Goal: Task Accomplishment & Management: Manage account settings

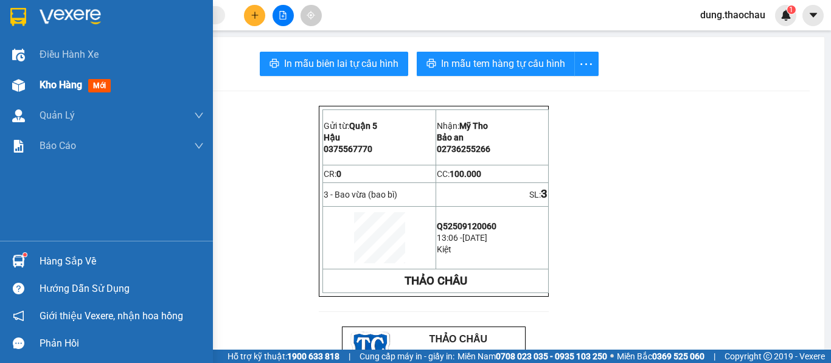
click at [48, 84] on span "Kho hàng" at bounding box center [61, 85] width 43 height 12
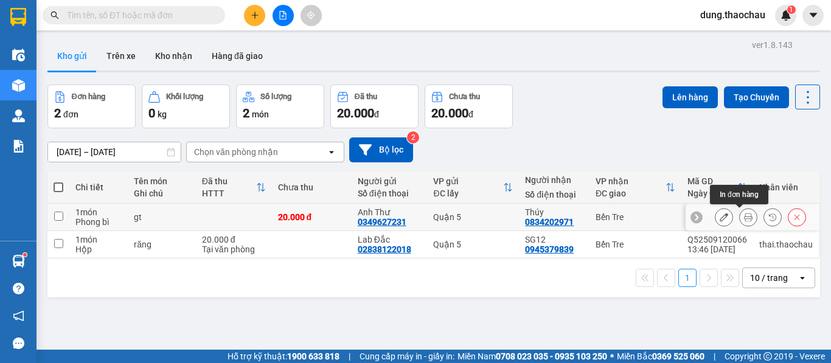
click at [744, 221] on icon at bounding box center [748, 217] width 9 height 9
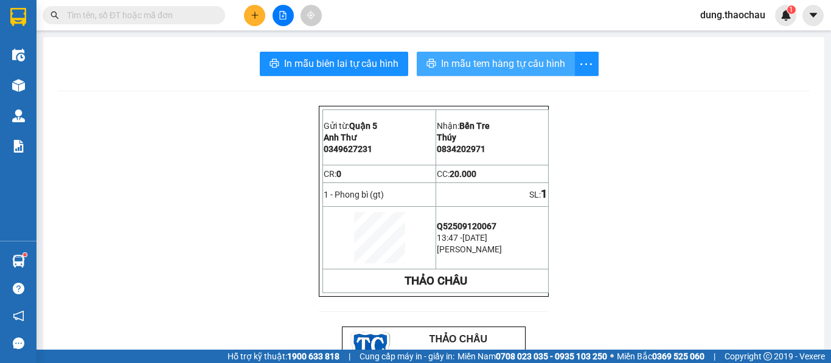
click at [451, 65] on span "In mẫu tem hàng tự cấu hình" at bounding box center [503, 63] width 124 height 15
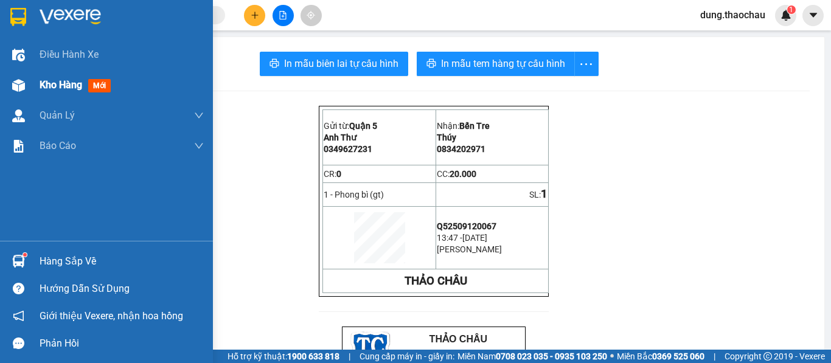
click at [51, 89] on span "Kho hàng" at bounding box center [61, 85] width 43 height 12
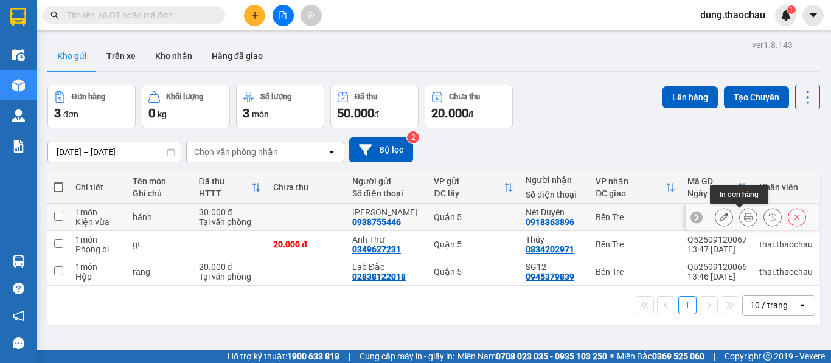
click at [744, 219] on icon at bounding box center [748, 217] width 9 height 9
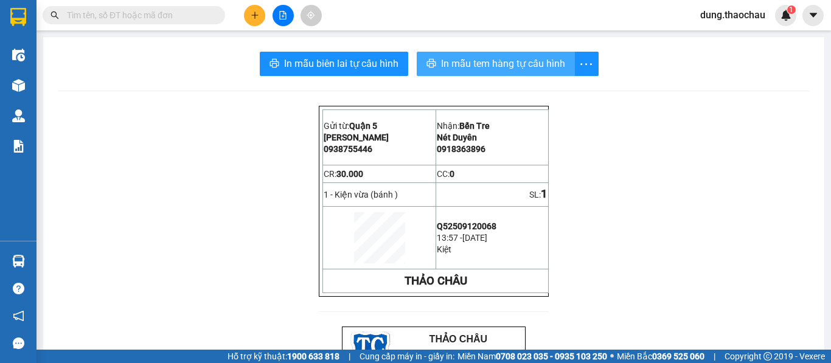
click at [469, 63] on span "In mẫu tem hàng tự cấu hình" at bounding box center [503, 63] width 124 height 15
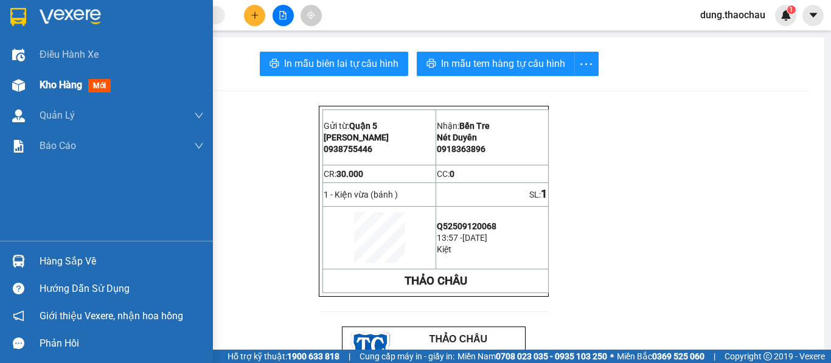
click at [59, 85] on span "Kho hàng" at bounding box center [61, 85] width 43 height 12
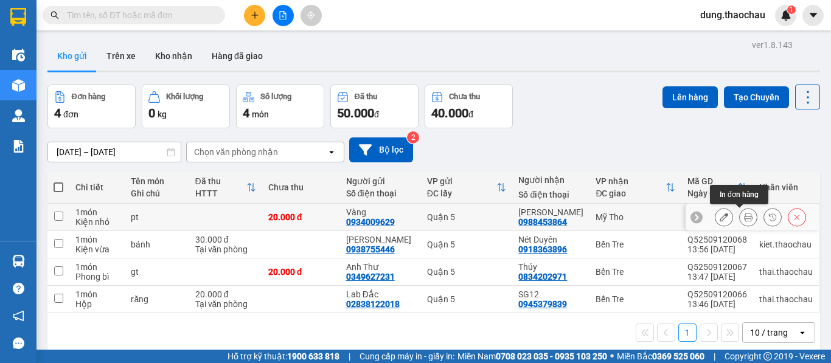
click at [744, 217] on icon at bounding box center [748, 217] width 9 height 9
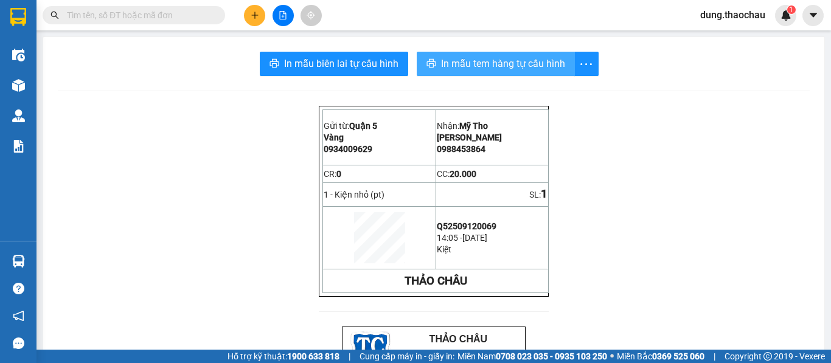
click at [480, 68] on span "In mẫu tem hàng tự cấu hình" at bounding box center [503, 63] width 124 height 15
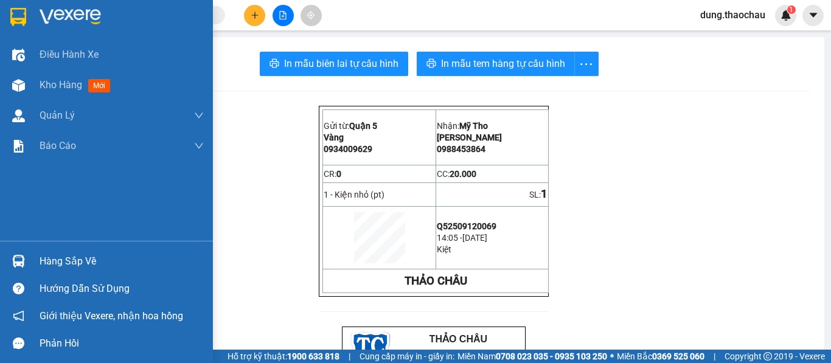
click at [23, 261] on img at bounding box center [18, 261] width 13 height 13
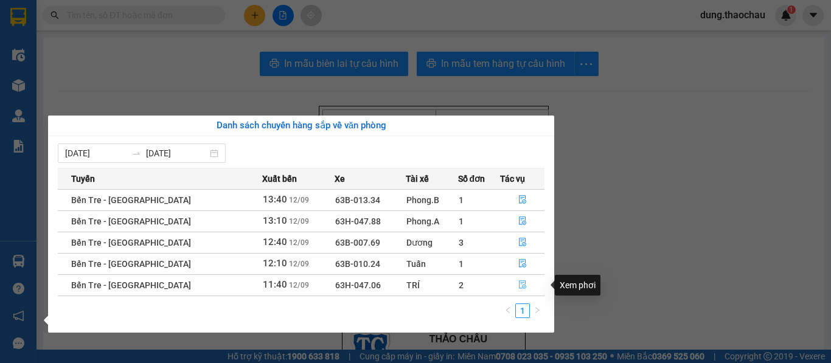
click at [521, 284] on icon "file-done" at bounding box center [522, 285] width 7 height 9
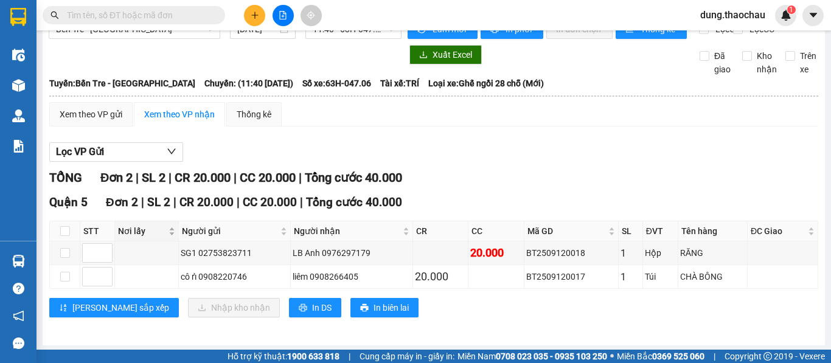
scroll to position [35, 0]
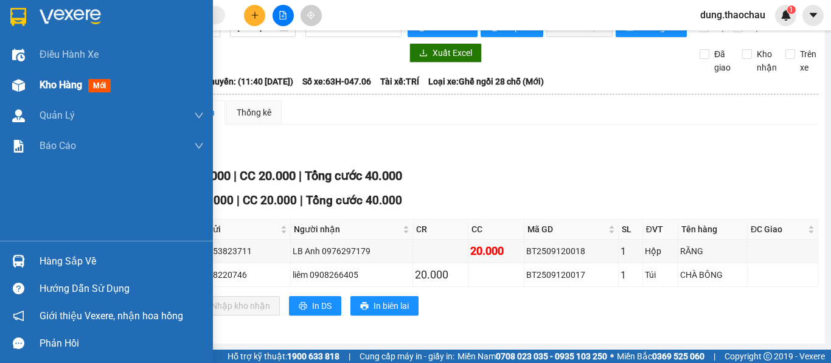
click at [56, 77] on div "Kho hàng mới" at bounding box center [78, 84] width 76 height 15
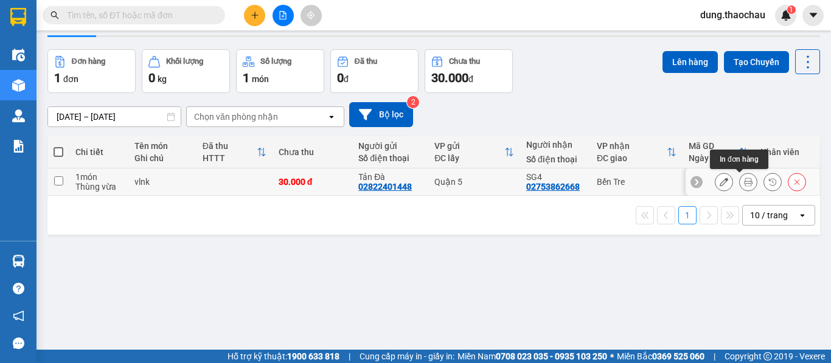
click at [744, 183] on icon at bounding box center [748, 182] width 9 height 9
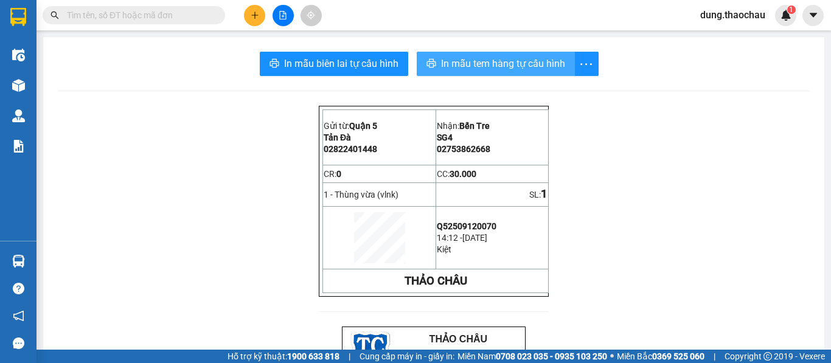
click at [464, 61] on span "In mẫu tem hàng tự cấu hình" at bounding box center [503, 63] width 124 height 15
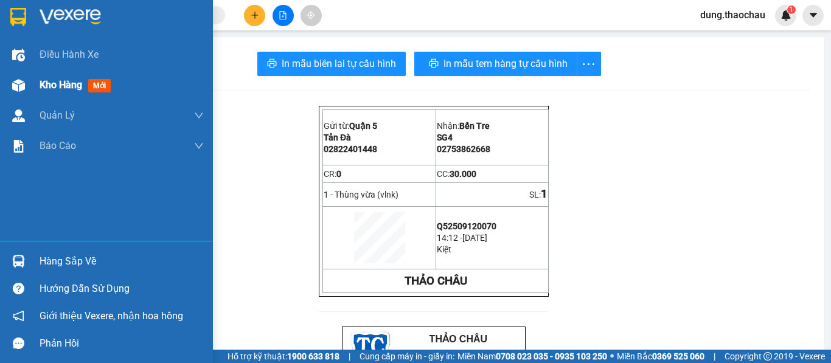
click at [46, 85] on span "Kho hàng" at bounding box center [61, 85] width 43 height 12
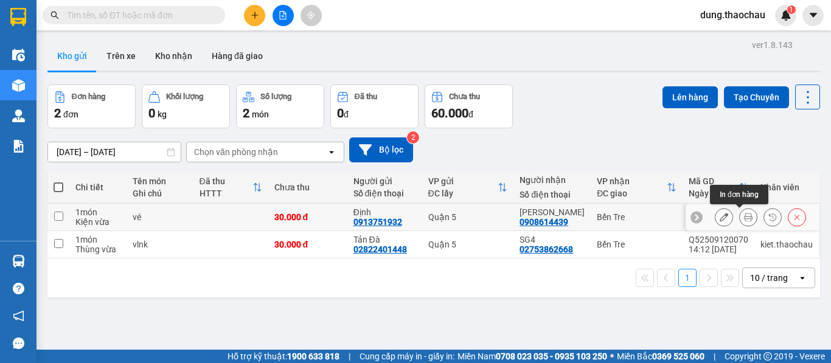
click at [744, 220] on icon at bounding box center [748, 217] width 9 height 9
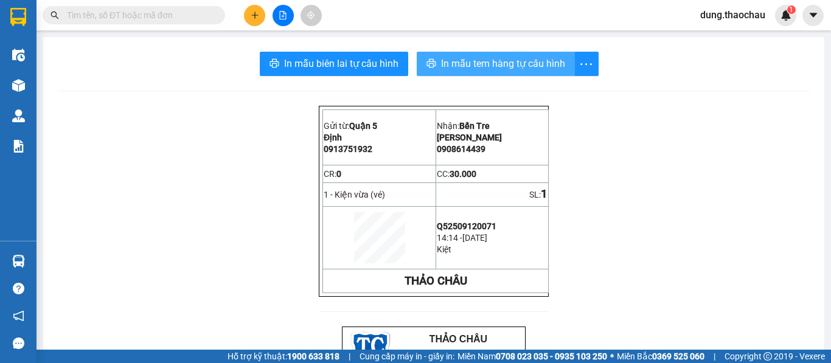
click at [457, 68] on span "In mẫu tem hàng tự cấu hình" at bounding box center [503, 63] width 124 height 15
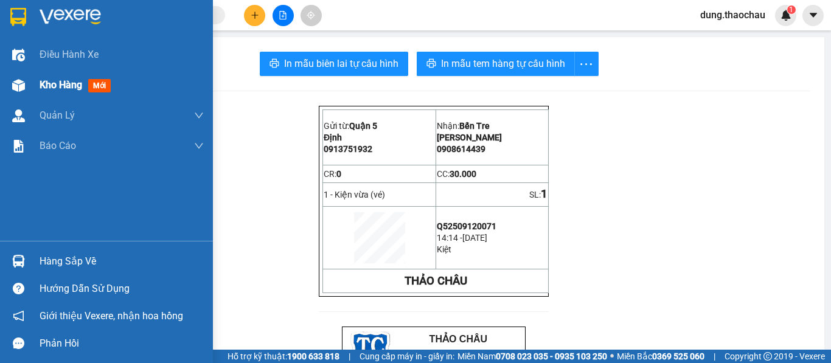
click at [75, 88] on span "Kho hàng" at bounding box center [61, 85] width 43 height 12
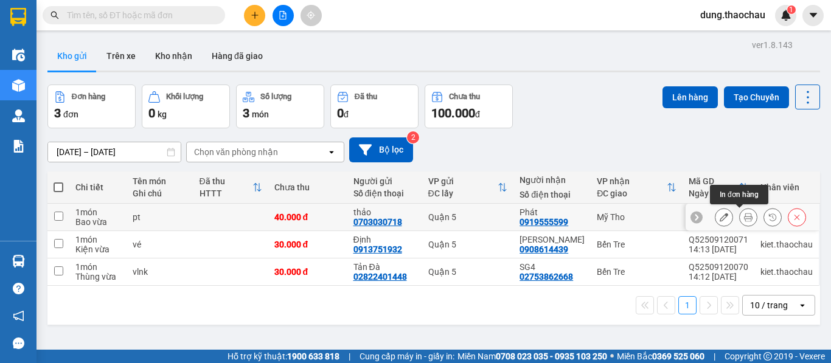
click at [744, 219] on icon at bounding box center [748, 217] width 9 height 9
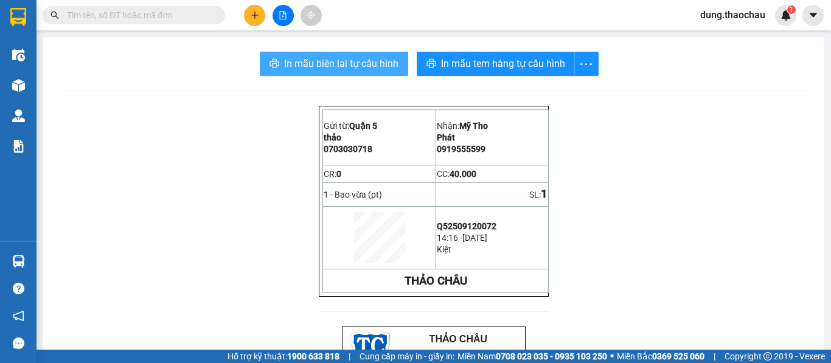
click at [344, 63] on span "In mẫu biên lai tự cấu hình" at bounding box center [341, 63] width 114 height 15
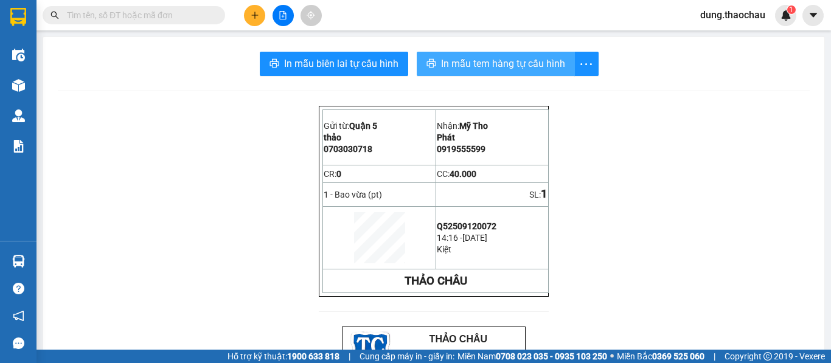
click at [459, 65] on span "In mẫu tem hàng tự cấu hình" at bounding box center [503, 63] width 124 height 15
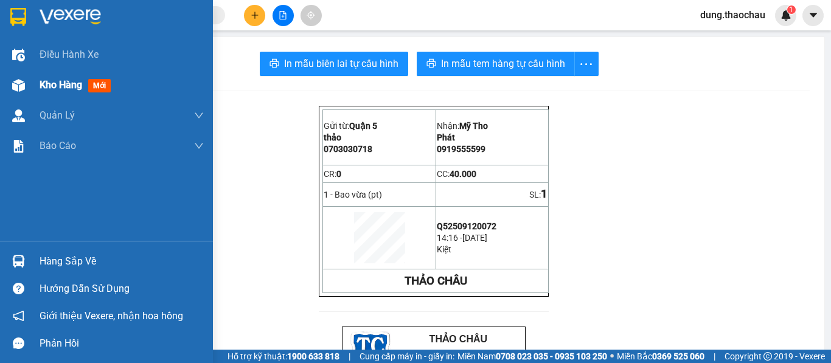
click at [61, 80] on span "Kho hàng" at bounding box center [61, 85] width 43 height 12
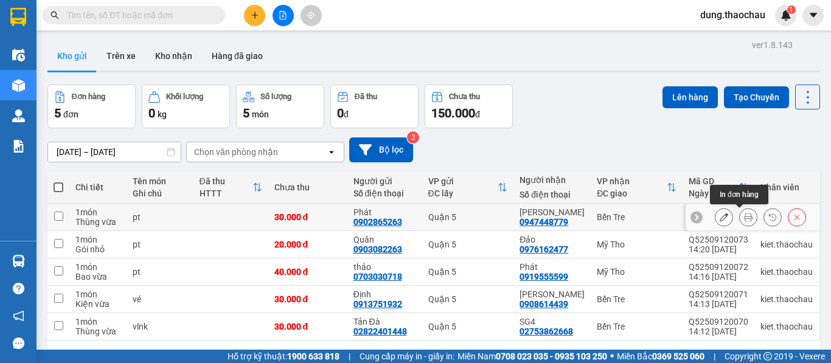
click at [744, 219] on icon at bounding box center [748, 217] width 9 height 9
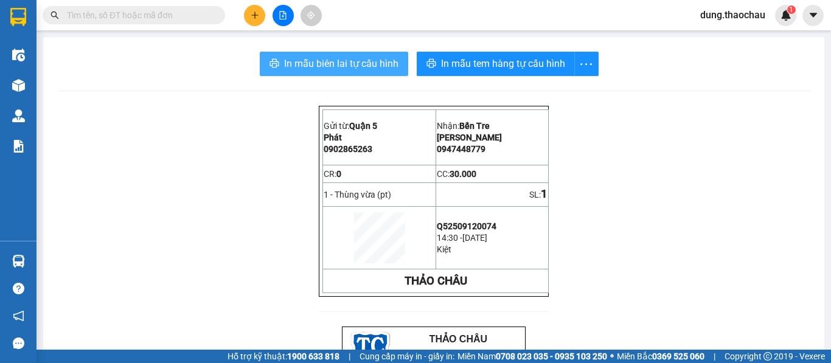
click at [338, 66] on span "In mẫu biên lai tự cấu hình" at bounding box center [341, 63] width 114 height 15
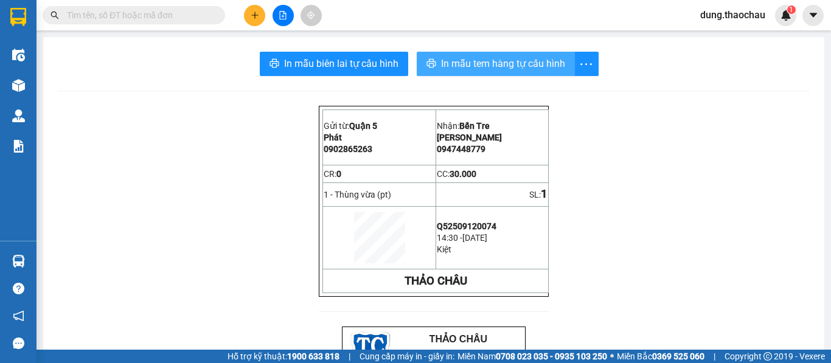
click at [471, 60] on span "In mẫu tem hàng tự cấu hình" at bounding box center [503, 63] width 124 height 15
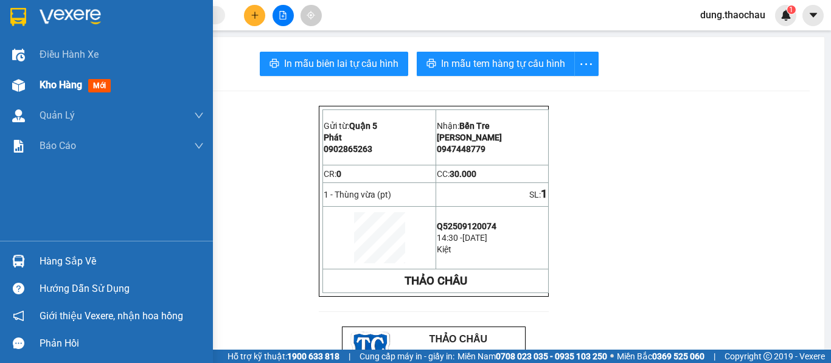
click at [51, 80] on span "Kho hàng" at bounding box center [61, 85] width 43 height 12
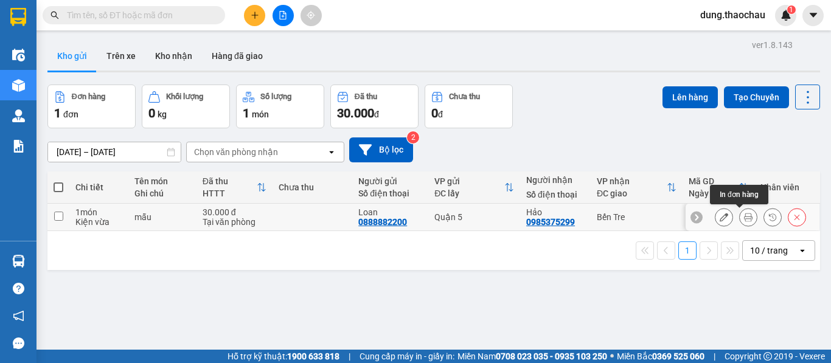
click at [744, 217] on icon at bounding box center [748, 217] width 9 height 9
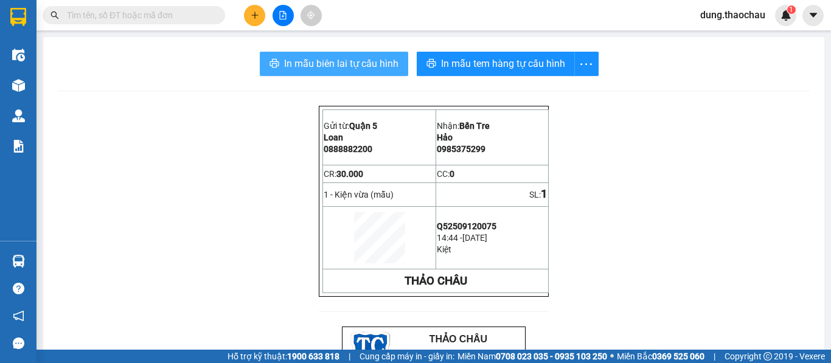
click at [361, 63] on span "In mẫu biên lai tự cấu hình" at bounding box center [341, 63] width 114 height 15
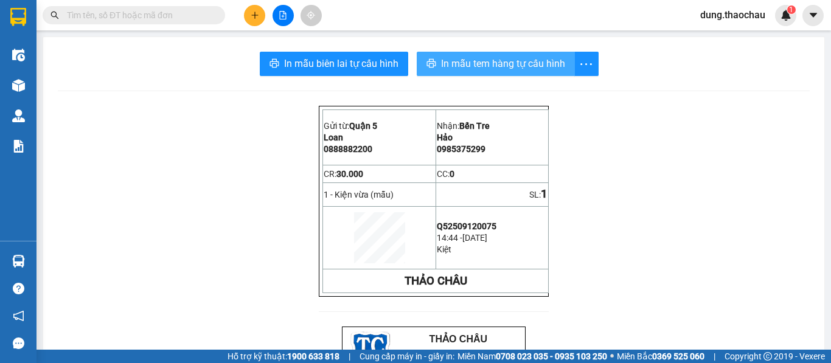
click at [463, 66] on span "In mẫu tem hàng tự cấu hình" at bounding box center [503, 63] width 124 height 15
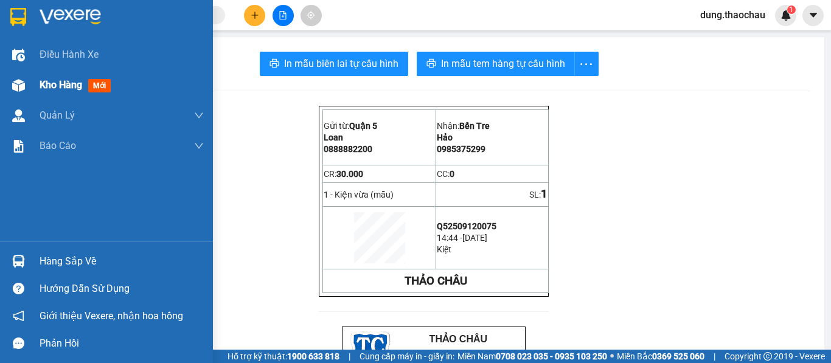
click at [51, 89] on span "Kho hàng" at bounding box center [61, 85] width 43 height 12
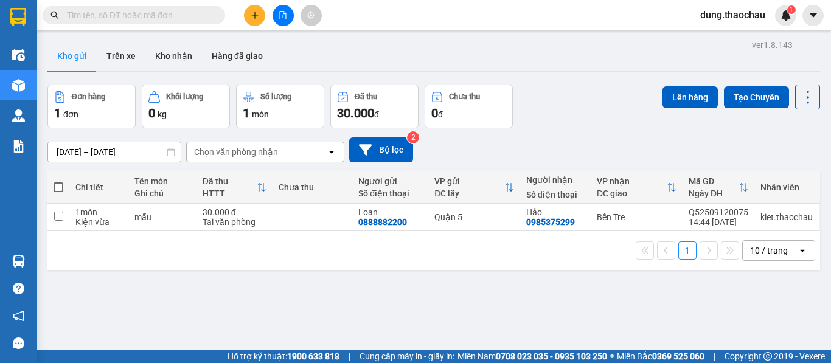
click at [764, 256] on div "10 / trang" at bounding box center [769, 251] width 38 height 12
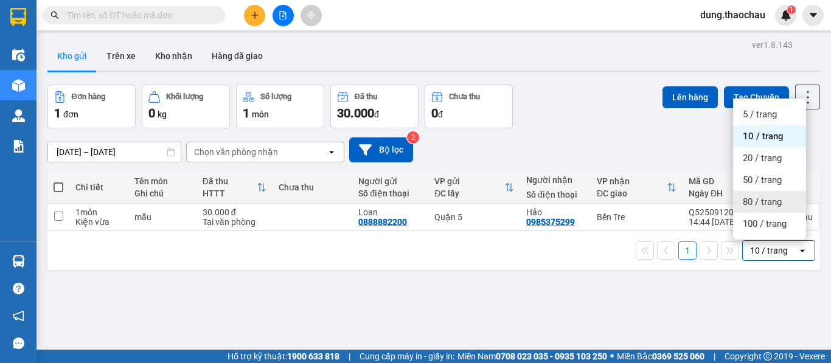
click at [750, 206] on span "80 / trang" at bounding box center [762, 202] width 39 height 12
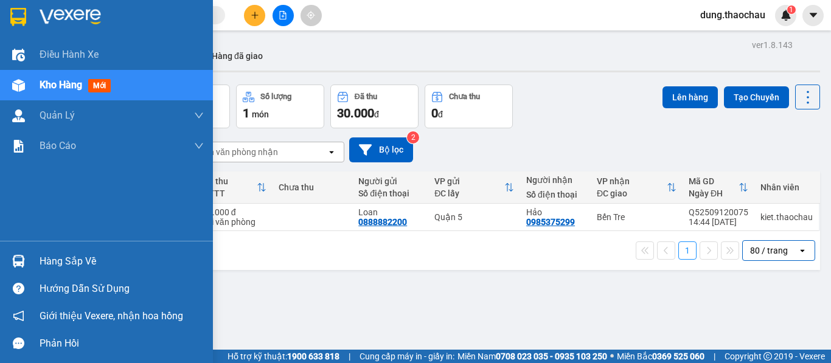
click at [17, 265] on img at bounding box center [18, 261] width 13 height 13
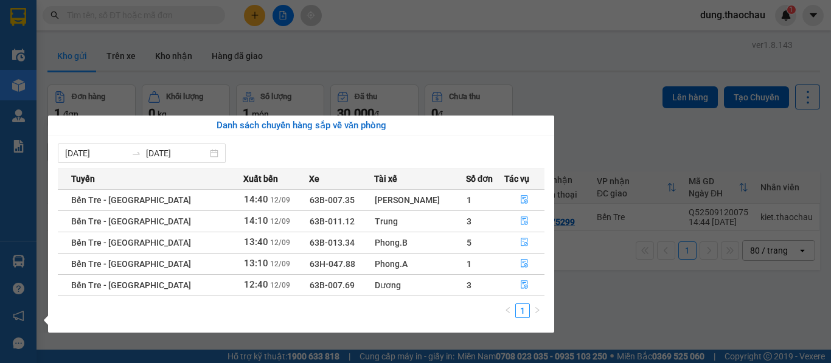
click at [9, 211] on div "Điều hành xe Kho hàng mới Quản [PERSON_NAME] lý chuyến Quản lý khách hàng mới Q…" at bounding box center [18, 181] width 37 height 363
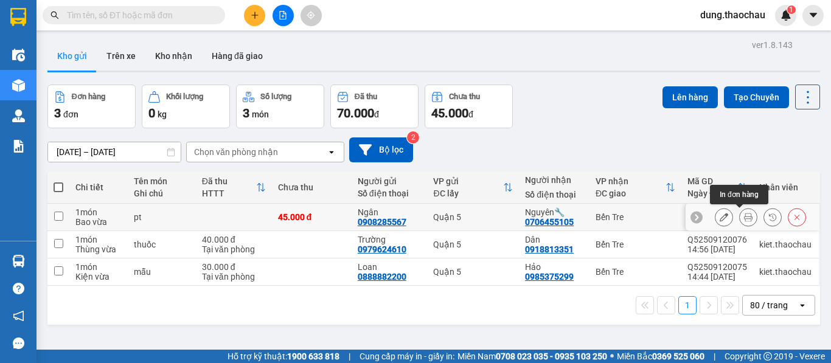
drag, startPoint x: 742, startPoint y: 219, endPoint x: 715, endPoint y: 209, distance: 28.5
click at [744, 218] on icon at bounding box center [748, 217] width 9 height 9
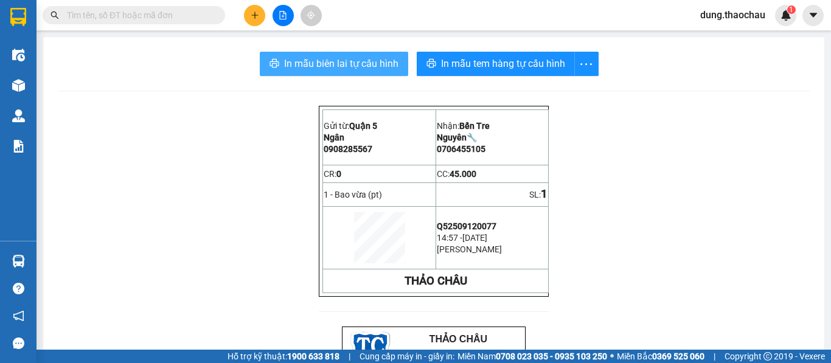
click at [313, 65] on span "In mẫu biên lai tự cấu hình" at bounding box center [341, 63] width 114 height 15
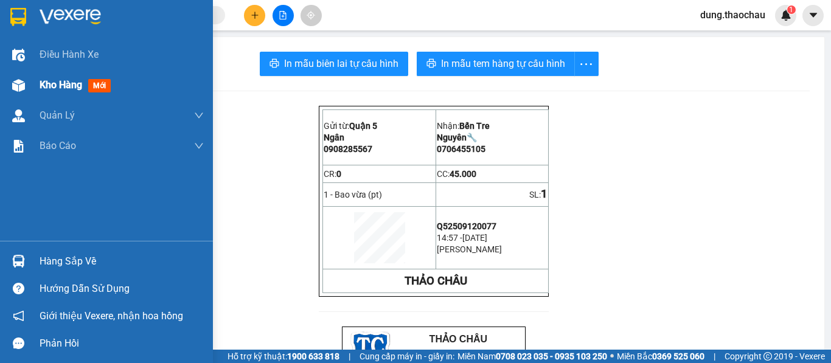
click at [66, 89] on span "Kho hàng" at bounding box center [61, 85] width 43 height 12
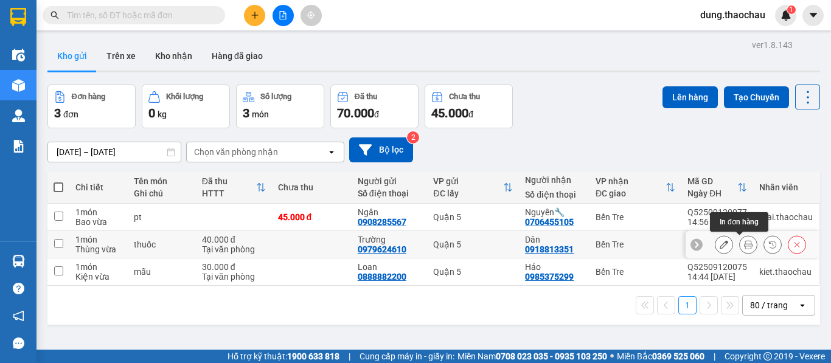
click at [744, 247] on icon at bounding box center [748, 244] width 9 height 9
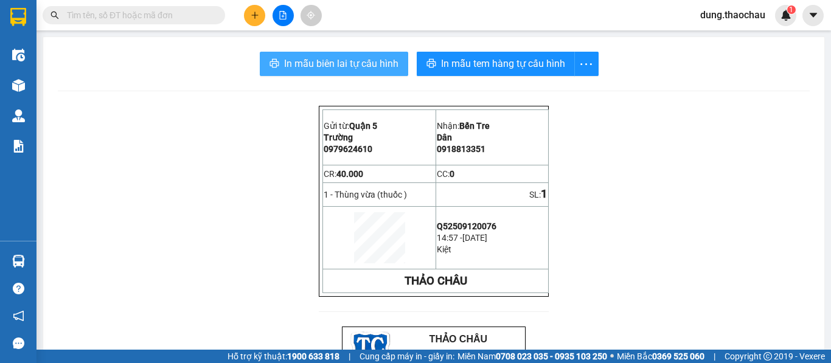
click at [304, 65] on span "In mẫu biên lai tự cấu hình" at bounding box center [341, 63] width 114 height 15
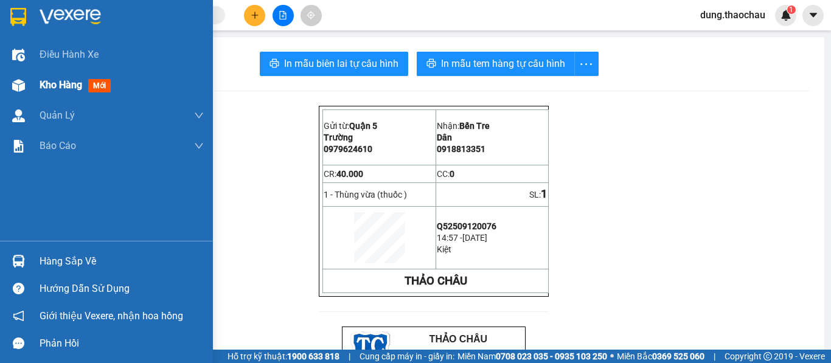
click at [41, 83] on span "Kho hàng" at bounding box center [61, 85] width 43 height 12
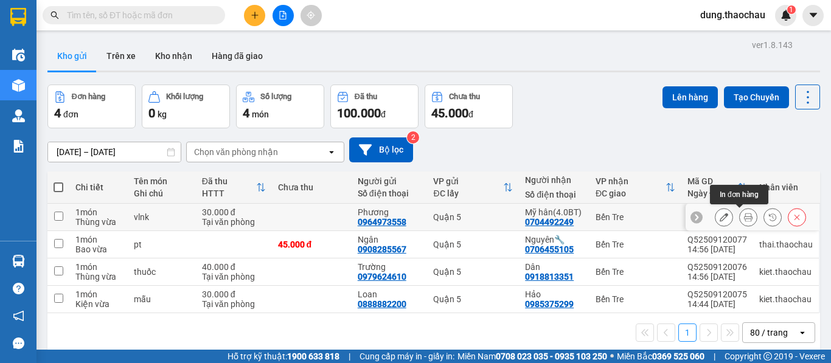
click at [744, 217] on icon at bounding box center [748, 217] width 9 height 9
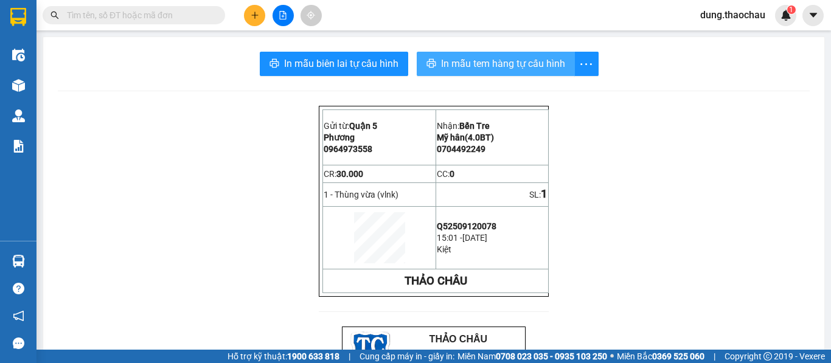
click at [477, 64] on span "In mẫu tem hàng tự cấu hình" at bounding box center [503, 63] width 124 height 15
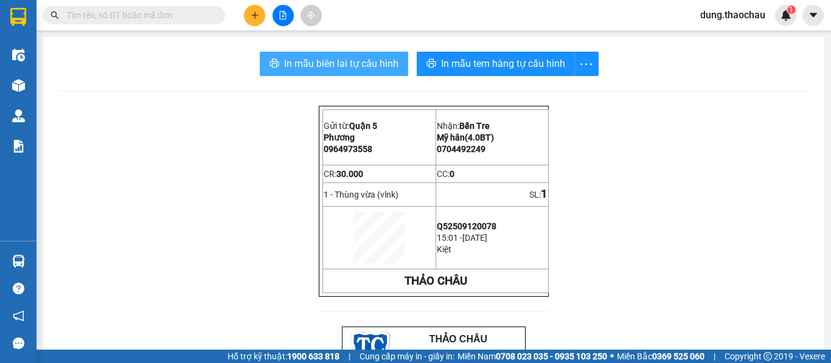
click at [329, 59] on span "In mẫu biên lai tự cấu hình" at bounding box center [341, 63] width 114 height 15
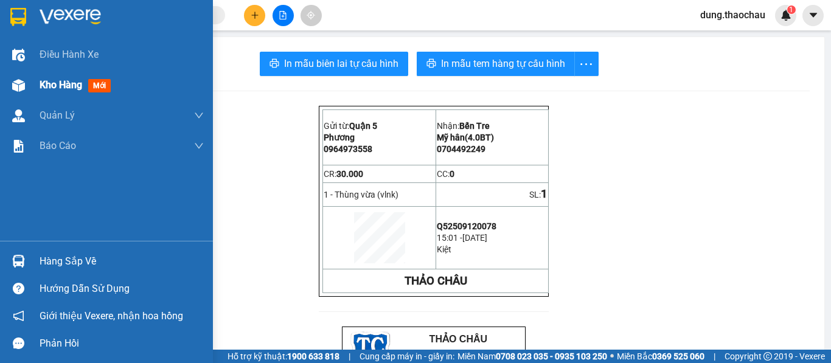
click at [57, 89] on span "Kho hàng" at bounding box center [61, 85] width 43 height 12
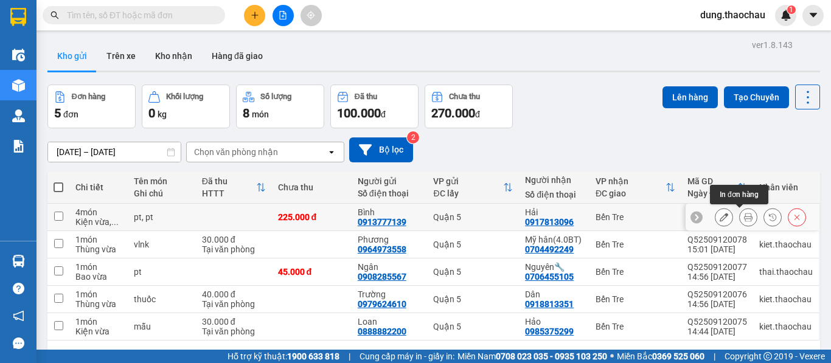
click at [744, 219] on icon at bounding box center [748, 217] width 9 height 9
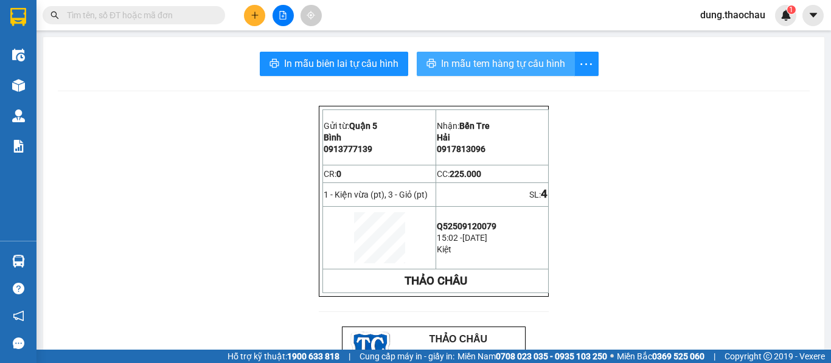
click at [479, 73] on button "In mẫu tem hàng tự cấu hình" at bounding box center [496, 64] width 158 height 24
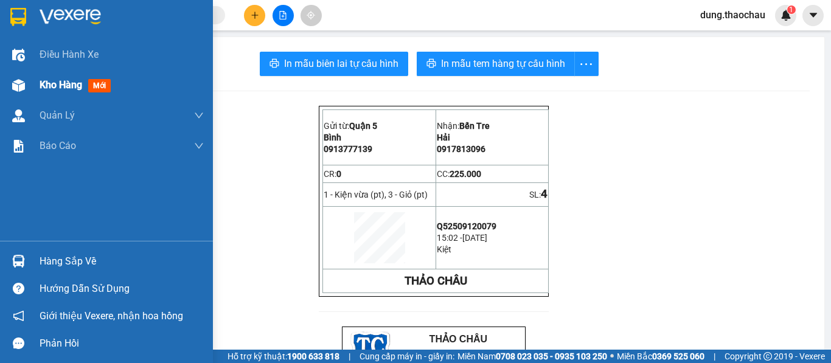
click at [72, 88] on span "Kho hàng" at bounding box center [61, 85] width 43 height 12
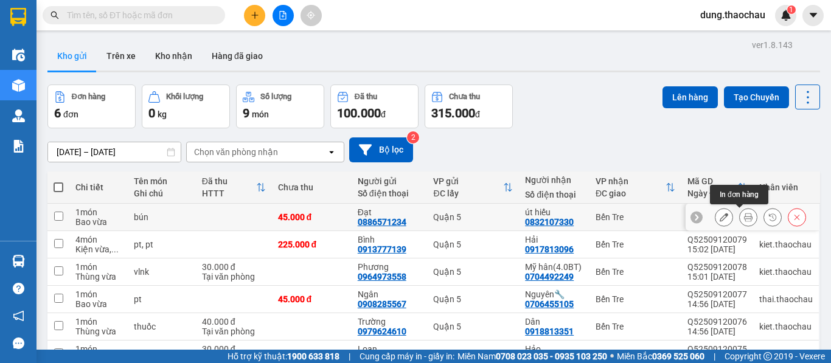
click at [744, 217] on icon at bounding box center [748, 217] width 9 height 9
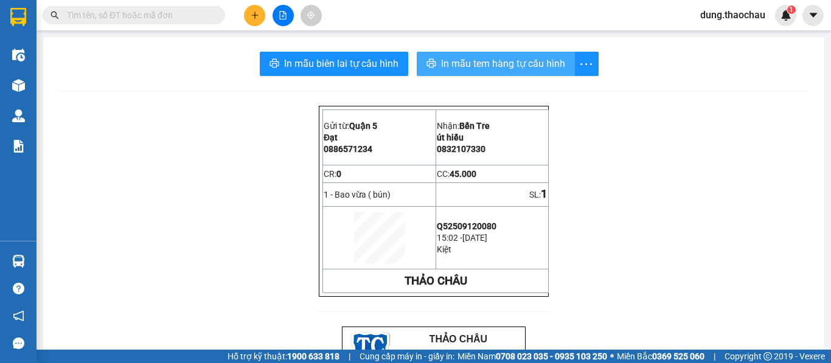
click at [488, 68] on span "In mẫu tem hàng tự cấu hình" at bounding box center [503, 63] width 124 height 15
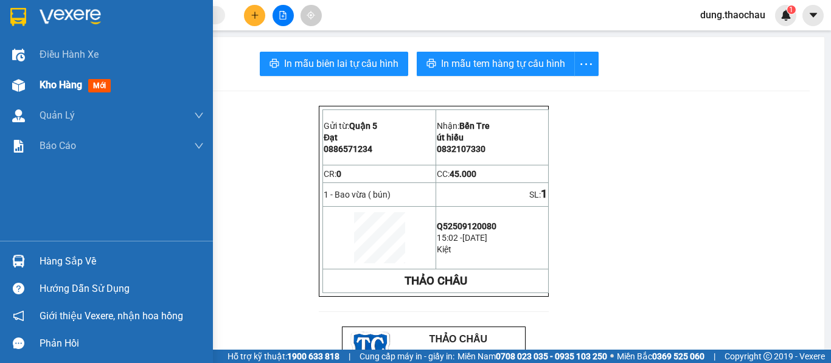
click at [51, 87] on span "Kho hàng" at bounding box center [61, 85] width 43 height 12
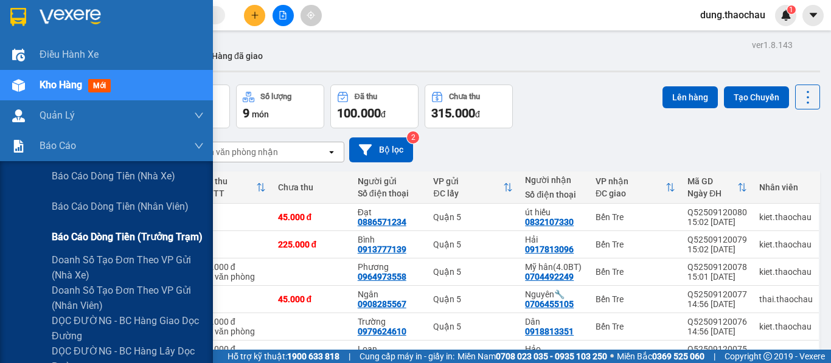
click at [99, 236] on span "Báo cáo dòng tiền (trưởng trạm)" at bounding box center [127, 236] width 151 height 15
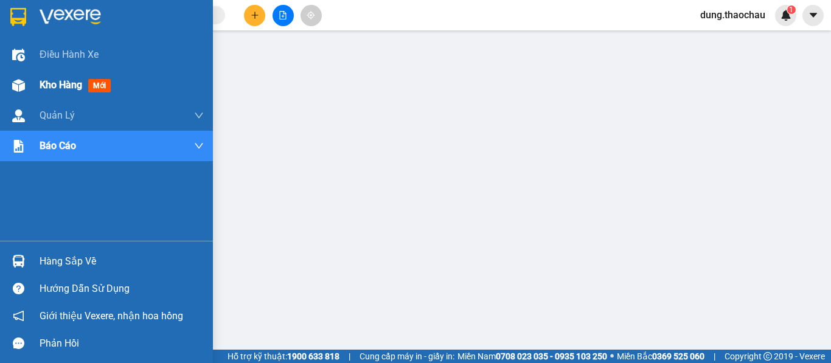
click at [41, 83] on span "Kho hàng" at bounding box center [61, 85] width 43 height 12
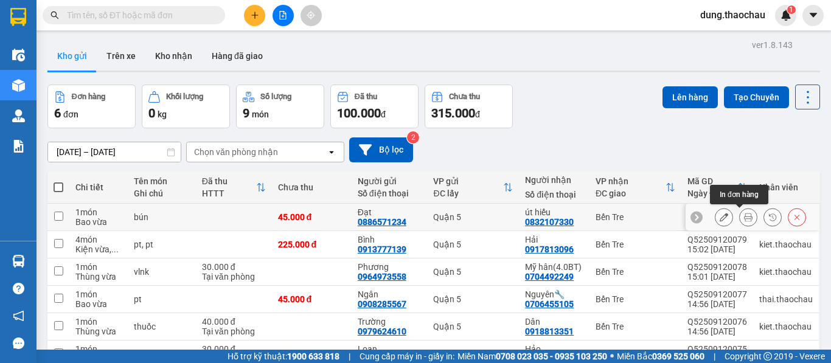
click at [744, 219] on icon at bounding box center [748, 217] width 9 height 9
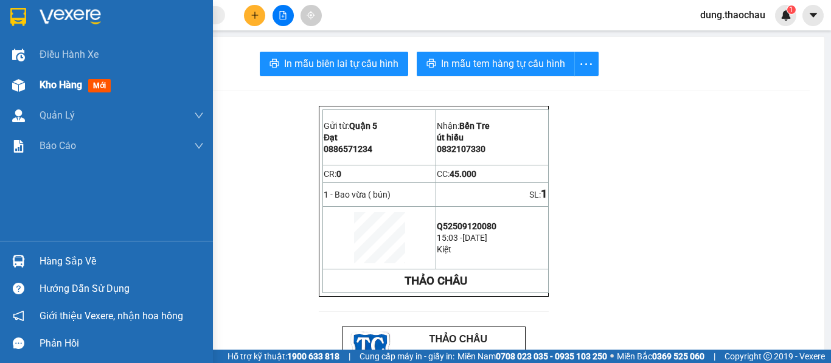
click at [48, 83] on span "Kho hàng" at bounding box center [61, 85] width 43 height 12
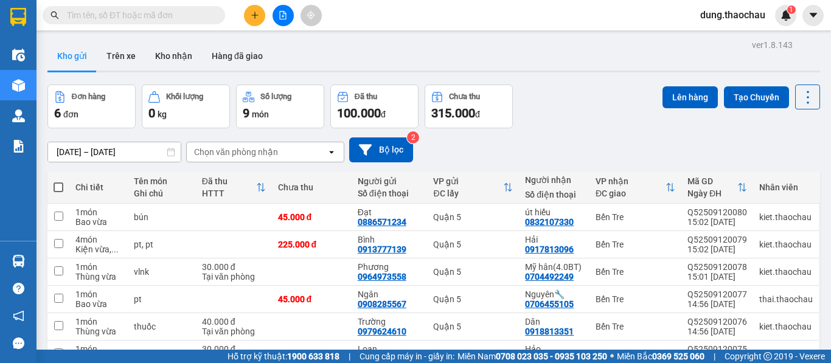
click at [48, 83] on div "ver 1.8.143 Kho gửi Trên xe Kho nhận Hàng đã giao Đơn hàng 6 đơn Khối lượng 0 k…" at bounding box center [434, 225] width 783 height 376
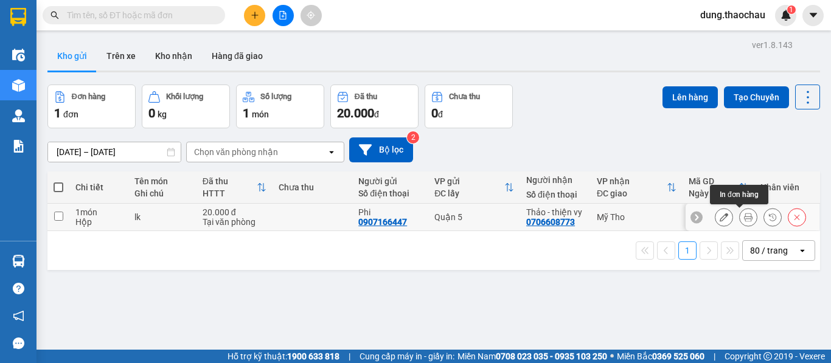
click at [744, 224] on button at bounding box center [748, 217] width 17 height 21
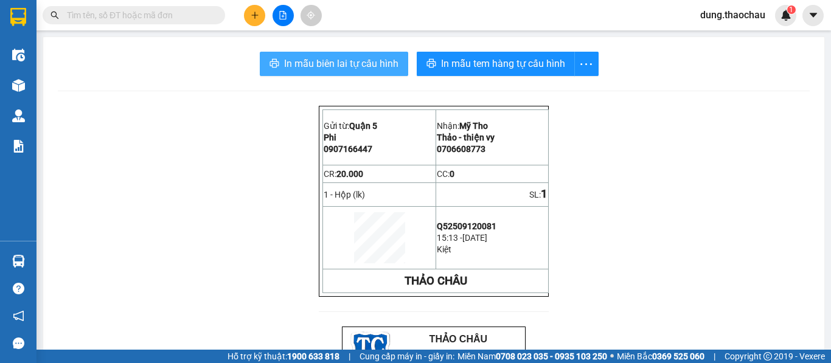
click at [335, 60] on span "In mẫu biên lai tự cấu hình" at bounding box center [341, 63] width 114 height 15
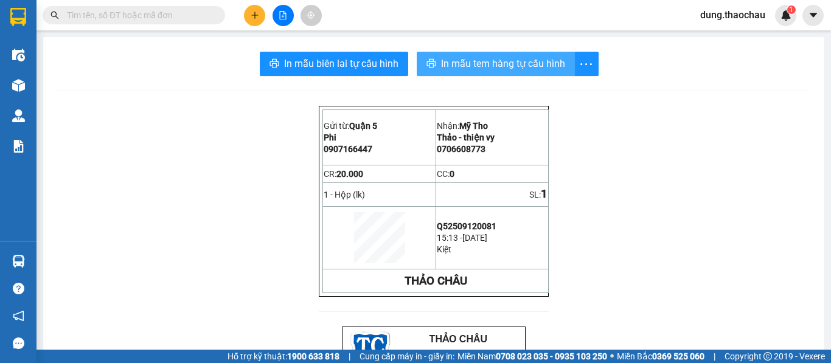
click at [469, 69] on span "In mẫu tem hàng tự cấu hình" at bounding box center [503, 63] width 124 height 15
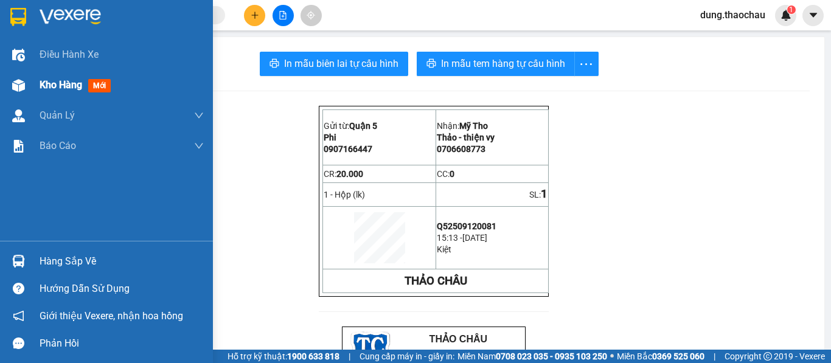
click at [53, 88] on span "Kho hàng" at bounding box center [61, 85] width 43 height 12
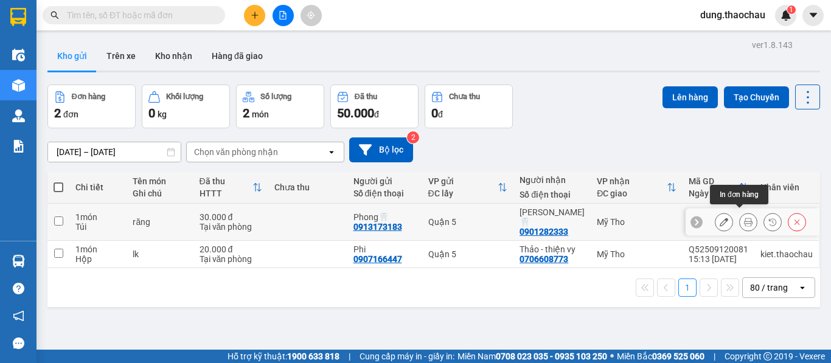
click at [744, 220] on icon at bounding box center [748, 222] width 9 height 9
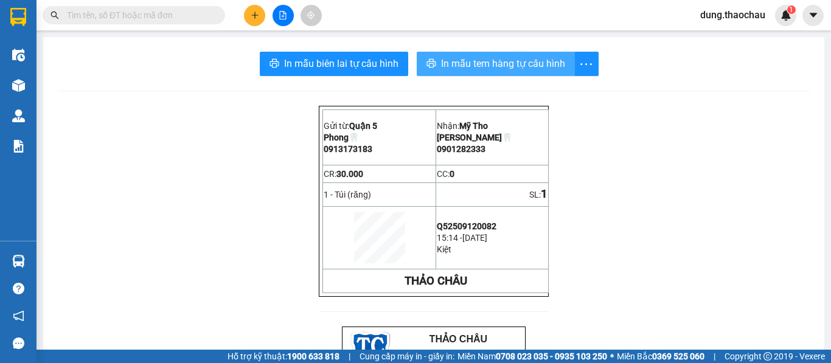
click at [466, 65] on span "In mẫu tem hàng tự cấu hình" at bounding box center [503, 63] width 124 height 15
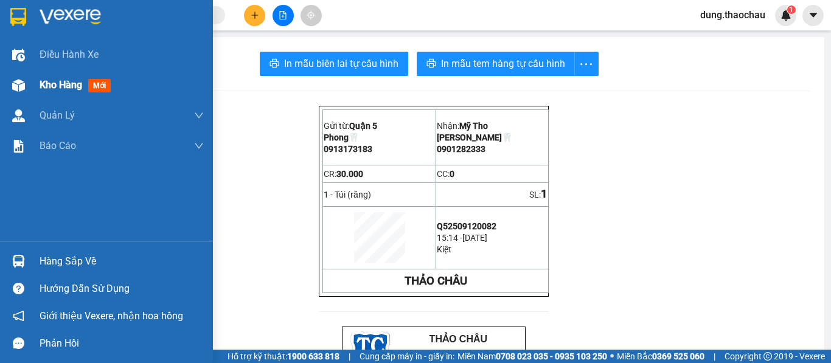
click at [62, 87] on span "Kho hàng" at bounding box center [61, 85] width 43 height 12
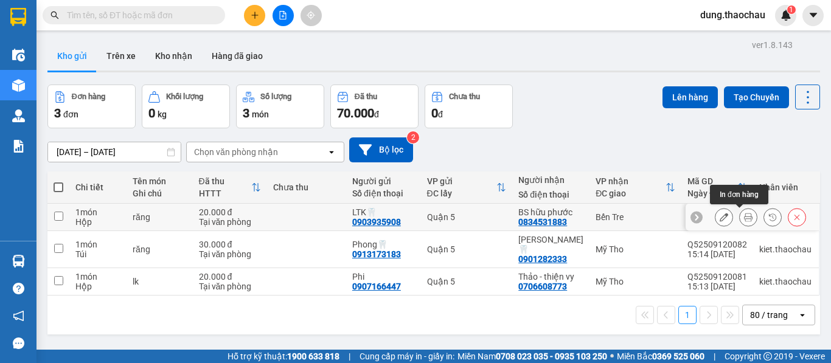
click at [744, 220] on button at bounding box center [748, 217] width 17 height 21
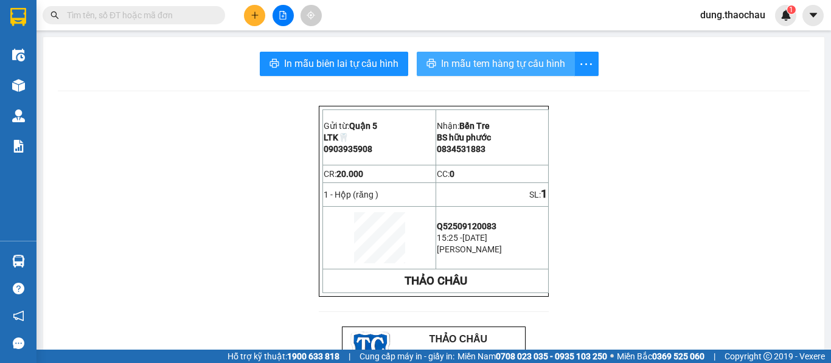
click at [448, 61] on span "In mẫu tem hàng tự cấu hình" at bounding box center [503, 63] width 124 height 15
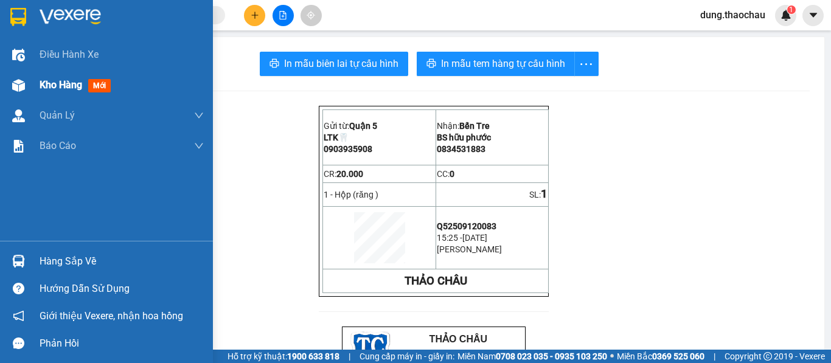
click at [70, 89] on span "Kho hàng" at bounding box center [61, 85] width 43 height 12
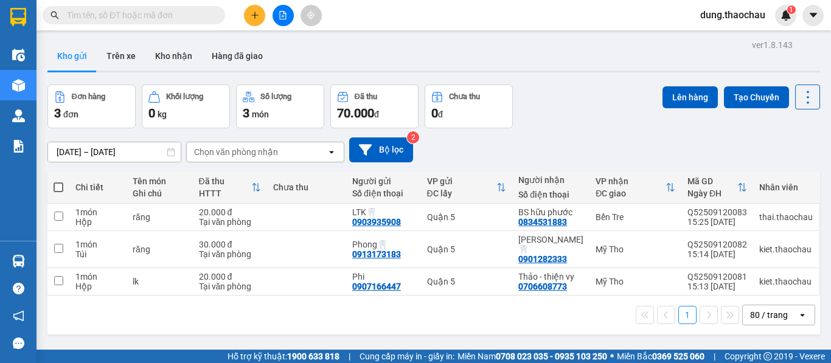
click at [485, 128] on div "06/09/2025 – 12/09/2025 Press the down arrow key to interact with the calendar …" at bounding box center [433, 149] width 773 height 43
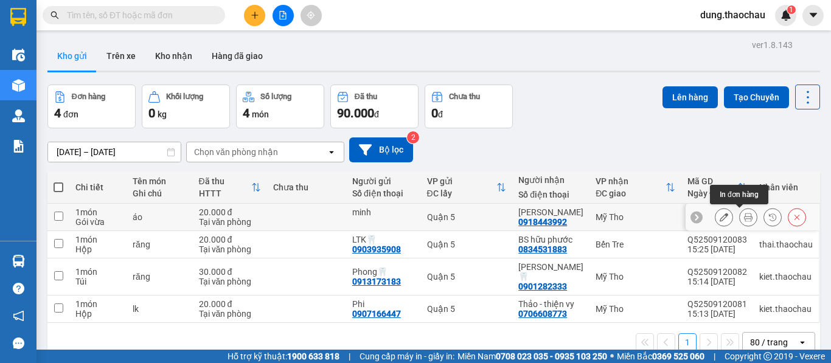
click at [744, 219] on icon at bounding box center [748, 217] width 9 height 9
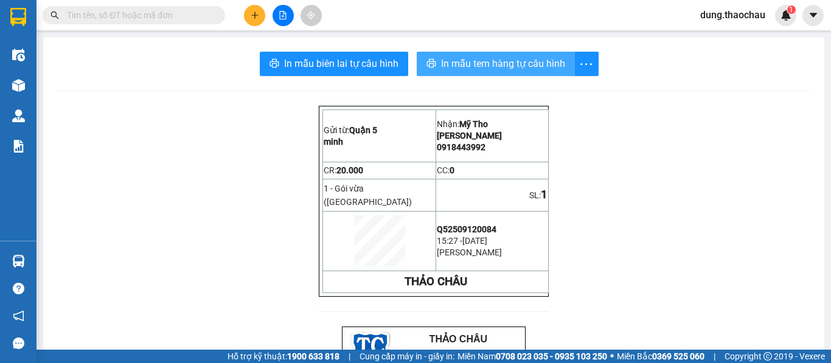
click at [476, 71] on span "In mẫu tem hàng tự cấu hình" at bounding box center [503, 63] width 124 height 15
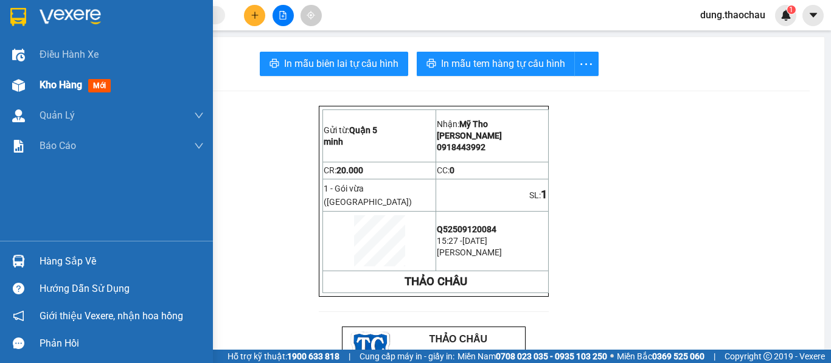
click at [58, 85] on span "Kho hàng" at bounding box center [61, 85] width 43 height 12
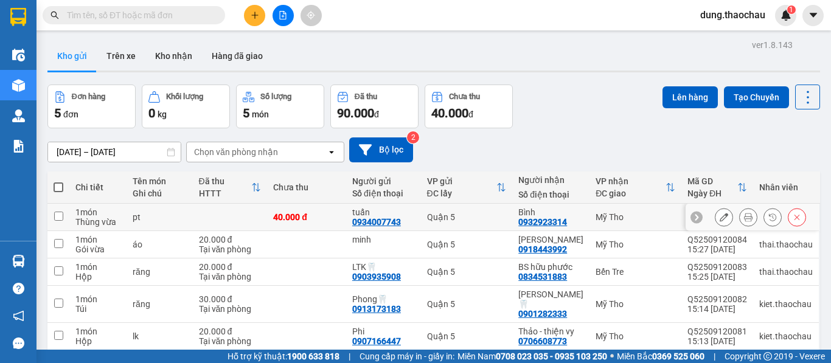
click at [746, 217] on button at bounding box center [748, 217] width 17 height 21
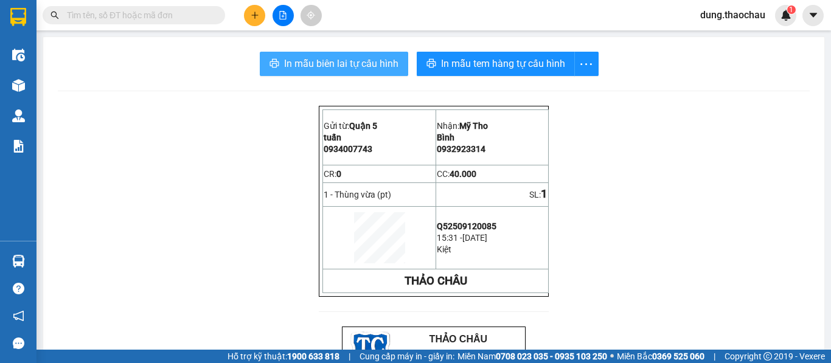
click at [331, 65] on span "In mẫu biên lai tự cấu hình" at bounding box center [341, 63] width 114 height 15
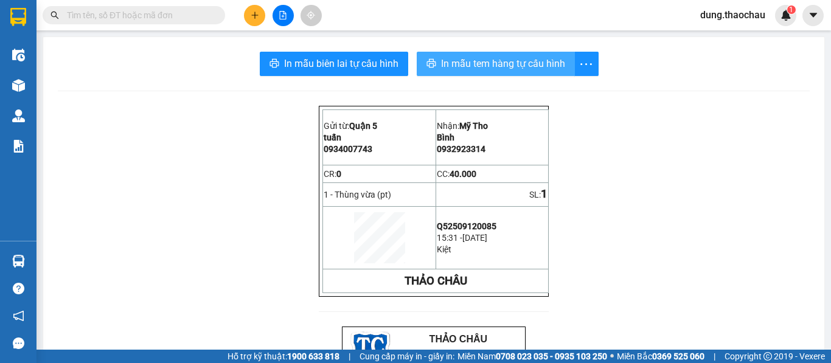
click at [485, 62] on span "In mẫu tem hàng tự cấu hình" at bounding box center [503, 63] width 124 height 15
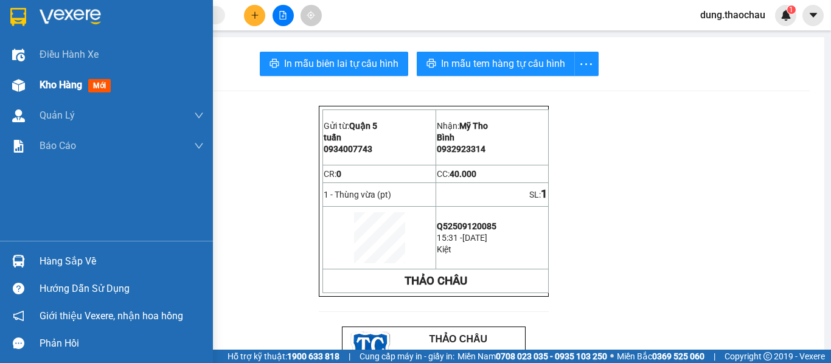
click at [55, 89] on span "Kho hàng" at bounding box center [61, 85] width 43 height 12
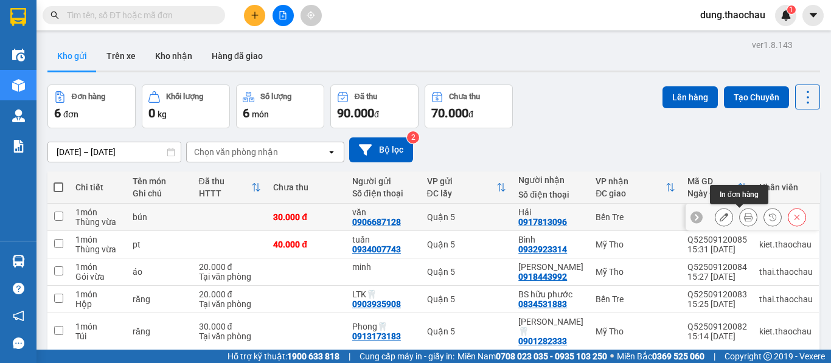
drag, startPoint x: 740, startPoint y: 218, endPoint x: 733, endPoint y: 217, distance: 6.7
click at [744, 218] on icon at bounding box center [748, 217] width 9 height 9
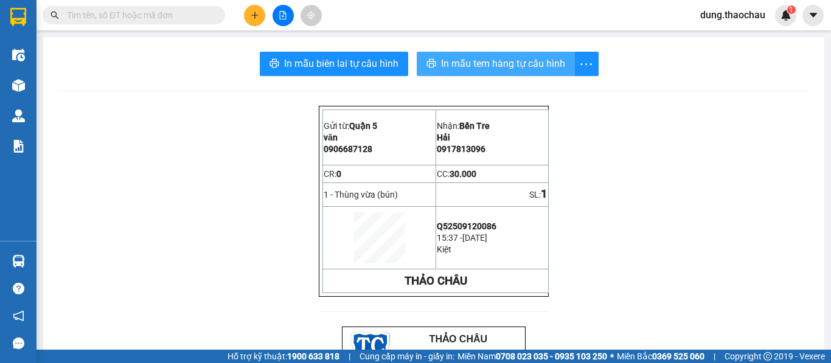
click at [478, 64] on span "In mẫu tem hàng tự cấu hình" at bounding box center [503, 63] width 124 height 15
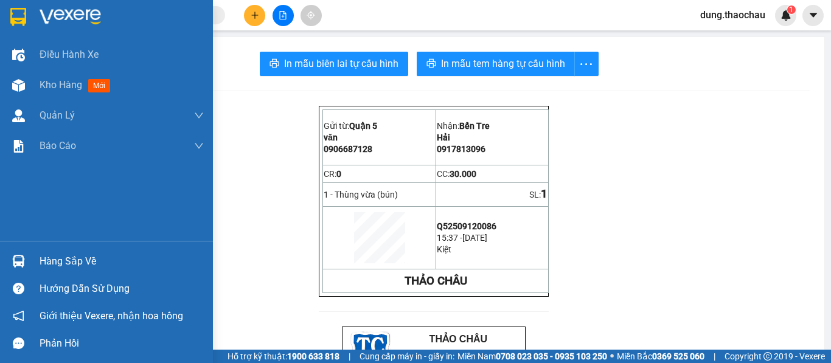
click at [29, 265] on div at bounding box center [18, 261] width 21 height 21
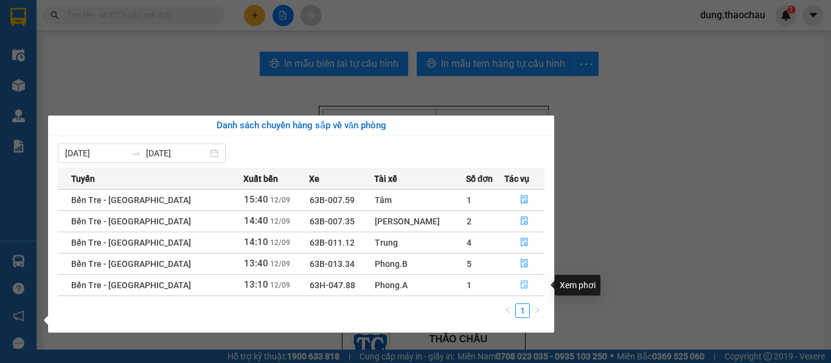
click at [520, 282] on icon "file-done" at bounding box center [524, 285] width 9 height 9
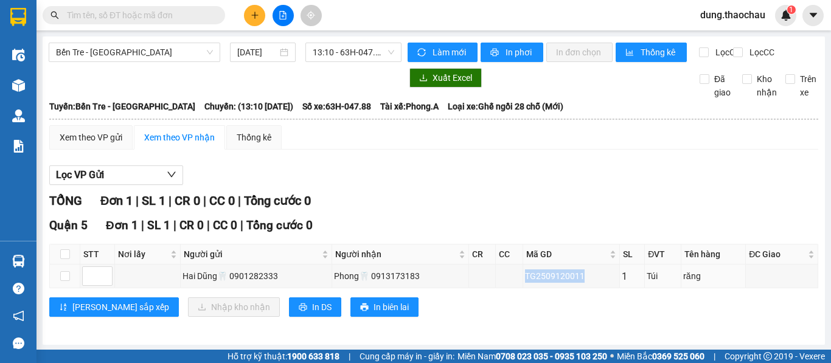
drag, startPoint x: 578, startPoint y: 287, endPoint x: 457, endPoint y: 328, distance: 128.4
click at [515, 289] on tr "Hai Dũng🦷 0901282333 Phong🦷 0913173183 TG2509120011 1 Túi răng" at bounding box center [434, 277] width 769 height 24
copy div "TG2509120011"
click at [152, 13] on input "text" at bounding box center [139, 15] width 144 height 13
paste input "TG2509120011"
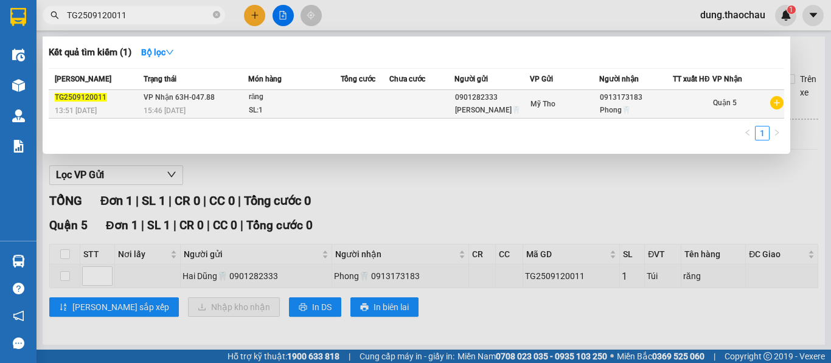
type input "TG2509120011"
click at [387, 103] on td at bounding box center [365, 104] width 49 height 29
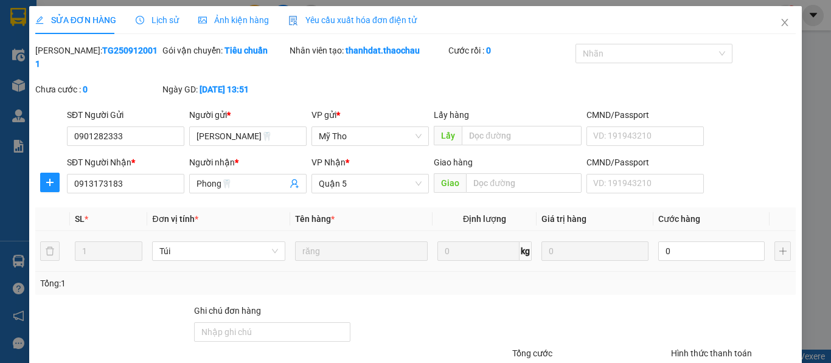
type input "0901282333"
type input "[PERSON_NAME]🦷"
type input "0913173183"
type input "Phong🦷"
click at [674, 243] on input "0" at bounding box center [712, 251] width 107 height 19
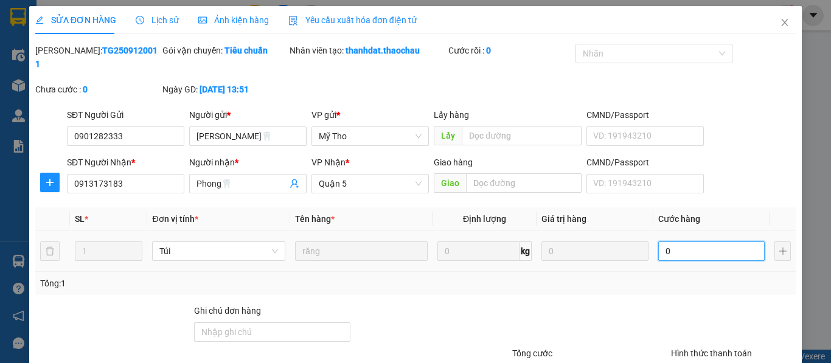
type input "3"
type input "30"
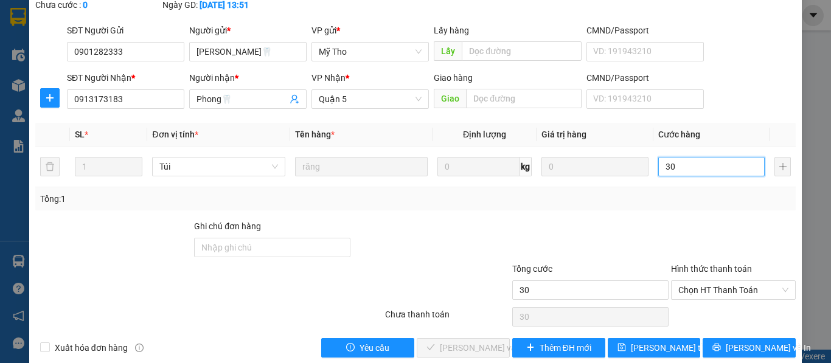
scroll to position [89, 0]
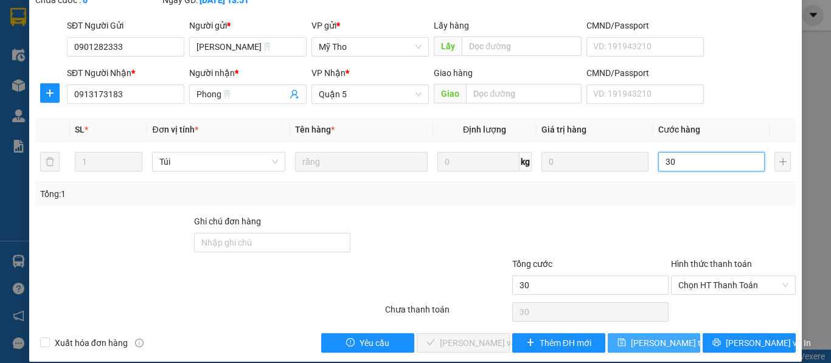
type input "30"
type input "30.000"
click at [645, 337] on span "Lưu thay đổi" at bounding box center [679, 343] width 97 height 13
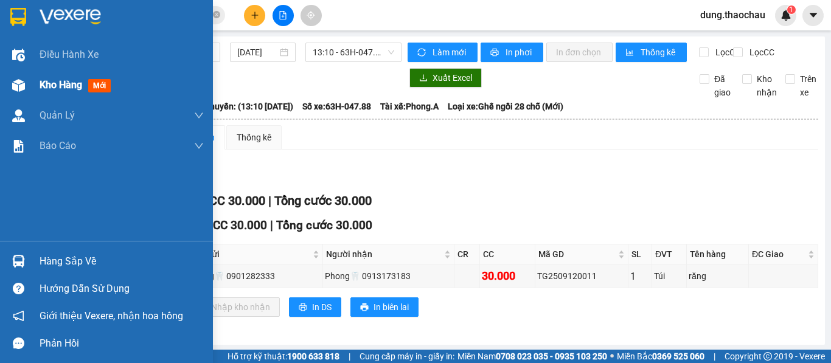
click at [56, 93] on div "Kho hàng mới" at bounding box center [122, 85] width 164 height 30
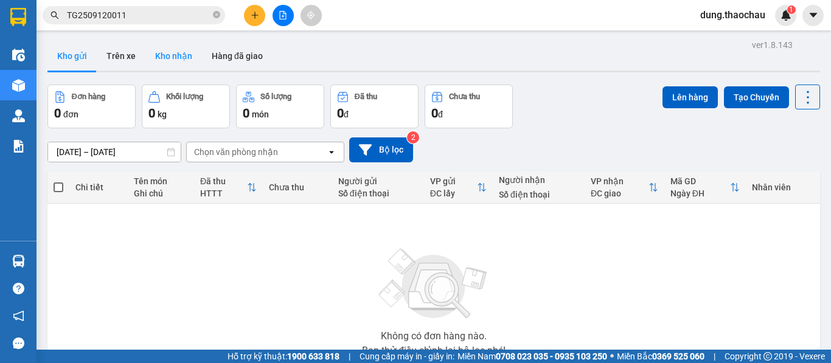
click at [181, 58] on button "Kho nhận" at bounding box center [173, 55] width 57 height 29
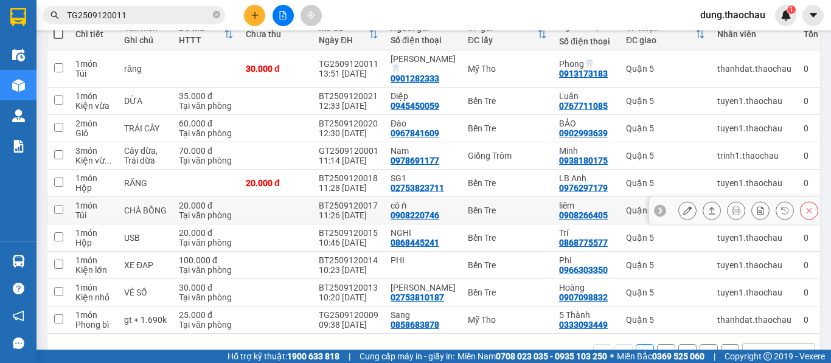
scroll to position [183, 0]
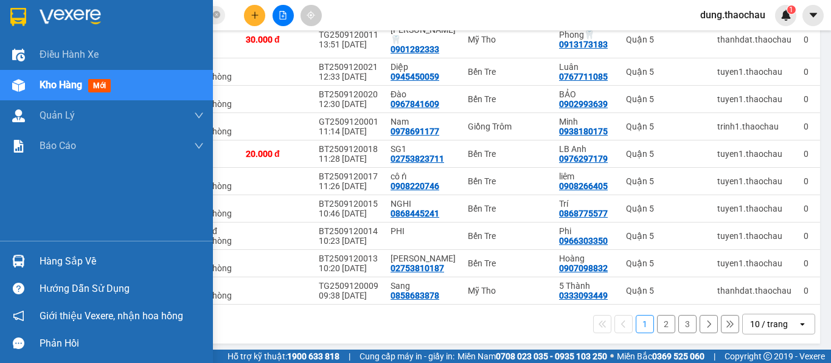
click at [14, 266] on img at bounding box center [18, 261] width 13 height 13
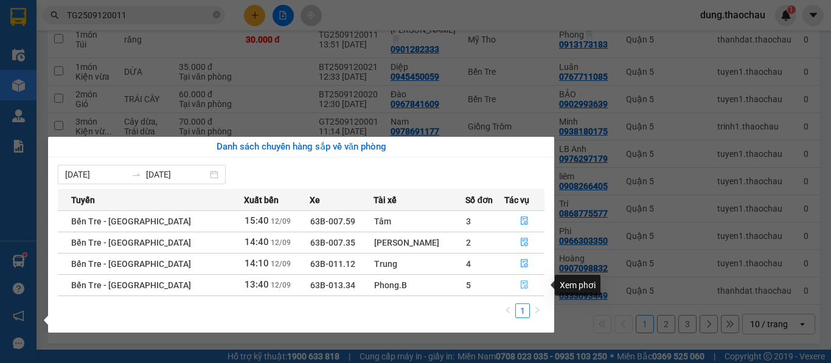
click at [520, 285] on icon "file-done" at bounding box center [524, 285] width 9 height 9
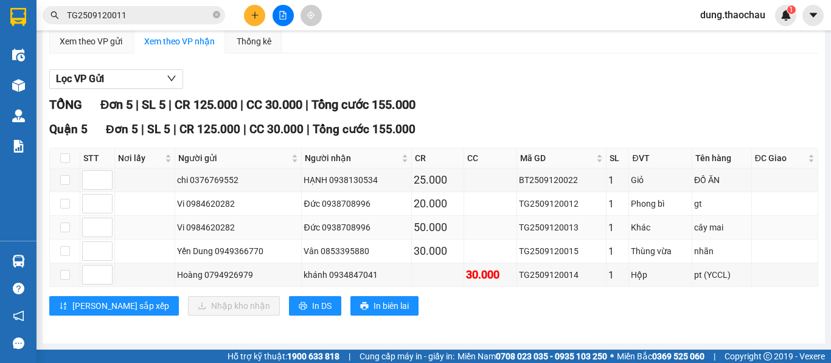
scroll to position [107, 0]
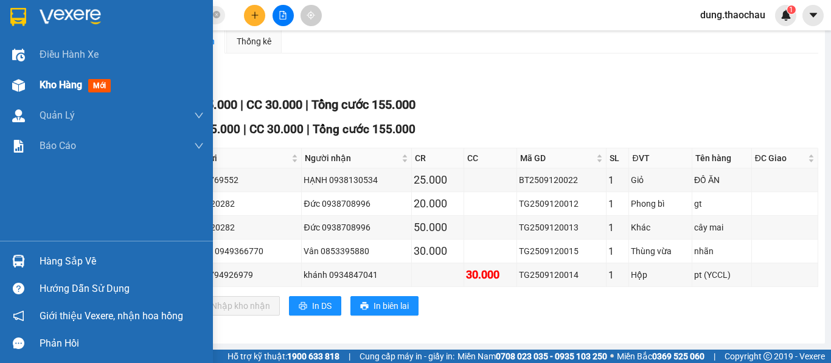
click at [51, 83] on span "Kho hàng" at bounding box center [61, 85] width 43 height 12
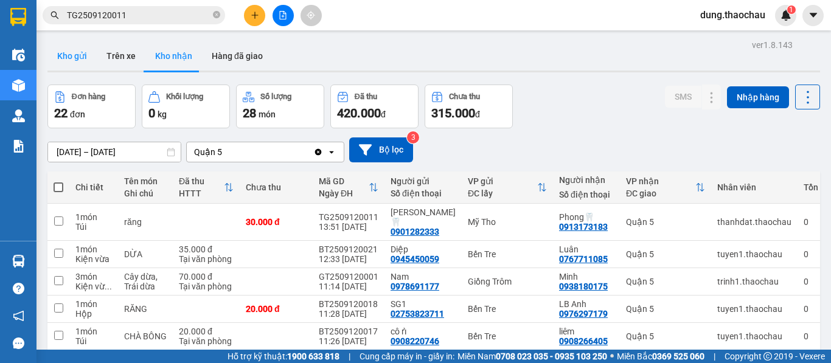
click at [66, 57] on button "Kho gửi" at bounding box center [71, 55] width 49 height 29
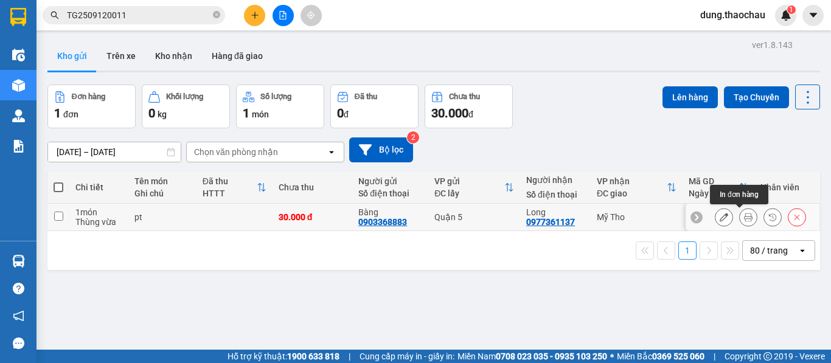
click at [744, 215] on icon at bounding box center [748, 217] width 9 height 9
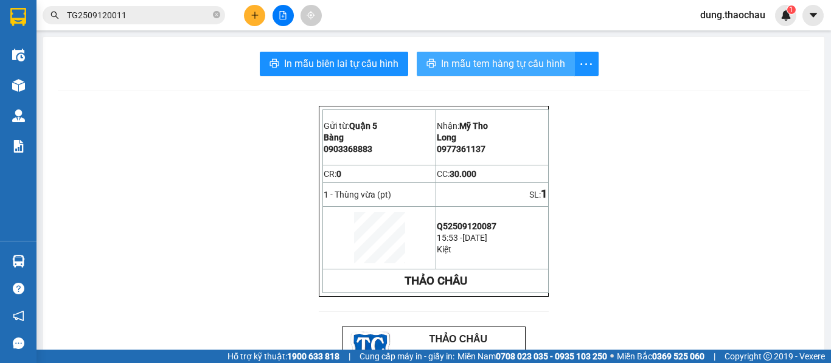
click at [455, 73] on button "In mẫu tem hàng tự cấu hình" at bounding box center [496, 64] width 158 height 24
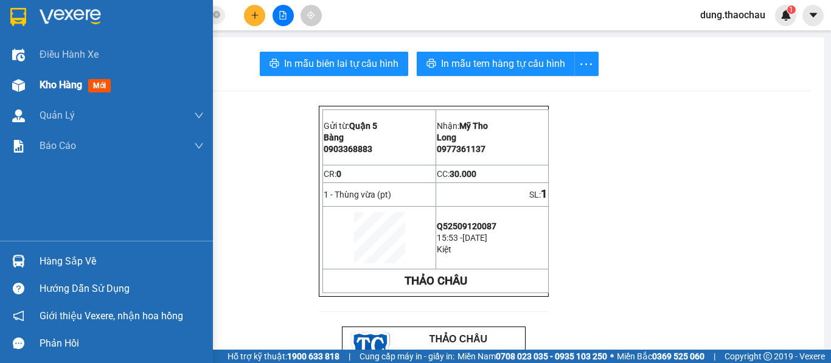
click at [66, 81] on span "Kho hàng" at bounding box center [61, 85] width 43 height 12
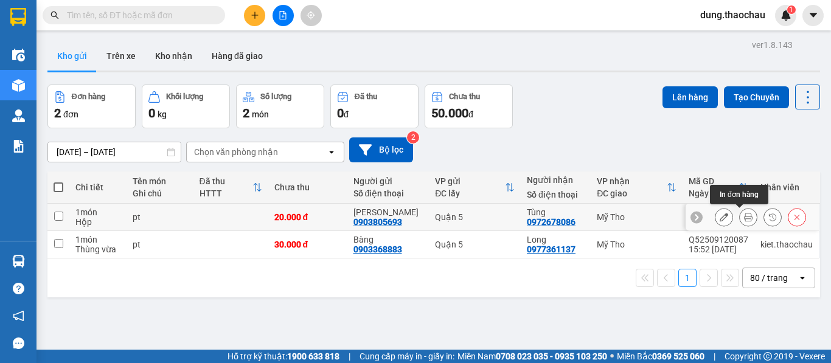
click at [747, 217] on button at bounding box center [748, 217] width 17 height 21
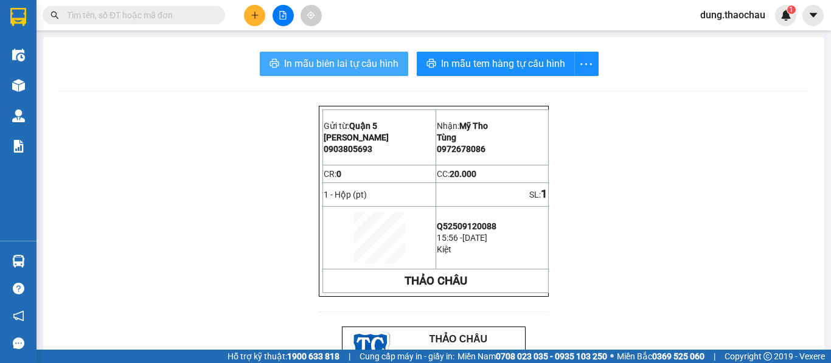
click at [368, 65] on span "In mẫu biên lai tự cấu hình" at bounding box center [341, 63] width 114 height 15
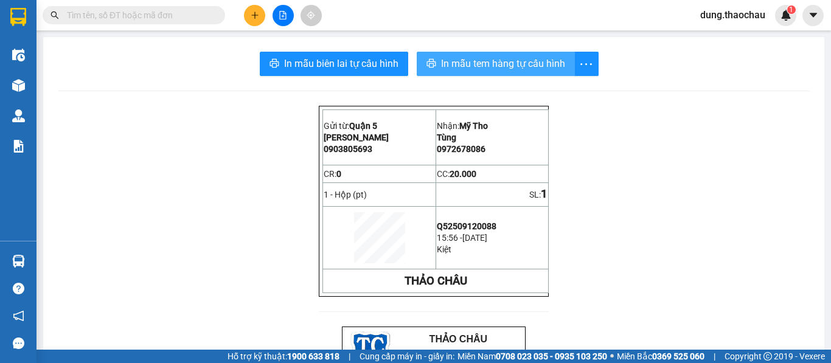
click at [502, 61] on span "In mẫu tem hàng tự cấu hình" at bounding box center [503, 63] width 124 height 15
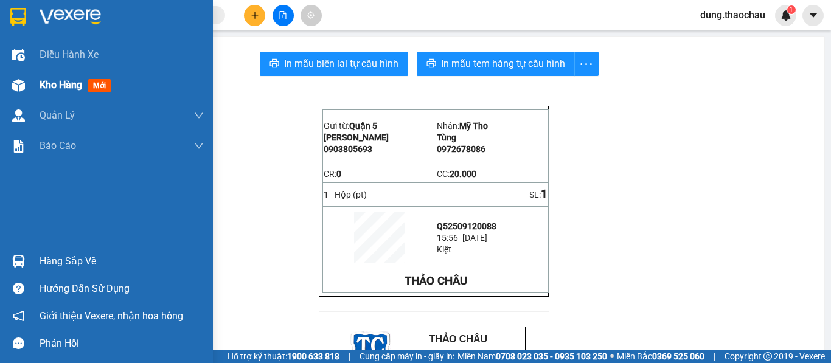
click at [55, 86] on span "Kho hàng" at bounding box center [61, 85] width 43 height 12
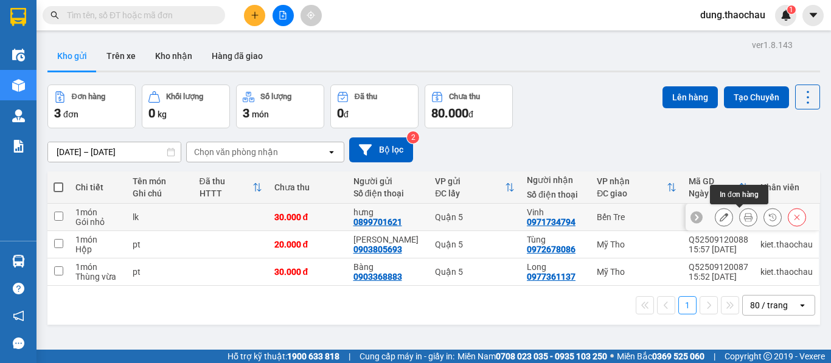
drag, startPoint x: 738, startPoint y: 221, endPoint x: 717, endPoint y: 217, distance: 21.7
click at [744, 221] on icon at bounding box center [748, 217] width 9 height 9
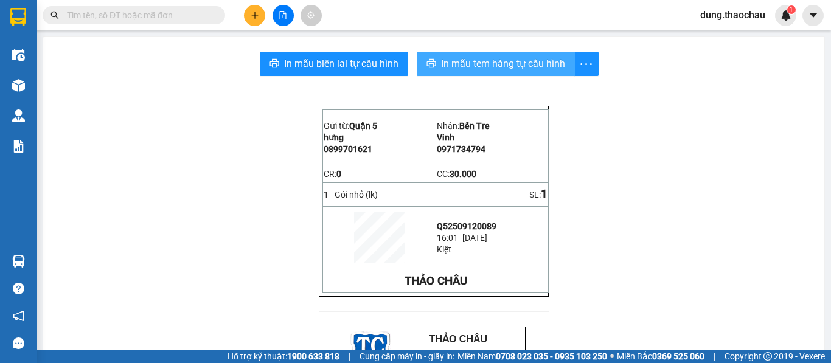
click at [444, 62] on span "In mẫu tem hàng tự cấu hình" at bounding box center [503, 63] width 124 height 15
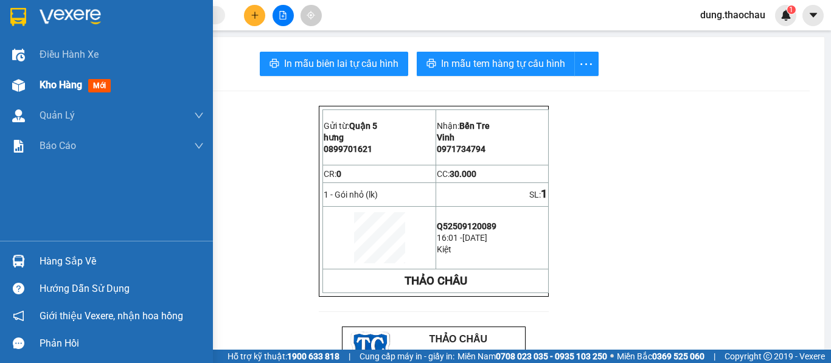
click at [51, 82] on span "Kho hàng" at bounding box center [61, 85] width 43 height 12
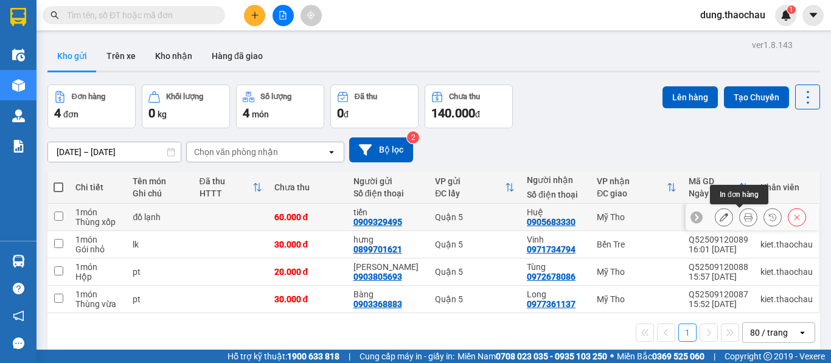
drag, startPoint x: 740, startPoint y: 217, endPoint x: 710, endPoint y: 211, distance: 30.3
click at [744, 216] on icon at bounding box center [748, 217] width 9 height 9
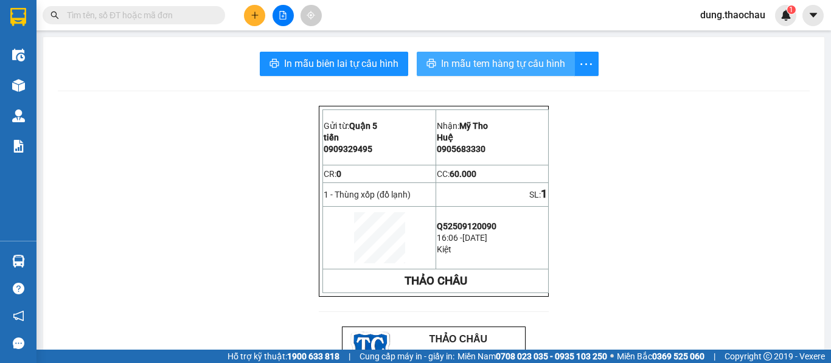
click at [446, 57] on span "In mẫu tem hàng tự cấu hình" at bounding box center [503, 63] width 124 height 15
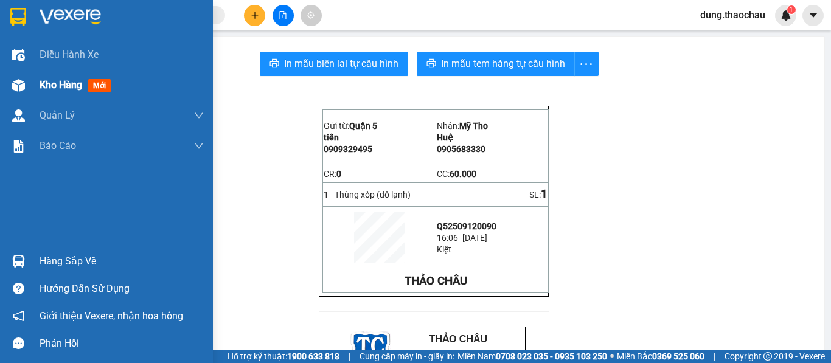
click at [69, 88] on span "Kho hàng" at bounding box center [61, 85] width 43 height 12
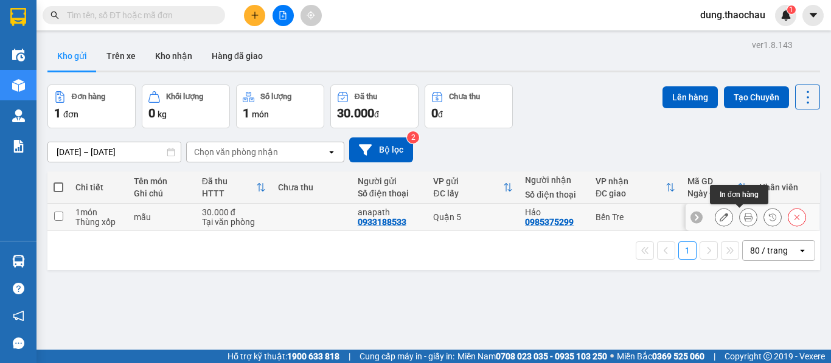
click at [744, 214] on icon at bounding box center [748, 217] width 9 height 9
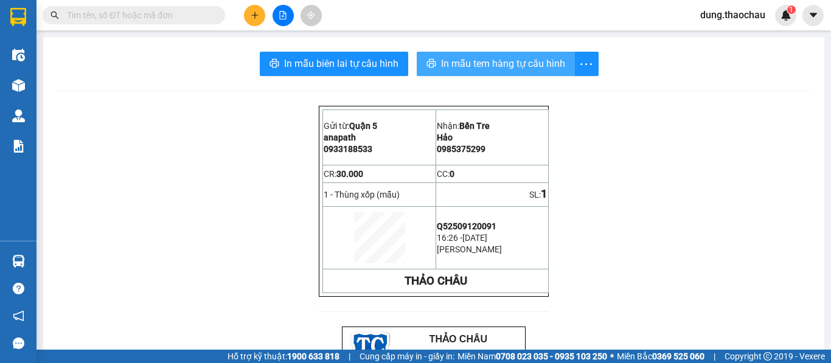
click at [474, 63] on span "In mẫu tem hàng tự cấu hình" at bounding box center [503, 63] width 124 height 15
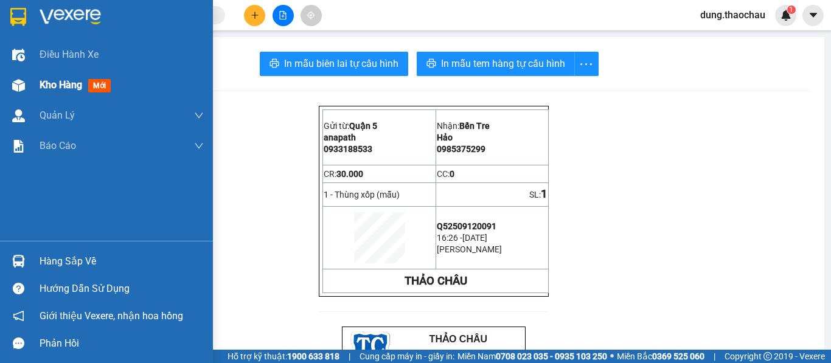
click at [40, 92] on div "Kho hàng mới" at bounding box center [78, 84] width 76 height 15
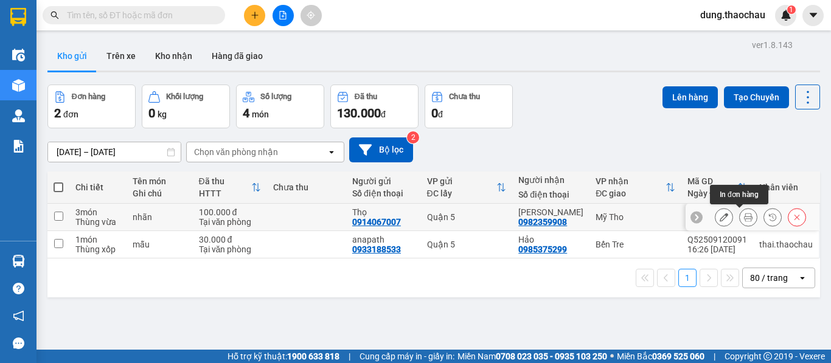
click at [744, 218] on icon at bounding box center [748, 217] width 9 height 9
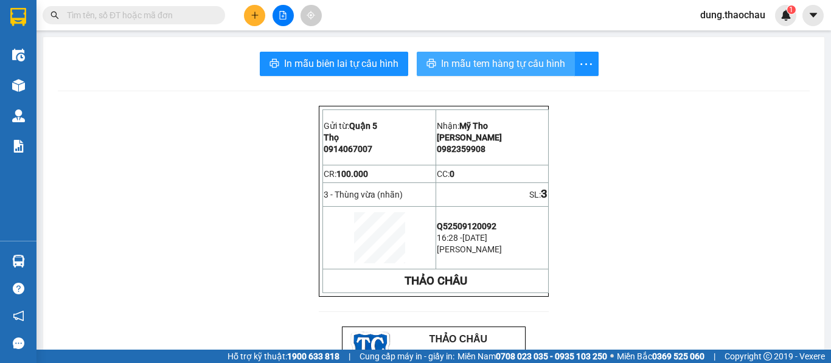
click at [464, 62] on span "In mẫu tem hàng tự cấu hình" at bounding box center [503, 63] width 124 height 15
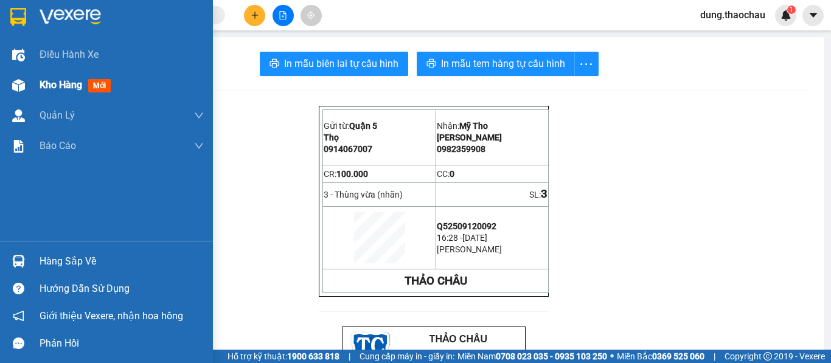
click at [49, 88] on span "Kho hàng" at bounding box center [61, 85] width 43 height 12
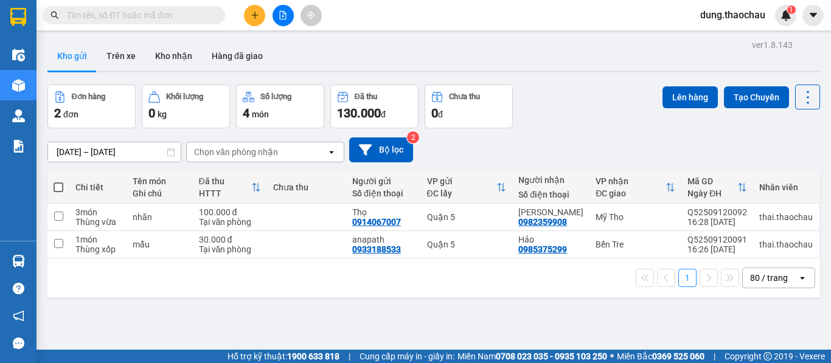
click at [117, 14] on input "text" at bounding box center [139, 15] width 144 height 13
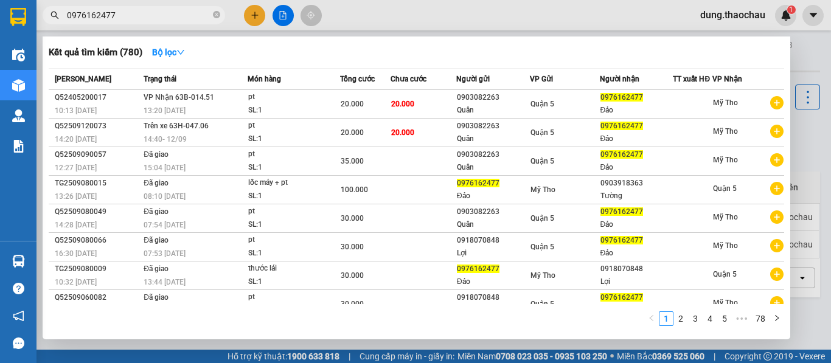
type input "0976162477"
click at [352, 20] on div at bounding box center [415, 181] width 831 height 363
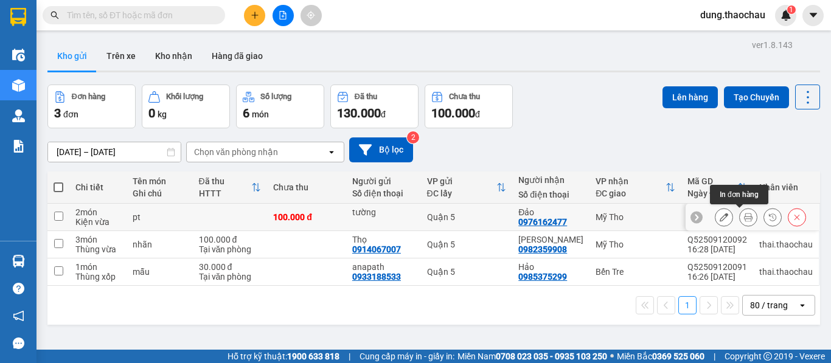
click at [744, 220] on icon at bounding box center [748, 217] width 9 height 9
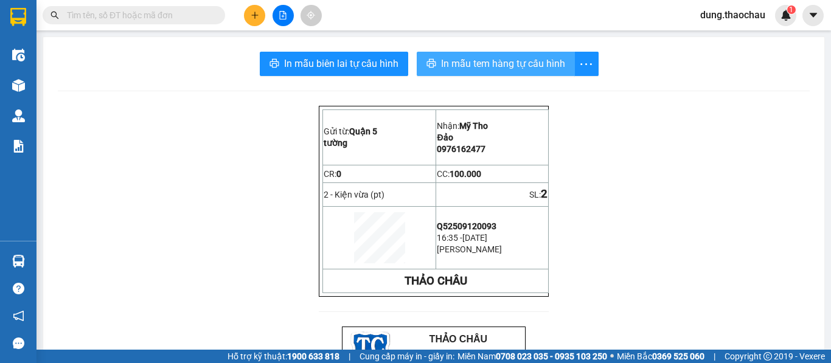
click at [464, 69] on span "In mẫu tem hàng tự cấu hình" at bounding box center [503, 63] width 124 height 15
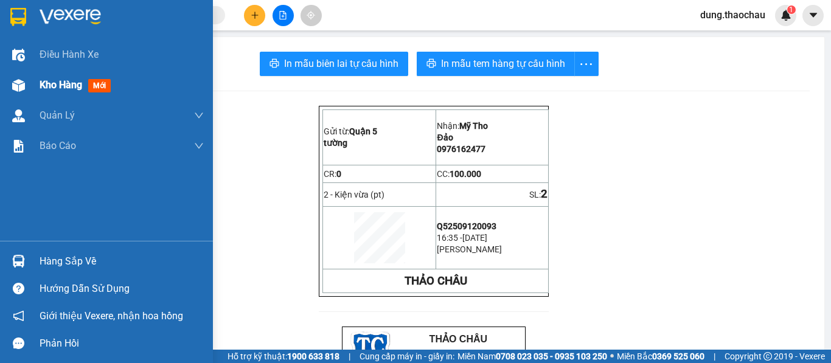
click at [45, 82] on span "Kho hàng" at bounding box center [61, 85] width 43 height 12
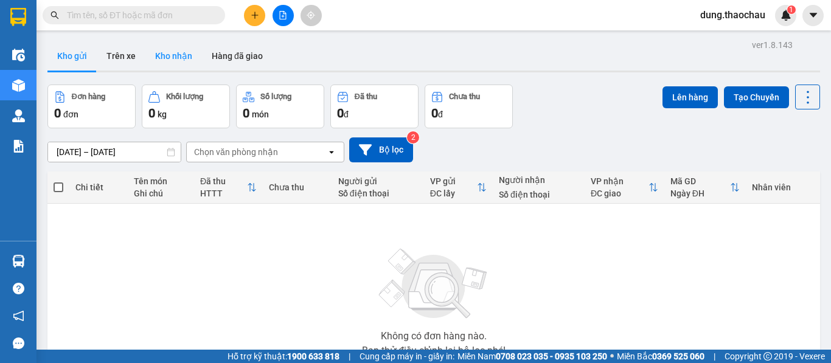
click at [163, 55] on button "Kho nhận" at bounding box center [173, 55] width 57 height 29
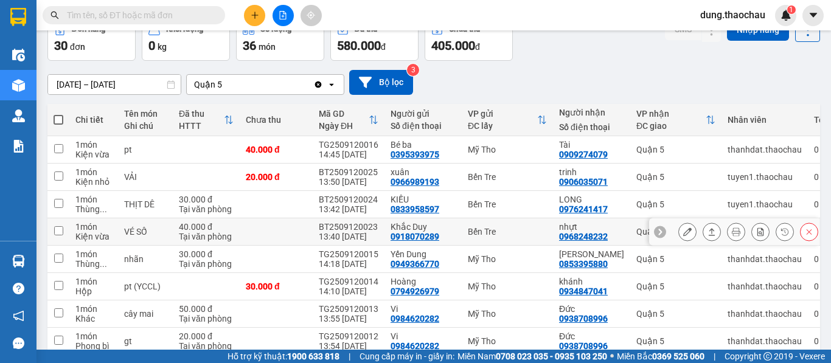
scroll to position [183, 0]
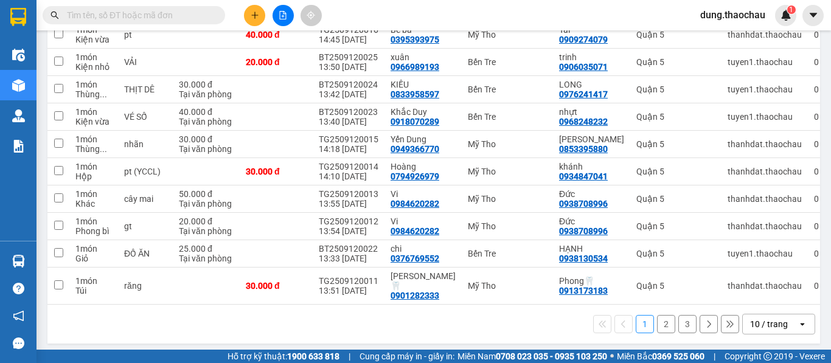
click at [760, 324] on div "10 / trang" at bounding box center [769, 324] width 38 height 12
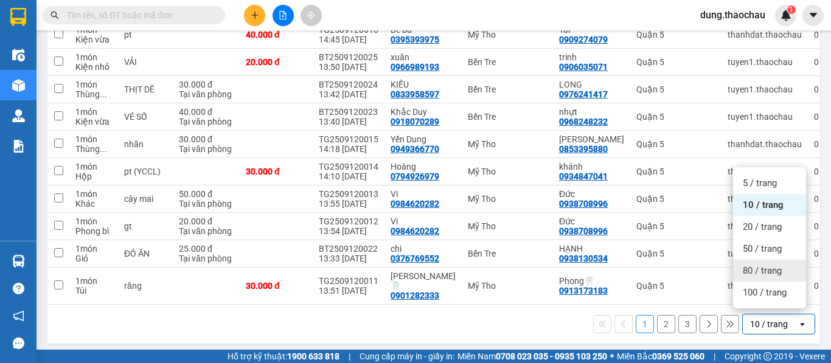
click at [766, 274] on span "80 / trang" at bounding box center [762, 271] width 39 height 12
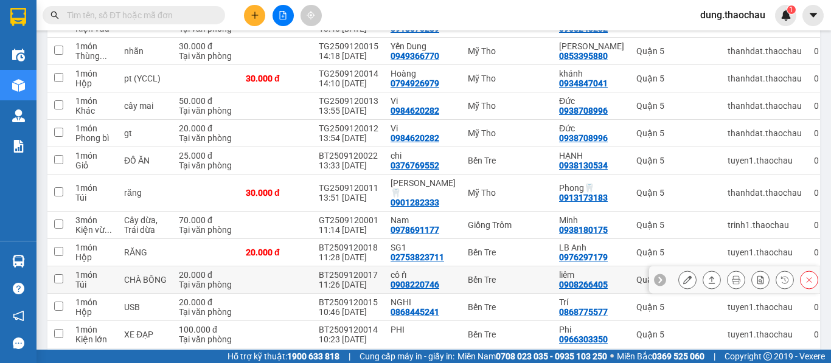
scroll to position [304, 0]
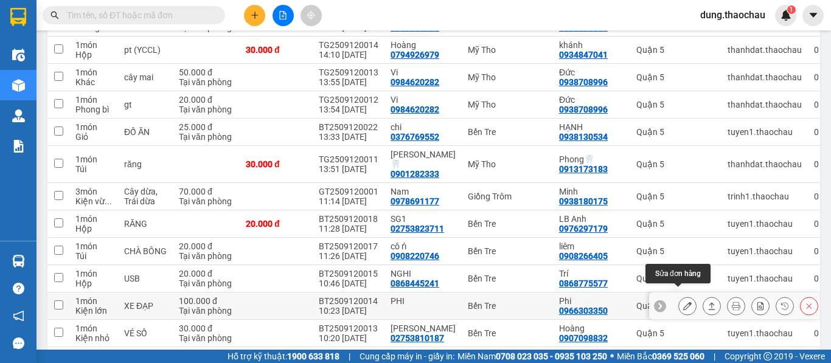
click at [679, 298] on button at bounding box center [687, 306] width 17 height 21
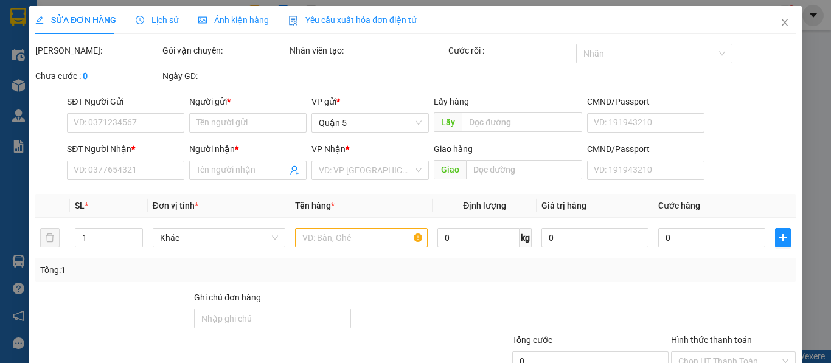
type input "PHI"
type input "0966303350"
type input "Phi"
type input "100.000"
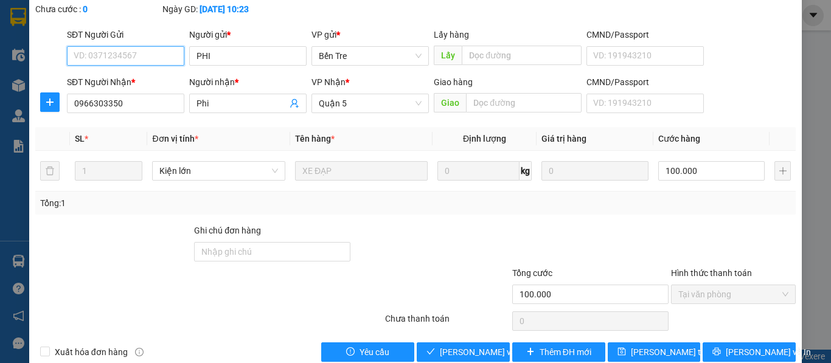
scroll to position [89, 0]
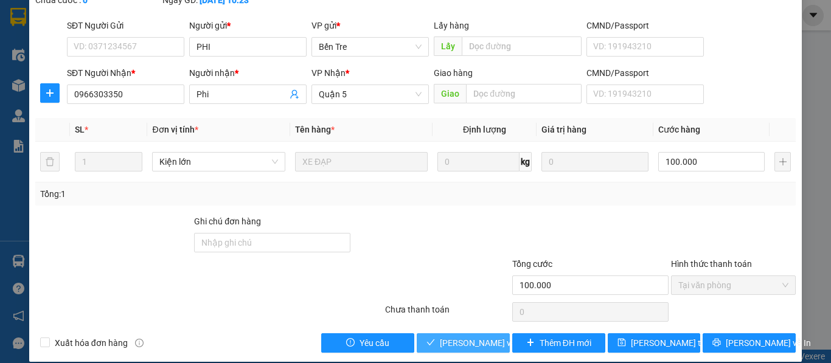
click at [464, 337] on span "[PERSON_NAME] và [PERSON_NAME] hàng" at bounding box center [522, 343] width 164 height 13
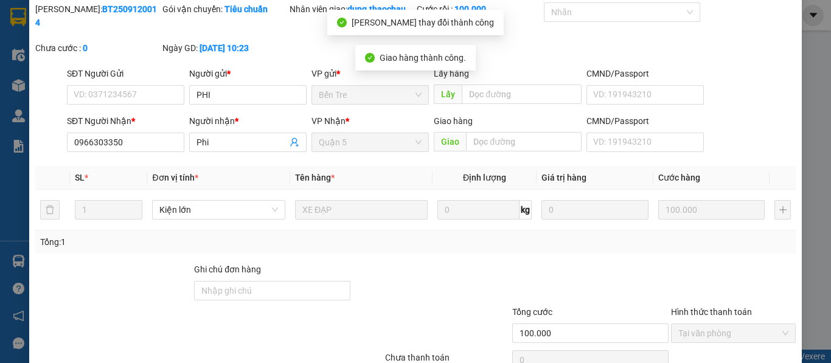
scroll to position [0, 0]
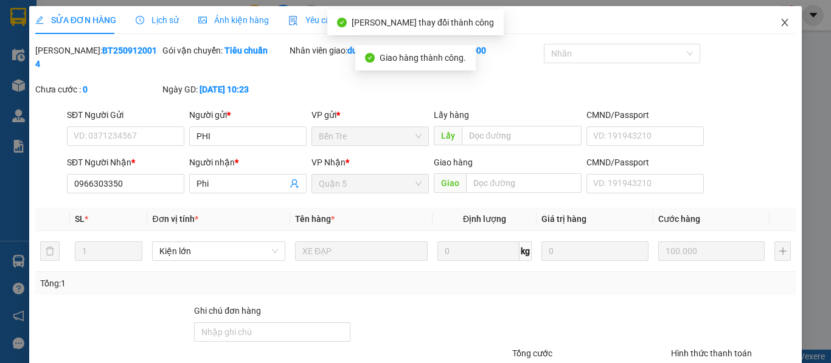
click at [782, 23] on icon "close" at bounding box center [785, 22] width 7 height 7
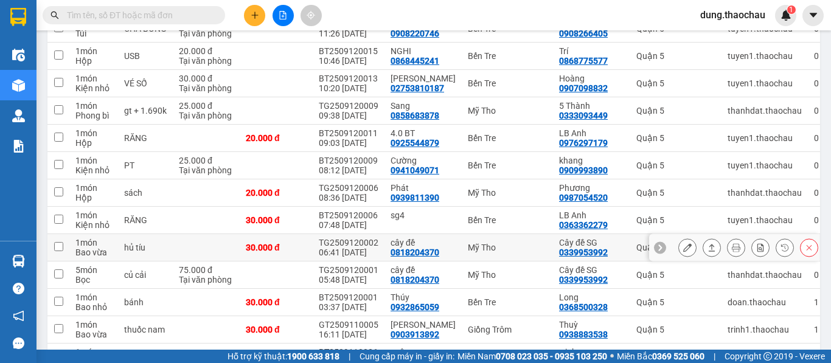
scroll to position [548, 0]
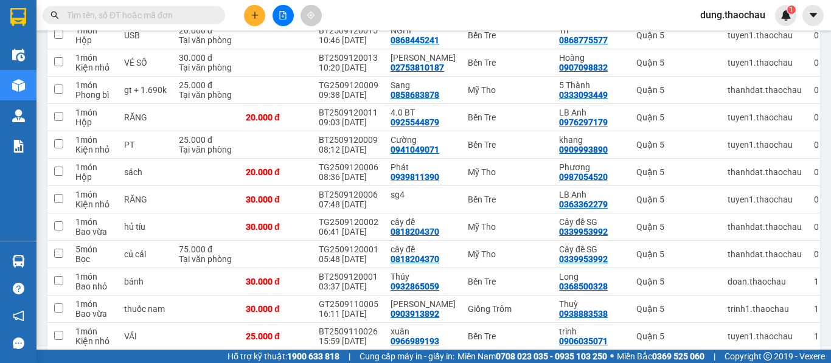
click at [719, 18] on span "dung.thaochau" at bounding box center [733, 14] width 85 height 15
click at [725, 35] on span "Đăng xuất" at bounding box center [738, 37] width 59 height 13
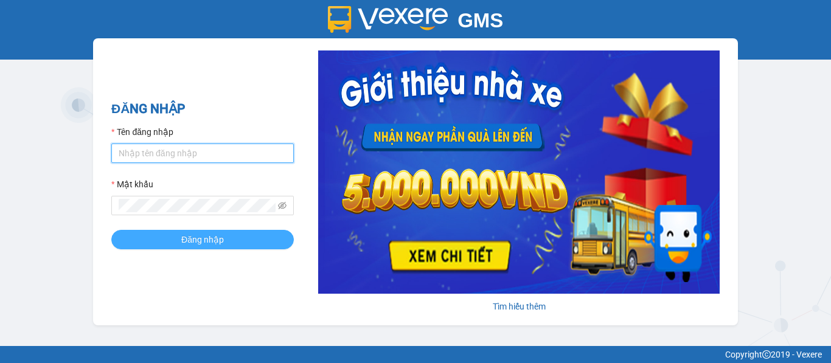
type input "saigon.thaochau"
click at [198, 248] on button "Đăng nhập" at bounding box center [202, 239] width 183 height 19
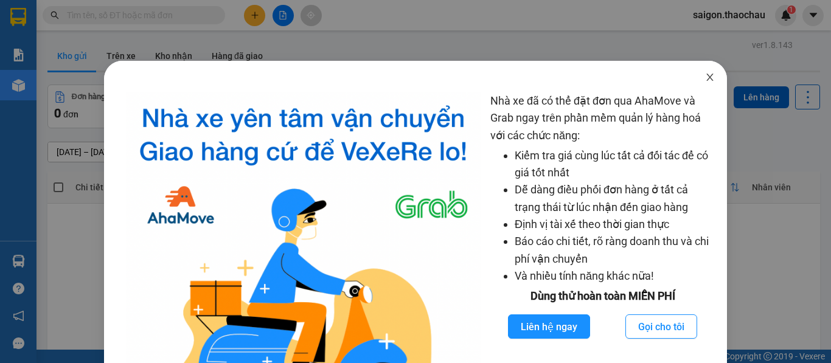
click at [705, 75] on icon "close" at bounding box center [710, 77] width 10 height 10
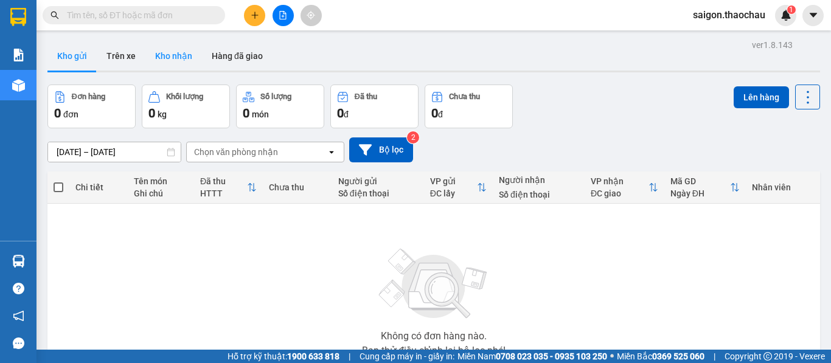
click at [183, 56] on button "Kho nhận" at bounding box center [173, 55] width 57 height 29
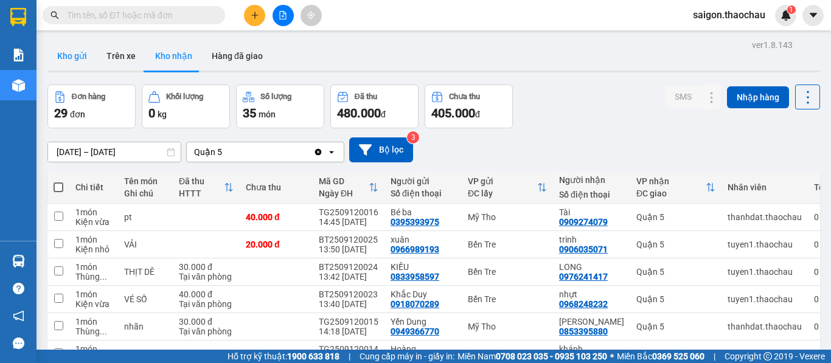
click at [79, 58] on button "Kho gửi" at bounding box center [71, 55] width 49 height 29
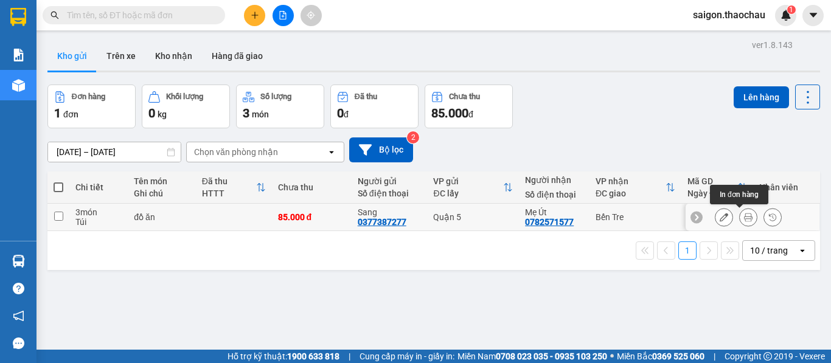
click at [744, 219] on icon at bounding box center [748, 217] width 9 height 9
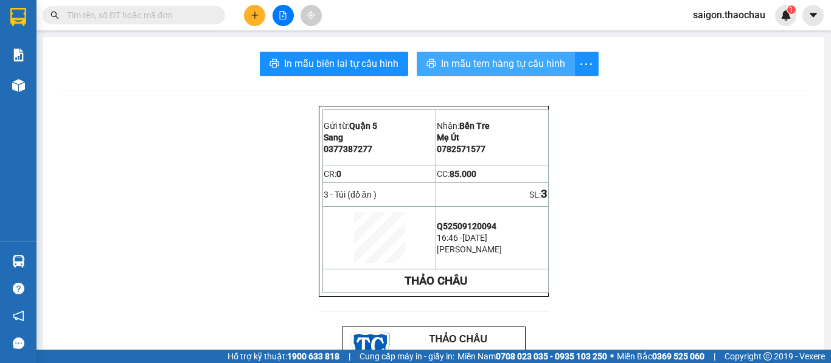
click at [486, 70] on span "In mẫu tem hàng tự cấu hình" at bounding box center [503, 63] width 124 height 15
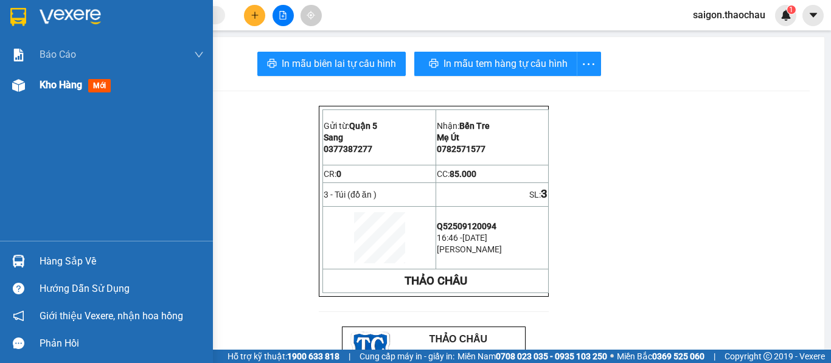
click at [59, 91] on span "Kho hàng" at bounding box center [61, 85] width 43 height 12
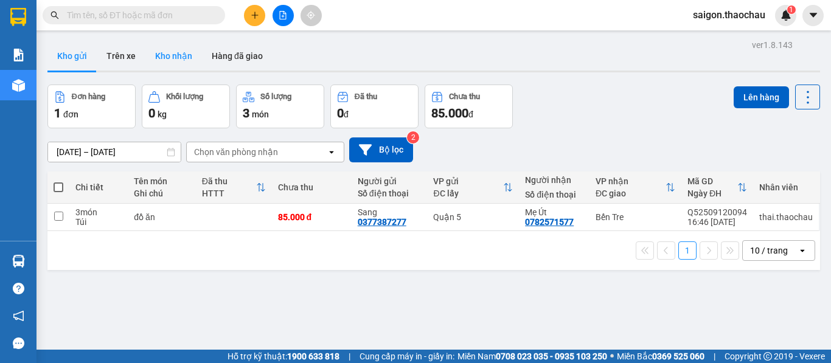
click at [166, 55] on button "Kho nhận" at bounding box center [173, 55] width 57 height 29
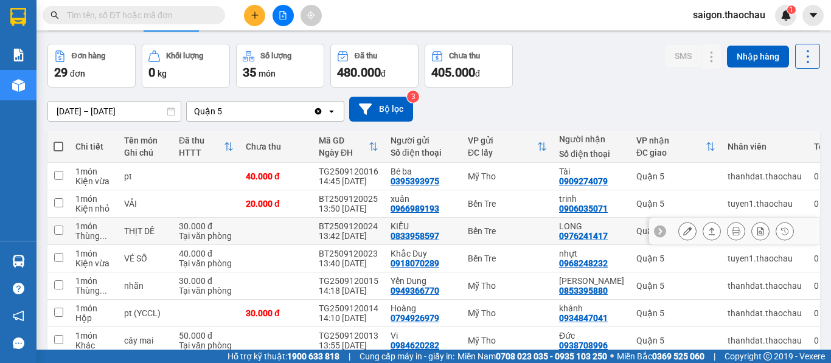
scroll to position [183, 0]
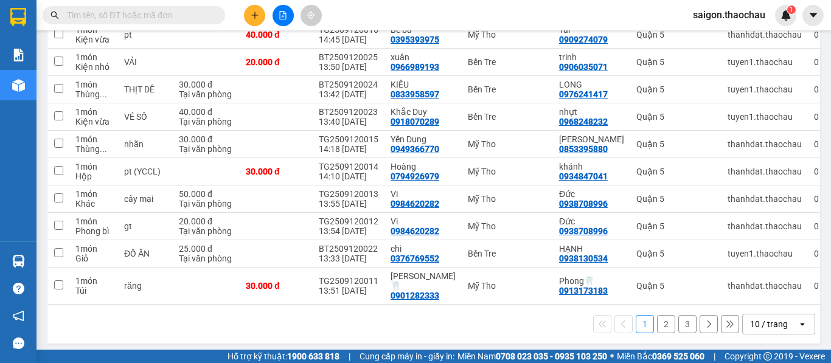
click at [770, 319] on div "10 / trang" at bounding box center [769, 324] width 38 height 12
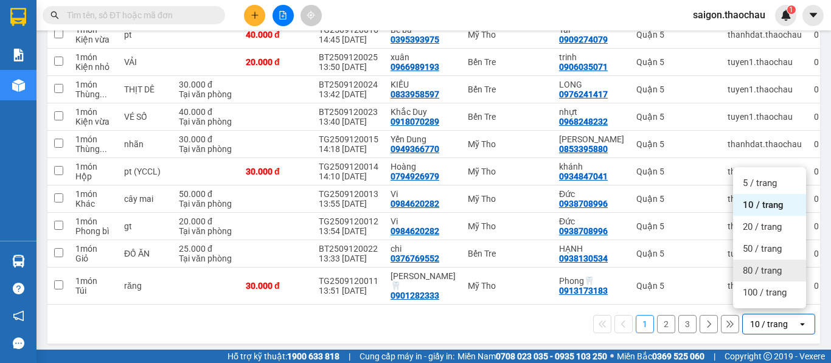
click at [746, 275] on span "80 / trang" at bounding box center [762, 271] width 39 height 12
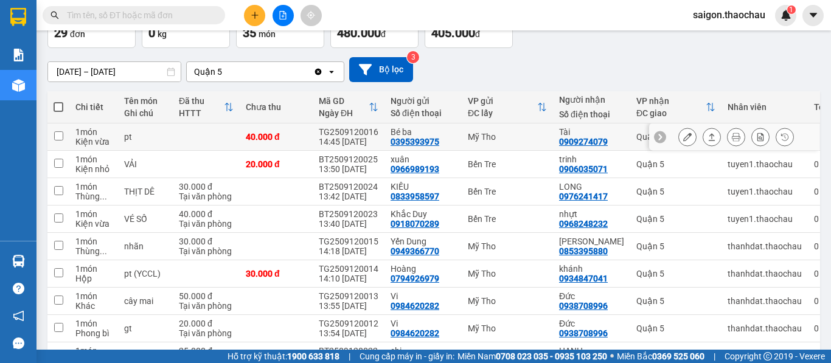
scroll to position [0, 0]
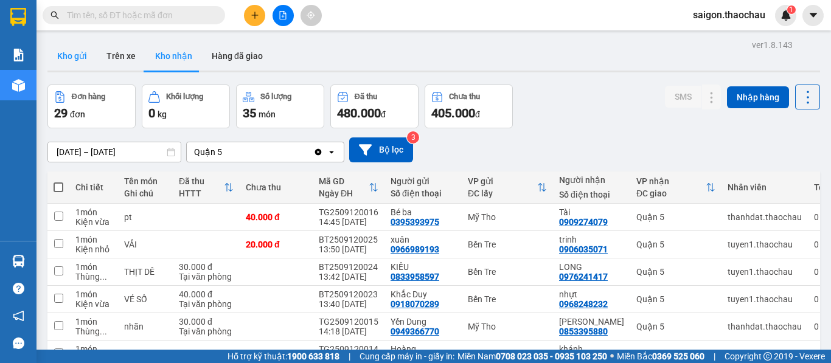
click at [81, 64] on button "Kho gửi" at bounding box center [71, 55] width 49 height 29
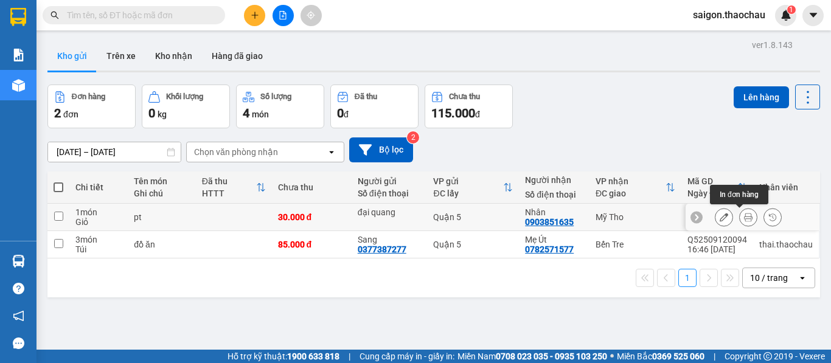
click at [744, 222] on icon at bounding box center [748, 217] width 9 height 9
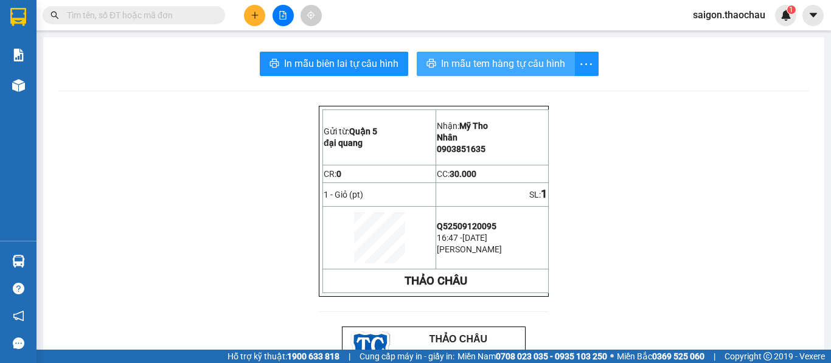
click at [483, 60] on span "In mẫu tem hàng tự cấu hình" at bounding box center [503, 63] width 124 height 15
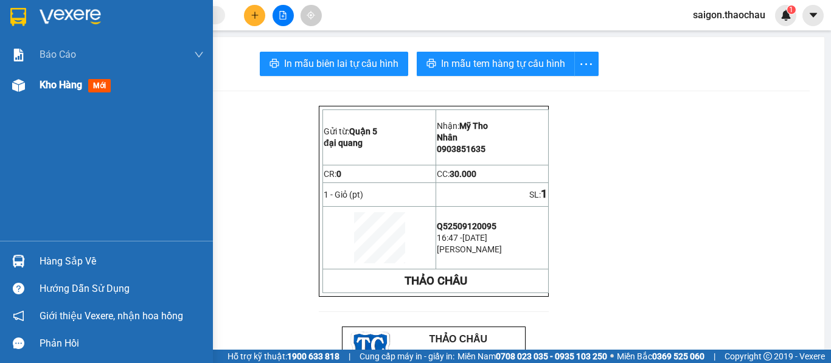
click at [60, 84] on span "Kho hàng" at bounding box center [61, 85] width 43 height 12
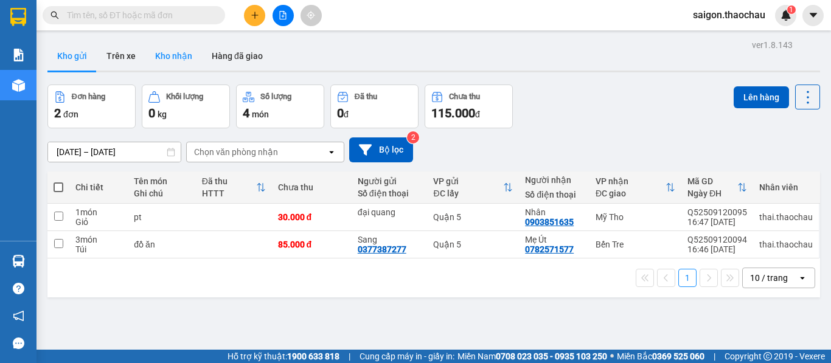
click at [175, 58] on button "Kho nhận" at bounding box center [173, 55] width 57 height 29
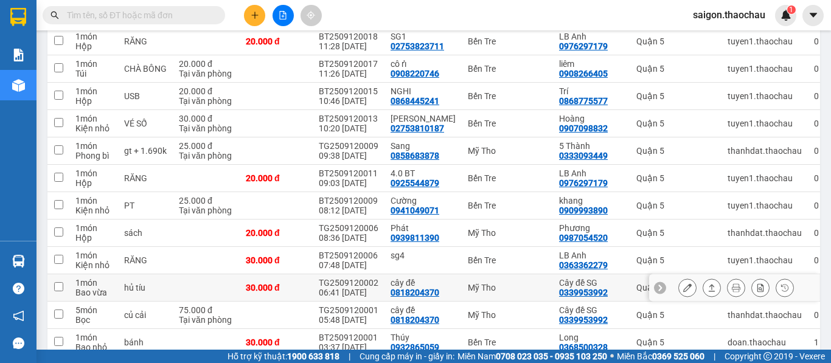
scroll to position [548, 0]
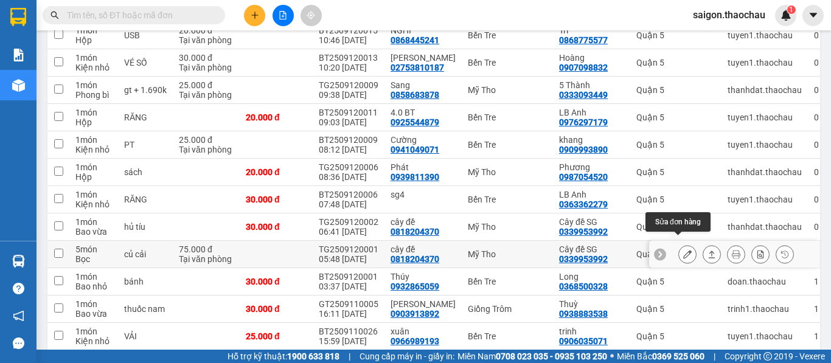
click at [685, 244] on button at bounding box center [687, 254] width 17 height 21
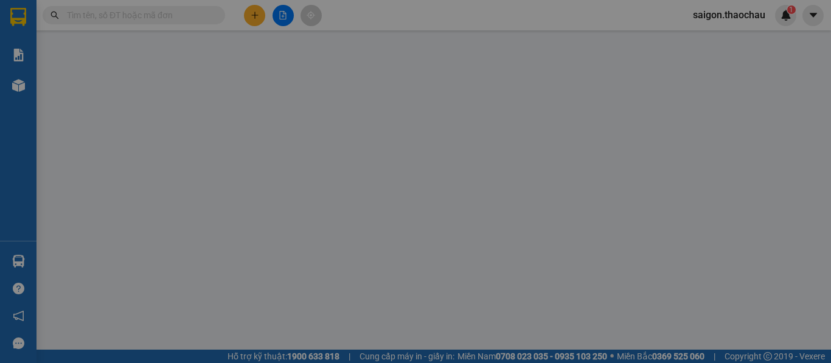
type input "0818204370"
type input "cây đề"
type input "0339953992"
type input "Cây đề SG"
type input "75.000"
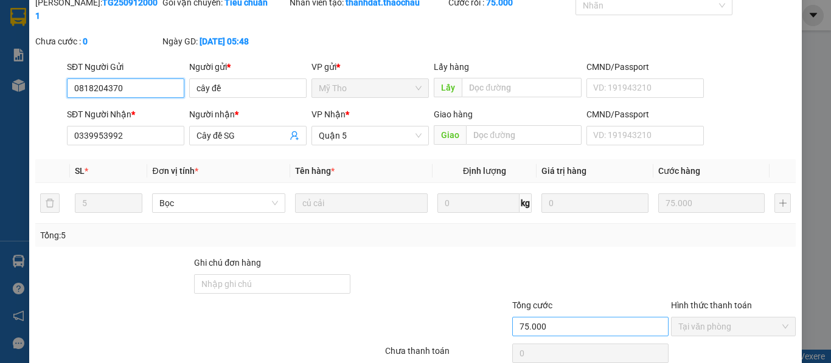
scroll to position [89, 0]
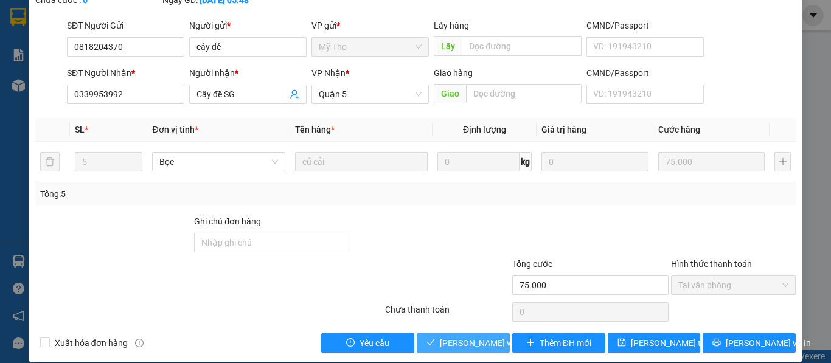
click at [462, 337] on span "Lưu và Giao hàng" at bounding box center [522, 343] width 164 height 13
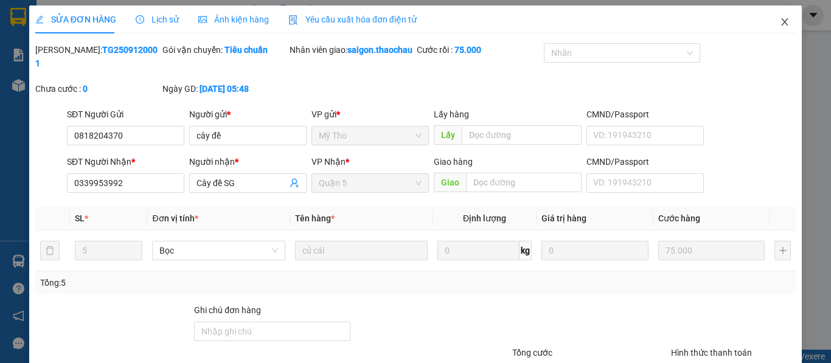
scroll to position [0, 0]
click at [780, 23] on icon "close" at bounding box center [785, 23] width 10 height 10
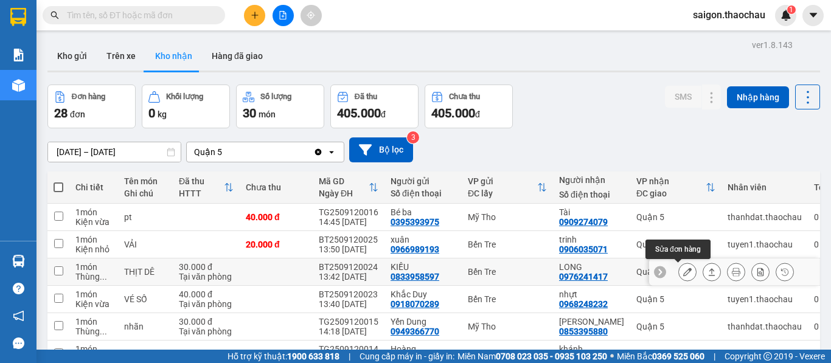
click at [684, 274] on icon at bounding box center [688, 272] width 9 height 9
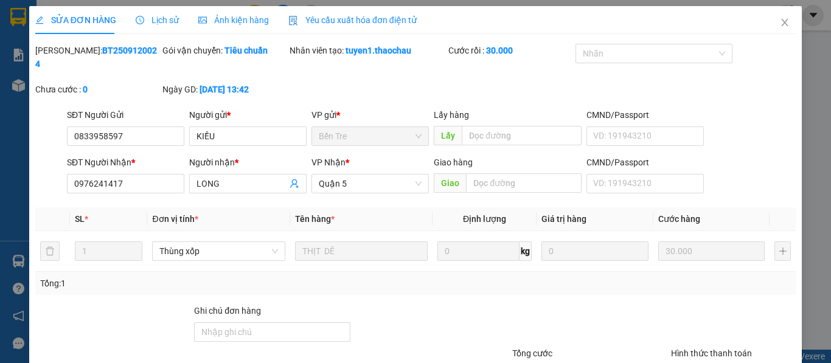
type input "0833958597"
type input "KIỀU"
type input "0976241417"
type input "LONG"
type input "30.000"
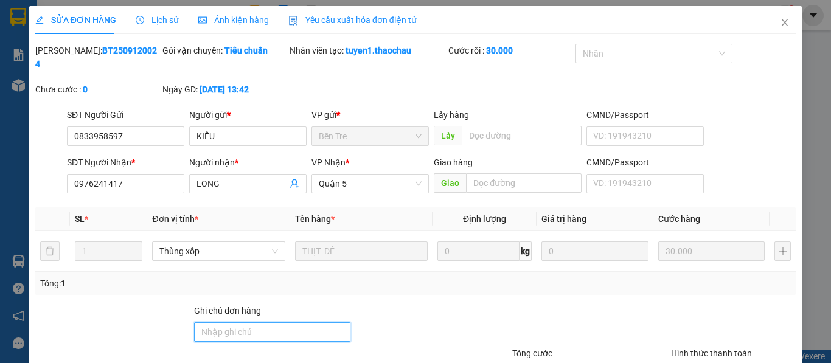
click at [256, 323] on input "Ghi chú đơn hàng" at bounding box center [272, 332] width 156 height 19
type input "Vinh giao"
click at [425, 304] on div at bounding box center [431, 325] width 159 height 43
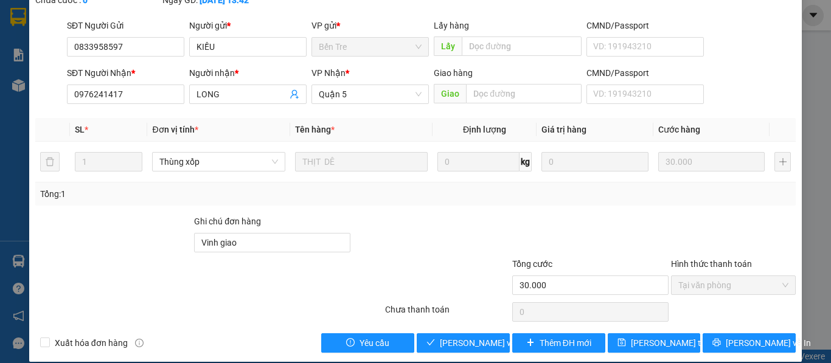
click at [461, 340] on div "SỬA ĐƠN HÀNG Lịch sử Ảnh kiện hàng Yêu cầu xuất hóa đơn điện tử Total Paid Fee …" at bounding box center [415, 140] width 773 height 446
click at [463, 337] on span "Lưu và Giao hàng" at bounding box center [522, 343] width 164 height 13
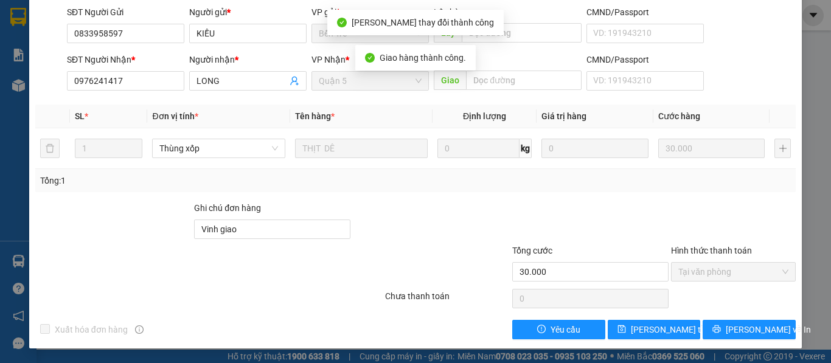
scroll to position [0, 0]
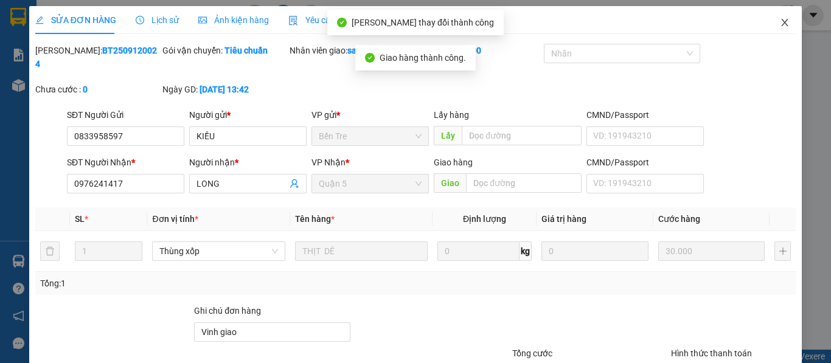
click at [780, 19] on icon "close" at bounding box center [785, 23] width 10 height 10
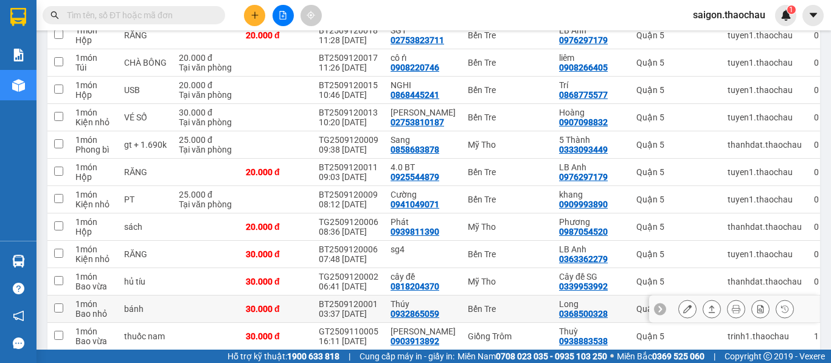
scroll to position [487, 0]
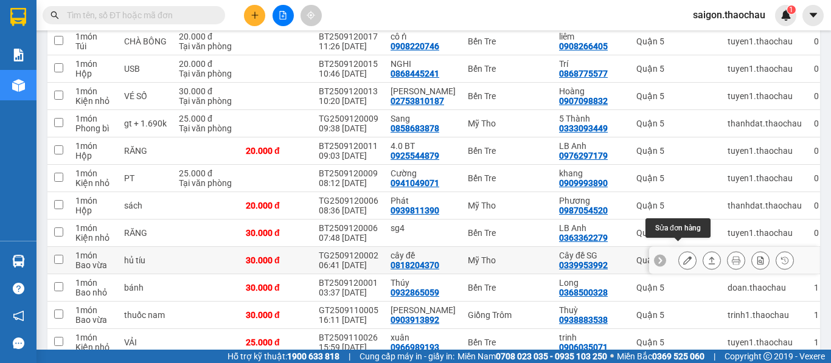
click at [682, 251] on button at bounding box center [687, 260] width 17 height 21
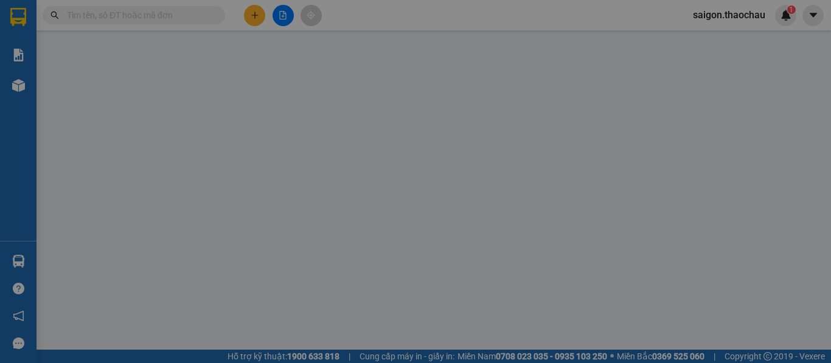
type input "0818204370"
type input "cây đề"
type input "0339953992"
type input "Cây đề SG"
type input "30.000"
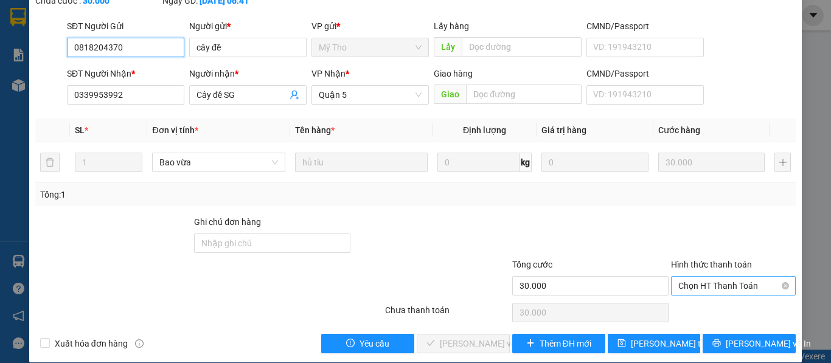
scroll to position [89, 0]
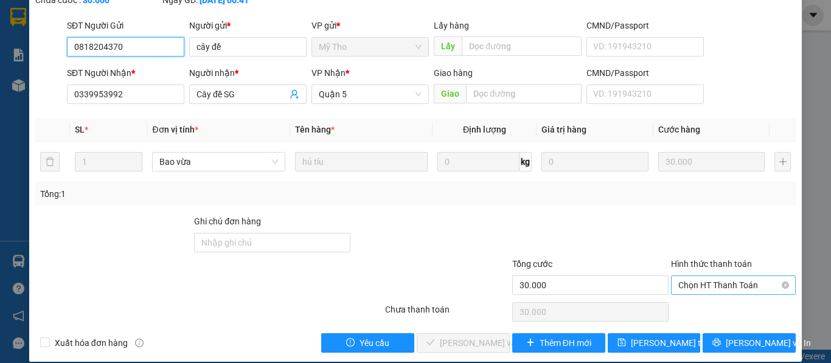
click at [699, 276] on span "Chọn HT Thanh Toán" at bounding box center [734, 285] width 110 height 18
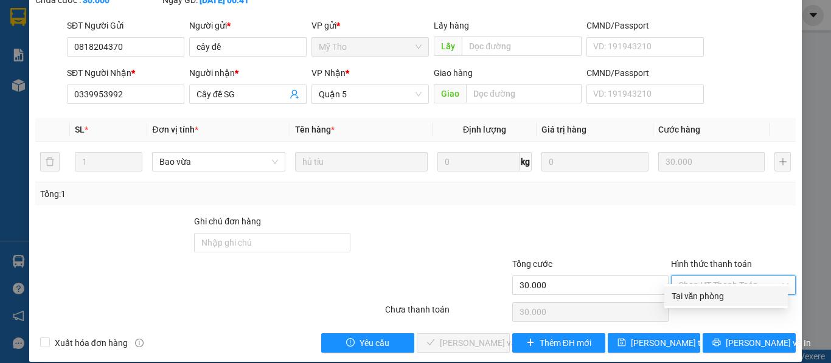
click at [685, 300] on div "Tại văn phòng" at bounding box center [726, 296] width 109 height 13
type input "0"
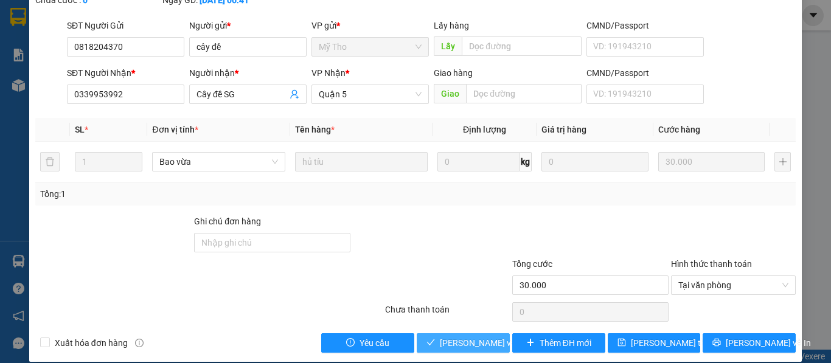
click at [469, 337] on button "Lưu và Giao hàng" at bounding box center [463, 343] width 93 height 19
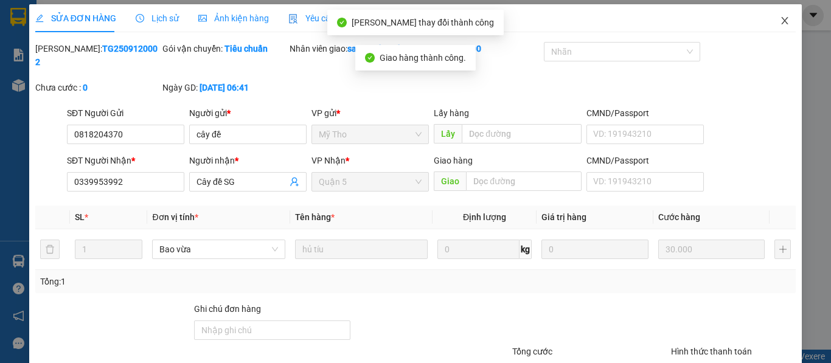
scroll to position [0, 0]
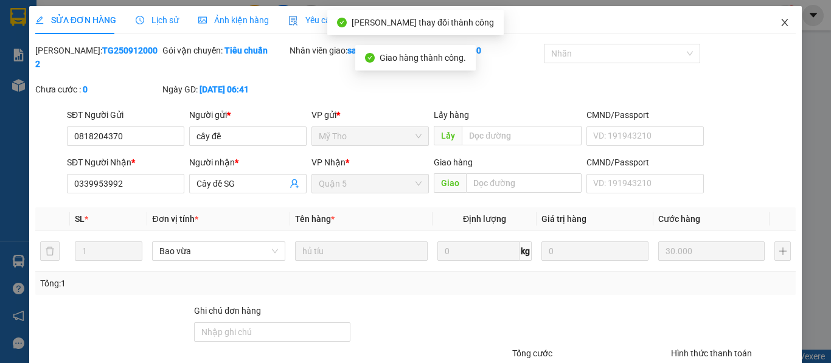
click at [780, 26] on icon "close" at bounding box center [785, 23] width 10 height 10
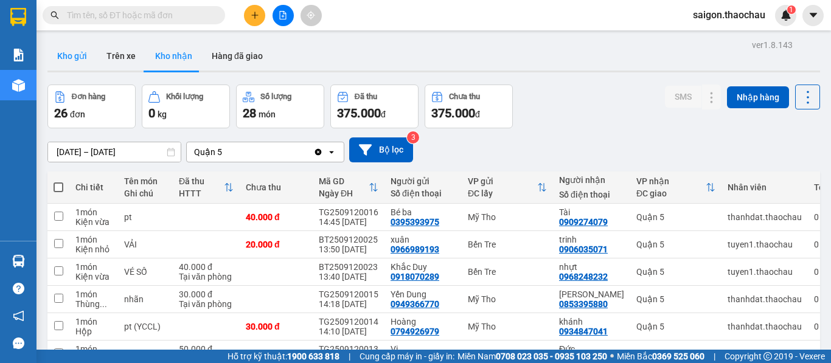
click at [69, 60] on button "Kho gửi" at bounding box center [71, 55] width 49 height 29
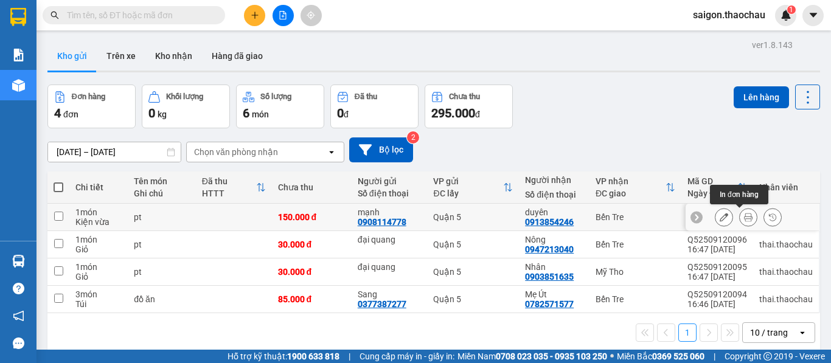
click at [744, 216] on icon at bounding box center [748, 217] width 9 height 9
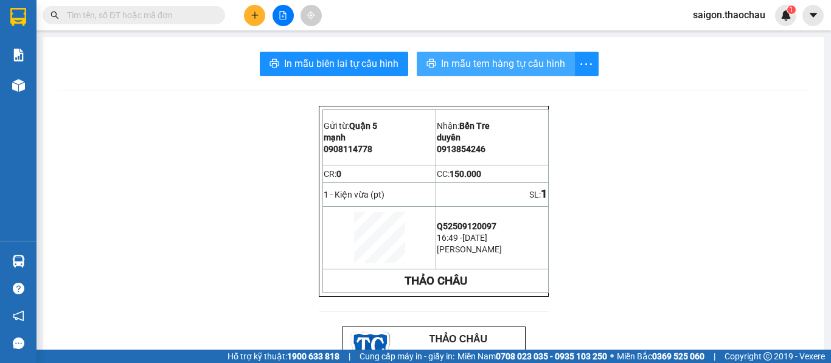
click at [469, 62] on span "In mẫu tem hàng tự cấu hình" at bounding box center [503, 63] width 124 height 15
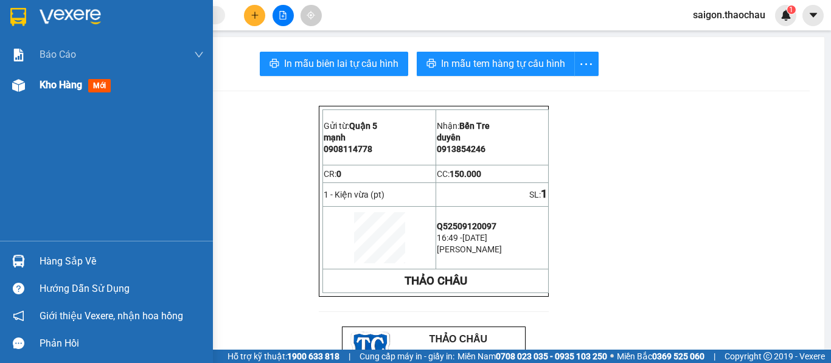
click at [65, 88] on span "Kho hàng" at bounding box center [61, 85] width 43 height 12
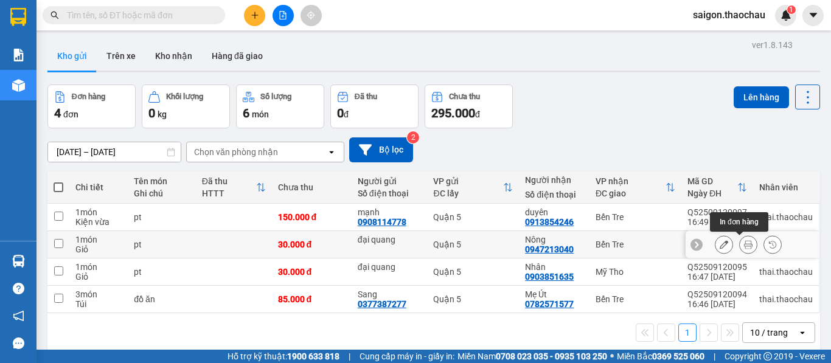
click at [740, 250] on button at bounding box center [748, 244] width 17 height 21
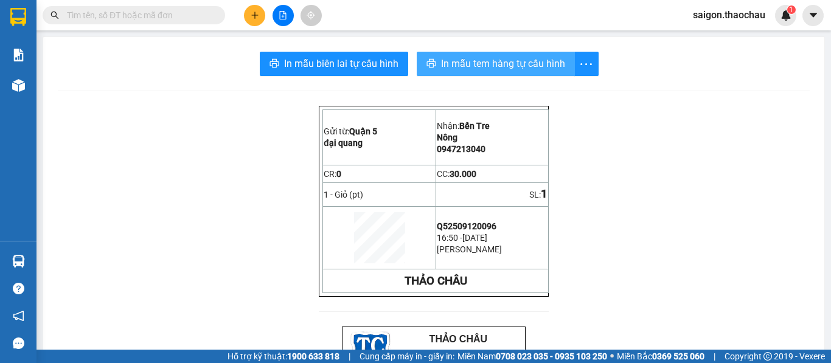
click at [492, 64] on span "In mẫu tem hàng tự cấu hình" at bounding box center [503, 63] width 124 height 15
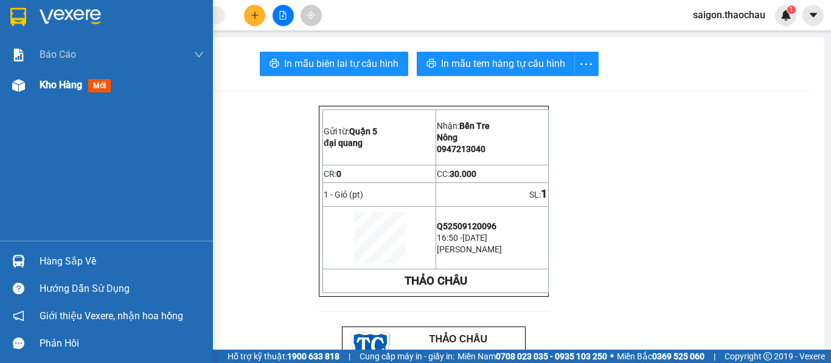
click at [48, 80] on span "Kho hàng" at bounding box center [61, 85] width 43 height 12
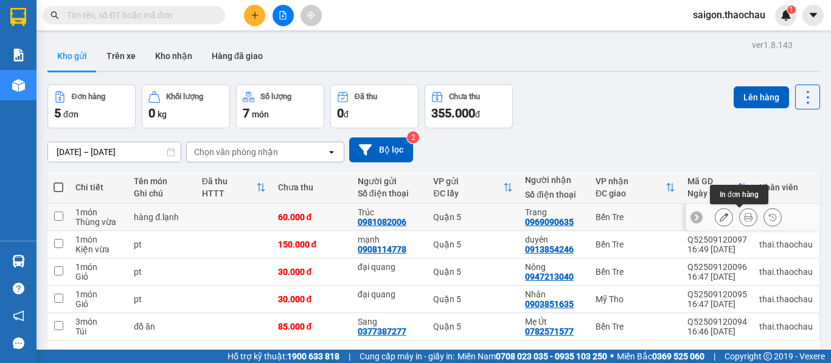
click at [744, 215] on icon at bounding box center [748, 217] width 9 height 9
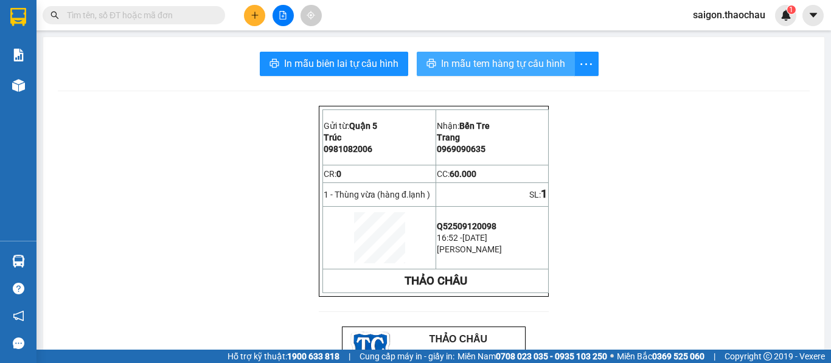
click at [467, 64] on span "In mẫu tem hàng tự cấu hình" at bounding box center [503, 63] width 124 height 15
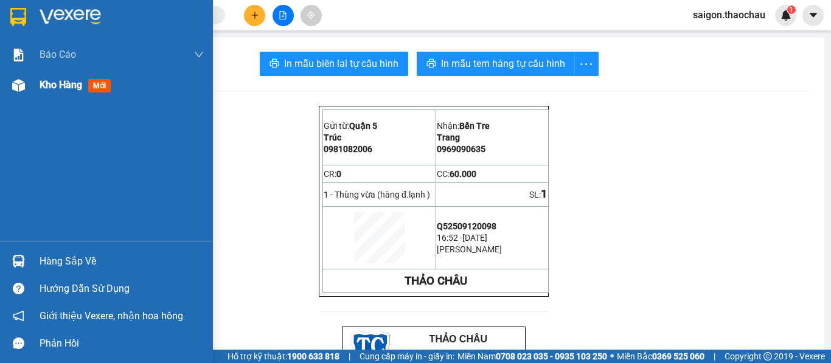
click at [58, 82] on span "Kho hàng" at bounding box center [61, 85] width 43 height 12
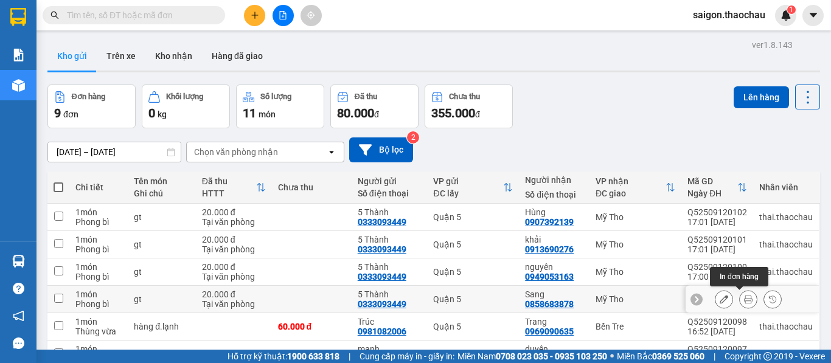
click at [744, 301] on icon at bounding box center [748, 299] width 9 height 9
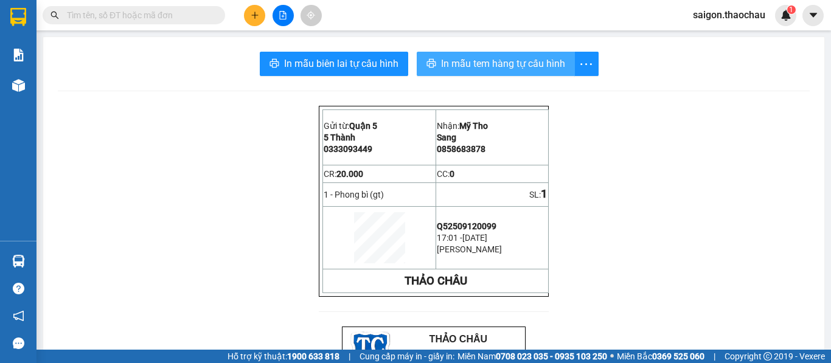
click at [464, 61] on span "In mẫu tem hàng tự cấu hình" at bounding box center [503, 63] width 124 height 15
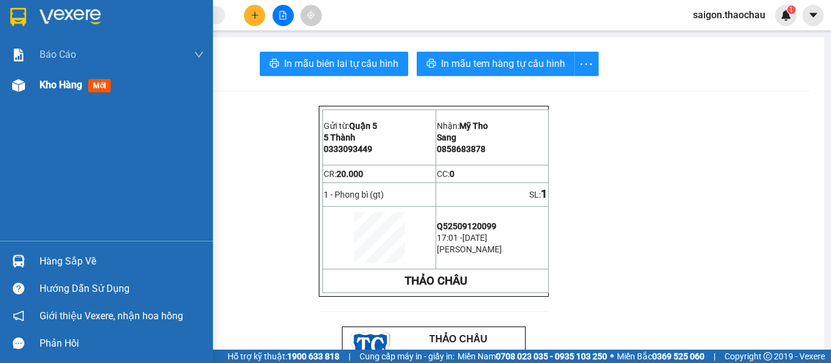
click at [51, 87] on span "Kho hàng" at bounding box center [61, 85] width 43 height 12
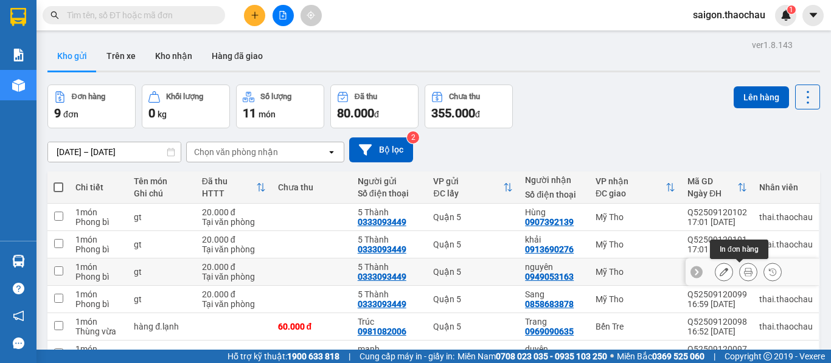
click at [743, 276] on button at bounding box center [748, 272] width 17 height 21
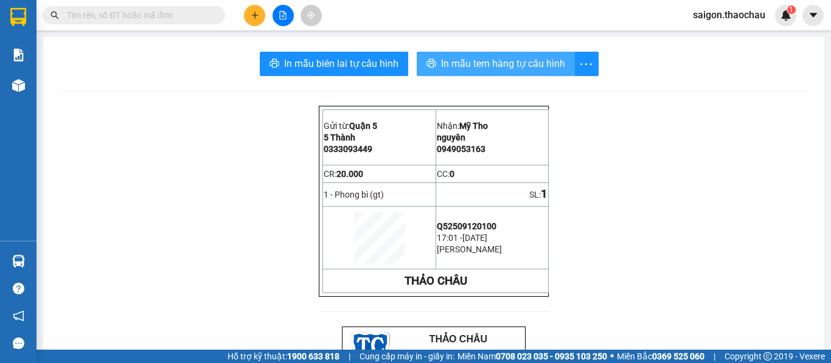
click at [498, 71] on span "In mẫu tem hàng tự cấu hình" at bounding box center [503, 63] width 124 height 15
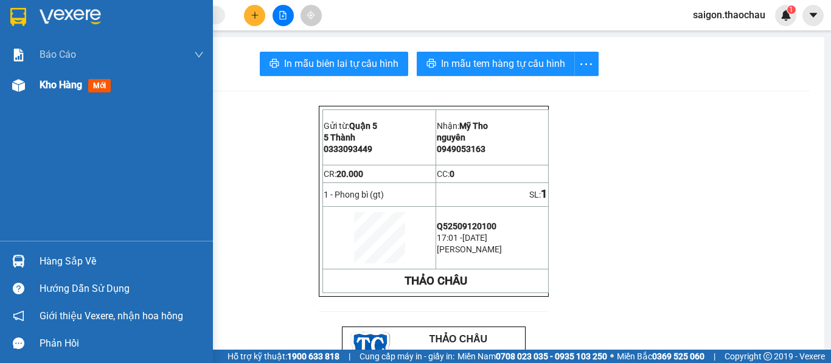
click at [58, 86] on span "Kho hàng" at bounding box center [61, 85] width 43 height 12
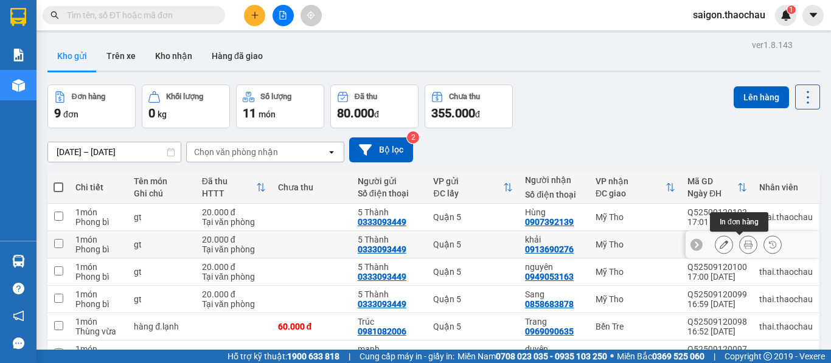
click at [744, 244] on icon at bounding box center [748, 244] width 9 height 9
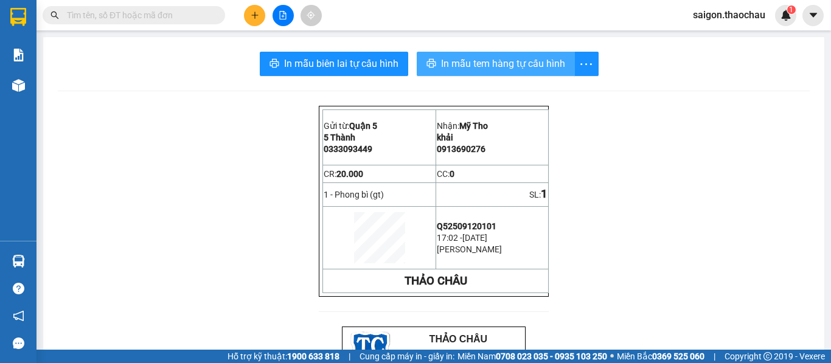
click at [463, 64] on span "In mẫu tem hàng tự cấu hình" at bounding box center [503, 63] width 124 height 15
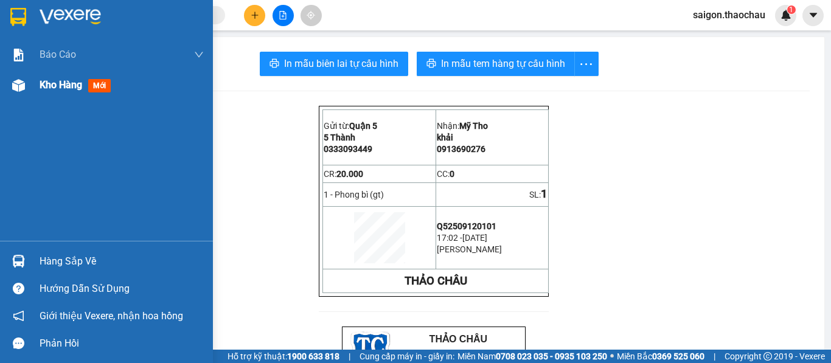
click at [48, 85] on span "Kho hàng" at bounding box center [61, 85] width 43 height 12
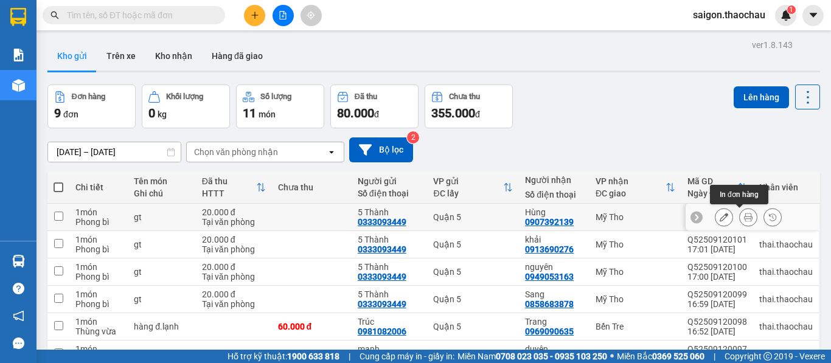
click at [744, 219] on icon at bounding box center [748, 217] width 9 height 9
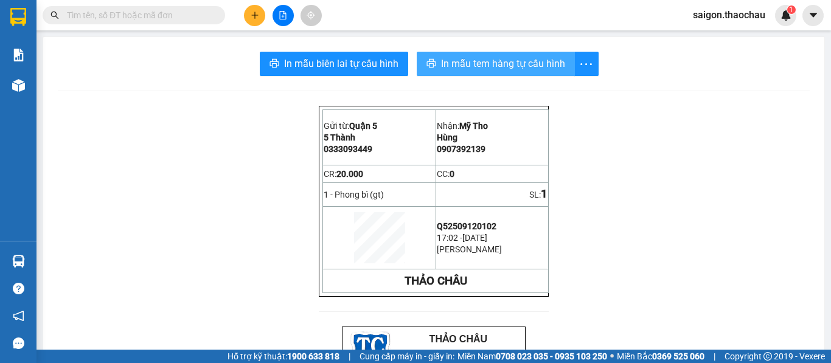
click at [461, 60] on span "In mẫu tem hàng tự cấu hình" at bounding box center [503, 63] width 124 height 15
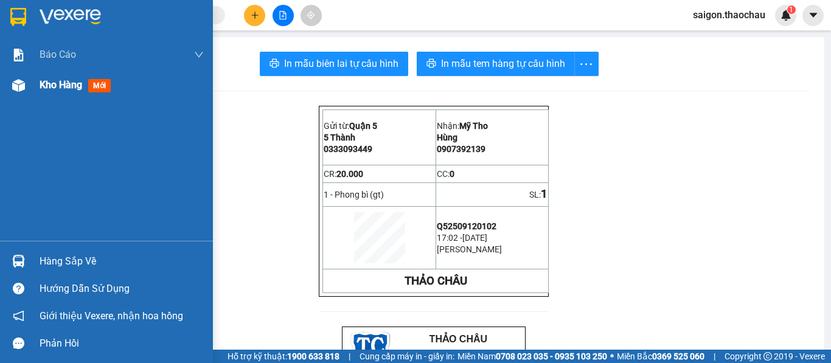
click at [63, 82] on span "Kho hàng" at bounding box center [61, 85] width 43 height 12
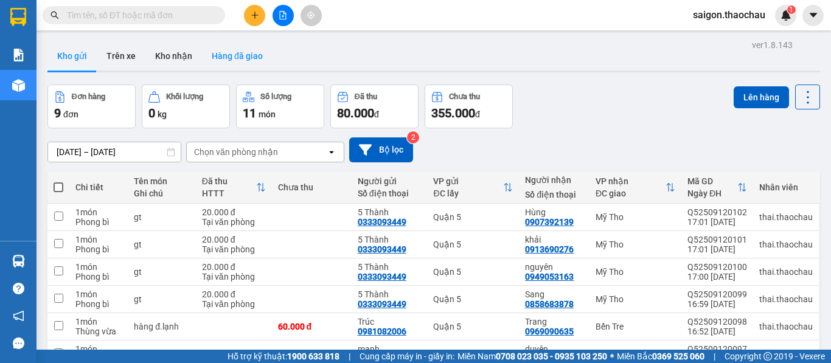
click at [234, 60] on button "Hàng đã giao" at bounding box center [237, 55] width 71 height 29
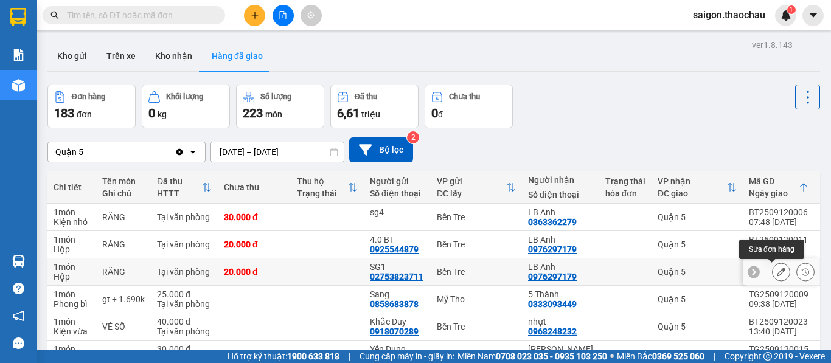
click at [777, 273] on icon at bounding box center [781, 272] width 9 height 9
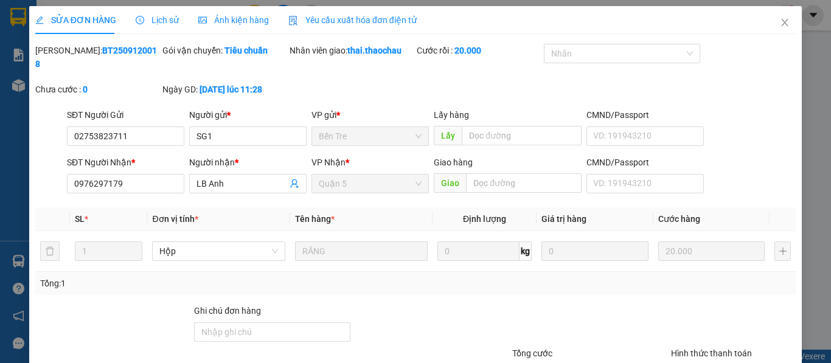
type input "02753823711"
type input "SG1"
type input "0976297179"
type input "LB Anh"
type input "20.000"
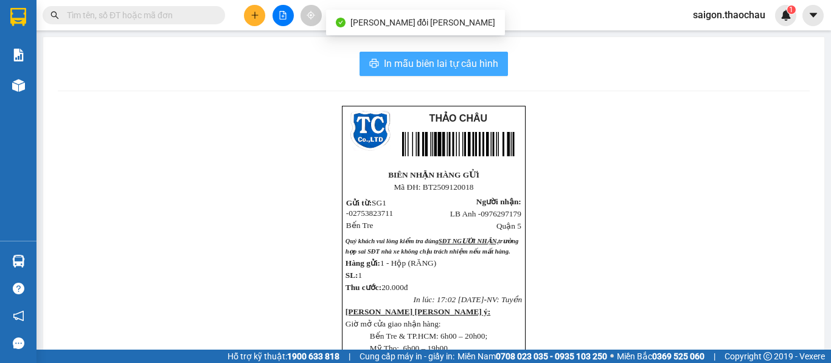
click at [422, 66] on span "In mẫu biên lai tự cấu hình" at bounding box center [441, 63] width 114 height 15
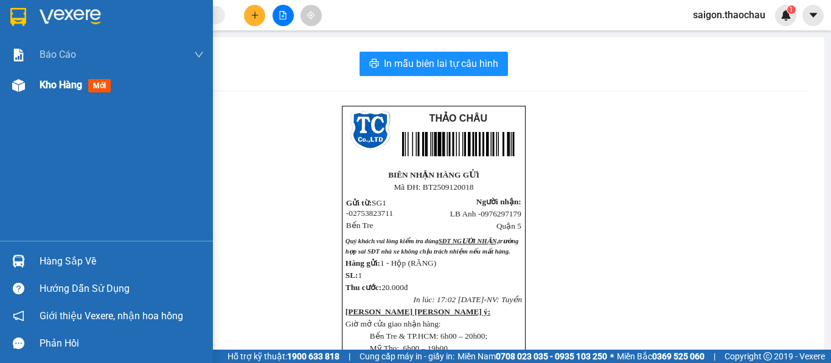
click at [42, 85] on span "Kho hàng" at bounding box center [61, 85] width 43 height 12
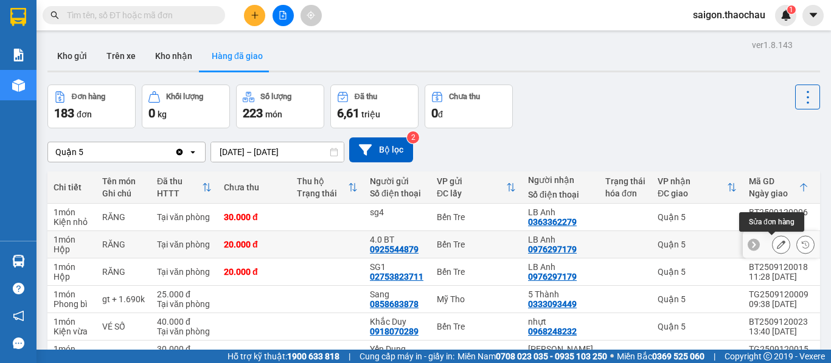
click at [777, 247] on icon at bounding box center [781, 244] width 9 height 9
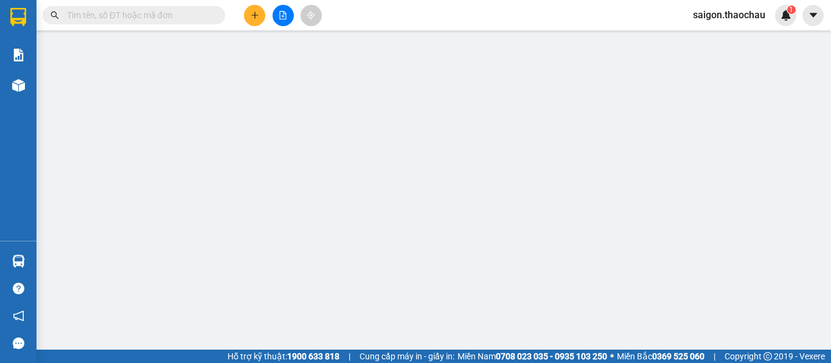
type input "0925544879"
type input "4.0 BT"
type input "0976297179"
type input "LB Anh"
type input "20.000"
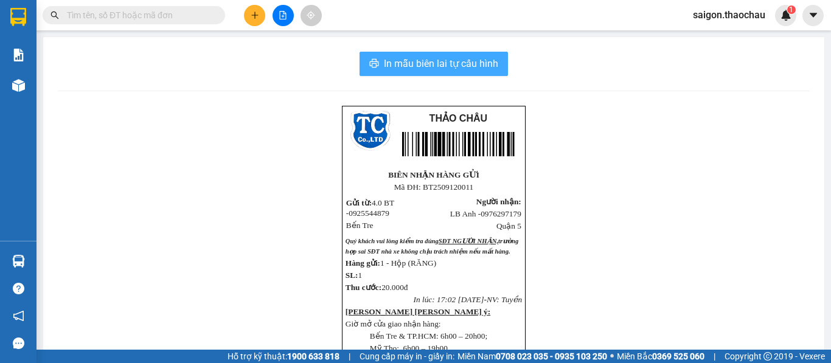
click at [443, 66] on span "In mẫu biên lai tự cấu hình" at bounding box center [441, 63] width 114 height 15
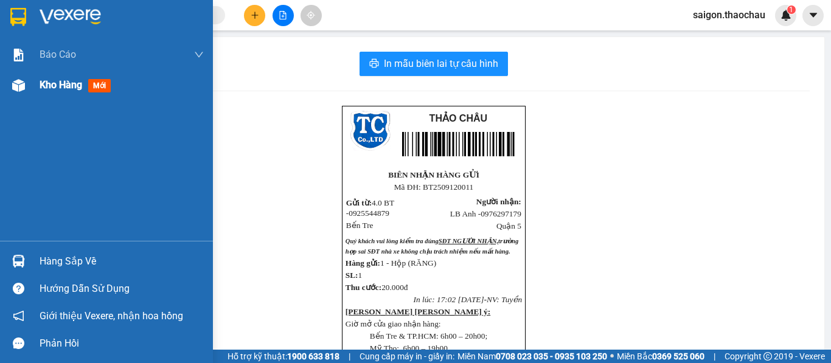
click at [45, 80] on span "Kho hàng" at bounding box center [61, 85] width 43 height 12
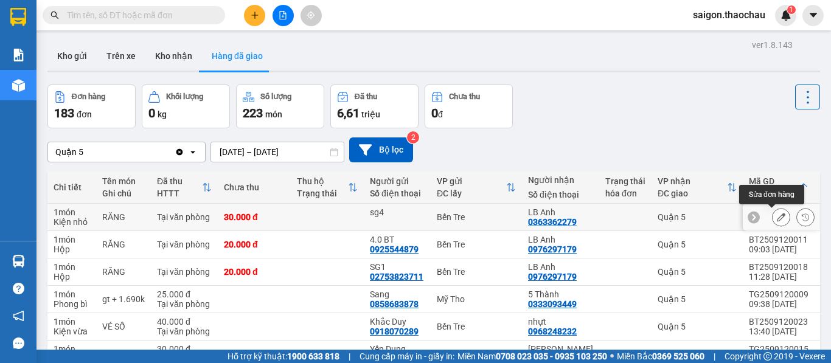
click at [777, 219] on icon at bounding box center [781, 217] width 9 height 9
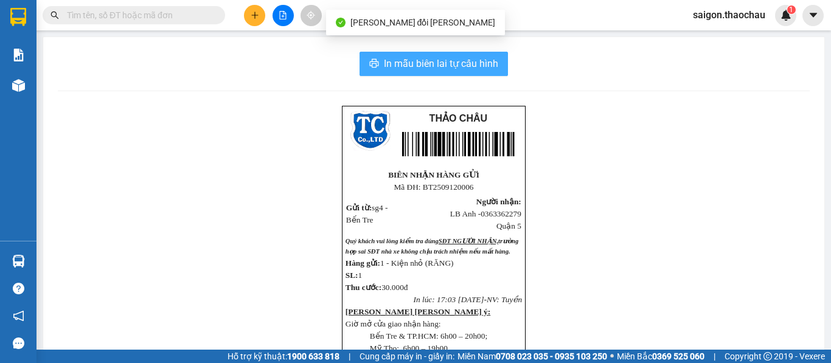
click at [441, 66] on span "In mẫu biên lai tự cấu hình" at bounding box center [441, 63] width 114 height 15
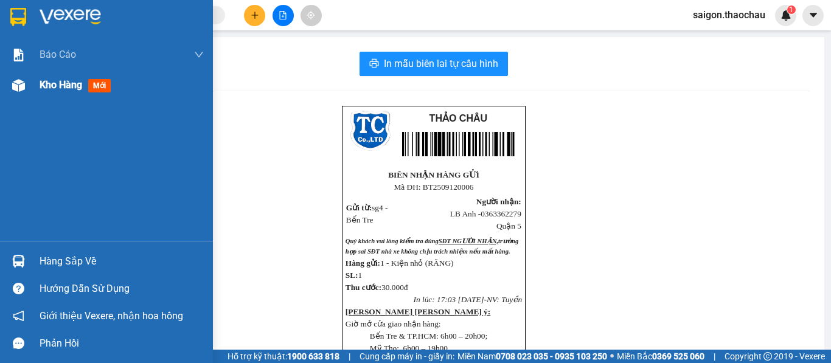
click at [66, 85] on span "Kho hàng" at bounding box center [61, 85] width 43 height 12
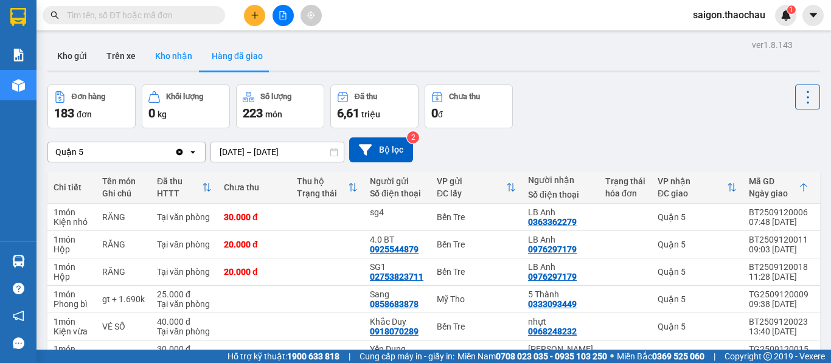
drag, startPoint x: 159, startPoint y: 52, endPoint x: 178, endPoint y: 70, distance: 25.8
click at [159, 52] on button "Kho nhận" at bounding box center [173, 55] width 57 height 29
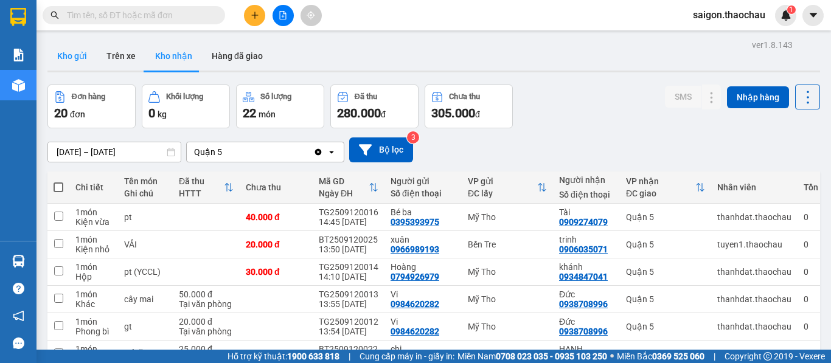
drag, startPoint x: 77, startPoint y: 57, endPoint x: 88, endPoint y: 66, distance: 13.8
click at [79, 57] on button "Kho gửi" at bounding box center [71, 55] width 49 height 29
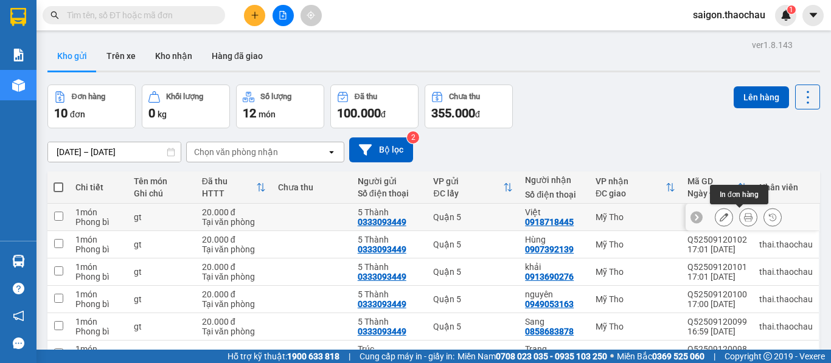
click at [744, 217] on icon at bounding box center [748, 217] width 9 height 9
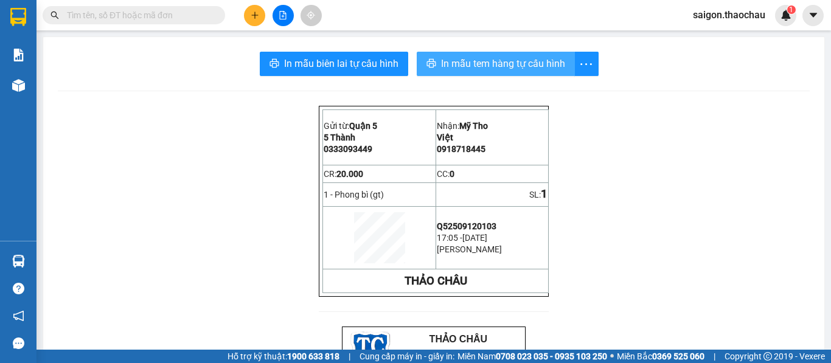
click at [493, 71] on span "In mẫu tem hàng tự cấu hình" at bounding box center [503, 63] width 124 height 15
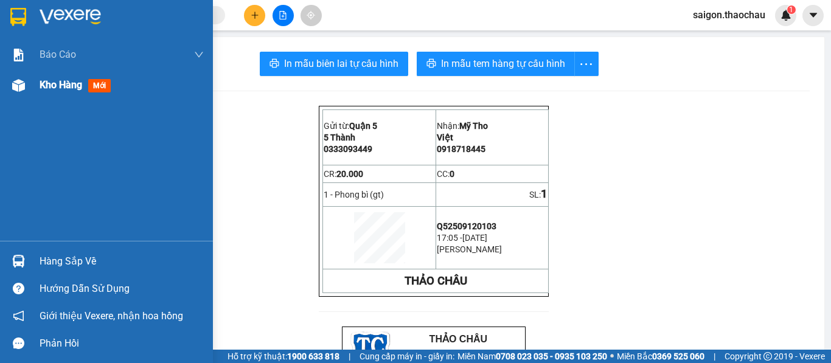
click at [51, 88] on span "Kho hàng" at bounding box center [61, 85] width 43 height 12
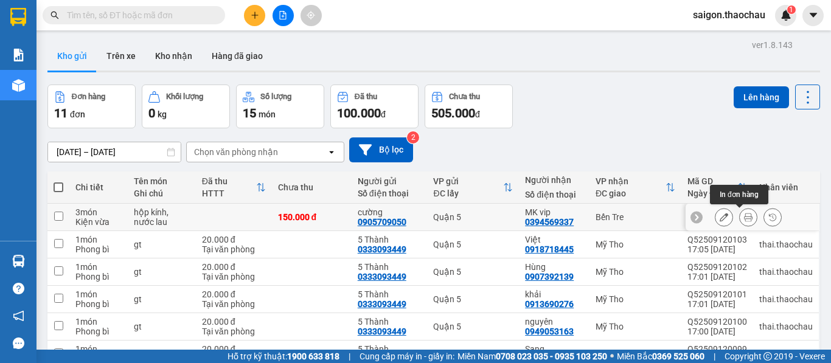
click at [744, 215] on icon at bounding box center [748, 217] width 9 height 9
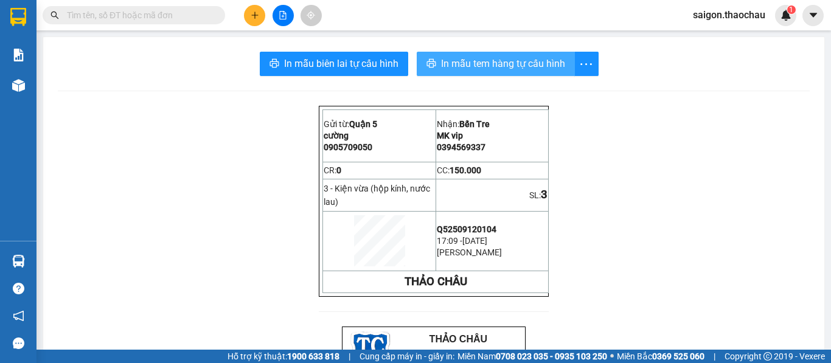
click at [503, 65] on span "In mẫu tem hàng tự cấu hình" at bounding box center [503, 63] width 124 height 15
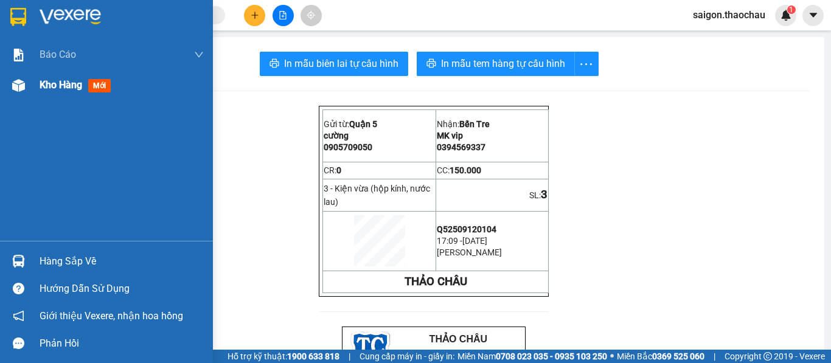
click at [56, 85] on span "Kho hàng" at bounding box center [61, 85] width 43 height 12
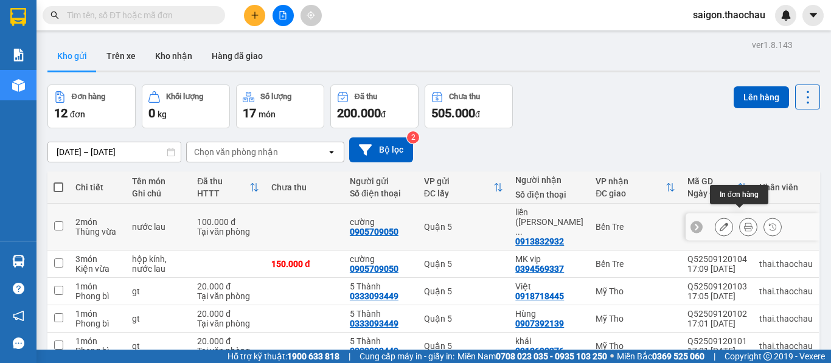
click at [745, 222] on button at bounding box center [748, 227] width 17 height 21
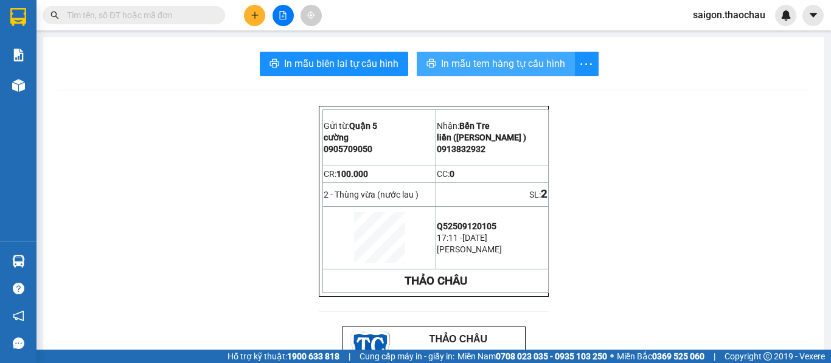
click at [464, 61] on span "In mẫu tem hàng tự cấu hình" at bounding box center [503, 63] width 124 height 15
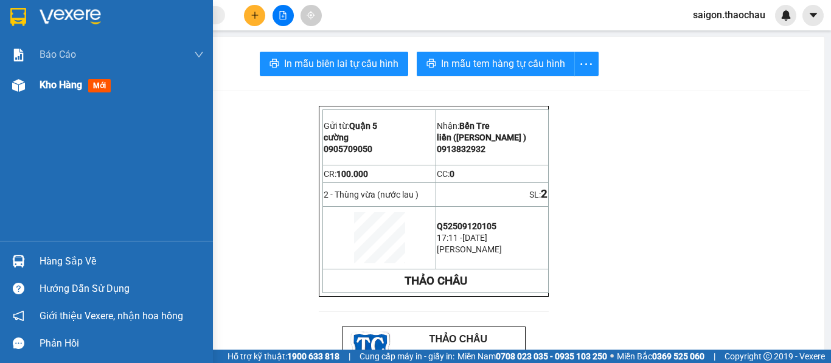
click at [66, 79] on span "Kho hàng" at bounding box center [61, 85] width 43 height 12
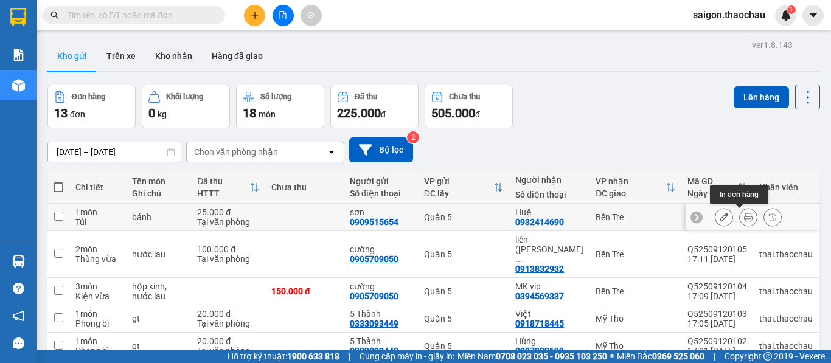
click at [744, 220] on icon at bounding box center [748, 217] width 9 height 9
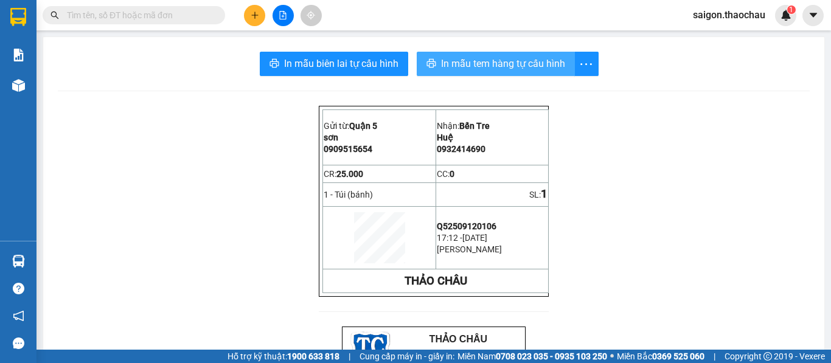
click at [483, 62] on span "In mẫu tem hàng tự cấu hình" at bounding box center [503, 63] width 124 height 15
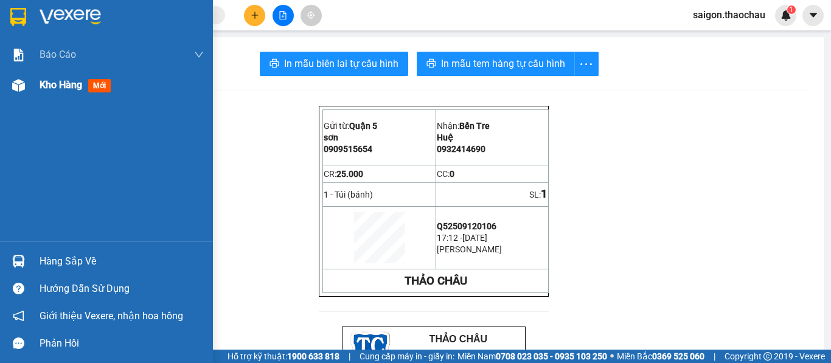
click at [63, 88] on span "Kho hàng" at bounding box center [61, 85] width 43 height 12
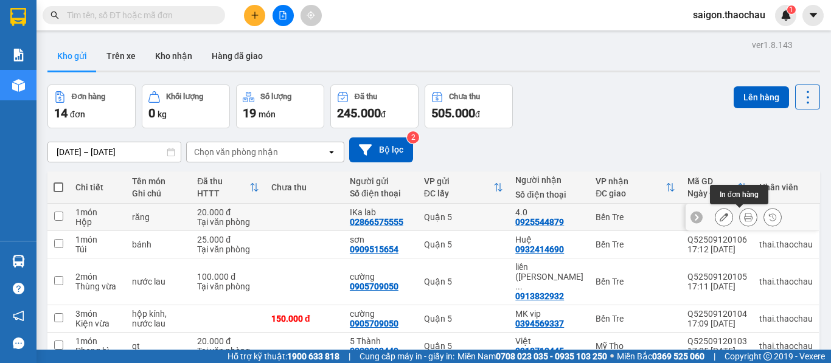
click at [744, 219] on icon at bounding box center [748, 217] width 9 height 9
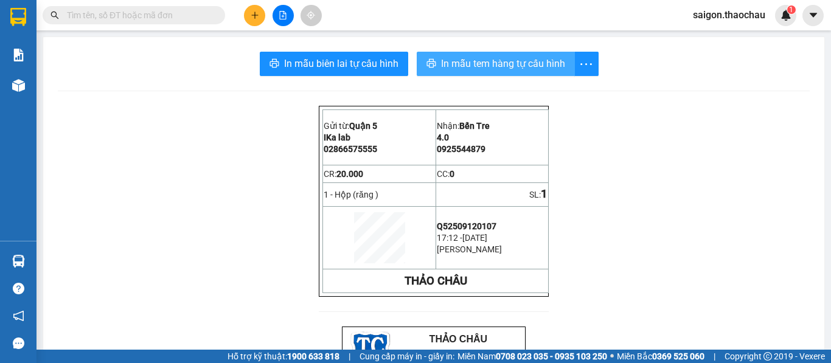
click at [474, 63] on span "In mẫu tem hàng tự cấu hình" at bounding box center [503, 63] width 124 height 15
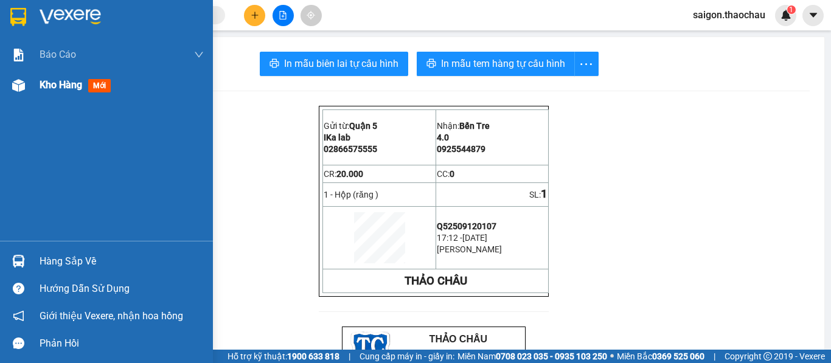
click at [58, 88] on span "Kho hàng" at bounding box center [61, 85] width 43 height 12
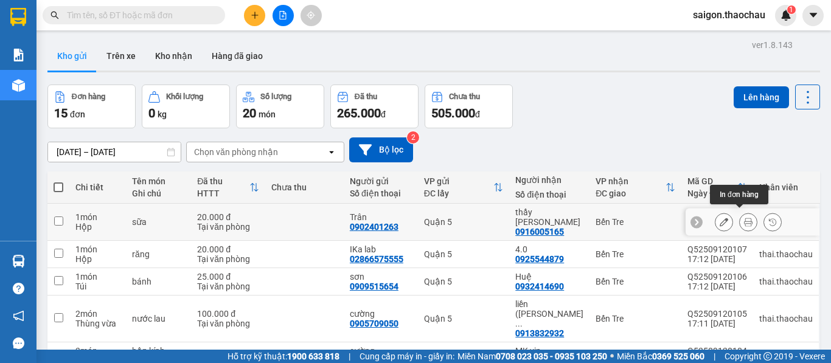
click at [744, 220] on icon at bounding box center [748, 222] width 9 height 9
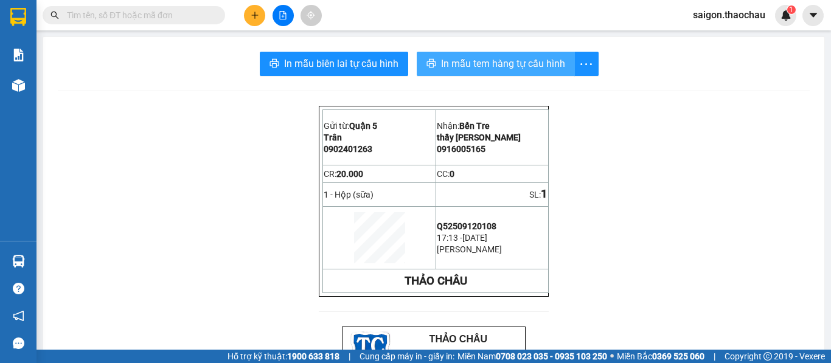
click at [471, 71] on span "In mẫu tem hàng tự cấu hình" at bounding box center [503, 63] width 124 height 15
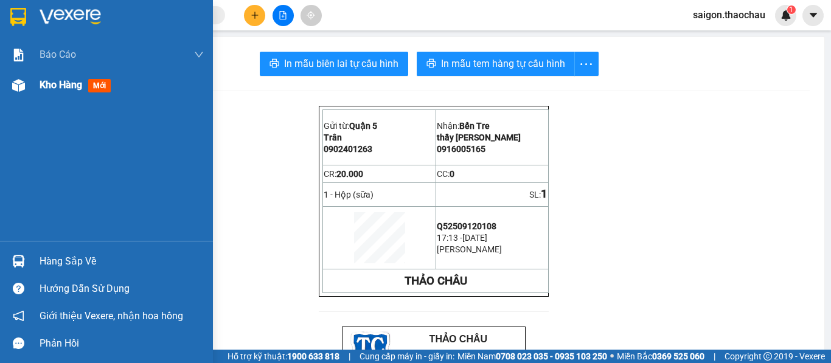
click at [63, 80] on span "Kho hàng" at bounding box center [61, 85] width 43 height 12
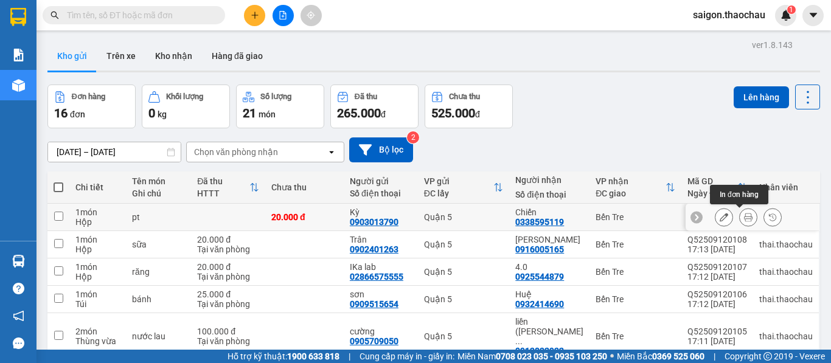
click at [744, 222] on icon at bounding box center [748, 217] width 9 height 9
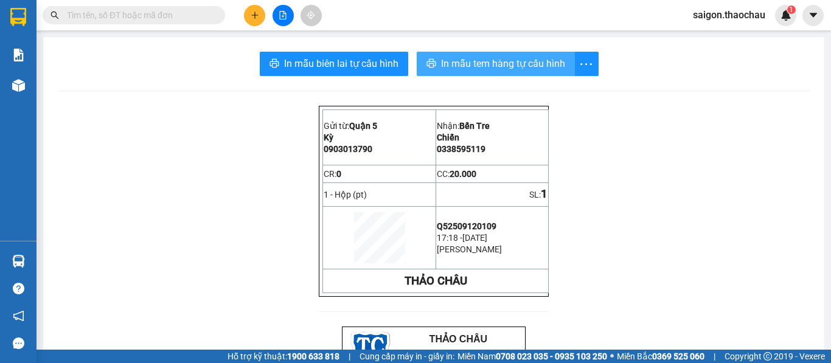
click at [460, 65] on span "In mẫu tem hàng tự cấu hình" at bounding box center [503, 63] width 124 height 15
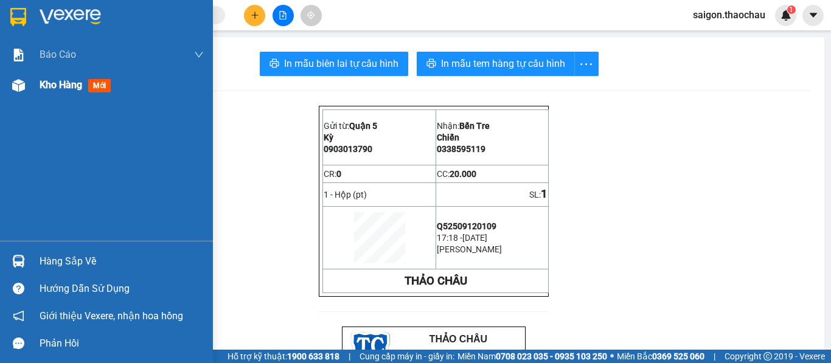
click at [65, 80] on span "Kho hàng" at bounding box center [61, 85] width 43 height 12
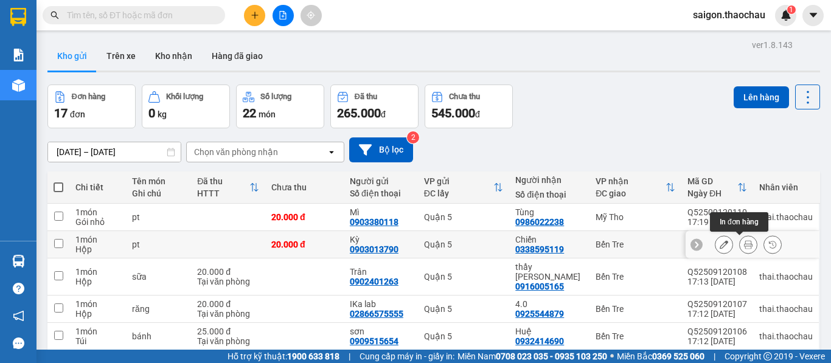
click at [744, 248] on icon at bounding box center [748, 244] width 9 height 9
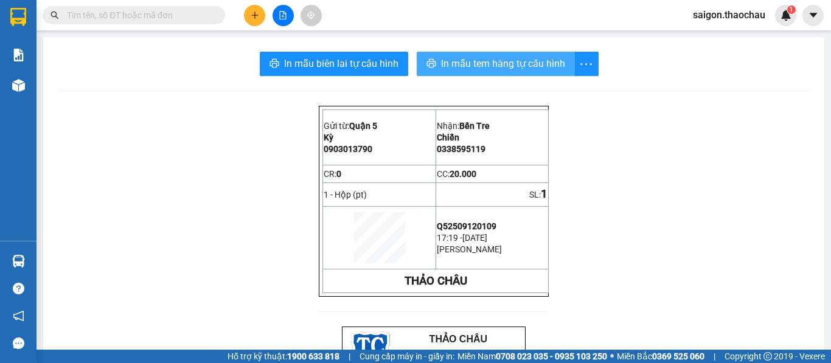
click at [496, 63] on span "In mẫu tem hàng tự cấu hình" at bounding box center [503, 63] width 124 height 15
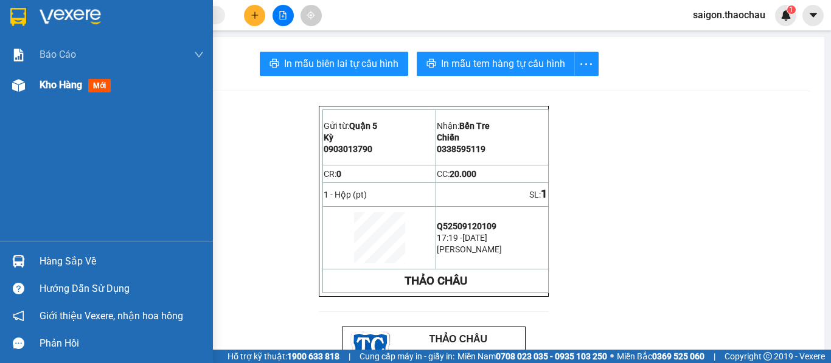
click at [60, 85] on span "Kho hàng" at bounding box center [61, 85] width 43 height 12
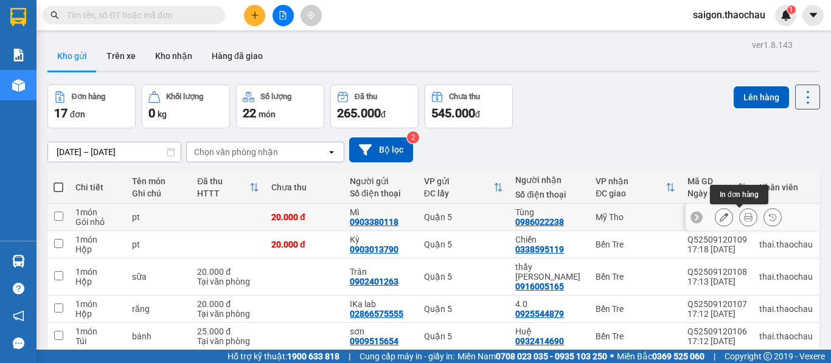
click at [744, 217] on icon at bounding box center [748, 217] width 9 height 9
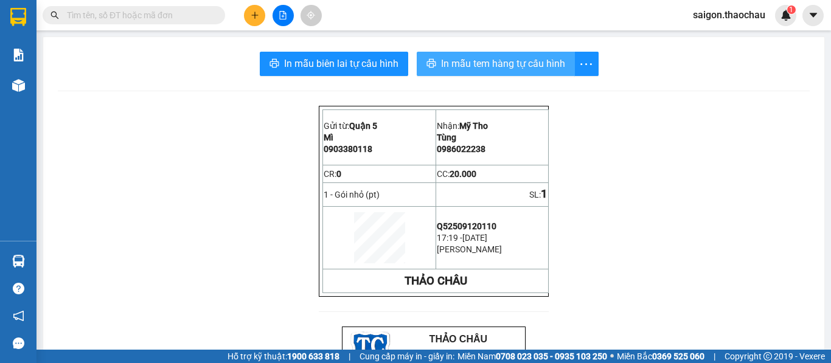
click at [483, 65] on span "In mẫu tem hàng tự cấu hình" at bounding box center [503, 63] width 124 height 15
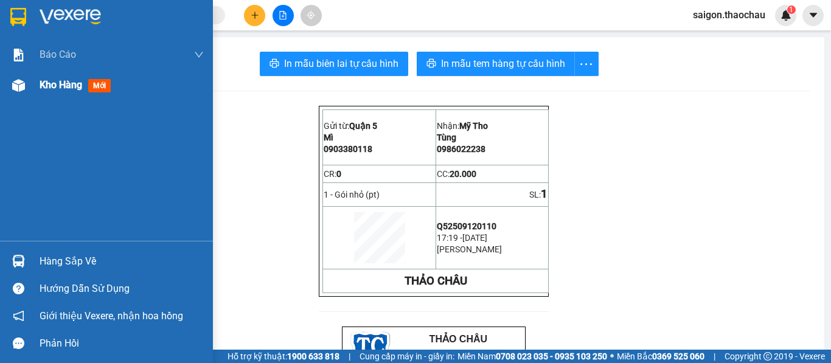
click at [51, 86] on span "Kho hàng" at bounding box center [61, 85] width 43 height 12
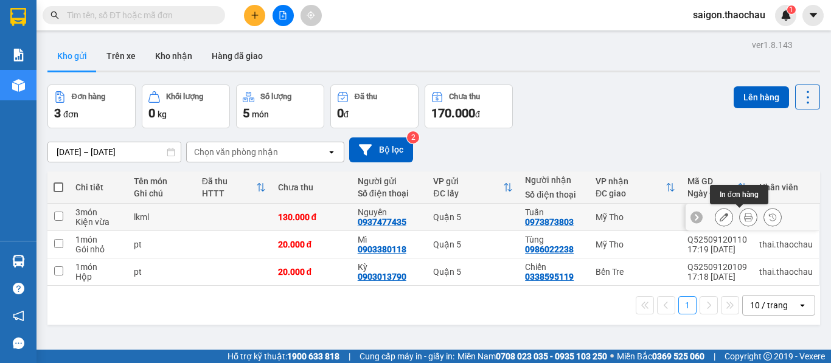
click at [744, 217] on icon at bounding box center [748, 217] width 9 height 9
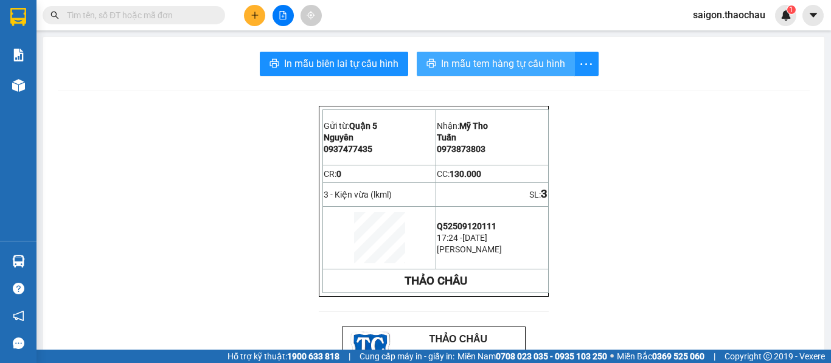
click at [475, 66] on span "In mẫu tem hàng tự cấu hình" at bounding box center [503, 63] width 124 height 15
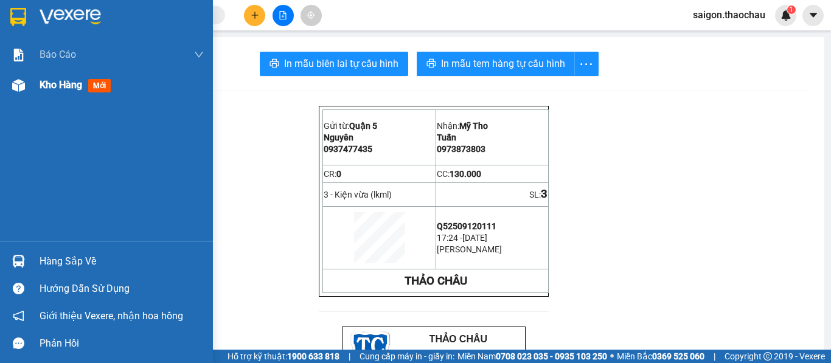
click at [63, 83] on span "Kho hàng" at bounding box center [61, 85] width 43 height 12
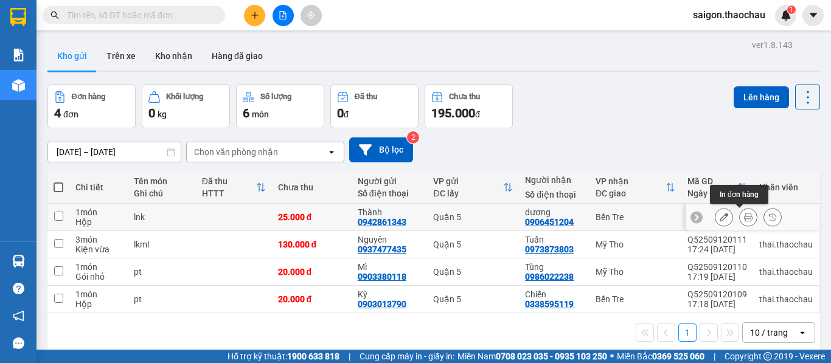
click at [741, 222] on button at bounding box center [748, 217] width 17 height 21
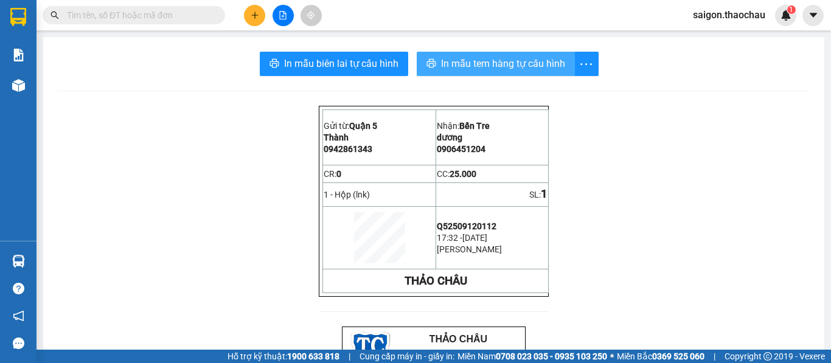
click at [488, 65] on span "In mẫu tem hàng tự cấu hình" at bounding box center [503, 63] width 124 height 15
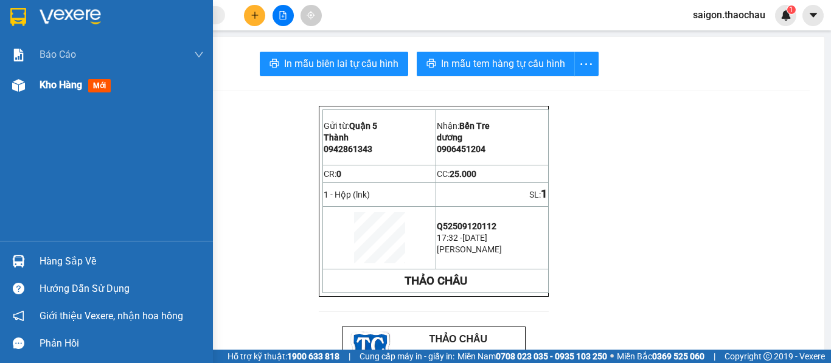
click at [49, 83] on span "Kho hàng" at bounding box center [61, 85] width 43 height 12
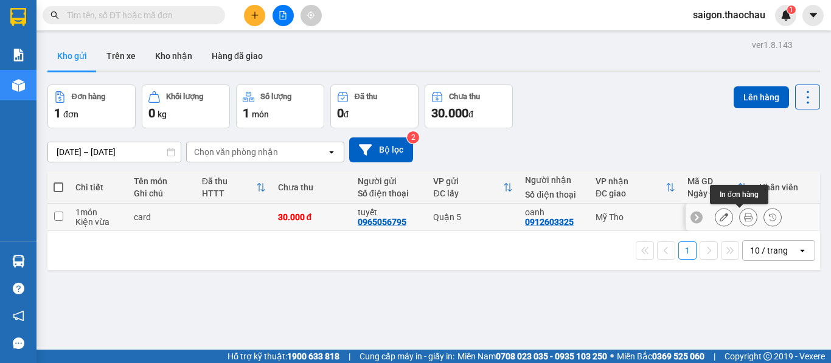
click at [744, 217] on icon at bounding box center [748, 217] width 9 height 9
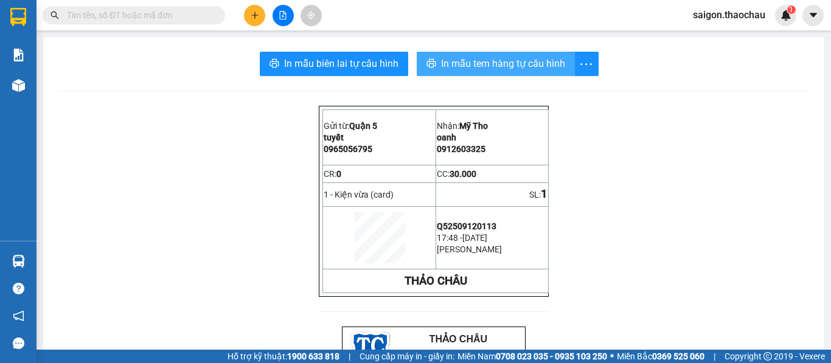
click at [488, 66] on span "In mẫu tem hàng tự cấu hình" at bounding box center [503, 63] width 124 height 15
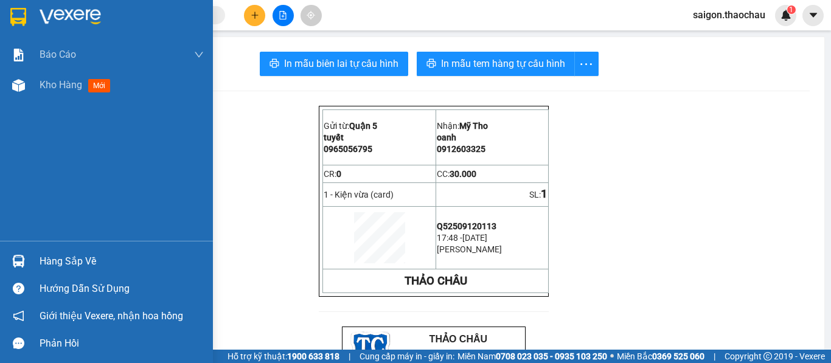
click at [23, 257] on img at bounding box center [18, 261] width 13 height 13
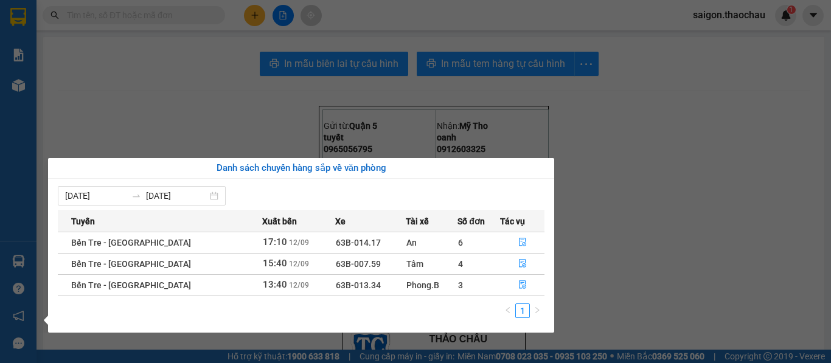
click at [6, 215] on div "Báo cáo Báo cáo dòng tiền (nhân viên) Kho hàng mới Hàng sắp về Hướng dẫn sử dụn…" at bounding box center [18, 181] width 37 height 363
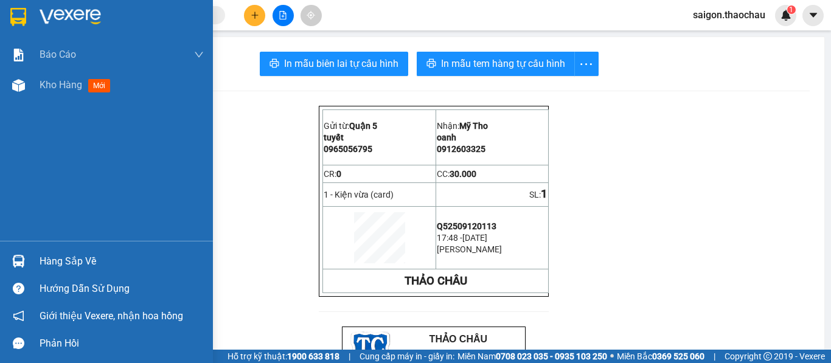
click at [21, 265] on img at bounding box center [18, 261] width 13 height 13
click at [26, 217] on div "Báo cáo Báo cáo dòng tiền (nhân viên) Kho hàng mới Hàng sắp về Hướng dẫn sử dụn…" at bounding box center [106, 181] width 213 height 363
click at [57, 81] on span "Kho hàng" at bounding box center [61, 85] width 43 height 12
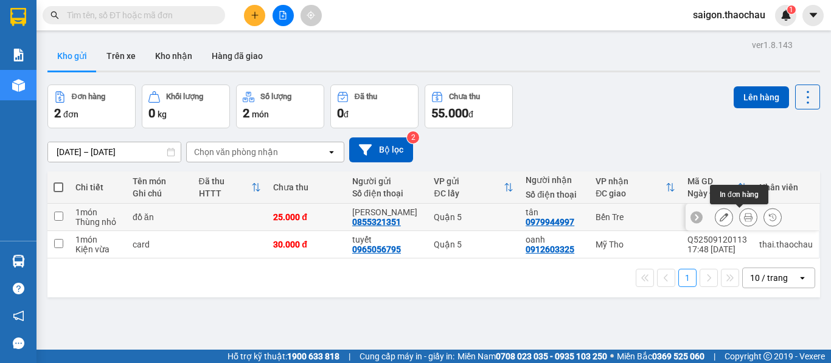
click at [744, 219] on icon at bounding box center [748, 217] width 9 height 9
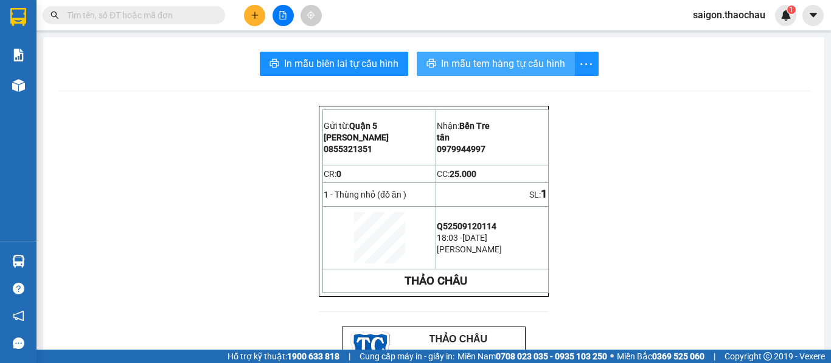
click at [471, 60] on span "In mẫu tem hàng tự cấu hình" at bounding box center [503, 63] width 124 height 15
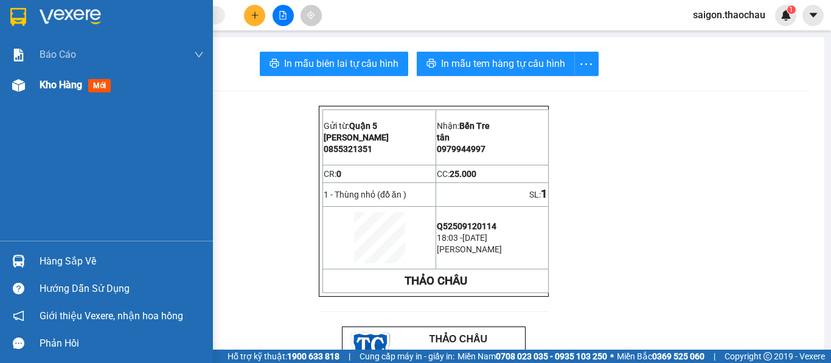
click at [64, 80] on span "Kho hàng" at bounding box center [61, 85] width 43 height 12
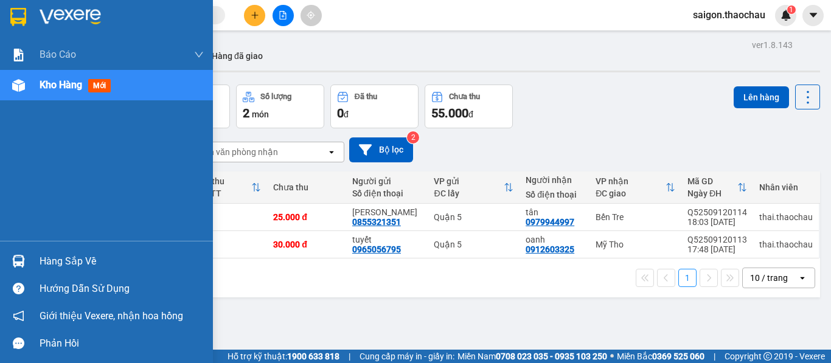
click at [21, 257] on img at bounding box center [18, 261] width 13 height 13
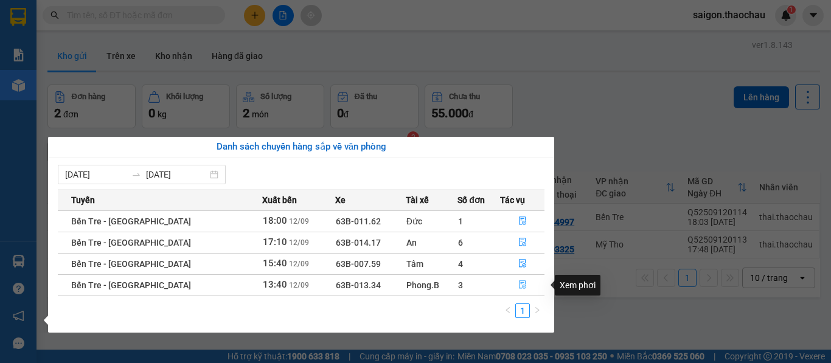
click at [520, 288] on icon "file-done" at bounding box center [523, 285] width 9 height 9
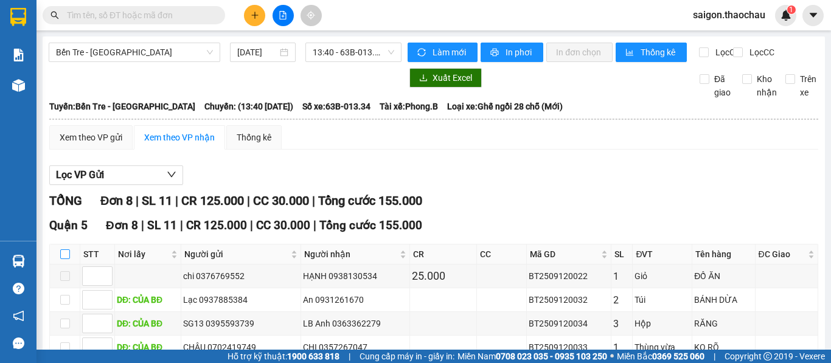
click at [66, 250] on input "checkbox" at bounding box center [65, 255] width 10 height 10
checkbox input "true"
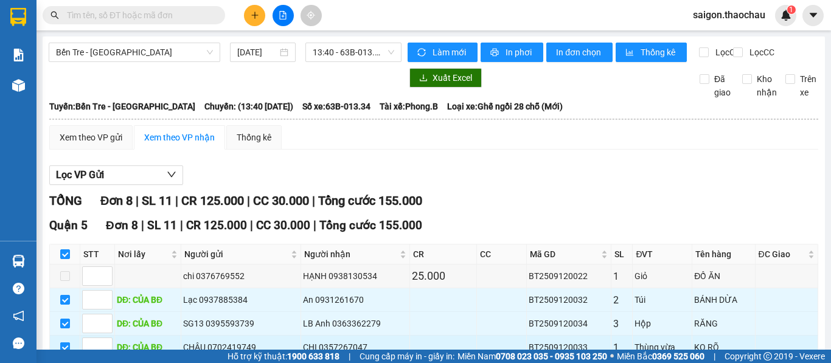
click at [69, 343] on input "checkbox" at bounding box center [65, 348] width 10 height 10
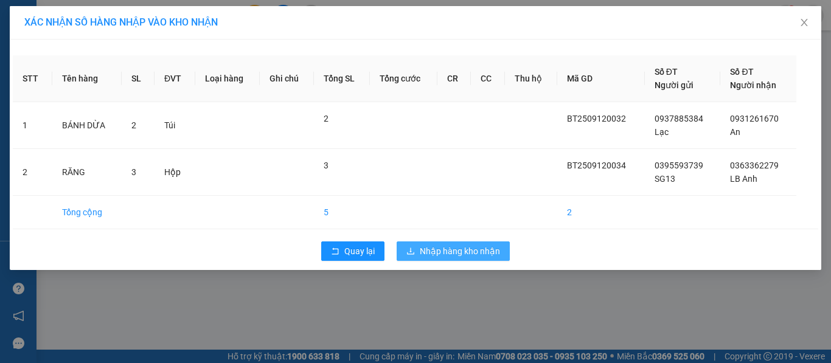
click at [437, 250] on span "Nhập hàng kho nhận" at bounding box center [460, 251] width 80 height 13
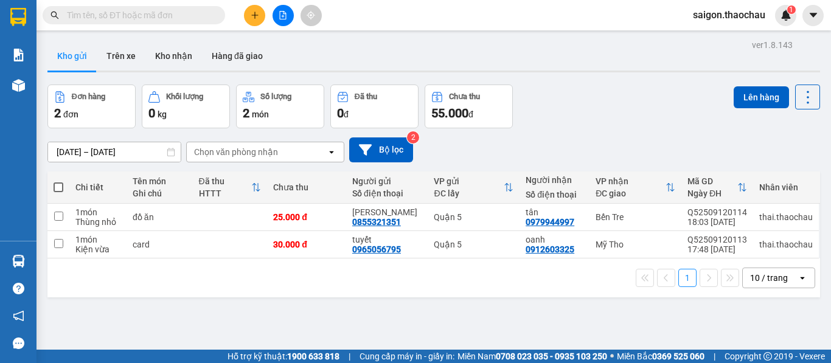
click at [712, 15] on span "saigon.thaochau" at bounding box center [730, 14] width 92 height 15
click at [721, 40] on span "Đăng xuất" at bounding box center [735, 37] width 65 height 13
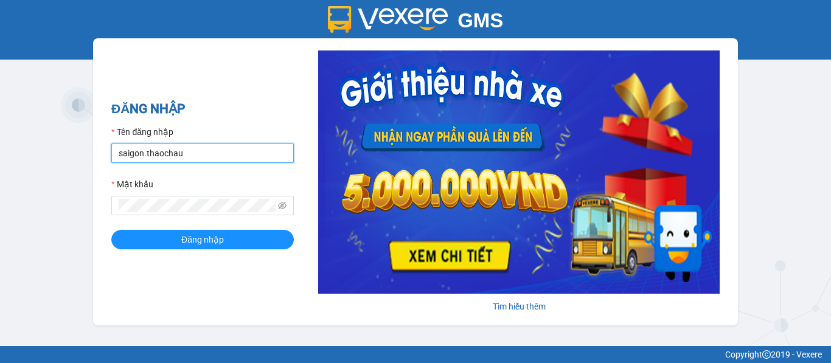
drag, startPoint x: 197, startPoint y: 152, endPoint x: 68, endPoint y: 151, distance: 128.4
click at [68, 151] on div "GMS Hệ thống quản lý hàng hóa ĐĂNG NHẬP Tên đăng nhập saigon.thaochau Mật khẩu …" at bounding box center [415, 173] width 831 height 346
type input "dung.thaochau"
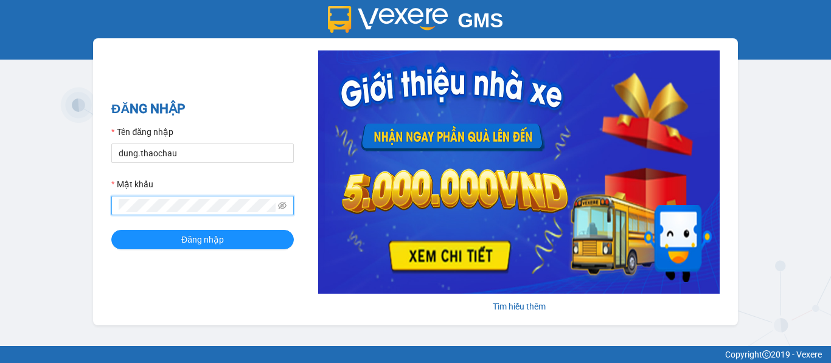
click at [60, 202] on div "GMS Hệ thống quản lý hàng hóa ĐĂNG NHẬP Tên đăng nhập dung.thaochau Mật khẩu Đă…" at bounding box center [415, 173] width 831 height 346
click at [111, 230] on button "Đăng nhập" at bounding box center [202, 239] width 183 height 19
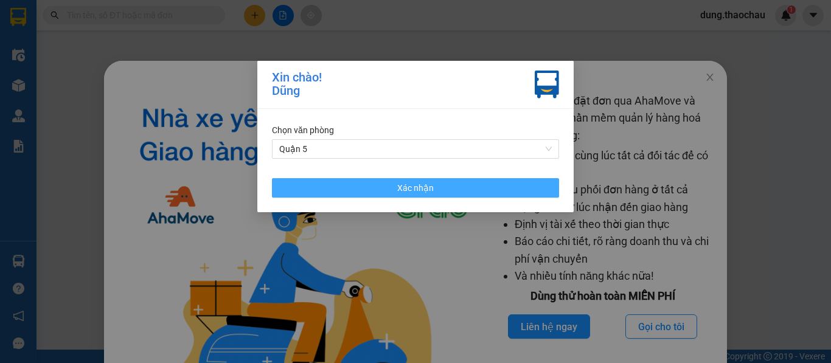
click at [397, 192] on button "Xác nhận" at bounding box center [415, 187] width 287 height 19
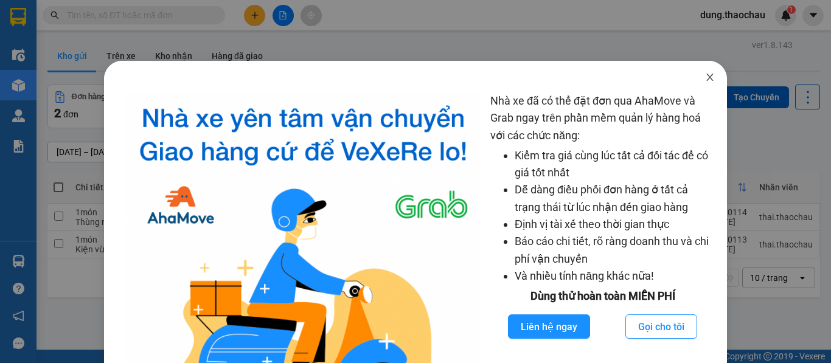
click at [705, 80] on icon "close" at bounding box center [710, 77] width 10 height 10
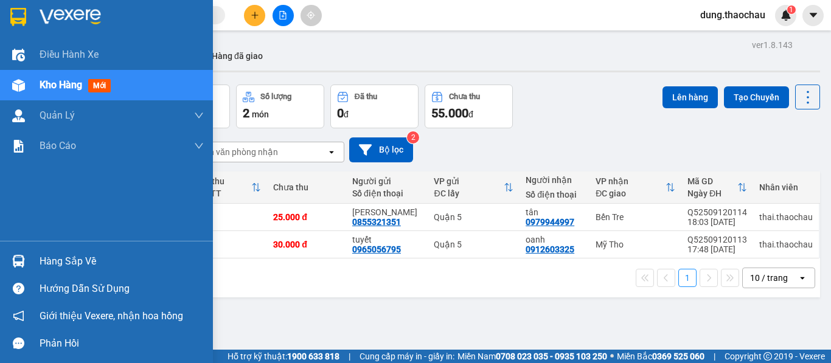
click at [19, 262] on img at bounding box center [18, 261] width 13 height 13
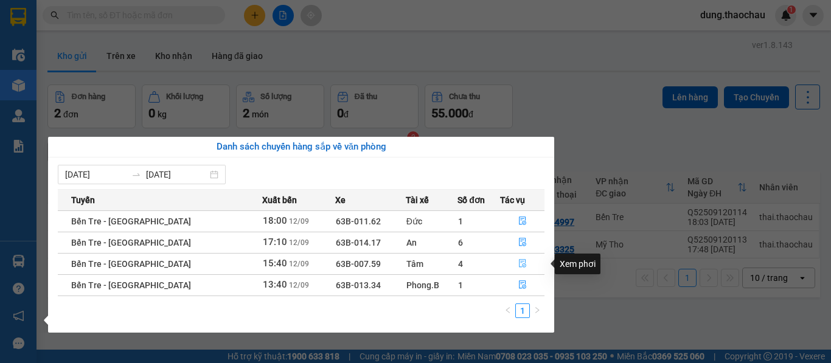
click at [519, 261] on icon "file-done" at bounding box center [523, 263] width 9 height 9
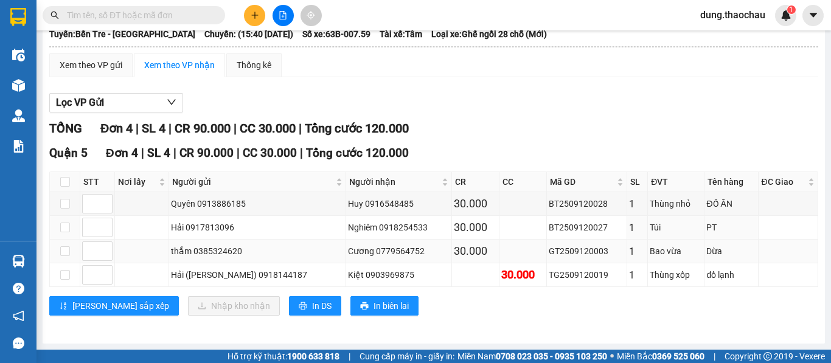
scroll to position [83, 0]
click at [66, 204] on input "checkbox" at bounding box center [65, 204] width 10 height 10
checkbox input "true"
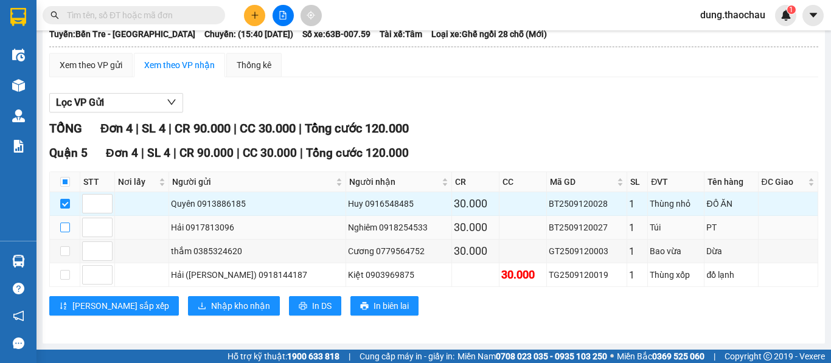
click at [66, 228] on input "checkbox" at bounding box center [65, 228] width 10 height 10
checkbox input "true"
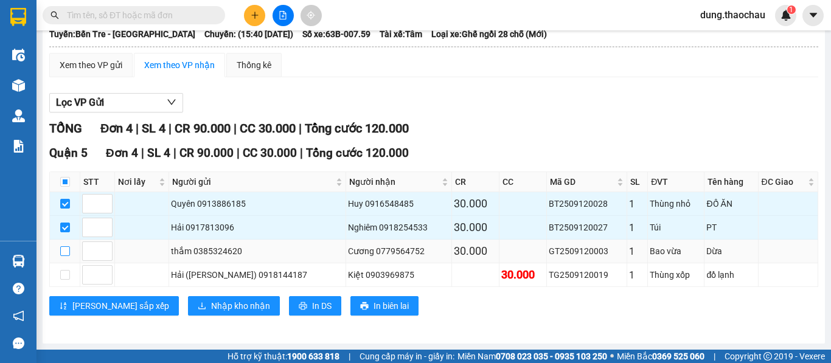
click at [64, 253] on input "checkbox" at bounding box center [65, 252] width 10 height 10
checkbox input "true"
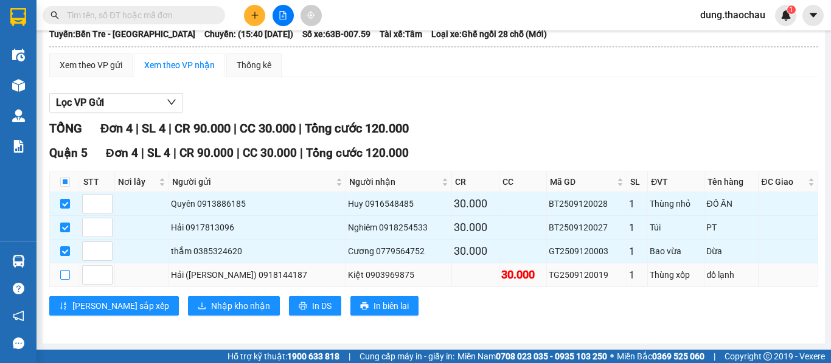
click at [68, 276] on input "checkbox" at bounding box center [65, 275] width 10 height 10
checkbox input "true"
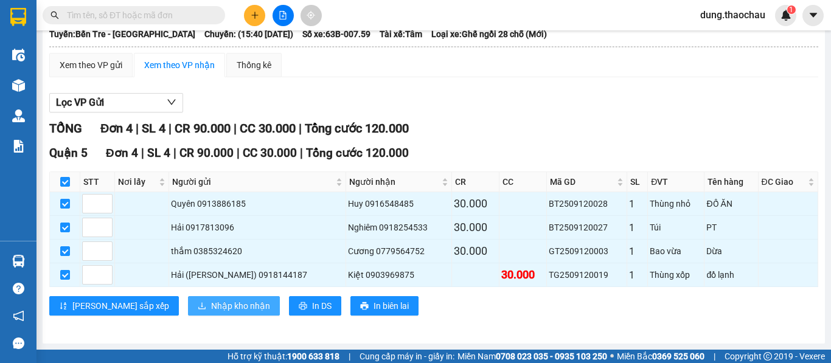
click at [211, 303] on span "Nhập kho nhận" at bounding box center [240, 305] width 59 height 13
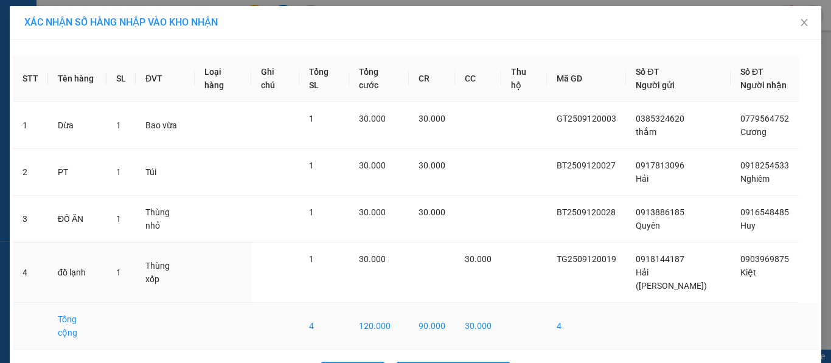
scroll to position [15, 0]
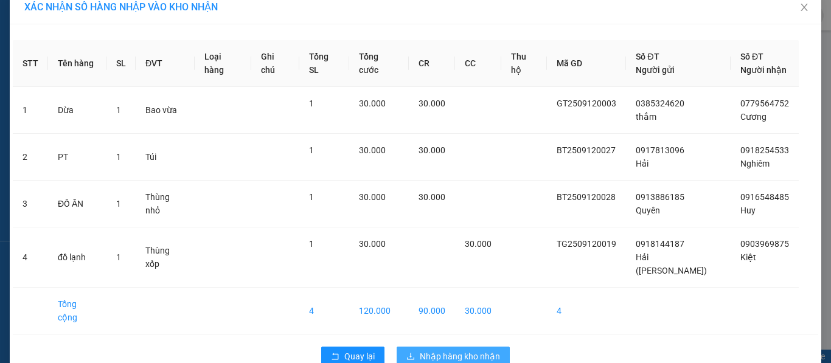
click at [457, 350] on span "Nhập hàng kho nhận" at bounding box center [460, 356] width 80 height 13
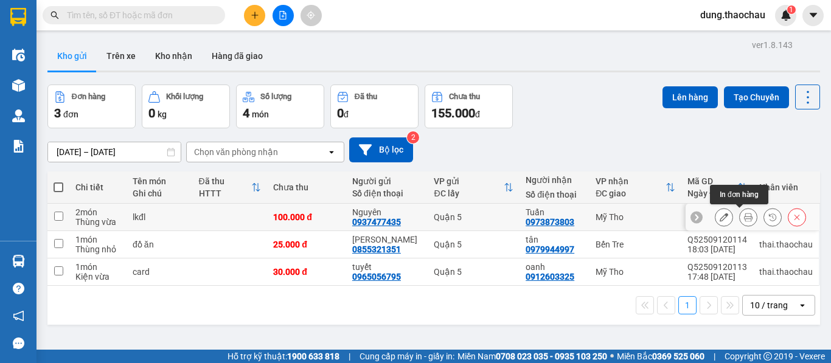
click at [744, 217] on icon at bounding box center [748, 217] width 9 height 9
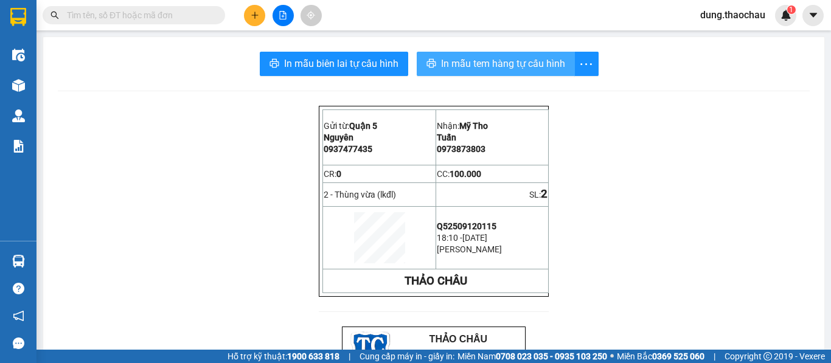
click at [473, 59] on span "In mẫu tem hàng tự cấu hình" at bounding box center [503, 63] width 124 height 15
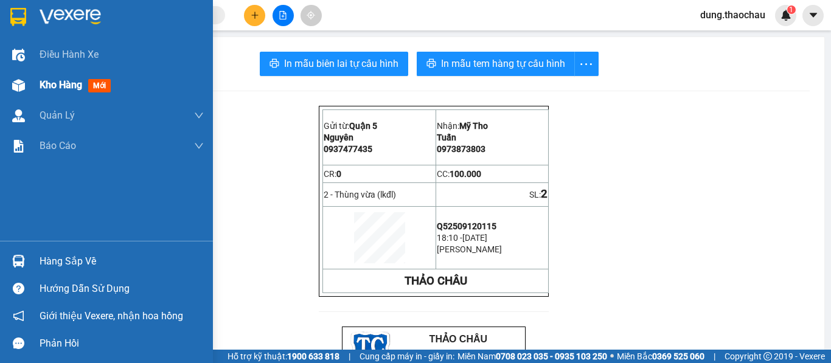
click at [55, 89] on span "Kho hàng" at bounding box center [61, 85] width 43 height 12
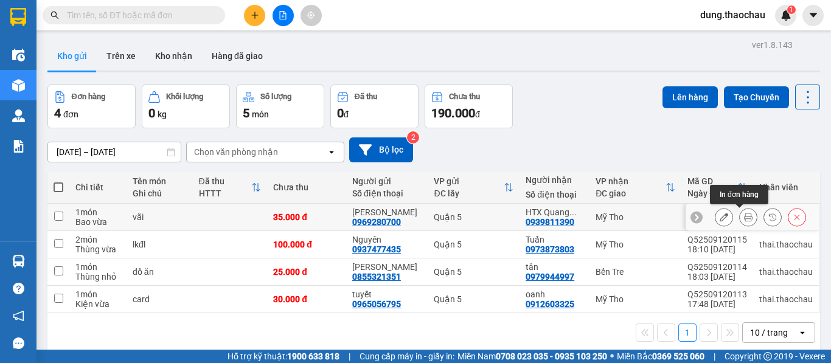
click at [744, 217] on icon at bounding box center [748, 217] width 9 height 9
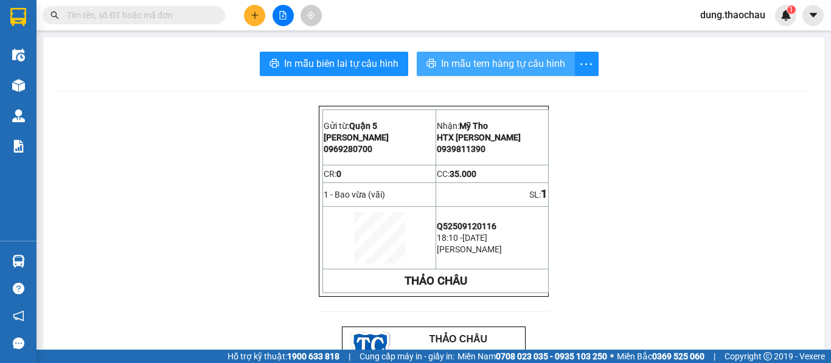
click at [467, 62] on span "In mẫu tem hàng tự cấu hình" at bounding box center [503, 63] width 124 height 15
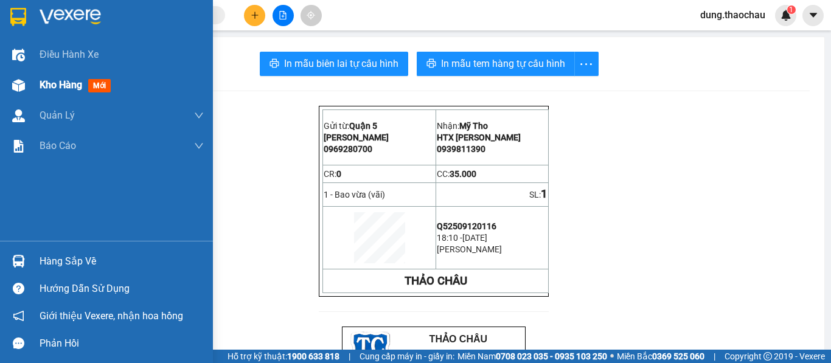
click at [61, 85] on span "Kho hàng" at bounding box center [61, 85] width 43 height 12
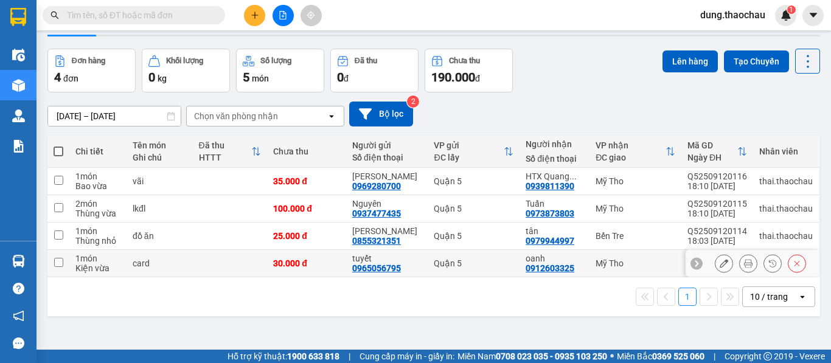
scroll to position [56, 0]
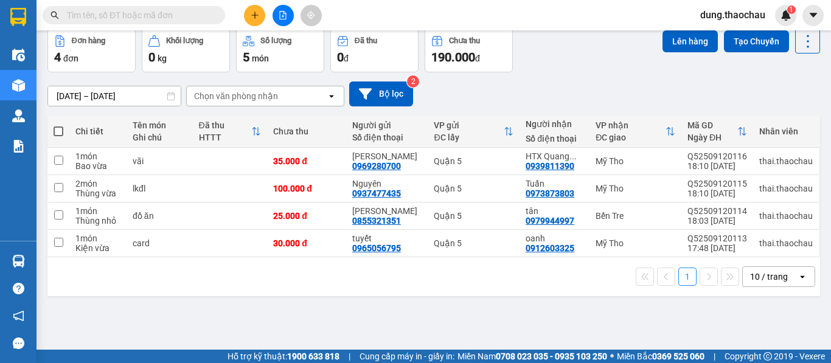
click at [769, 280] on div "10 / trang" at bounding box center [769, 277] width 38 height 12
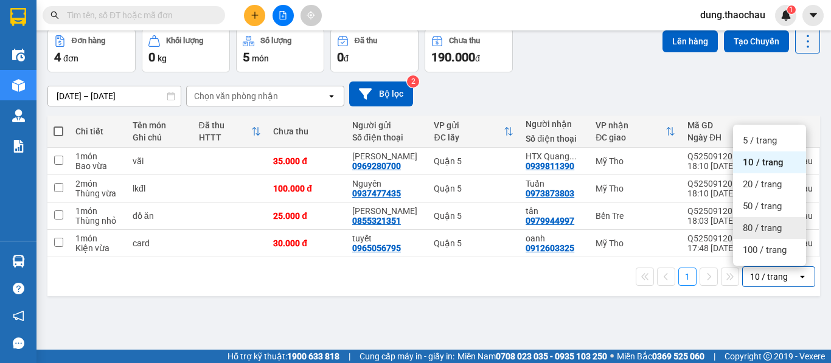
click at [760, 228] on span "80 / trang" at bounding box center [762, 228] width 39 height 12
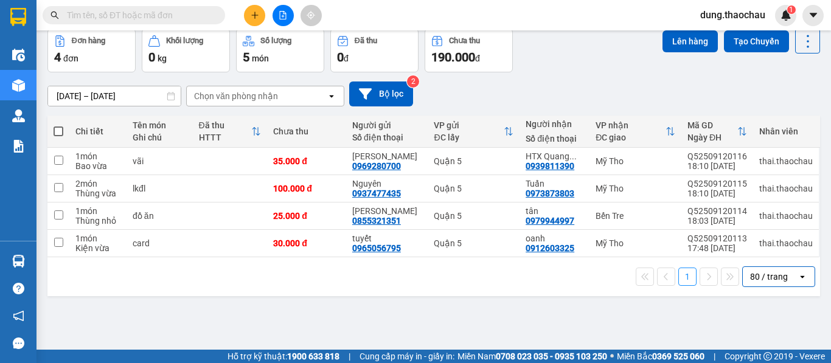
click at [726, 21] on span "dung.thaochau" at bounding box center [733, 14] width 85 height 15
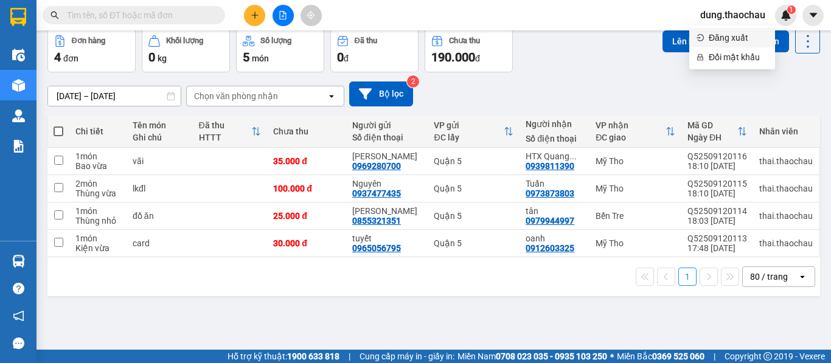
click at [724, 37] on span "Đăng xuất" at bounding box center [738, 37] width 59 height 13
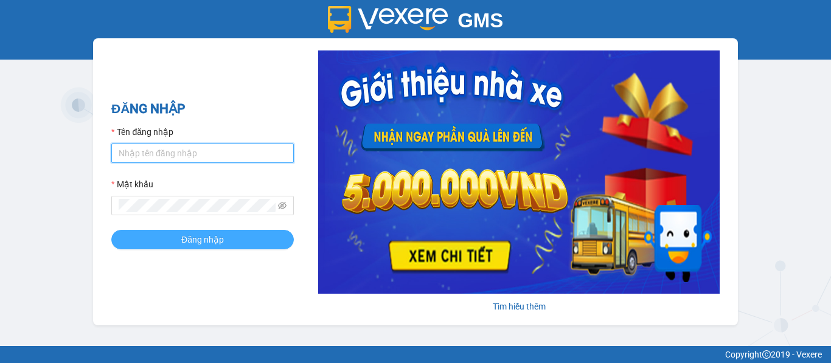
type input "saigon.thaochau"
click at [191, 239] on span "Đăng nhập" at bounding box center [202, 239] width 43 height 13
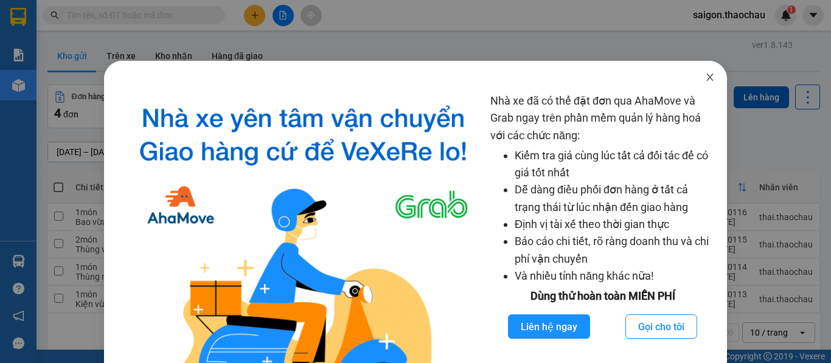
click at [707, 77] on icon "close" at bounding box center [710, 77] width 7 height 7
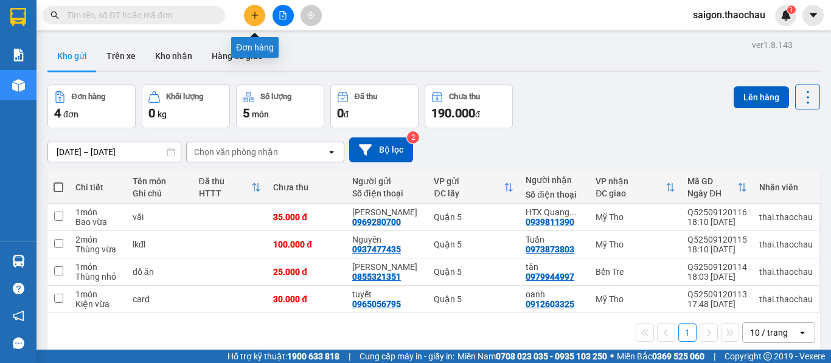
click at [257, 17] on icon "plus" at bounding box center [255, 15] width 9 height 9
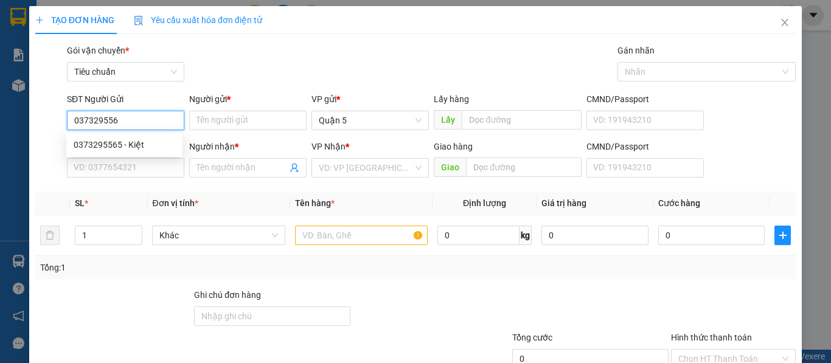
type input "0373295565"
click at [113, 143] on div "0373295565 - Kiệt" at bounding box center [125, 144] width 102 height 13
type input "Kiệt"
type input "bđ"
type input "0373295565"
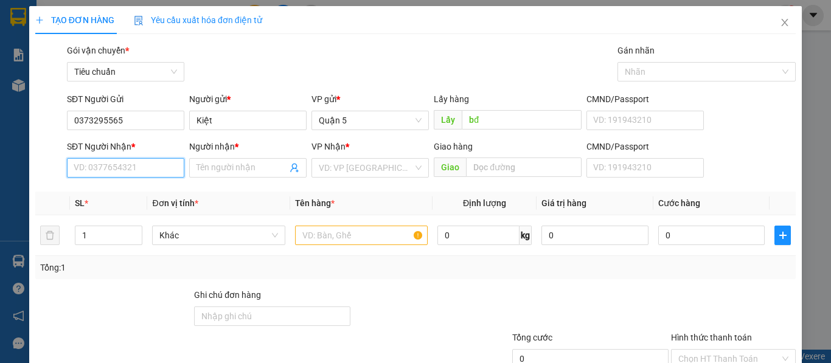
click at [111, 168] on input "SĐT Người Nhận *" at bounding box center [125, 167] width 117 height 19
click at [103, 192] on div "0332003338 - phát" at bounding box center [125, 192] width 102 height 13
type input "0332003338"
type input "phát"
click at [345, 122] on span "Quận 5" at bounding box center [370, 120] width 103 height 18
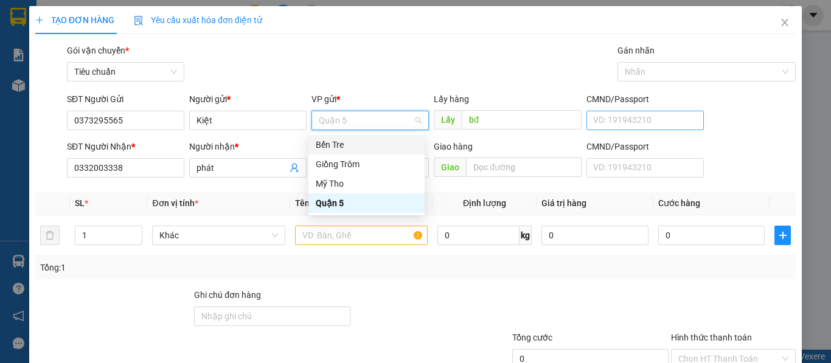
drag, startPoint x: 344, startPoint y: 149, endPoint x: 662, endPoint y: 114, distance: 319.7
click at [350, 145] on div "Bến Tre" at bounding box center [367, 144] width 102 height 13
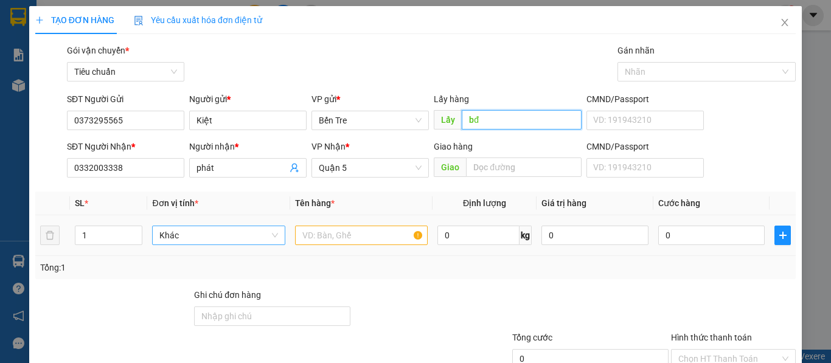
click at [234, 239] on span "Khác" at bounding box center [218, 235] width 118 height 18
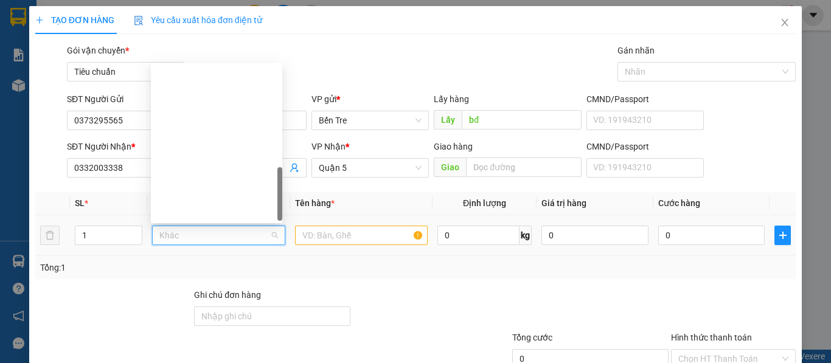
scroll to position [380, 0]
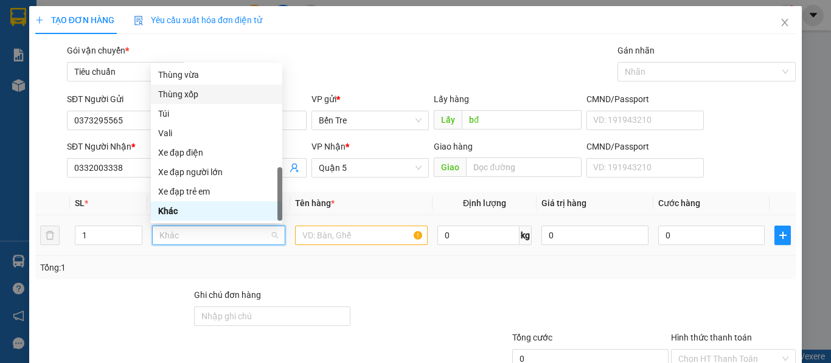
drag, startPoint x: 189, startPoint y: 90, endPoint x: 203, endPoint y: 115, distance: 28.6
click at [189, 91] on div "Thùng xốp" at bounding box center [216, 94] width 117 height 13
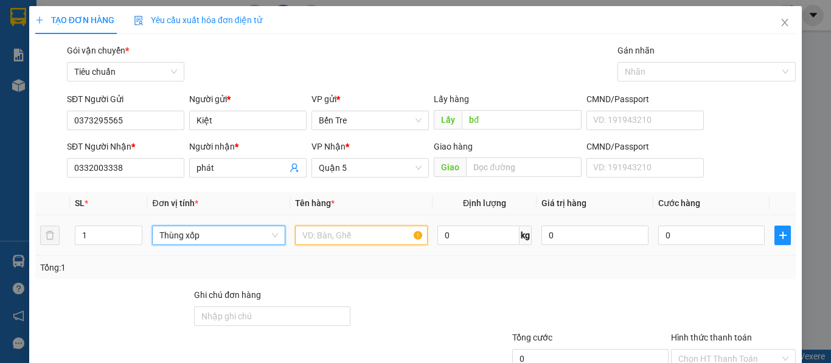
click at [358, 235] on input "text" at bounding box center [361, 235] width 133 height 19
type input "d"
paste input "đ"
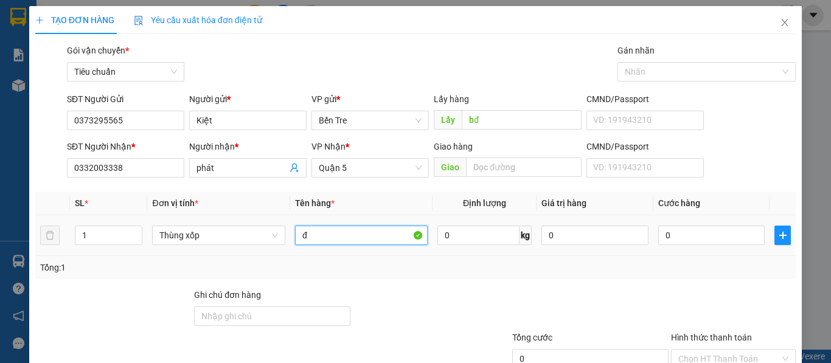
paste input "ô"
paste input "ồ"
paste input "ă"
type input "đồ ăn"
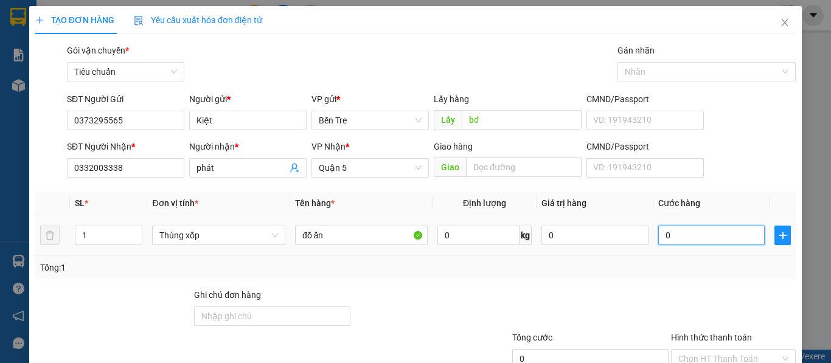
click at [676, 236] on input "0" at bounding box center [712, 235] width 107 height 19
type input "3"
type input "30"
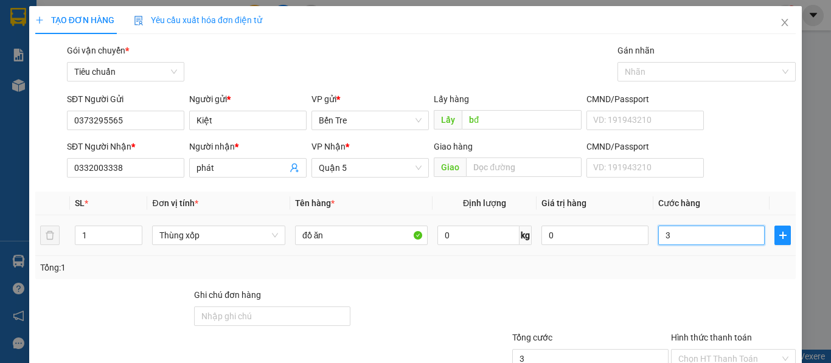
type input "30"
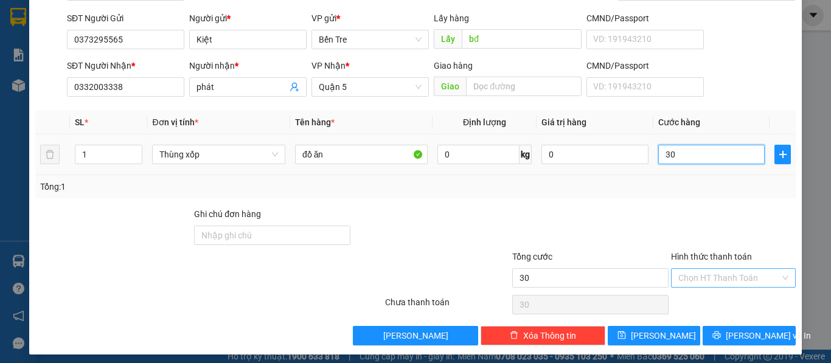
scroll to position [87, 0]
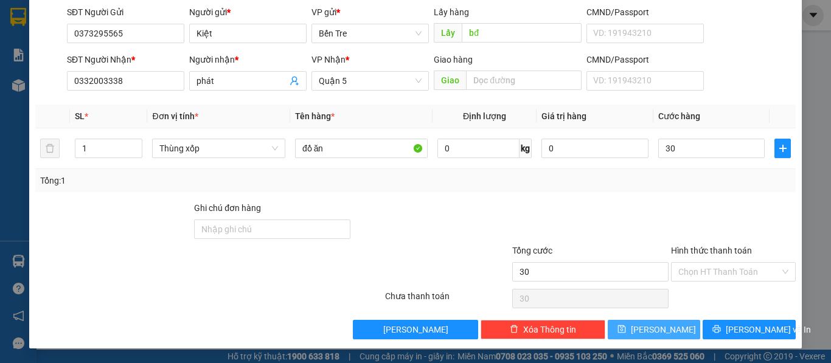
type input "30.000"
click at [660, 328] on span "Lưu" at bounding box center [663, 329] width 65 height 13
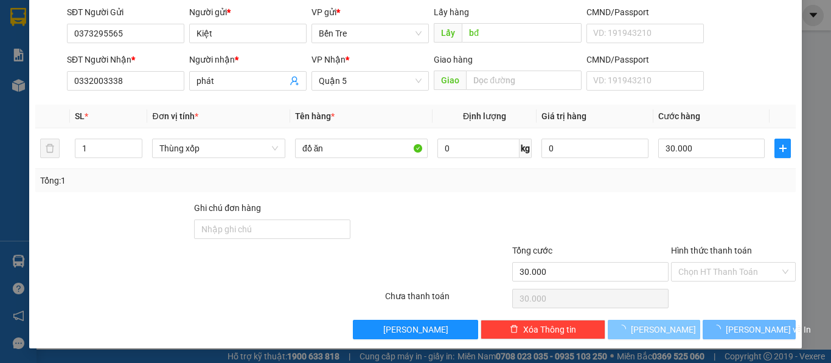
type input "0"
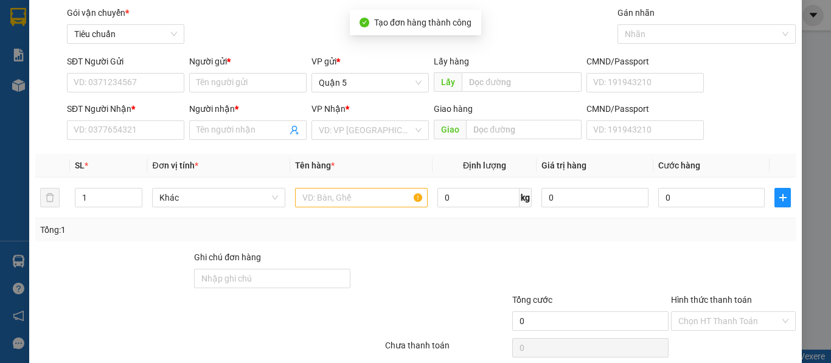
scroll to position [0, 0]
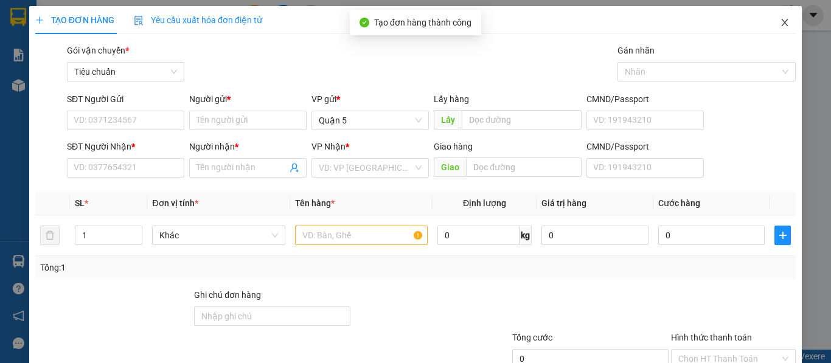
click at [782, 25] on icon "close" at bounding box center [785, 22] width 7 height 7
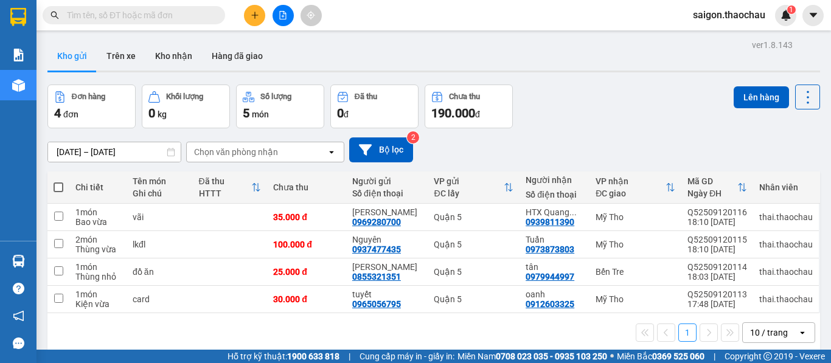
click at [58, 189] on span at bounding box center [59, 188] width 10 height 10
click at [58, 181] on input "checkbox" at bounding box center [58, 181] width 0 height 0
checkbox input "true"
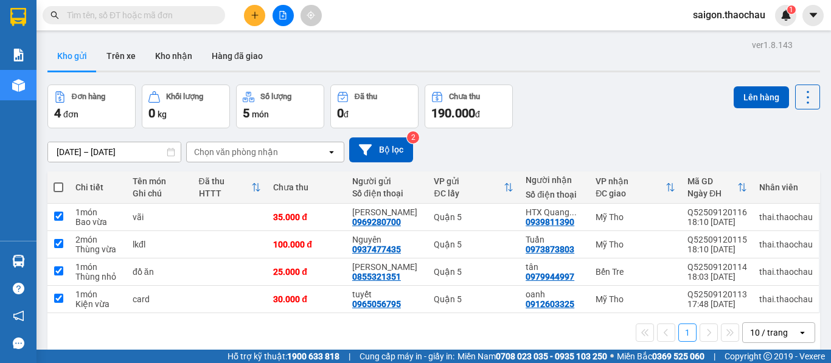
checkbox input "true"
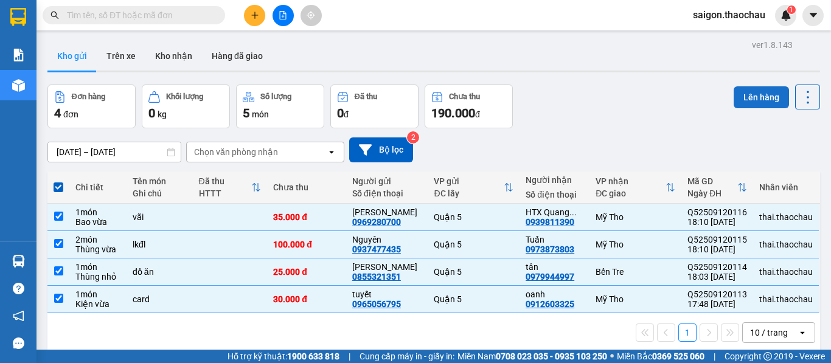
click at [767, 95] on button "Lên hàng" at bounding box center [761, 97] width 55 height 22
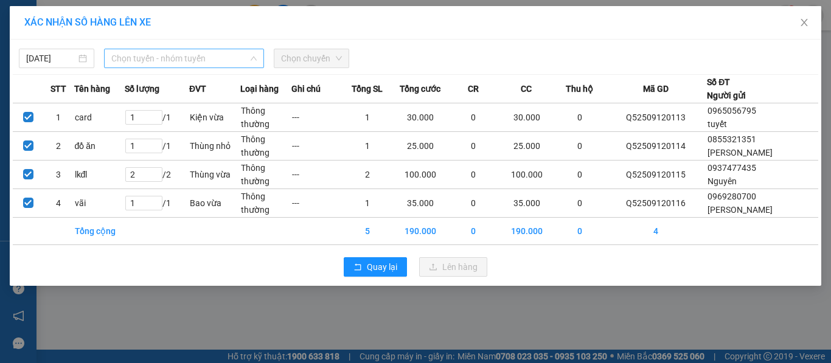
click at [136, 60] on span "Chọn tuyến - nhóm tuyến" at bounding box center [183, 58] width 145 height 18
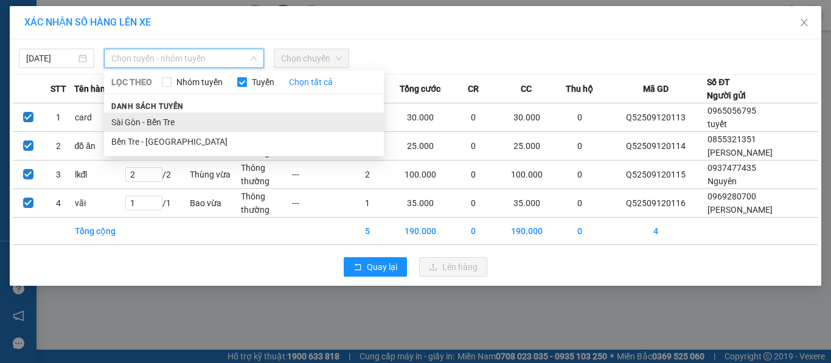
click at [142, 119] on li "Sài Gòn - Bến Tre" at bounding box center [244, 122] width 280 height 19
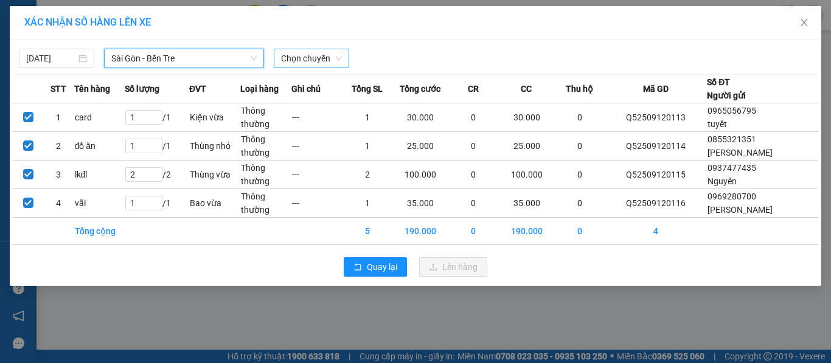
click at [321, 54] on span "Chọn chuyến" at bounding box center [311, 58] width 61 height 18
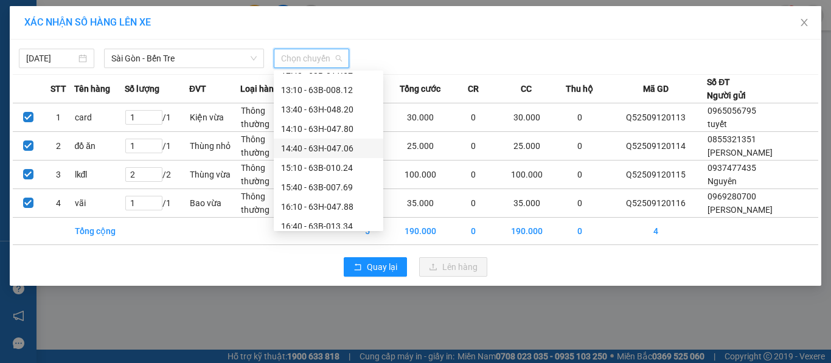
scroll to position [448, 0]
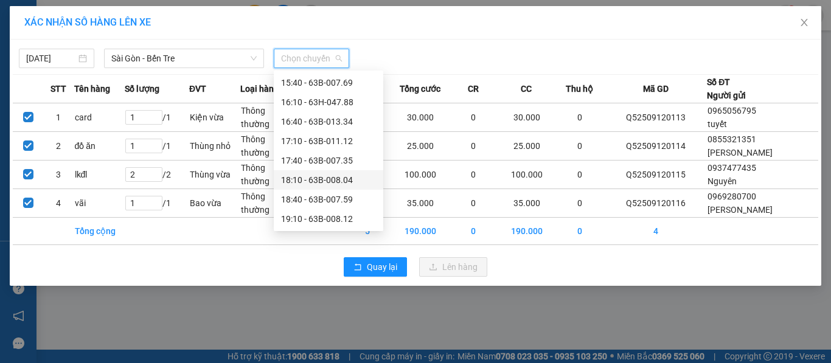
click at [317, 183] on div "18:10 - 63B-008.04" at bounding box center [328, 179] width 95 height 13
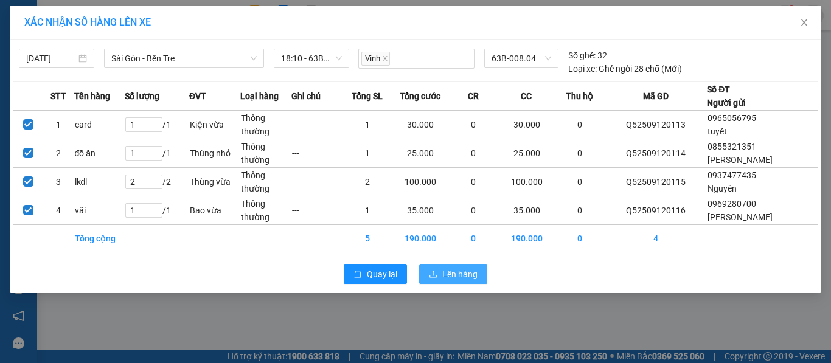
click at [453, 271] on span "Lên hàng" at bounding box center [460, 274] width 35 height 13
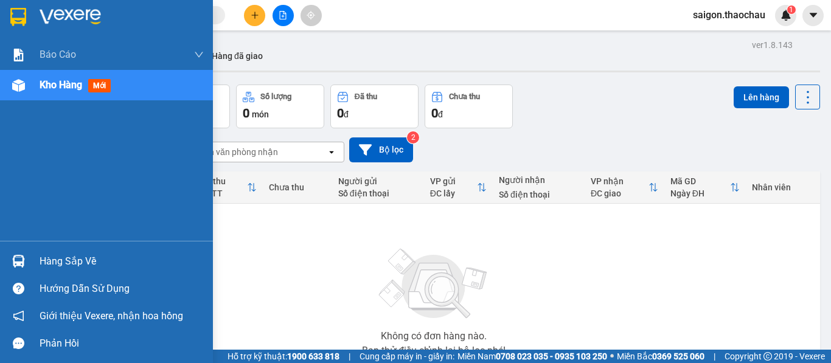
click at [20, 261] on img at bounding box center [18, 261] width 13 height 13
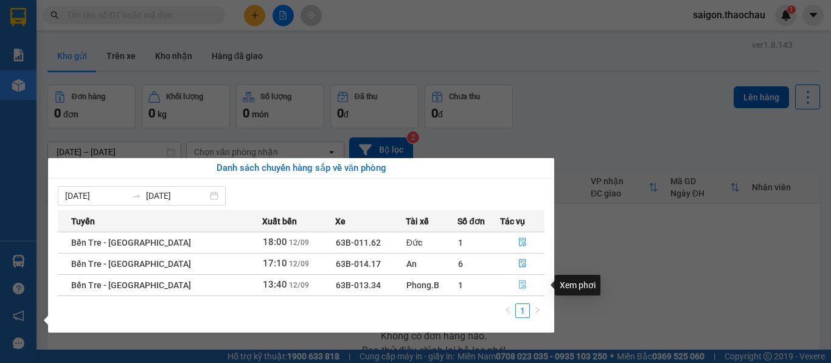
click at [519, 286] on icon "file-done" at bounding box center [523, 285] width 9 height 9
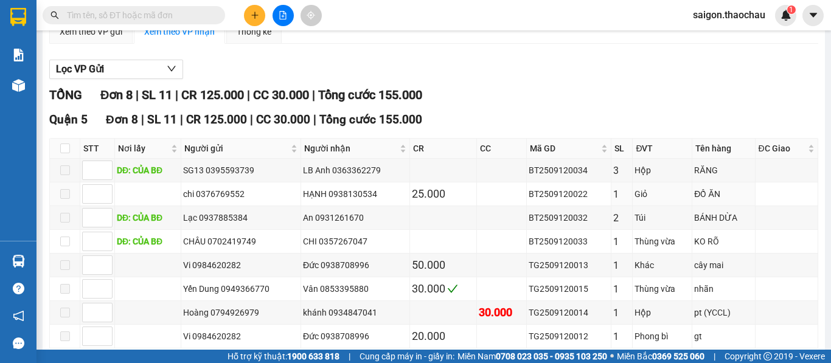
scroll to position [178, 0]
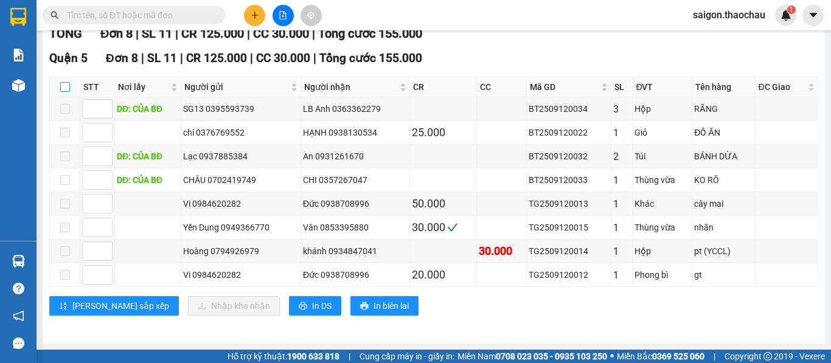
click at [65, 86] on input "checkbox" at bounding box center [65, 87] width 10 height 10
checkbox input "true"
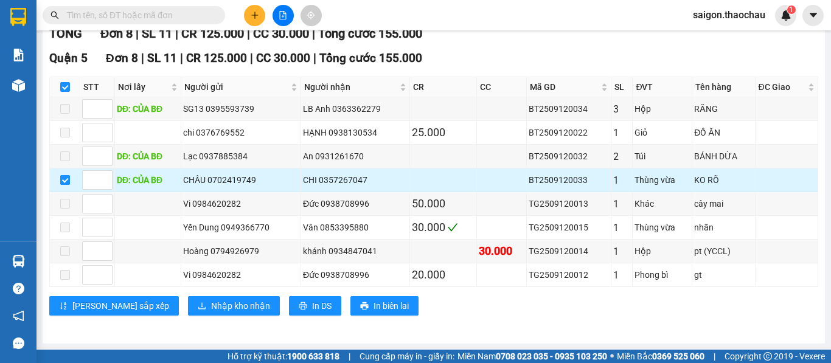
click at [65, 181] on input "checkbox" at bounding box center [65, 180] width 10 height 10
checkbox input "false"
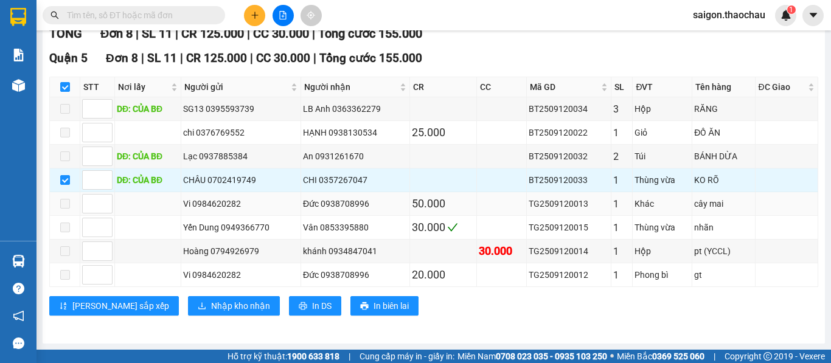
checkbox input "false"
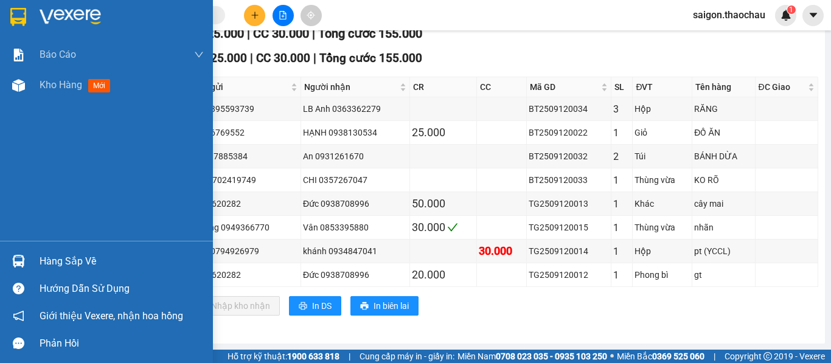
click at [23, 257] on img at bounding box center [18, 261] width 13 height 13
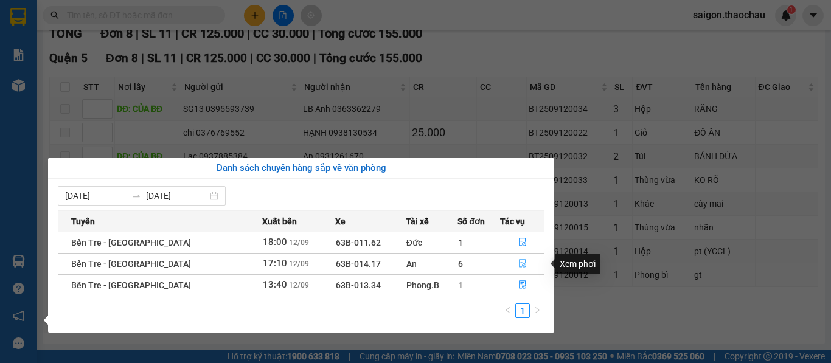
click at [519, 264] on icon "file-done" at bounding box center [523, 263] width 9 height 9
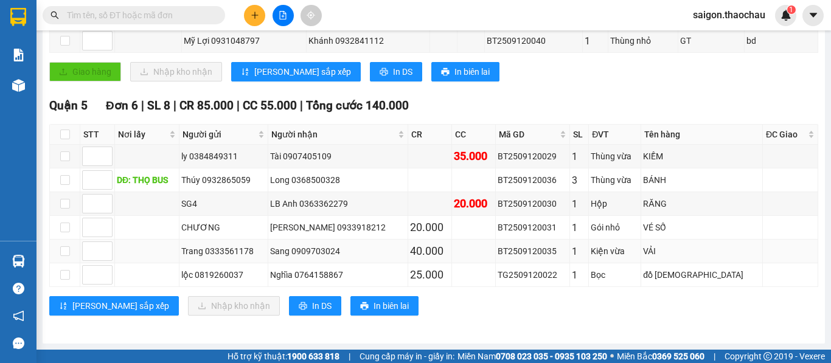
scroll to position [246, 0]
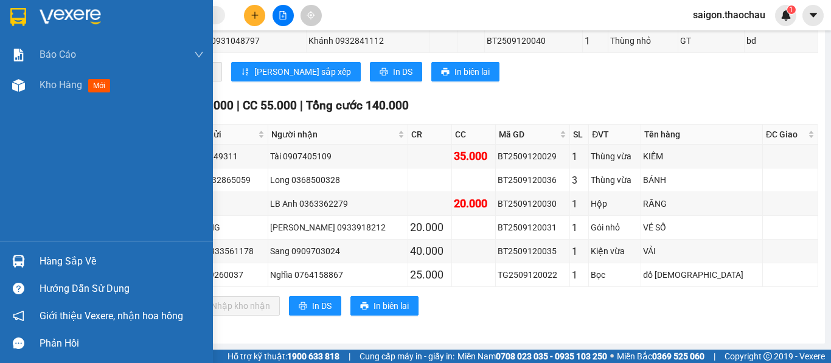
click at [18, 260] on img at bounding box center [18, 261] width 13 height 13
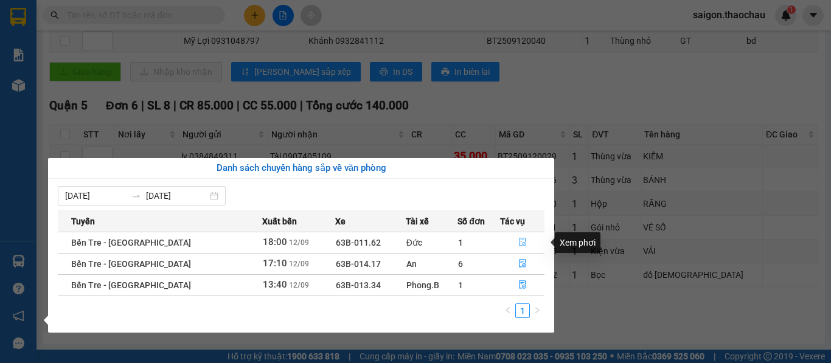
click at [519, 246] on icon "file-done" at bounding box center [522, 243] width 7 height 9
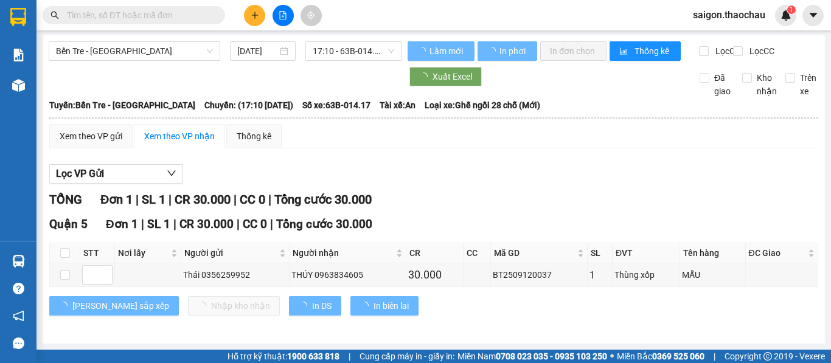
scroll to position [12, 0]
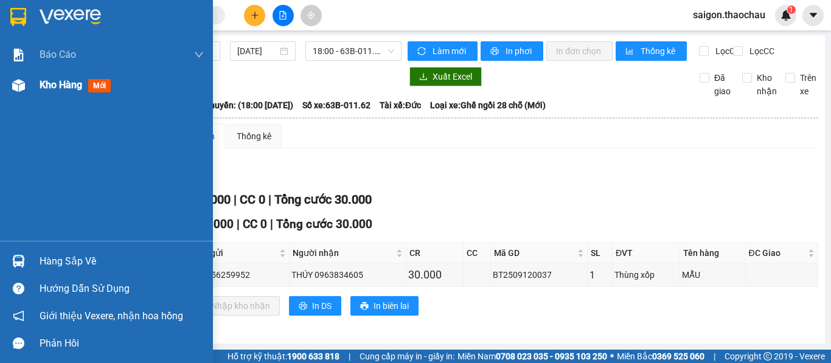
click at [49, 85] on span "Kho hàng" at bounding box center [61, 85] width 43 height 12
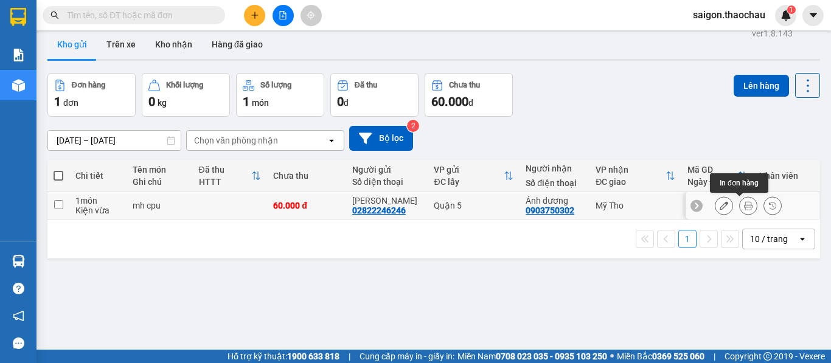
click at [744, 207] on icon at bounding box center [748, 205] width 9 height 9
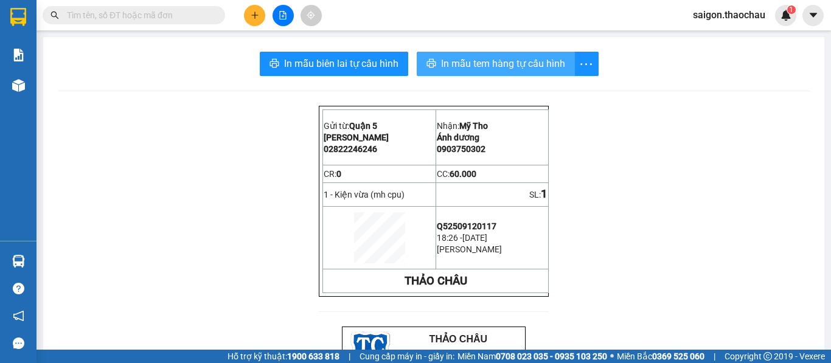
click at [454, 68] on span "In mẫu tem hàng tự cấu hình" at bounding box center [503, 63] width 124 height 15
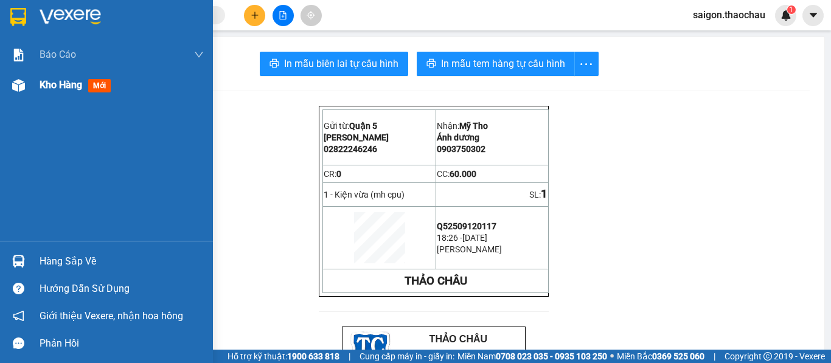
click at [50, 83] on span "Kho hàng" at bounding box center [61, 85] width 43 height 12
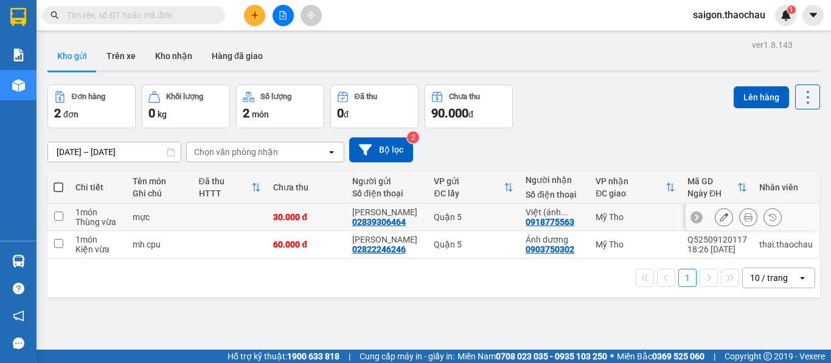
drag, startPoint x: 746, startPoint y: 212, endPoint x: 741, endPoint y: 221, distance: 10.3
click at [741, 221] on div at bounding box center [749, 217] width 18 height 18
click at [744, 221] on icon at bounding box center [748, 217] width 9 height 9
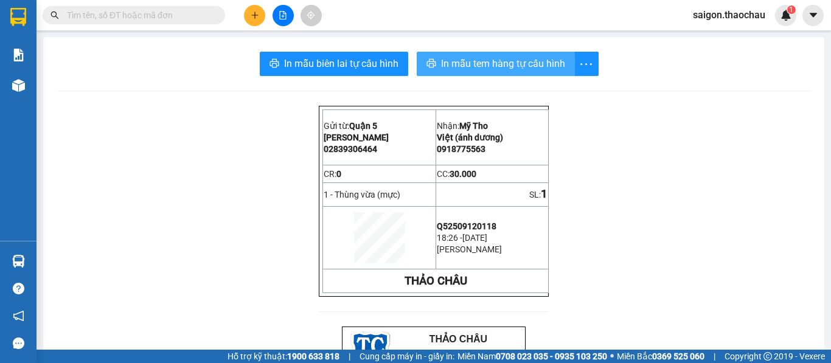
click at [479, 63] on span "In mẫu tem hàng tự cấu hình" at bounding box center [503, 63] width 124 height 15
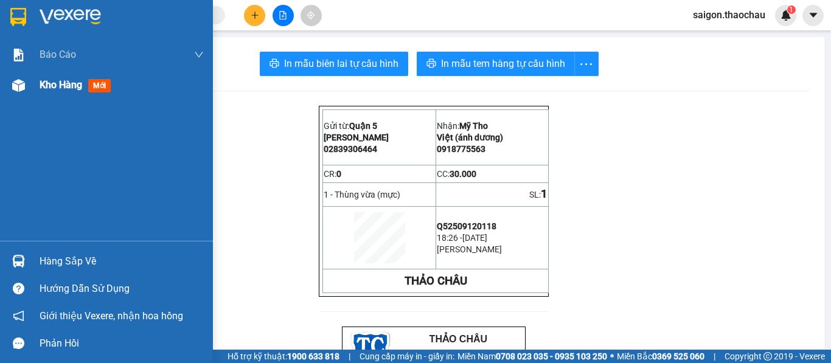
click at [60, 82] on span "Kho hàng" at bounding box center [61, 85] width 43 height 12
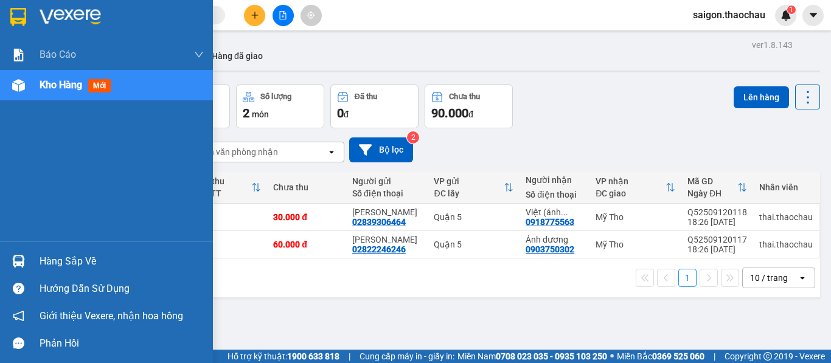
click at [21, 259] on img at bounding box center [18, 261] width 13 height 13
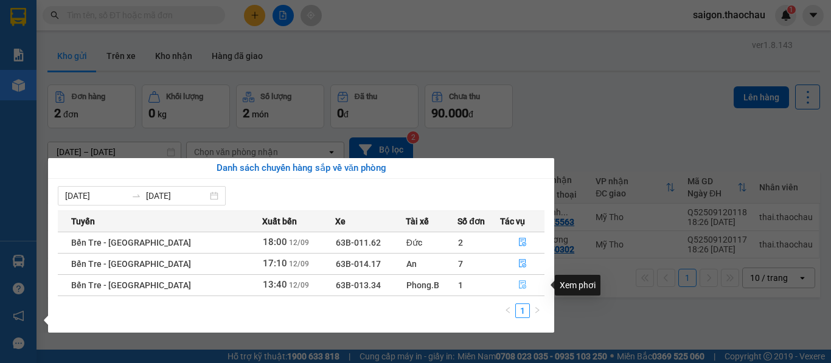
click at [519, 285] on icon "file-done" at bounding box center [523, 285] width 9 height 9
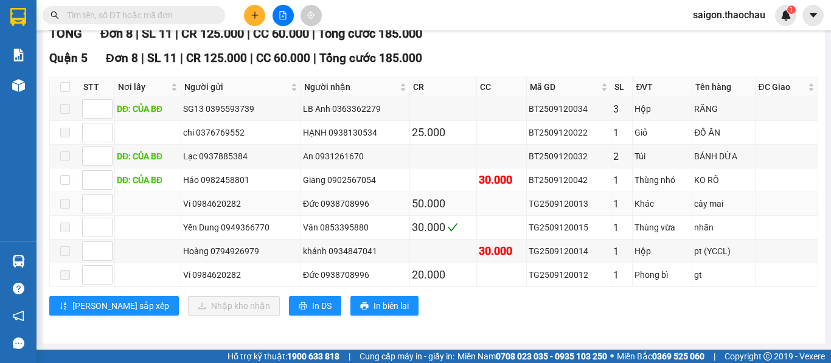
scroll to position [178, 0]
click at [68, 85] on input "checkbox" at bounding box center [65, 87] width 10 height 10
checkbox input "true"
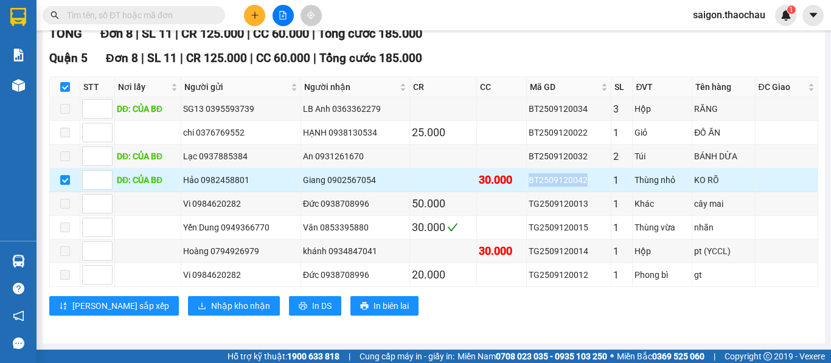
drag, startPoint x: 579, startPoint y: 183, endPoint x: 525, endPoint y: 180, distance: 54.3
click at [529, 180] on div "BT2509120042" at bounding box center [569, 179] width 80 height 13
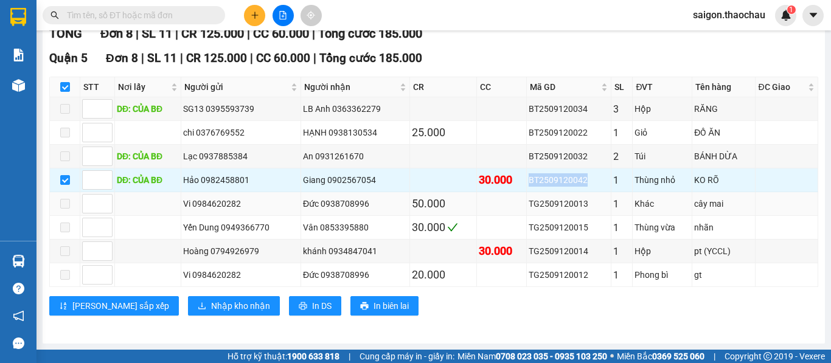
copy div "BT2509120042"
click at [134, 16] on input "text" at bounding box center [139, 15] width 144 height 13
paste input "BT2509120042"
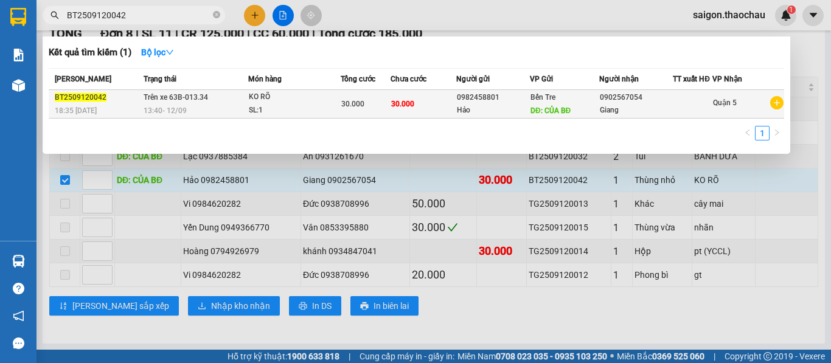
type input "BT2509120042"
click at [417, 109] on td "30.000" at bounding box center [424, 104] width 66 height 29
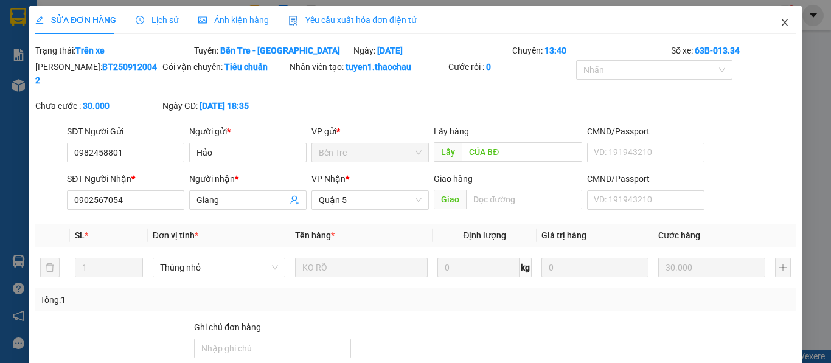
type input "0982458801"
type input "Hảo"
type input "CỦA BĐ"
type input "0902567054"
type input "Giang"
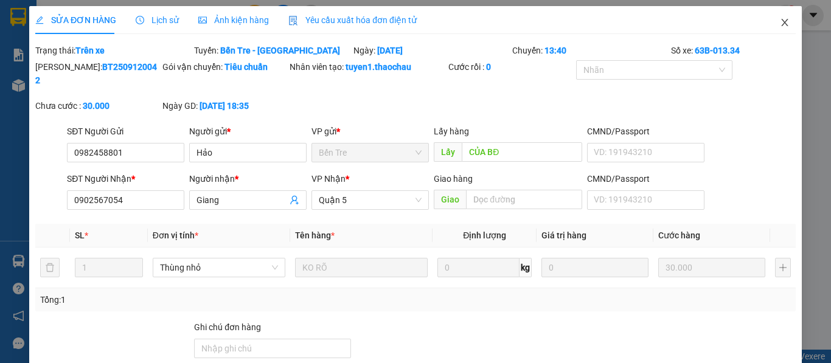
type input "30.000"
drag, startPoint x: 781, startPoint y: 21, endPoint x: 774, endPoint y: 27, distance: 9.0
click at [780, 23] on icon "close" at bounding box center [785, 23] width 10 height 10
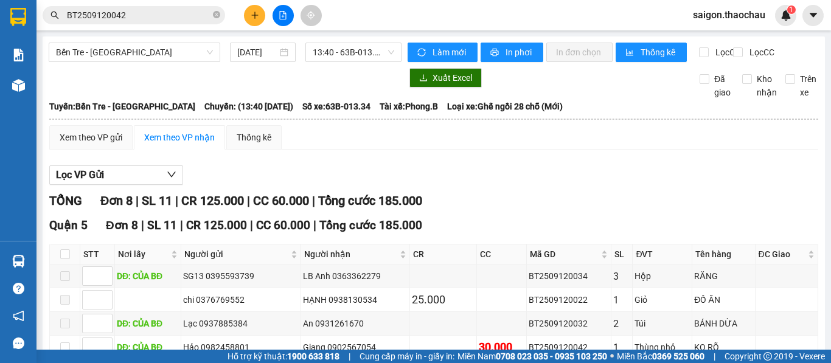
click at [728, 16] on span "saigon.thaochau" at bounding box center [730, 14] width 92 height 15
click at [713, 46] on li "Đăng xuất" at bounding box center [730, 37] width 92 height 19
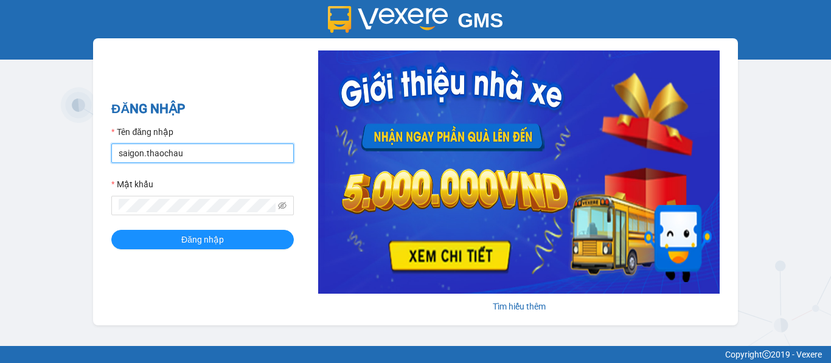
drag, startPoint x: 191, startPoint y: 155, endPoint x: 24, endPoint y: 128, distance: 168.8
click at [27, 127] on div "GMS Hệ thống quản lý hàng hóa ĐĂNG NHẬP Tên đăng nhập saigon.thaochau Mật khẩu …" at bounding box center [415, 173] width 831 height 346
type input "dung.thaochau"
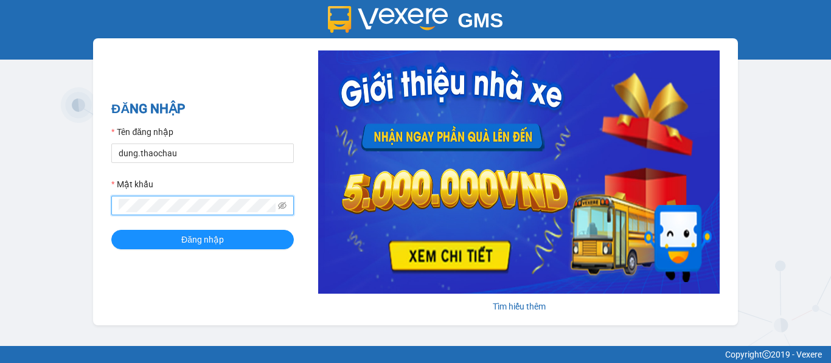
click at [43, 200] on div "GMS Hệ thống quản lý hàng hóa ĐĂNG NHẬP Tên đăng nhập dung.thaochau Mật khẩu Đă…" at bounding box center [415, 173] width 831 height 346
click at [111, 230] on button "Đăng nhập" at bounding box center [202, 239] width 183 height 19
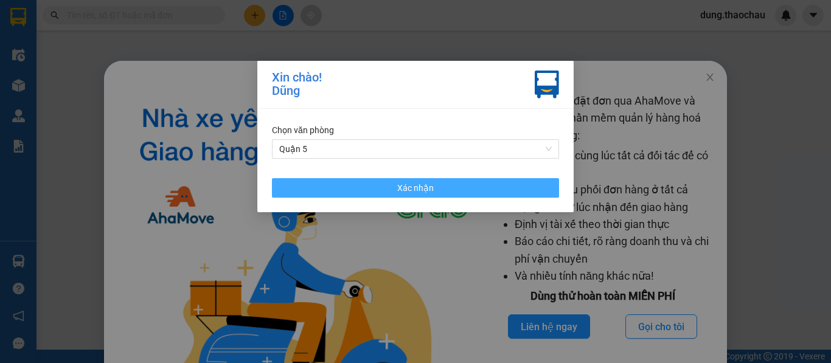
click at [396, 183] on button "Xác nhận" at bounding box center [415, 187] width 287 height 19
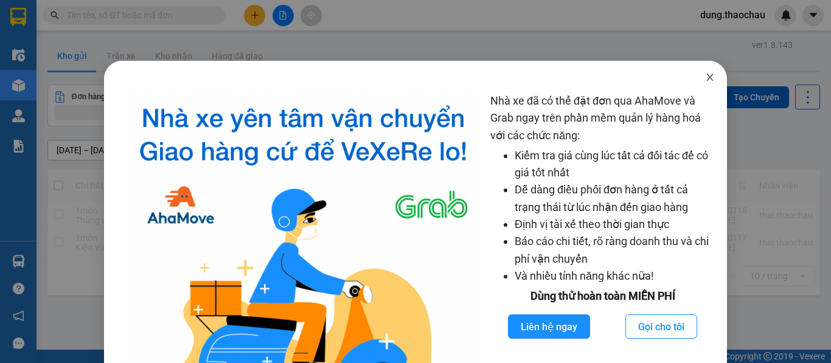
click at [705, 75] on icon "close" at bounding box center [710, 77] width 10 height 10
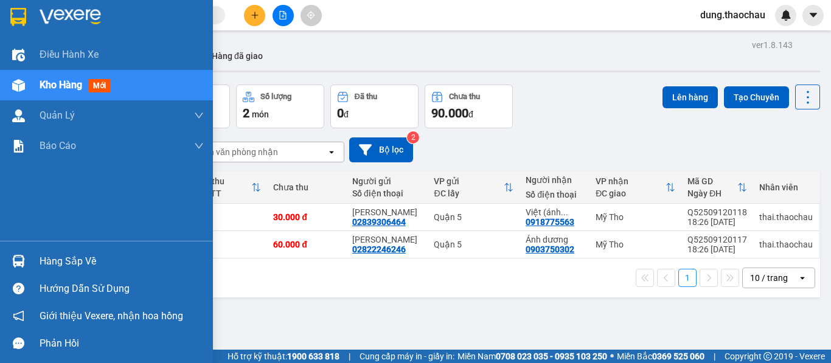
click at [21, 262] on img at bounding box center [18, 261] width 13 height 13
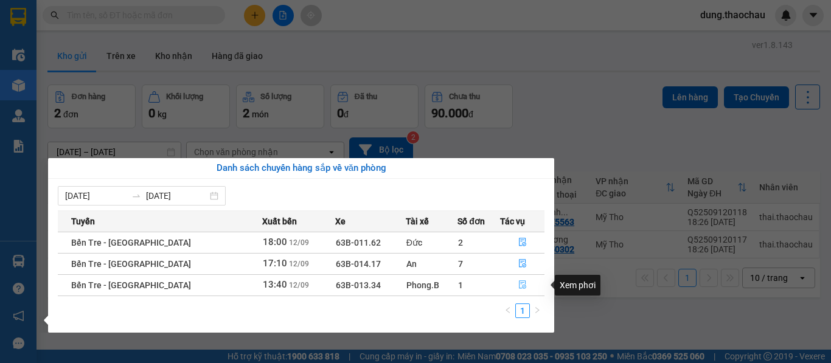
click at [520, 288] on icon "file-done" at bounding box center [523, 285] width 9 height 9
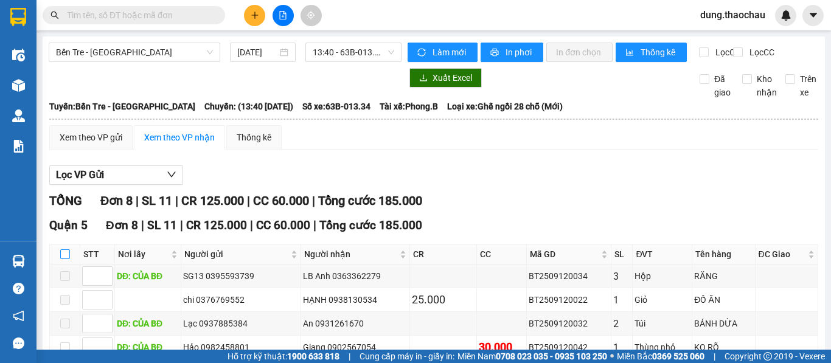
click at [66, 259] on input "checkbox" at bounding box center [65, 255] width 10 height 10
checkbox input "true"
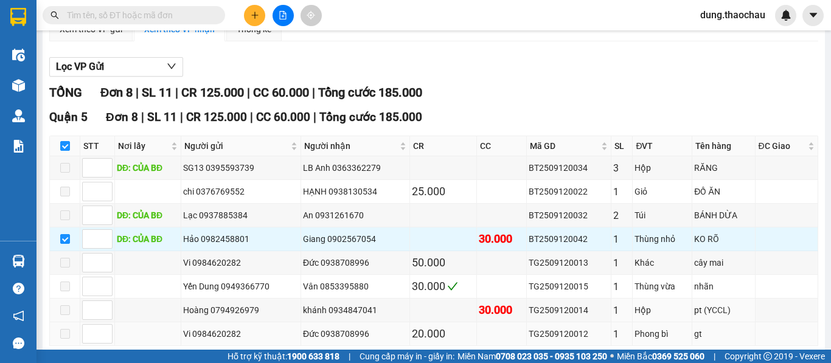
scroll to position [178, 0]
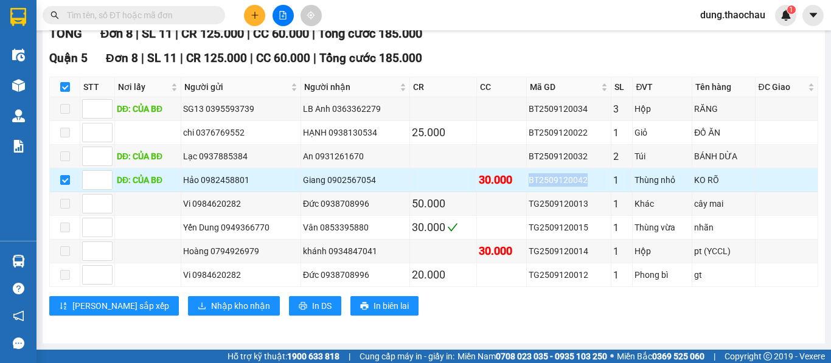
drag, startPoint x: 579, startPoint y: 180, endPoint x: 528, endPoint y: 186, distance: 52.0
click at [529, 186] on div "BT2509120042" at bounding box center [569, 179] width 80 height 13
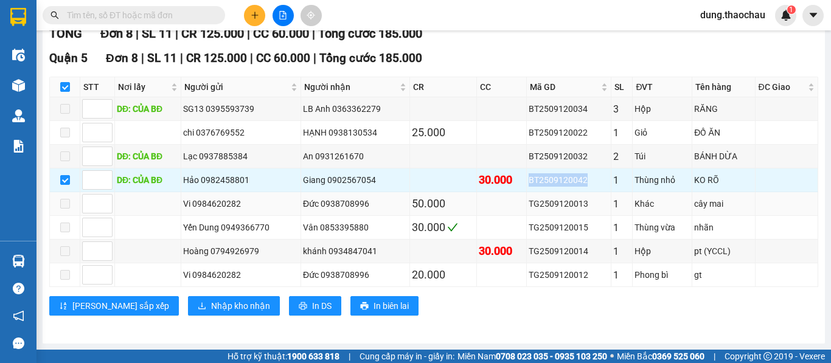
copy div "BT2509120042"
click at [159, 8] on span at bounding box center [134, 15] width 183 height 18
click at [157, 15] on input "text" at bounding box center [139, 15] width 144 height 13
paste input "BT2509120042"
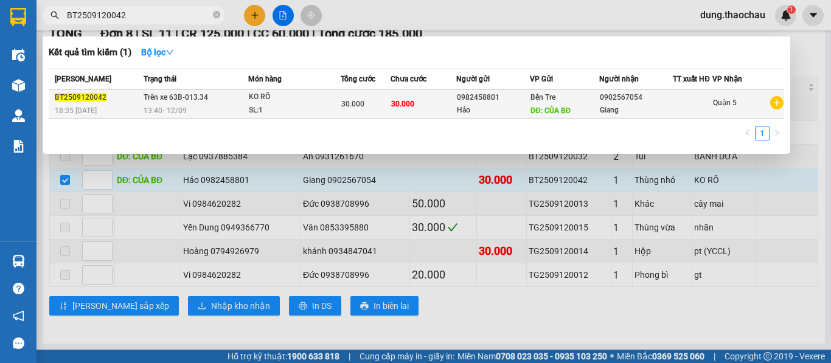
type input "BT2509120042"
click at [385, 108] on div "30.000" at bounding box center [365, 103] width 49 height 13
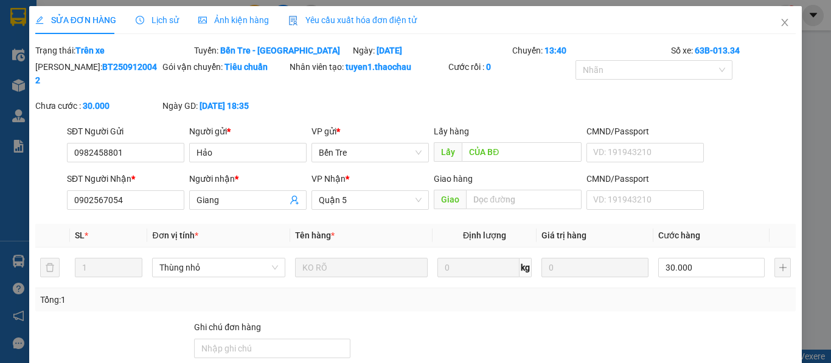
type input "0982458801"
type input "Hảo"
type input "CỦA BĐ"
type input "0902567054"
type input "Giang"
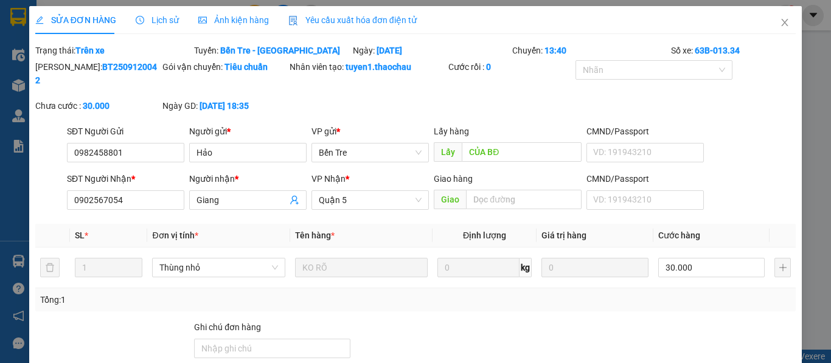
type input "30.000"
click at [670, 258] on input "30.000" at bounding box center [712, 267] width 107 height 19
type input "5"
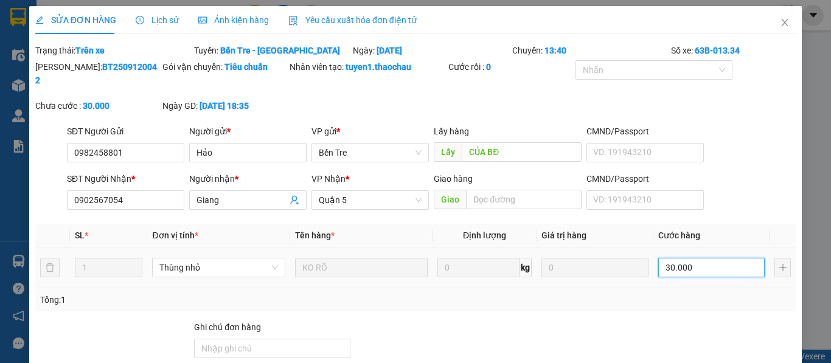
type input "5"
type input "50"
click at [216, 259] on span "Thùng nhỏ" at bounding box center [218, 268] width 118 height 18
type input "50"
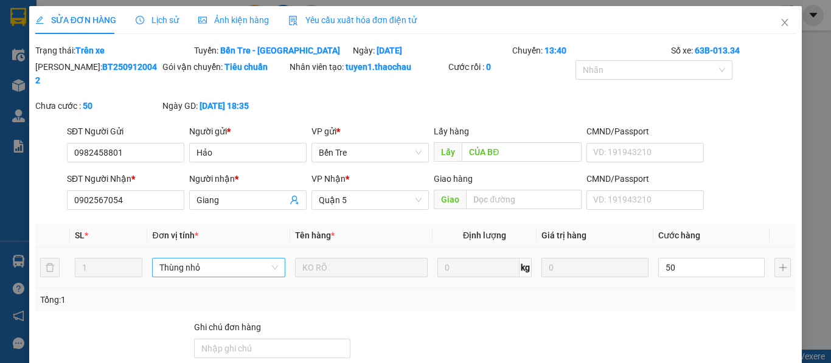
type input "50.000"
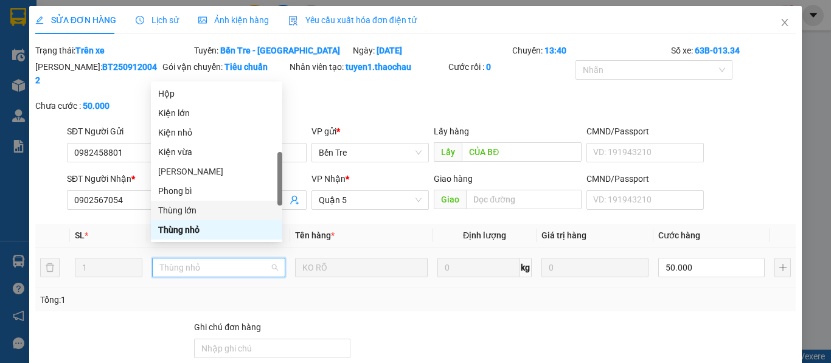
click at [194, 209] on div "Thùng lớn" at bounding box center [216, 210] width 117 height 13
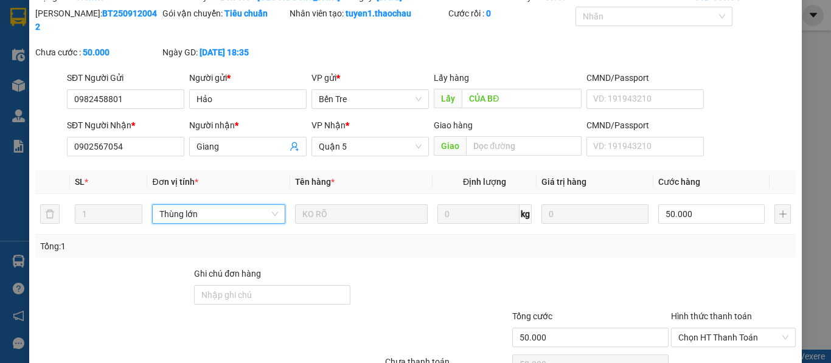
scroll to position [106, 0]
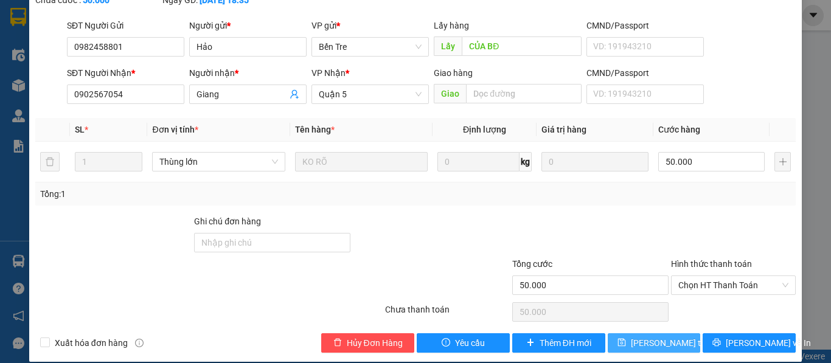
click at [642, 337] on span "[PERSON_NAME] thay đổi" at bounding box center [679, 343] width 97 height 13
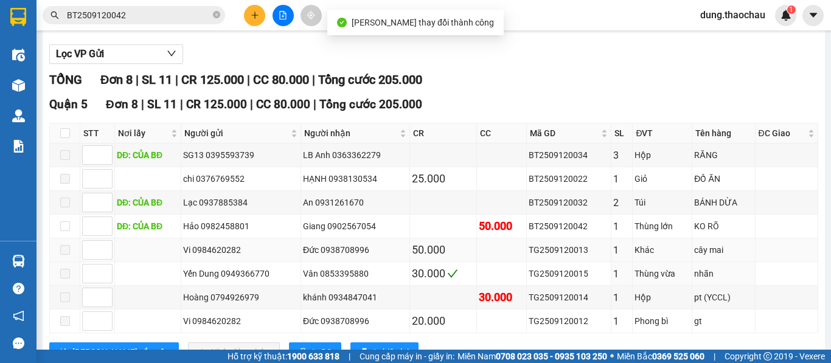
scroll to position [122, 0]
click at [64, 231] on input "checkbox" at bounding box center [65, 226] width 10 height 10
checkbox input "true"
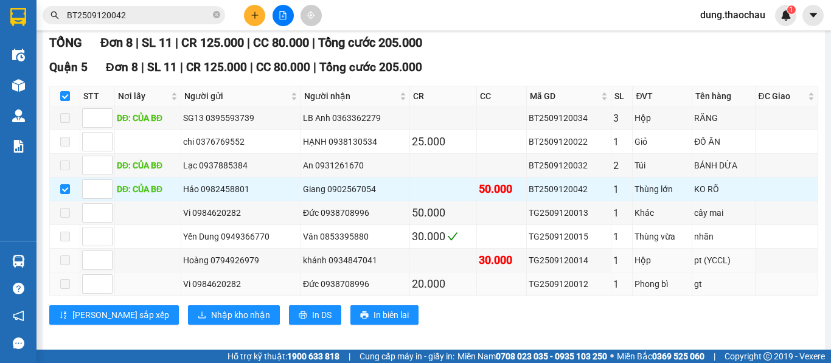
scroll to position [178, 0]
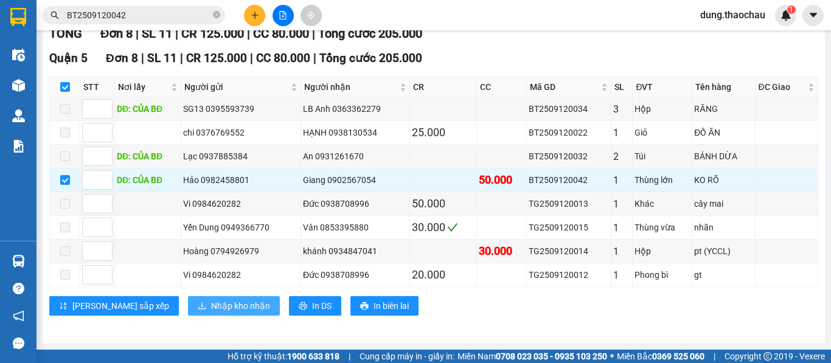
click at [211, 309] on span "Nhập kho nhận" at bounding box center [240, 305] width 59 height 13
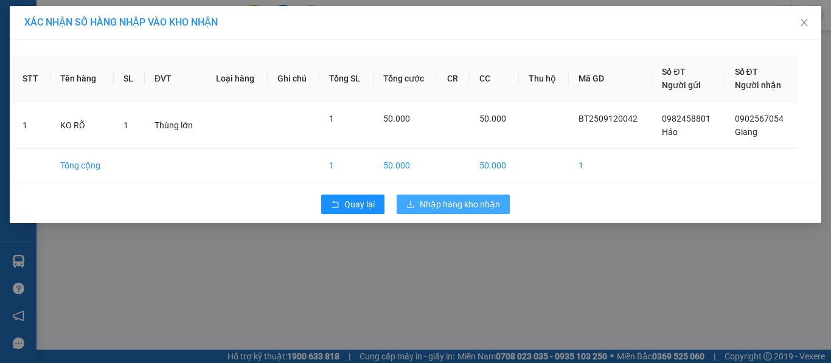
click at [460, 201] on span "Nhập hàng kho nhận" at bounding box center [460, 204] width 80 height 13
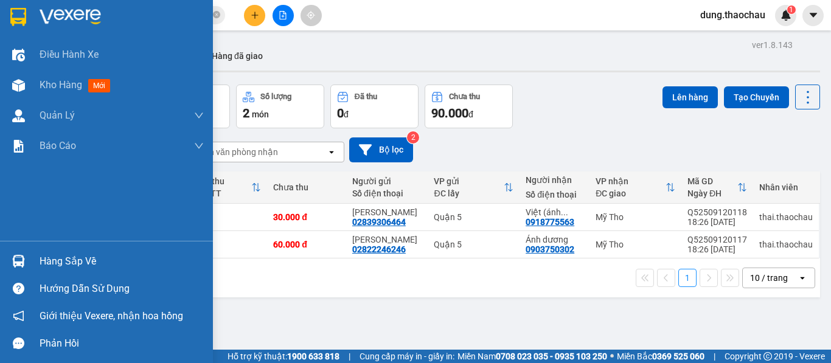
click at [9, 265] on div at bounding box center [18, 261] width 21 height 21
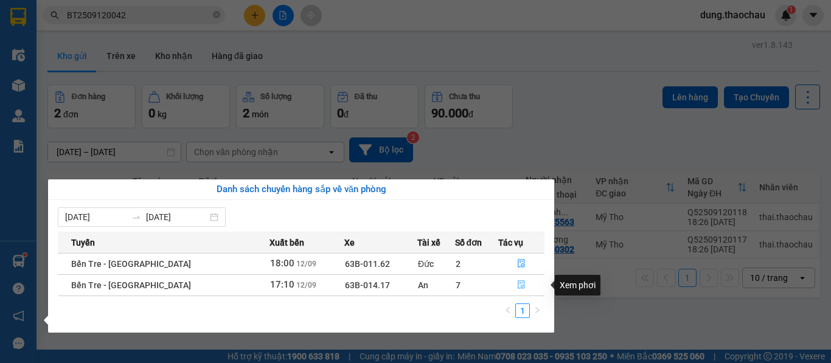
click at [517, 288] on icon "file-done" at bounding box center [521, 285] width 9 height 9
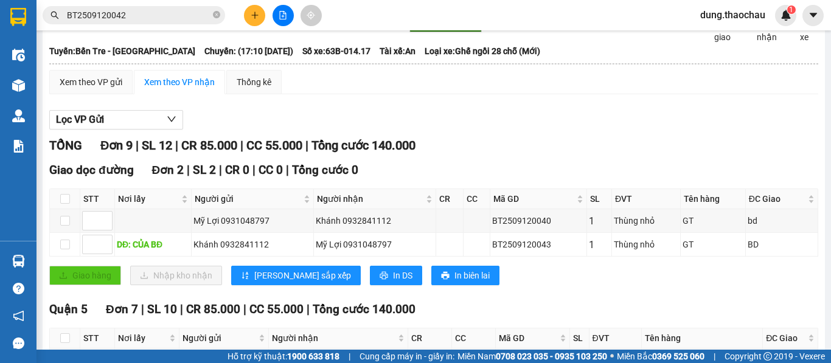
scroll to position [50, 0]
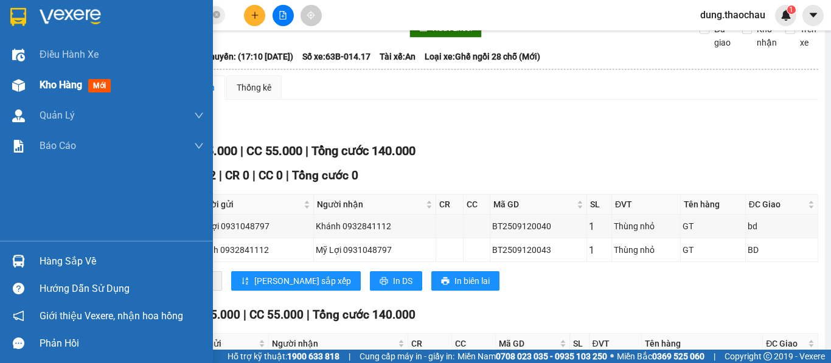
click at [57, 85] on span "Kho hàng" at bounding box center [61, 85] width 43 height 12
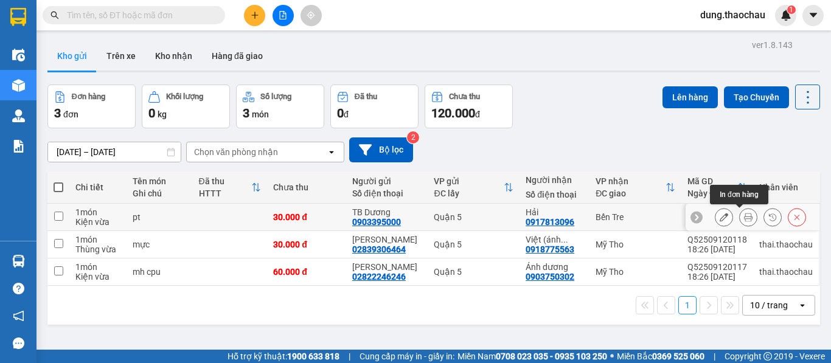
click at [740, 225] on button at bounding box center [748, 217] width 17 height 21
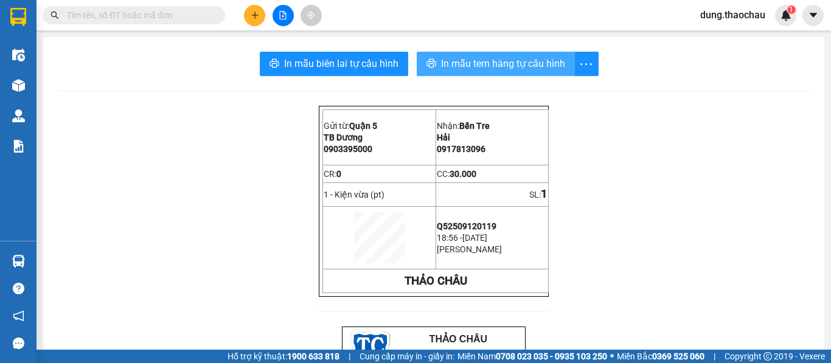
click at [461, 63] on span "In mẫu tem hàng tự cấu hình" at bounding box center [503, 63] width 124 height 15
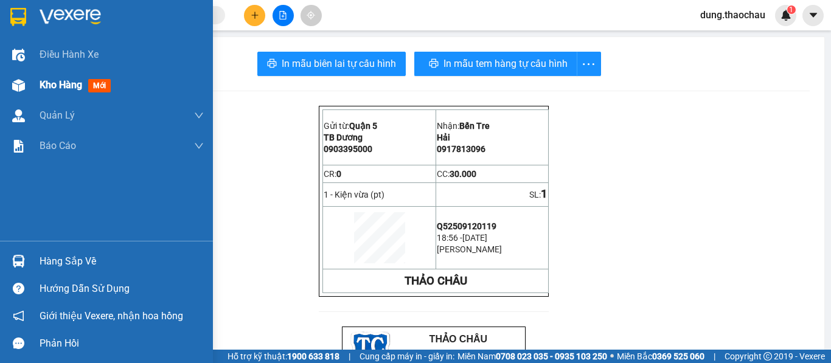
click at [54, 86] on span "Kho hàng" at bounding box center [61, 85] width 43 height 12
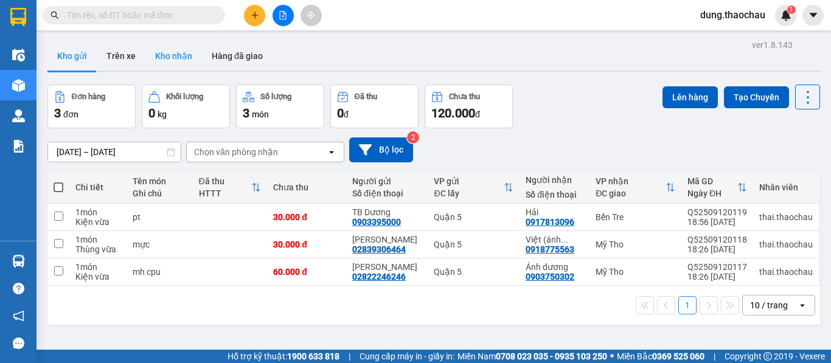
click at [161, 59] on button "Kho nhận" at bounding box center [173, 55] width 57 height 29
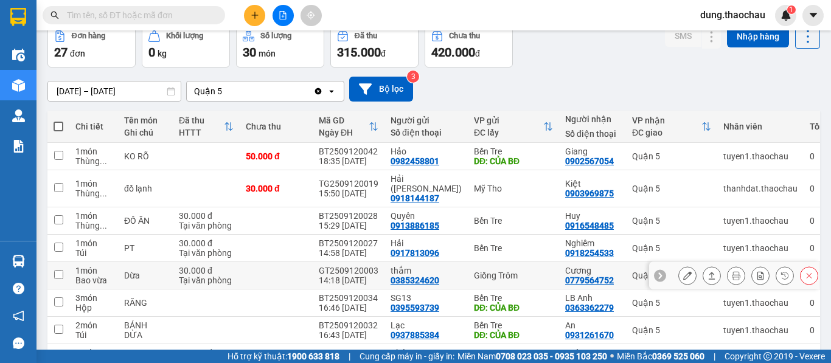
scroll to position [122, 0]
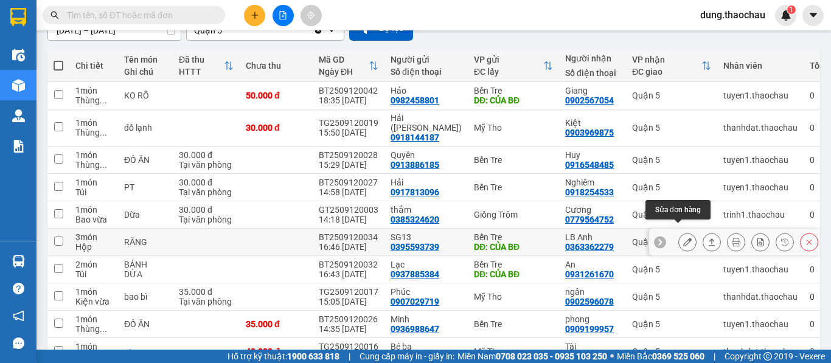
click at [684, 238] on icon at bounding box center [688, 242] width 9 height 9
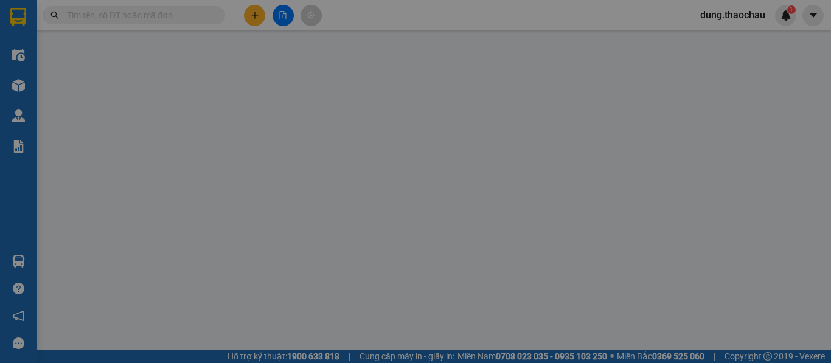
type input "0395593739"
type input "SG13"
type input "CỦA BĐ"
type input "0363362279"
type input "LB Anh"
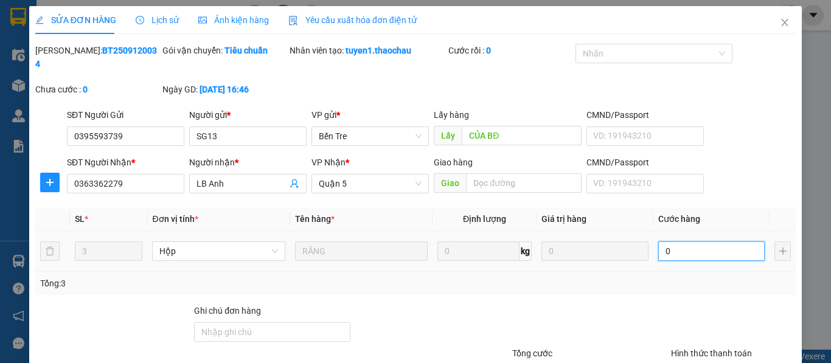
click at [673, 242] on input "0" at bounding box center [712, 251] width 107 height 19
type input "4"
type input "40"
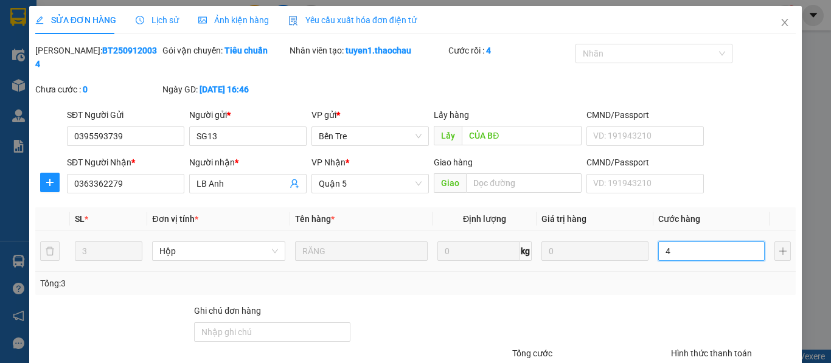
type input "40"
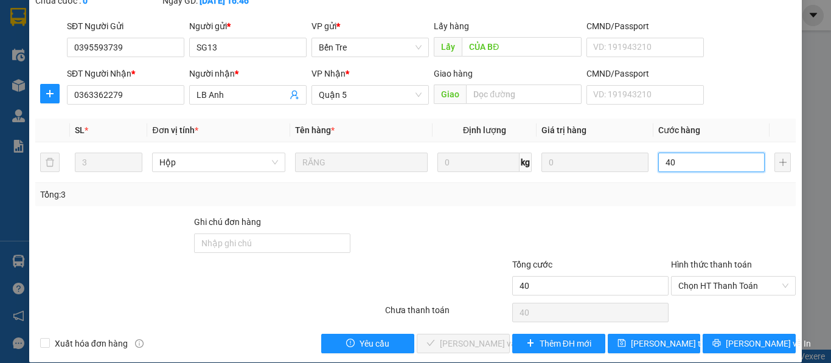
scroll to position [89, 0]
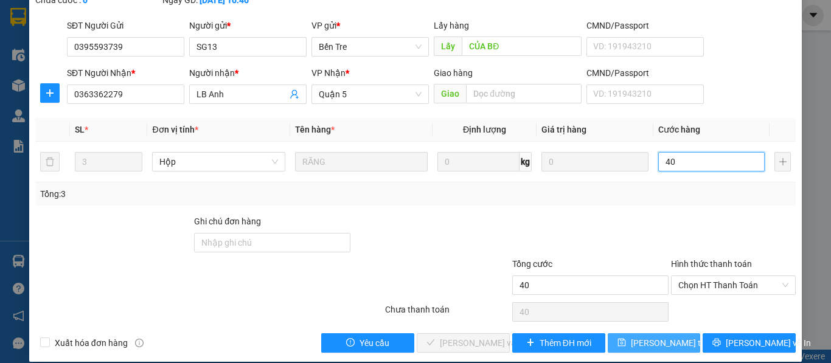
type input "40"
type input "40.000"
click at [643, 337] on span "[PERSON_NAME] thay đổi" at bounding box center [679, 343] width 97 height 13
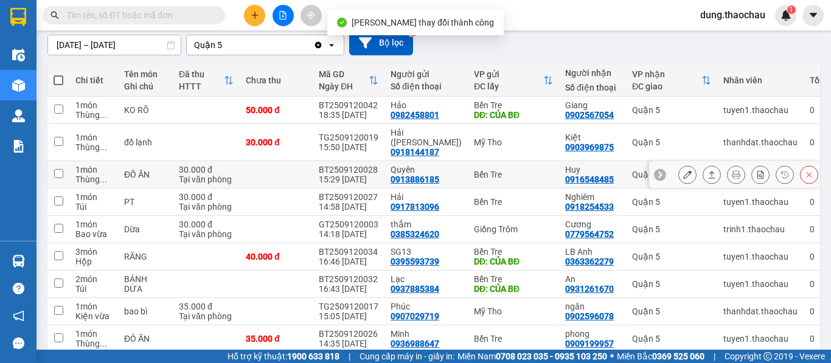
scroll to position [122, 0]
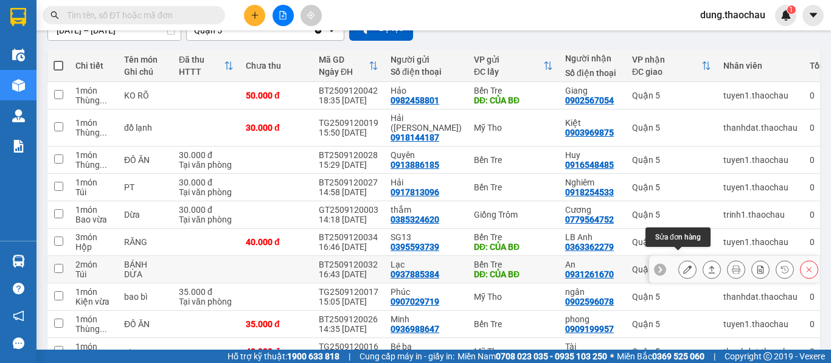
click at [684, 265] on icon at bounding box center [688, 269] width 9 height 9
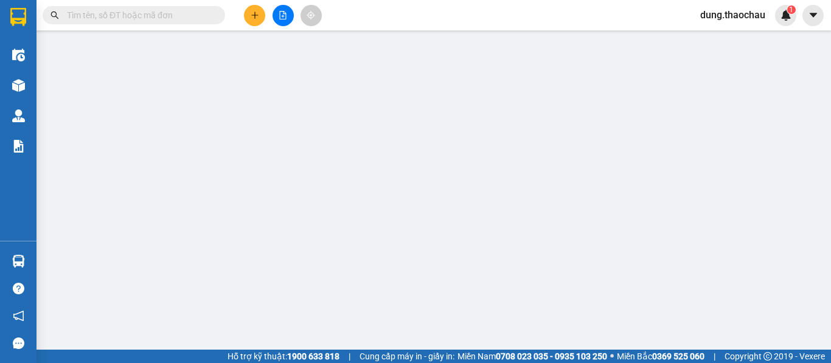
type input "0937885384"
type input "Lạc"
type input "CỦA BĐ"
type input "0931261670"
type input "An"
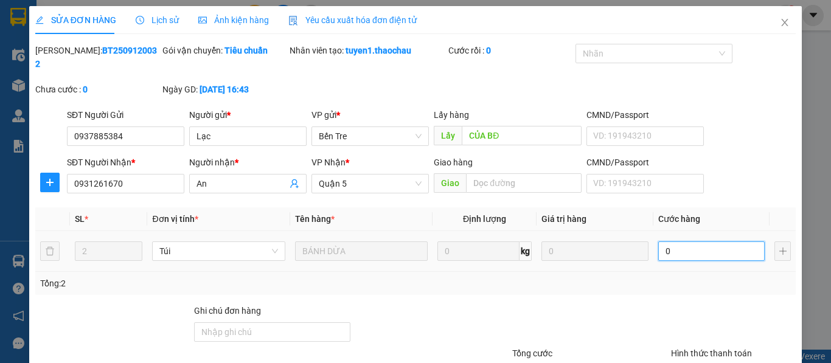
click at [668, 245] on input "0" at bounding box center [712, 251] width 107 height 19
type input "6"
type input "60"
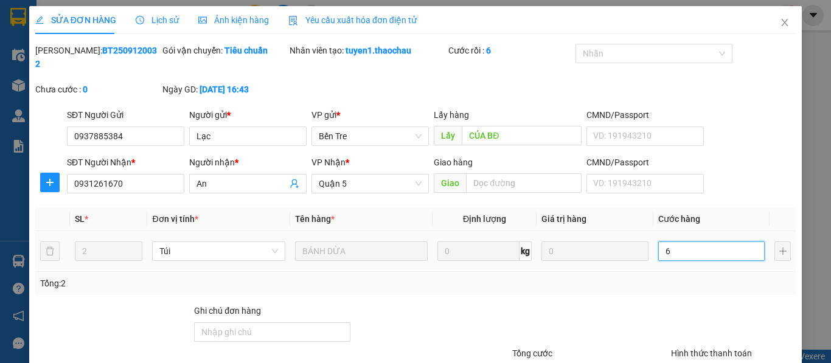
type input "60"
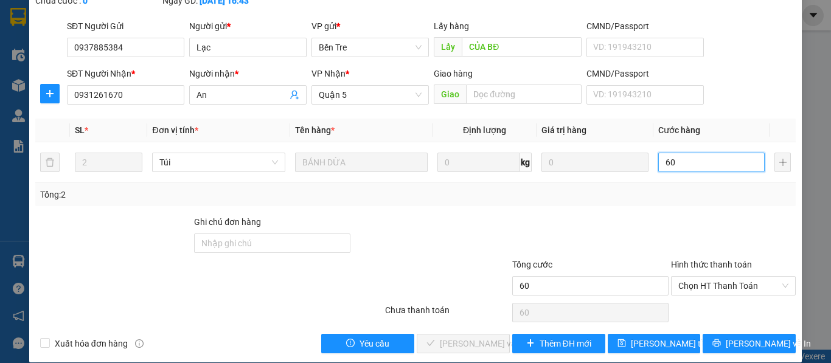
scroll to position [89, 0]
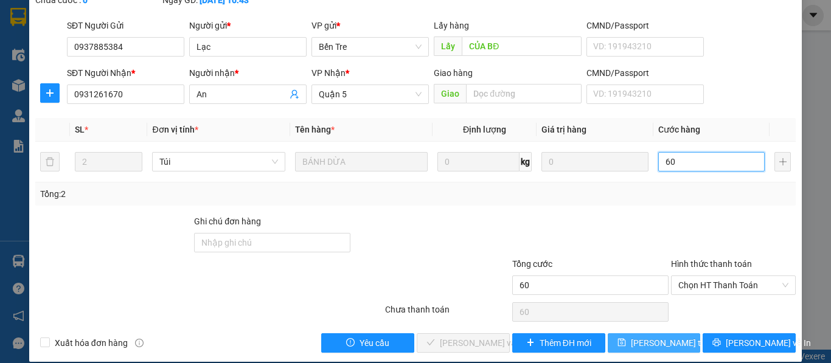
type input "60"
type input "60.000"
click at [642, 337] on span "Lưu thay đổi" at bounding box center [679, 343] width 97 height 13
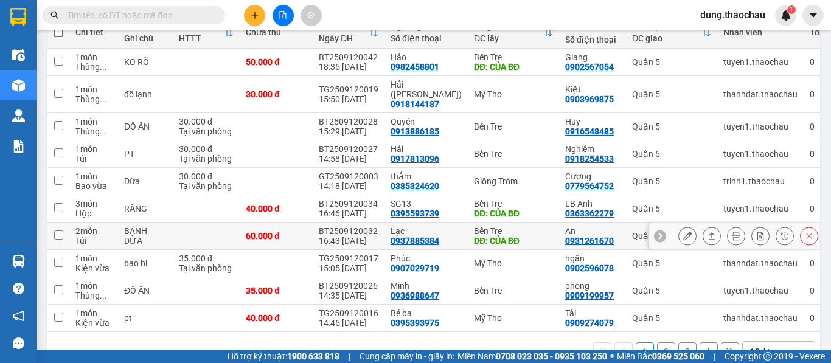
scroll to position [183, 0]
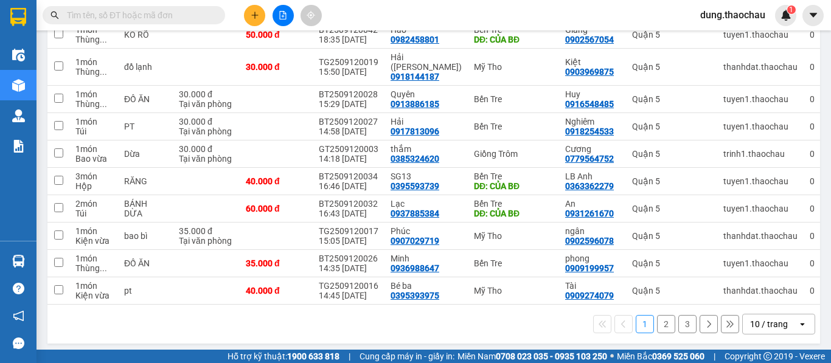
click at [765, 321] on div "10 / trang" at bounding box center [769, 324] width 38 height 12
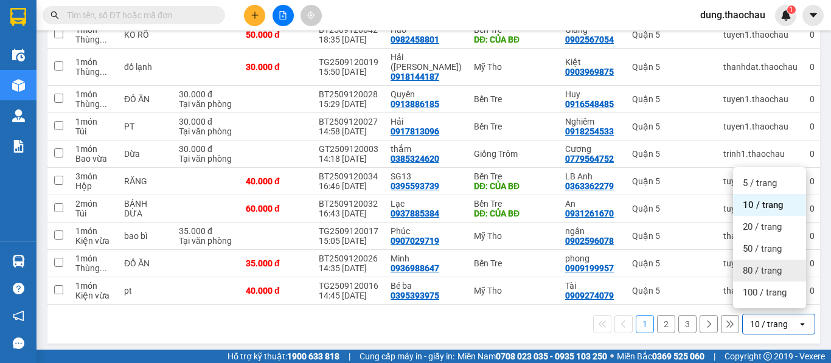
click at [760, 270] on span "80 / trang" at bounding box center [762, 271] width 39 height 12
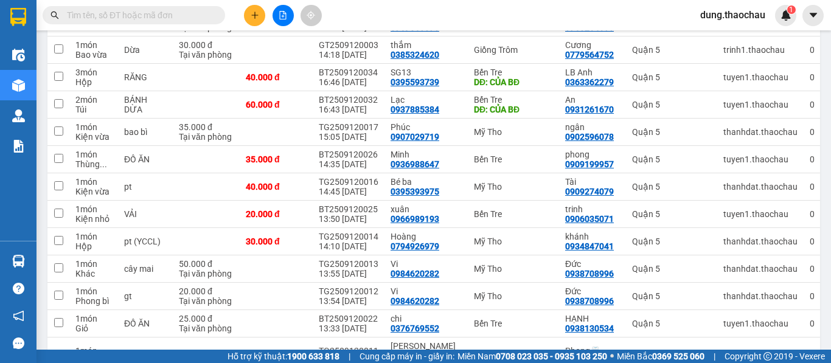
scroll to position [0, 0]
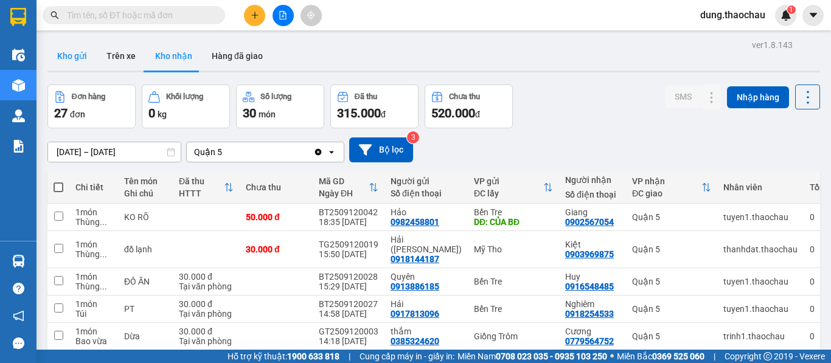
click at [75, 56] on button "Kho gửi" at bounding box center [71, 55] width 49 height 29
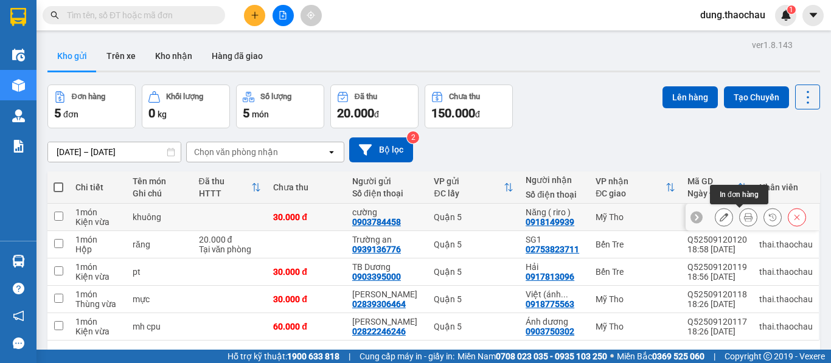
click at [744, 215] on button at bounding box center [748, 217] width 17 height 21
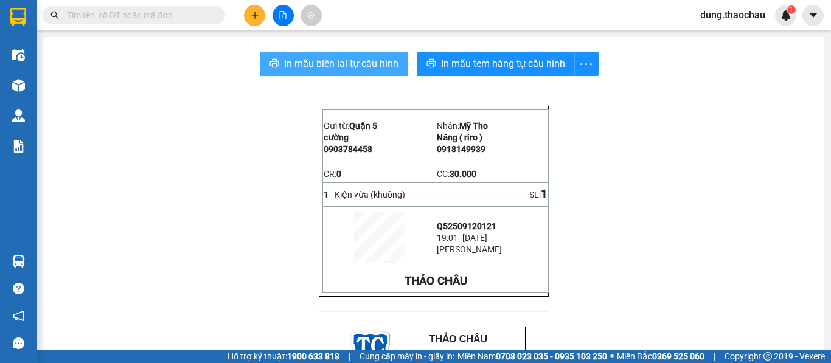
click at [341, 67] on span "In mẫu biên lai tự cấu hình" at bounding box center [341, 63] width 114 height 15
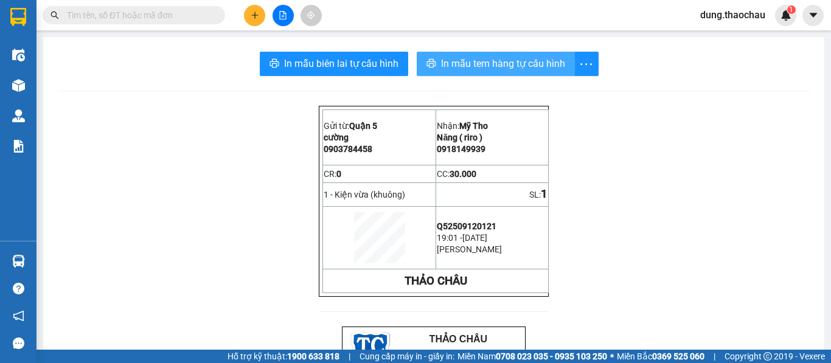
click at [528, 68] on span "In mẫu tem hàng tự cấu hình" at bounding box center [503, 63] width 124 height 15
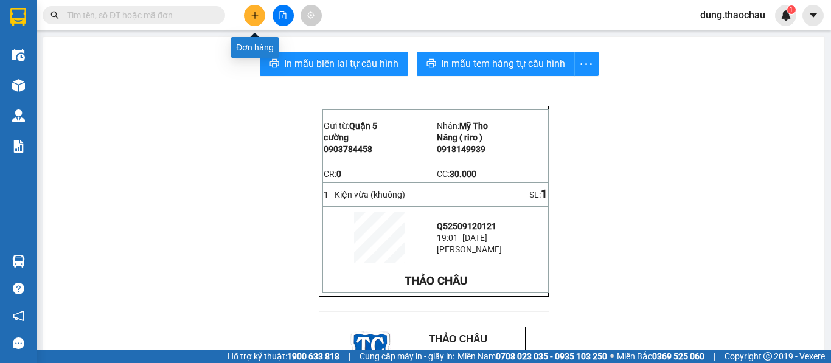
click at [259, 17] on icon "plus" at bounding box center [255, 15] width 9 height 9
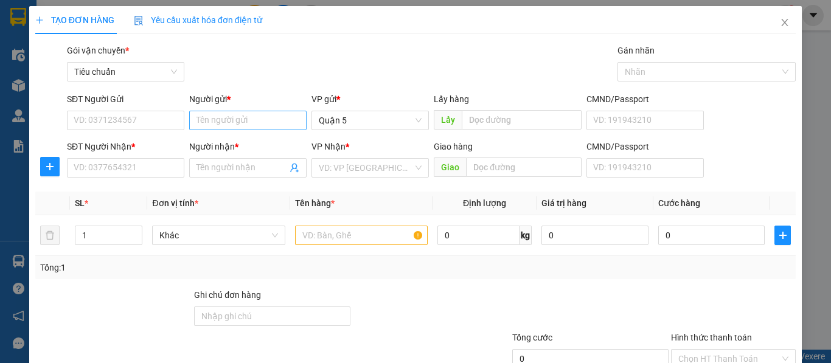
drag, startPoint x: 246, startPoint y: 107, endPoint x: 243, endPoint y: 114, distance: 7.9
click at [246, 107] on div "Người gửi *" at bounding box center [247, 102] width 117 height 18
click at [235, 128] on input "Người gửi *" at bounding box center [247, 120] width 117 height 19
paste input "ẹ"
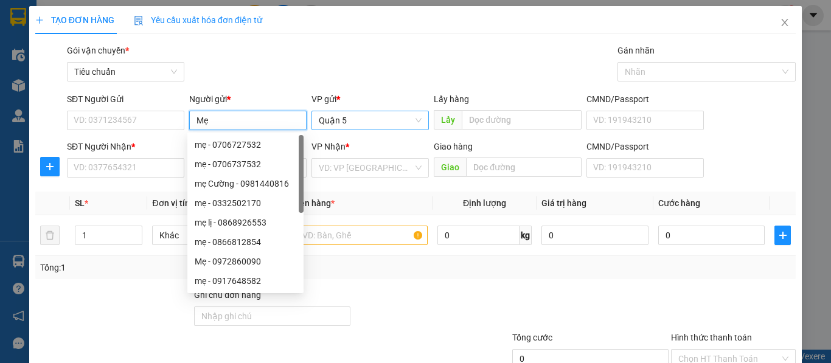
click at [343, 117] on span "Quận 5" at bounding box center [370, 120] width 103 height 18
type input "Mẹ"
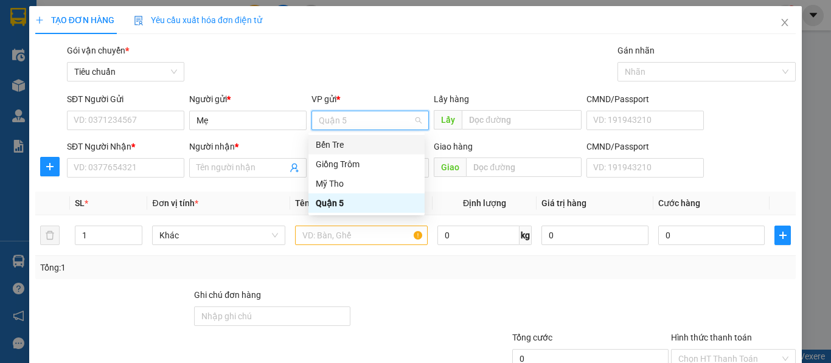
drag, startPoint x: 336, startPoint y: 148, endPoint x: 497, endPoint y: 136, distance: 161.7
click at [343, 144] on div "Bến Tre" at bounding box center [367, 144] width 102 height 13
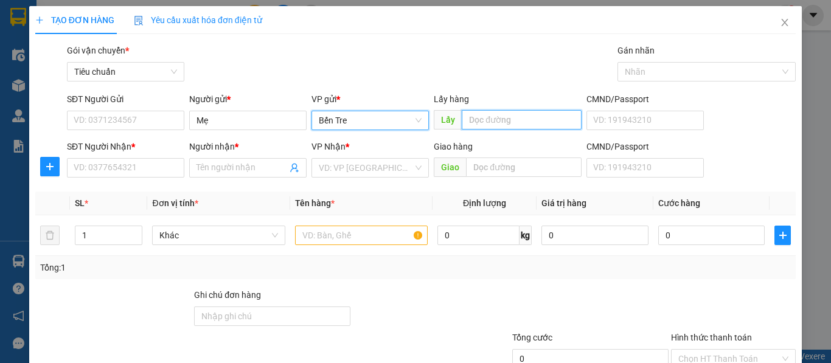
click at [471, 127] on input "text" at bounding box center [522, 119] width 120 height 19
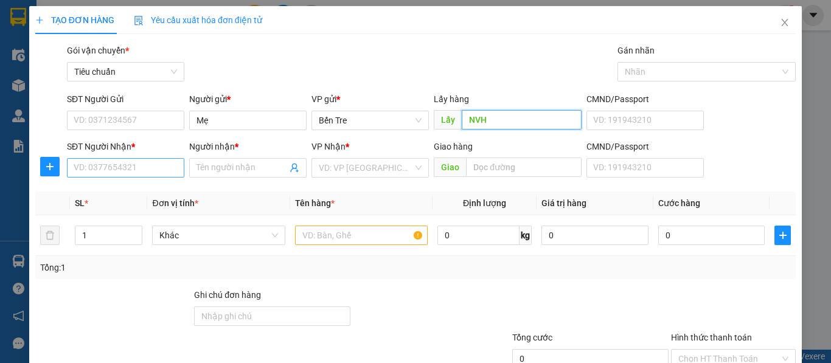
type input "NVH"
click at [121, 171] on input "SĐT Người Nhận *" at bounding box center [125, 167] width 117 height 19
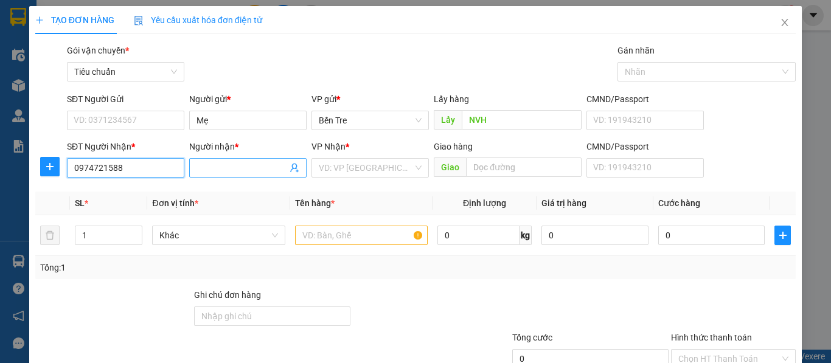
type input "0974721588"
click at [243, 165] on input "Người nhận *" at bounding box center [242, 167] width 91 height 13
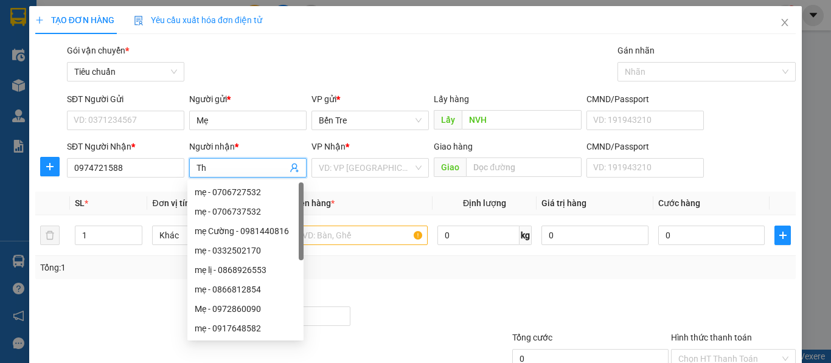
paste input "ả"
type input "Thảo"
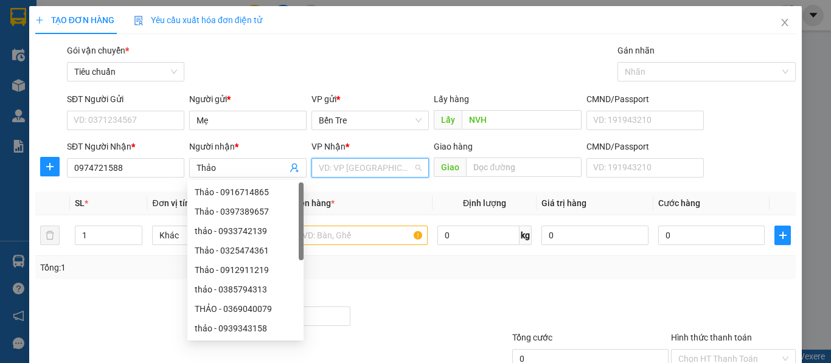
click at [329, 170] on input "search" at bounding box center [366, 168] width 94 height 18
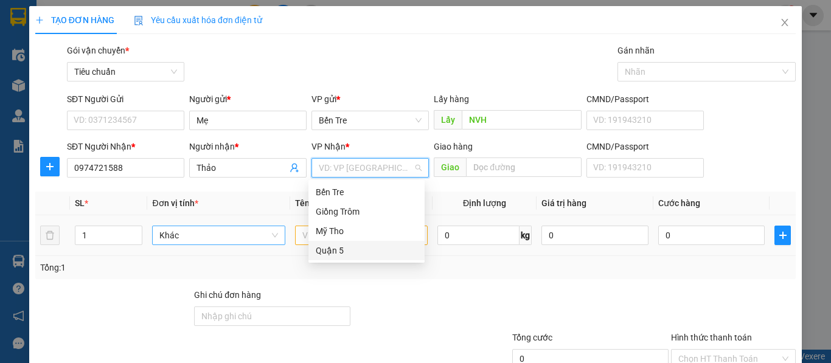
drag, startPoint x: 335, startPoint y: 252, endPoint x: 213, endPoint y: 231, distance: 123.5
click at [331, 253] on div "Quận 5" at bounding box center [367, 250] width 102 height 13
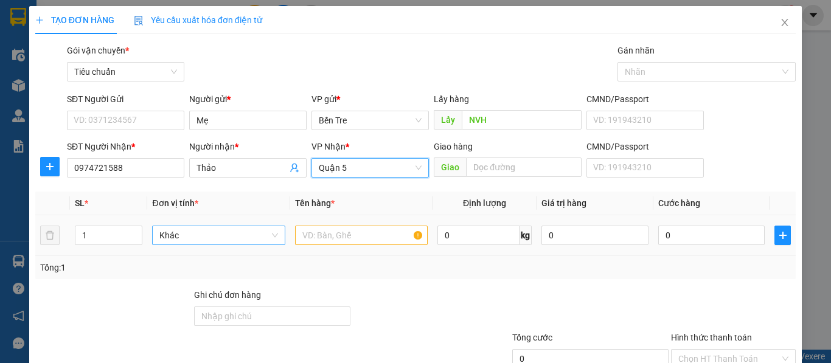
click at [193, 238] on span "Khác" at bounding box center [218, 235] width 118 height 18
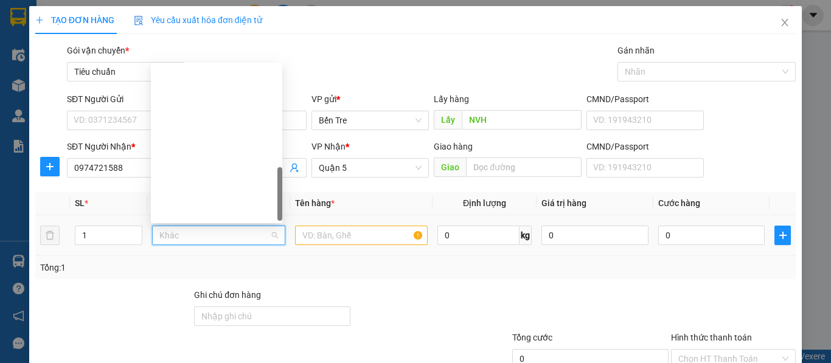
scroll to position [380, 0]
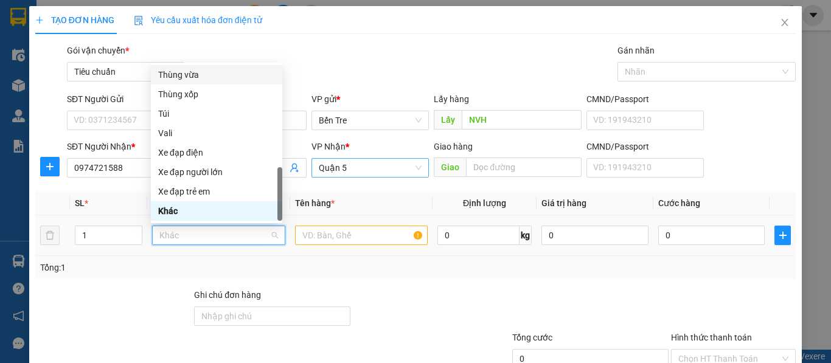
drag, startPoint x: 186, startPoint y: 73, endPoint x: 359, endPoint y: 175, distance: 200.3
click at [190, 75] on div "Thùng vừa" at bounding box center [216, 74] width 117 height 13
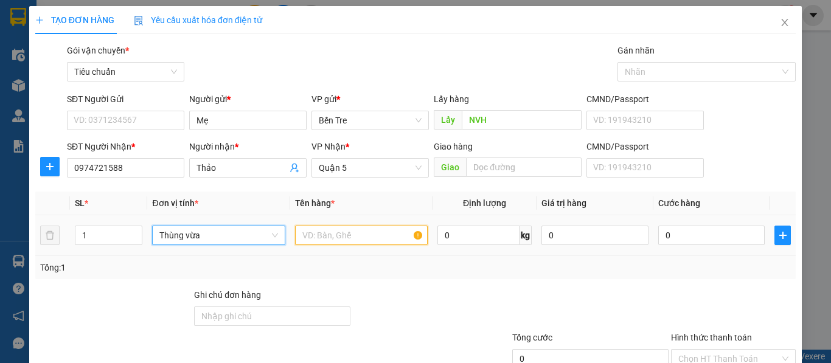
click at [320, 239] on input "text" at bounding box center [361, 235] width 133 height 19
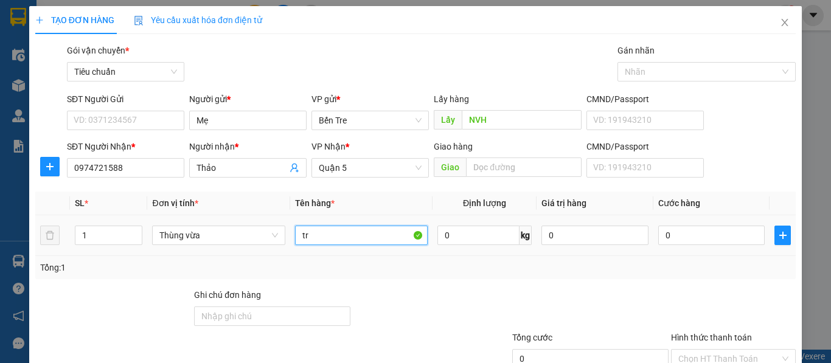
paste input "á"
paste input "â"
type input "trái cây"
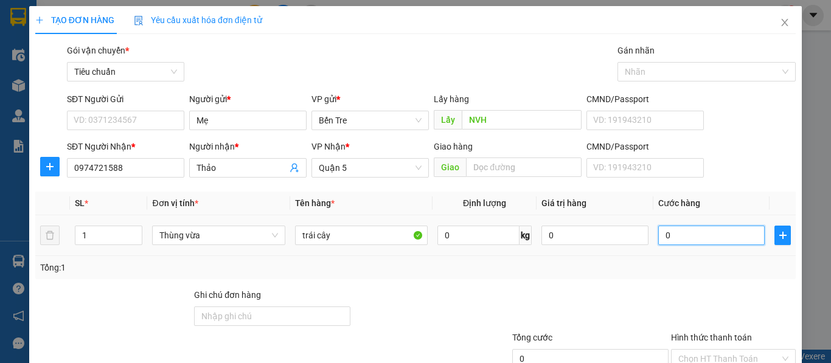
click at [665, 233] on input "0" at bounding box center [712, 235] width 107 height 19
type input "3"
type input "30"
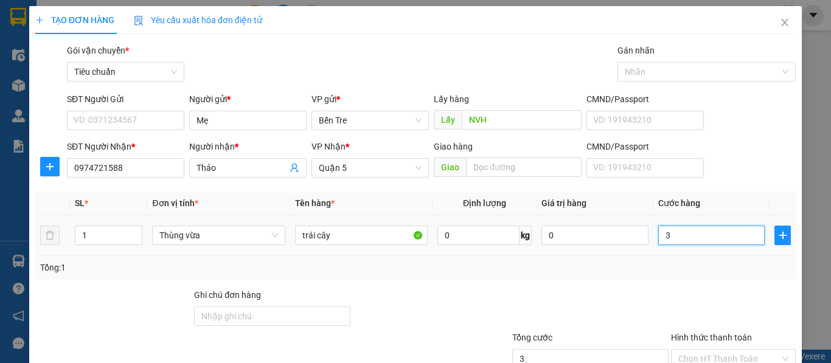
type input "30"
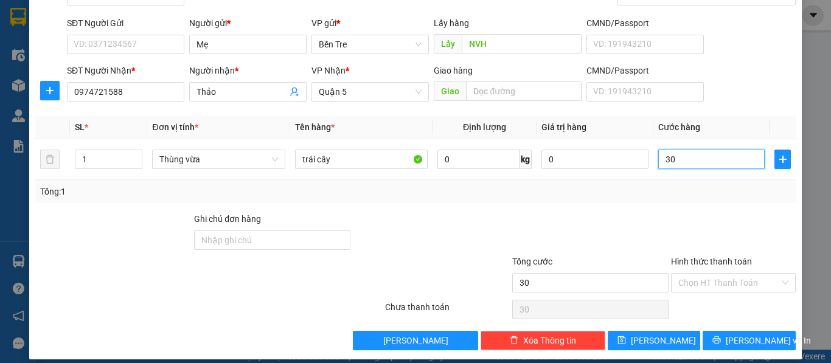
scroll to position [87, 0]
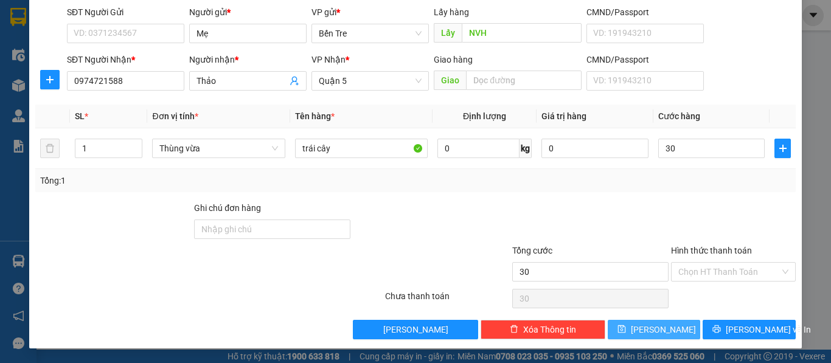
type input "30.000"
click at [659, 329] on span "[PERSON_NAME]" at bounding box center [663, 329] width 65 height 13
type input "0"
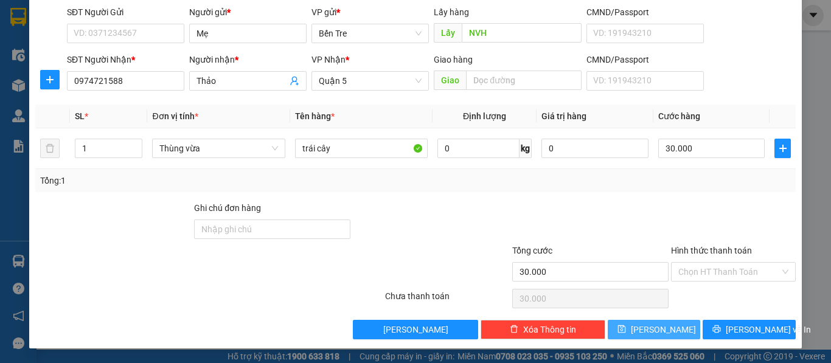
type input "0"
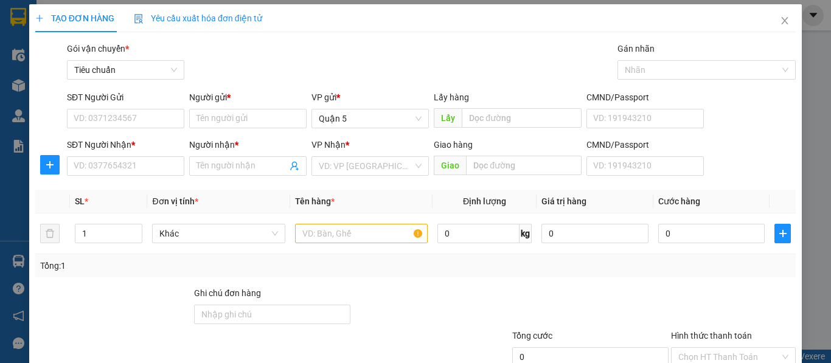
scroll to position [0, 0]
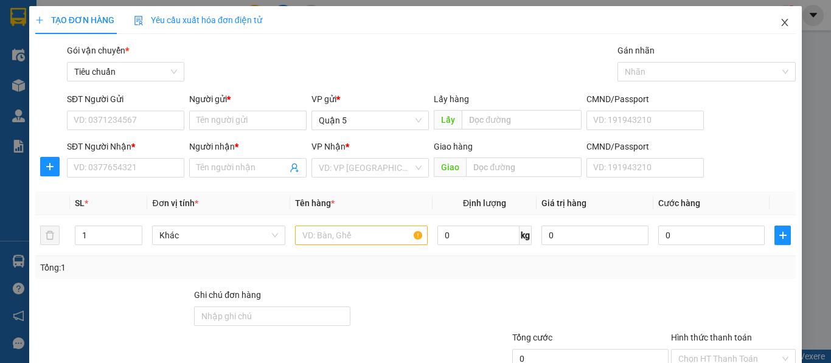
click at [782, 24] on icon "close" at bounding box center [785, 22] width 7 height 7
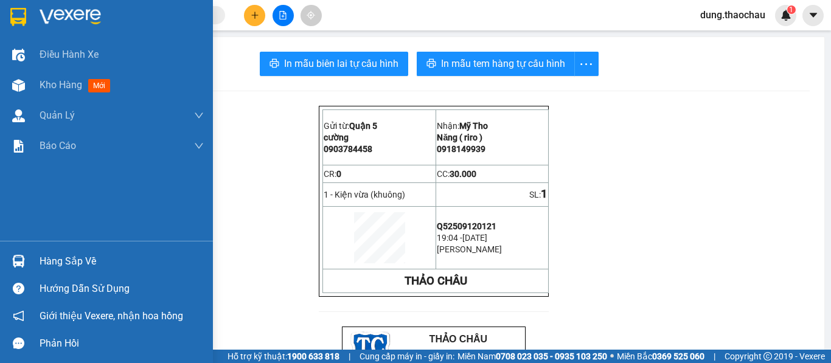
click at [19, 261] on img at bounding box center [18, 261] width 13 height 13
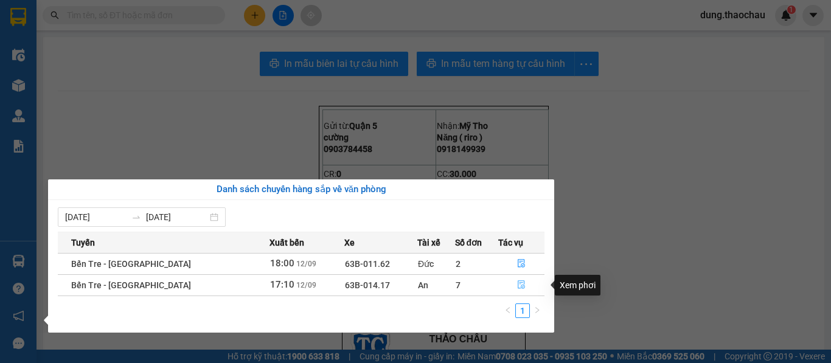
click at [519, 283] on icon "file-done" at bounding box center [522, 285] width 7 height 9
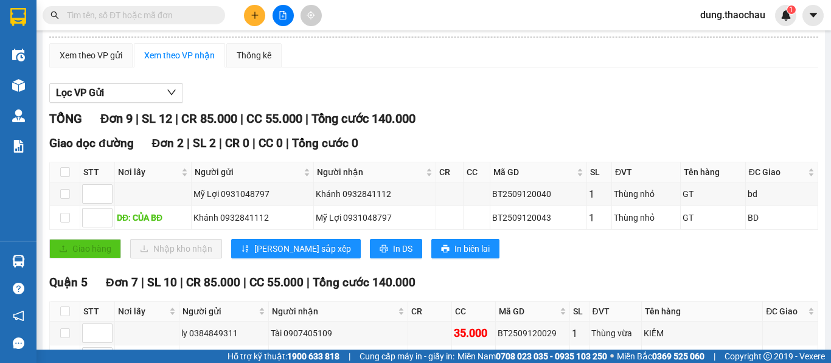
scroll to position [61, 0]
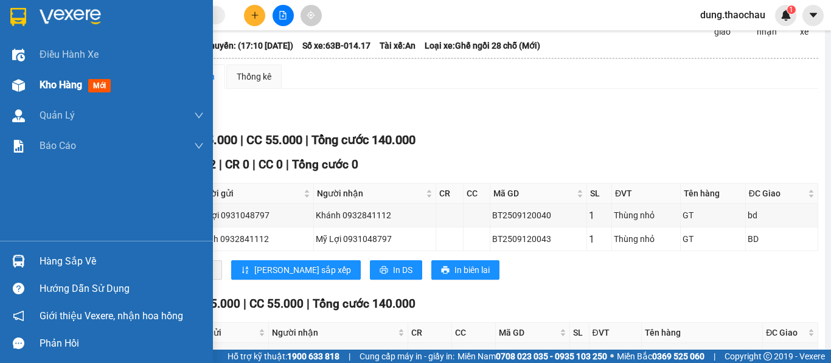
click at [56, 84] on span "Kho hàng" at bounding box center [61, 85] width 43 height 12
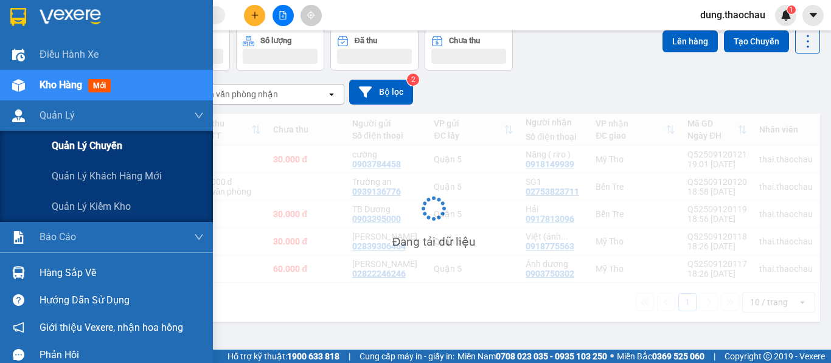
scroll to position [56, 0]
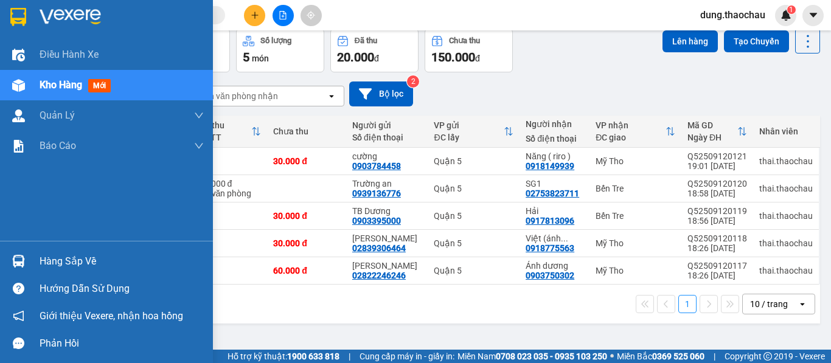
click at [23, 259] on div at bounding box center [18, 261] width 21 height 21
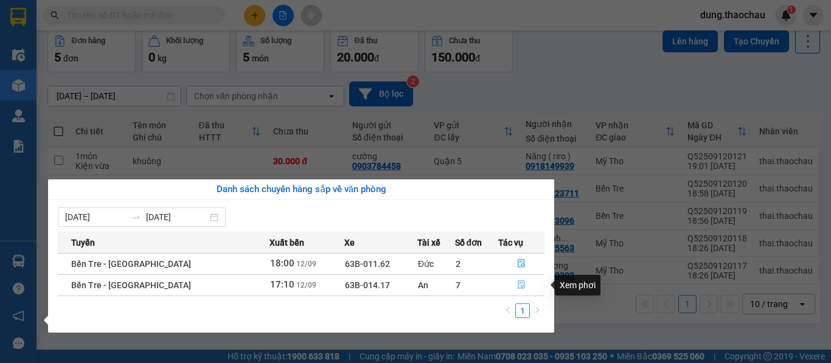
click at [517, 284] on icon "file-done" at bounding box center [521, 285] width 9 height 9
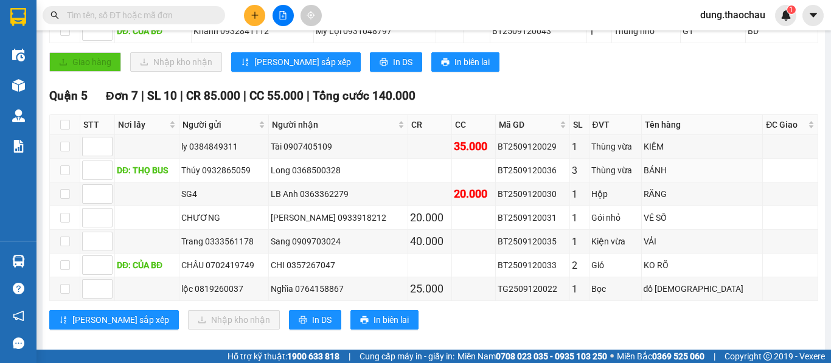
scroll to position [293, 0]
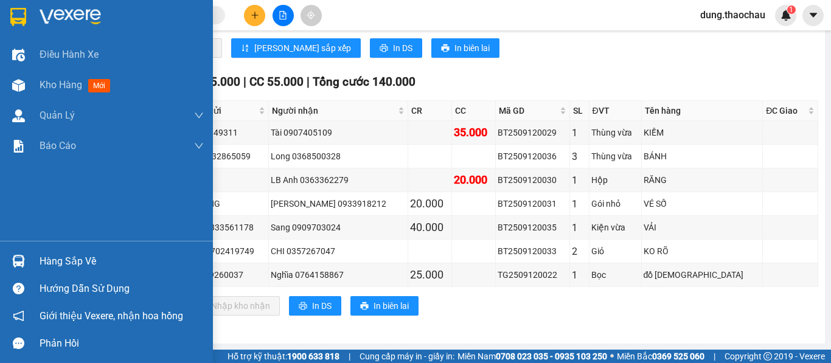
click at [16, 258] on img at bounding box center [18, 261] width 13 height 13
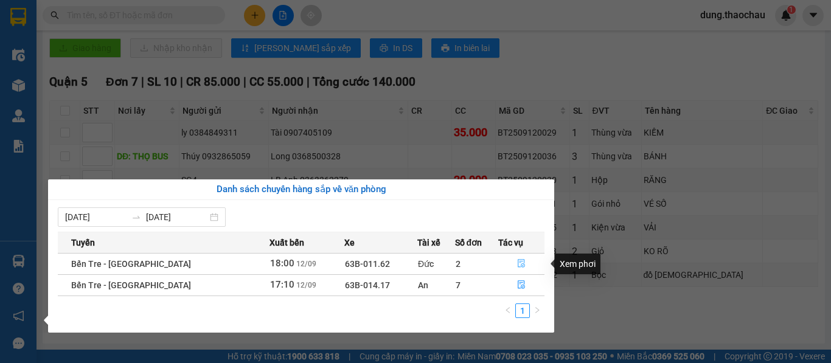
click at [517, 259] on icon "file-done" at bounding box center [521, 263] width 9 height 9
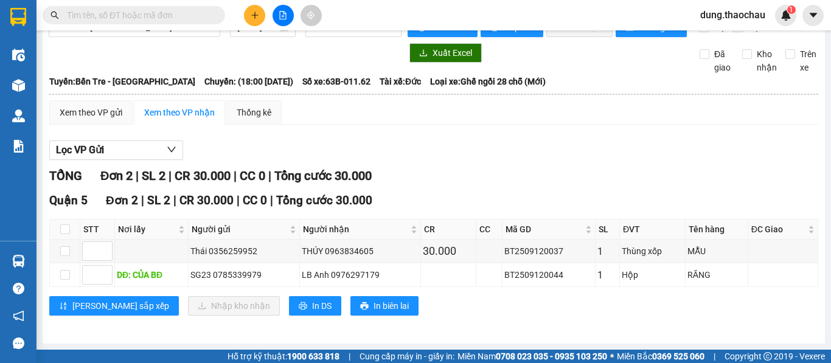
scroll to position [35, 0]
drag, startPoint x: 556, startPoint y: 276, endPoint x: 480, endPoint y: 289, distance: 77.7
click at [489, 279] on tr "DĐ: CỦA BĐ SG23 0785339979 LB Anh 0976297179 BT2509120044 1 Hộp RĂNG" at bounding box center [434, 276] width 769 height 24
copy div "BT2509120044"
click at [106, 15] on input "text" at bounding box center [139, 15] width 144 height 13
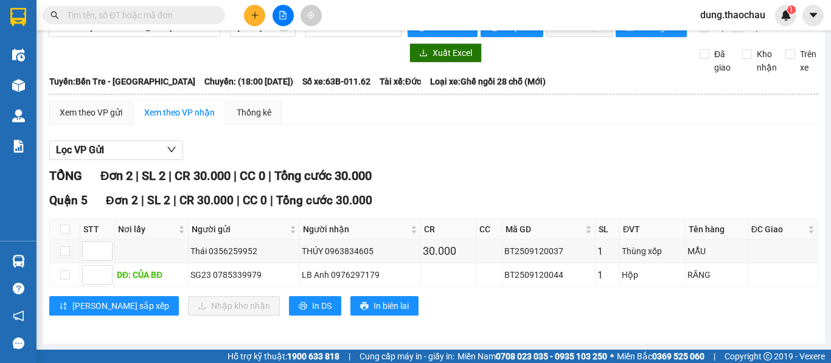
paste input "BT2509120044"
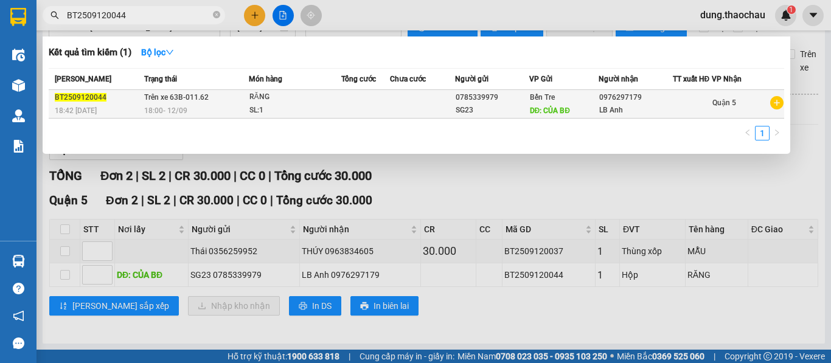
type input "BT2509120044"
click at [363, 95] on td at bounding box center [365, 104] width 49 height 29
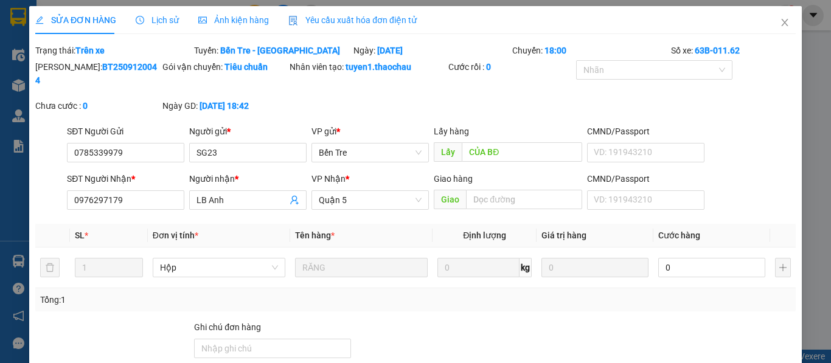
type input "0785339979"
type input "SG23"
type input "CỦA BĐ"
type input "0976297179"
type input "LB Anh"
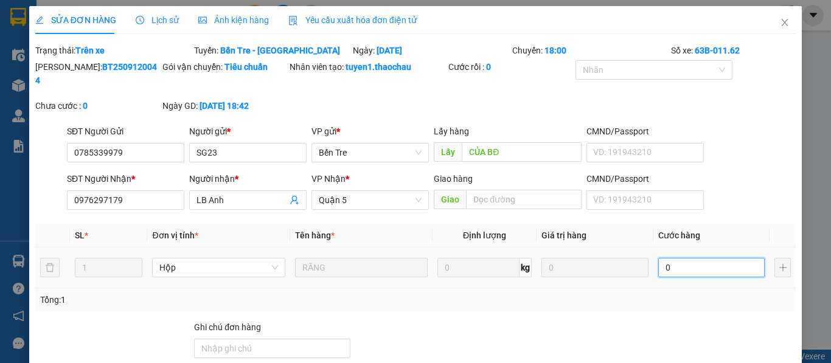
click at [680, 258] on input "0" at bounding box center [712, 267] width 107 height 19
type input "2"
type input "20"
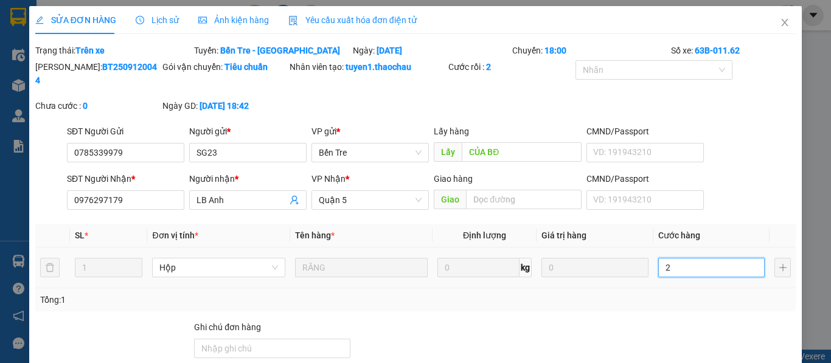
type input "20"
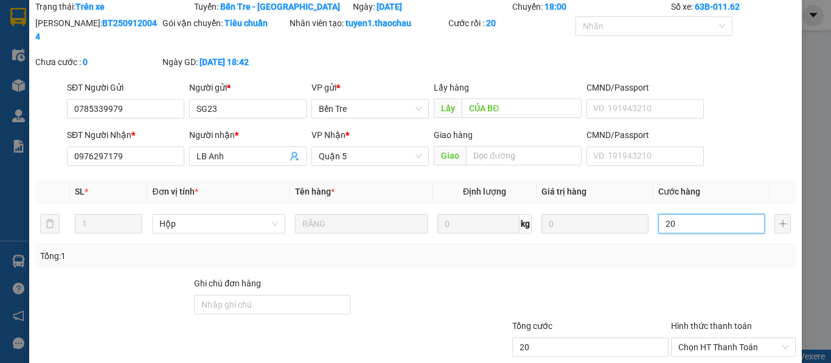
scroll to position [106, 0]
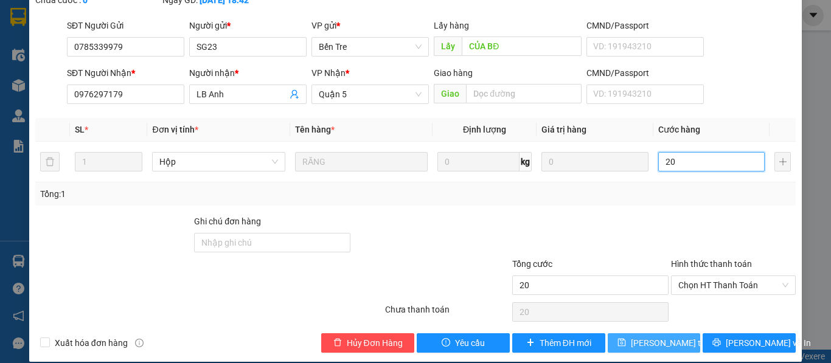
type input "20"
type input "20.000"
click at [636, 334] on button "[PERSON_NAME] đổi" at bounding box center [654, 343] width 93 height 19
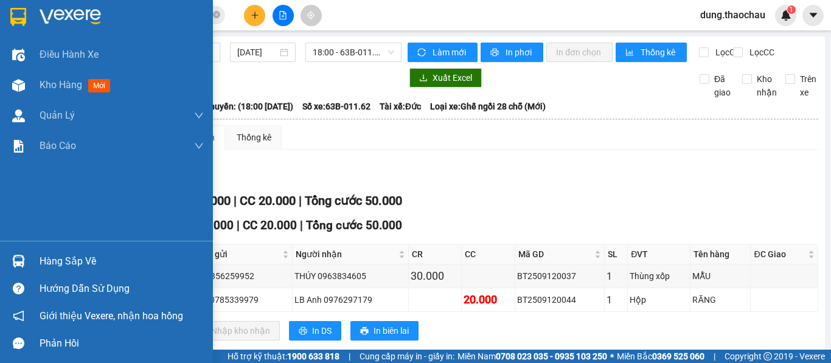
click at [26, 261] on div at bounding box center [18, 261] width 21 height 21
click at [55, 86] on span "Kho hàng" at bounding box center [61, 85] width 43 height 12
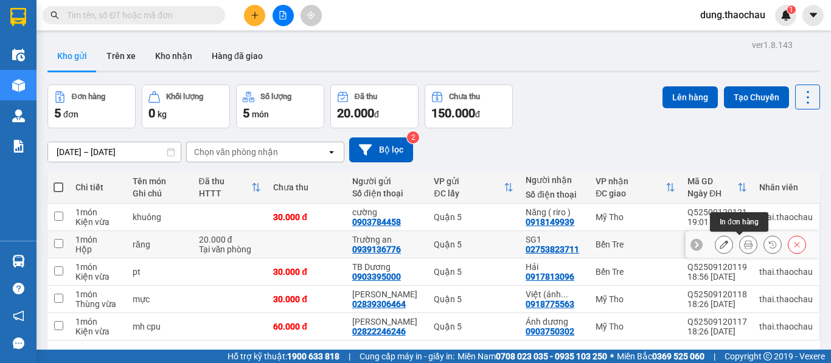
click at [744, 245] on icon at bounding box center [748, 244] width 9 height 9
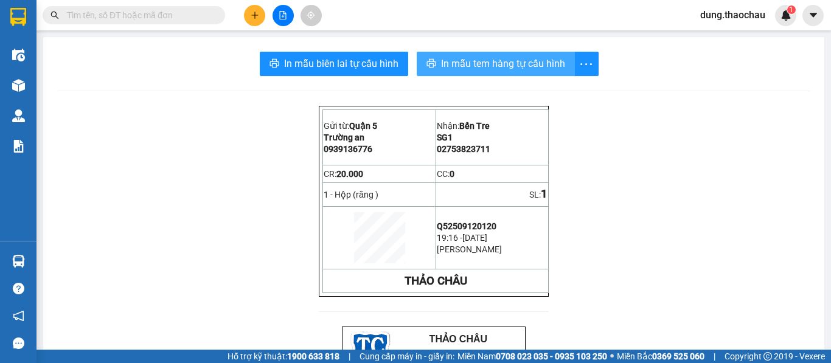
click at [477, 66] on span "In mẫu tem hàng tự cấu hình" at bounding box center [503, 63] width 124 height 15
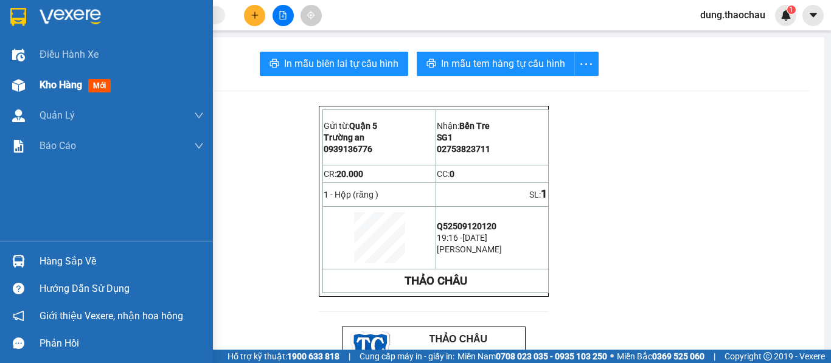
click at [62, 86] on span "Kho hàng" at bounding box center [61, 85] width 43 height 12
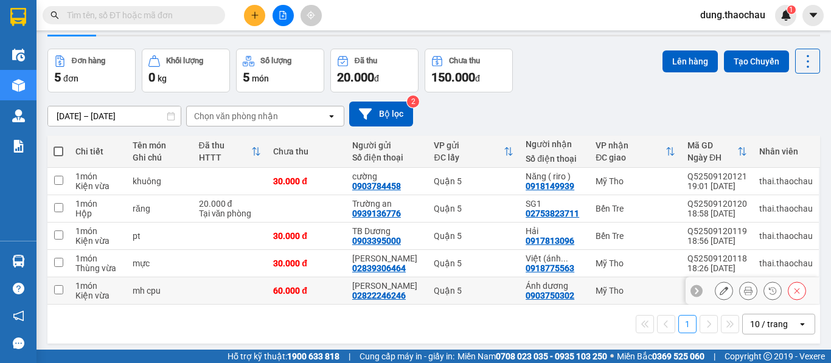
scroll to position [56, 0]
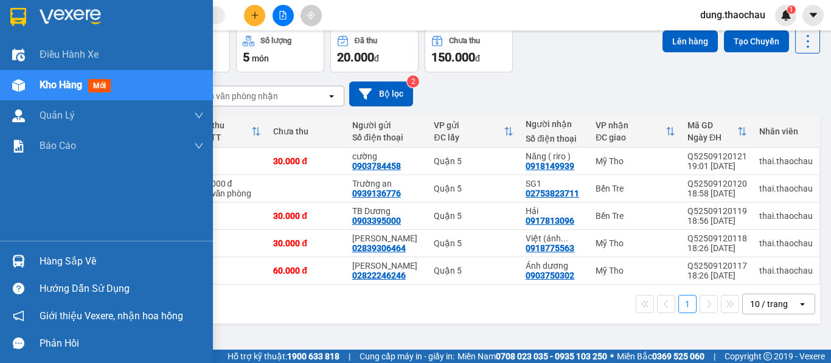
click at [24, 261] on img at bounding box center [18, 261] width 13 height 13
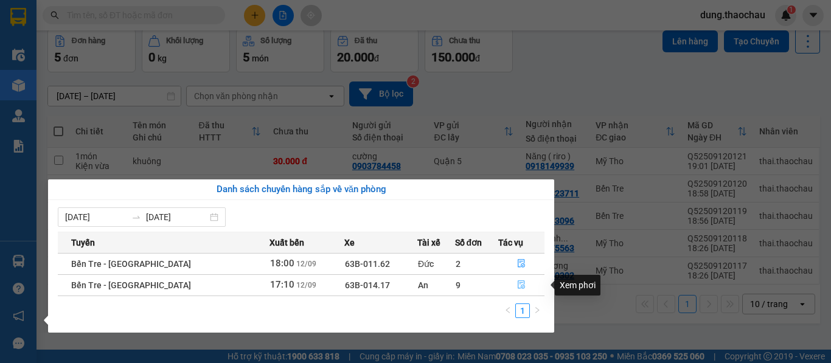
click at [519, 284] on icon "file-done" at bounding box center [522, 285] width 7 height 9
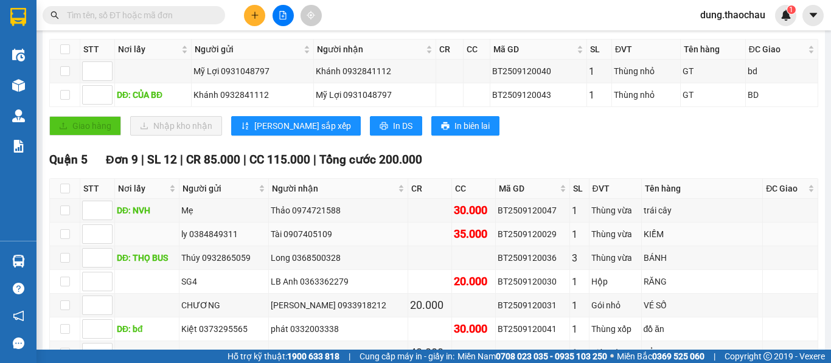
scroll to position [243, 0]
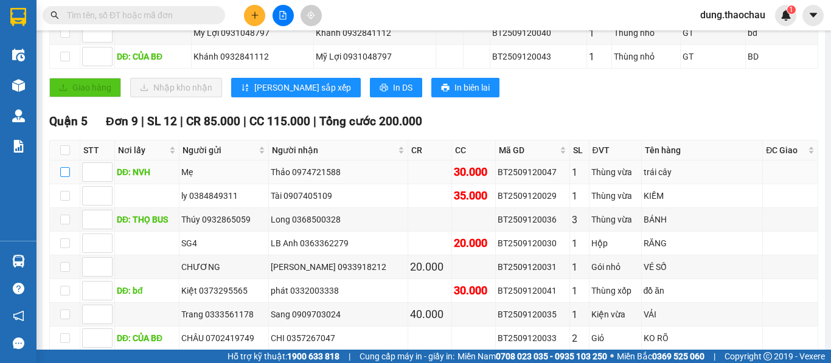
click at [64, 177] on input "checkbox" at bounding box center [65, 172] width 10 height 10
checkbox input "true"
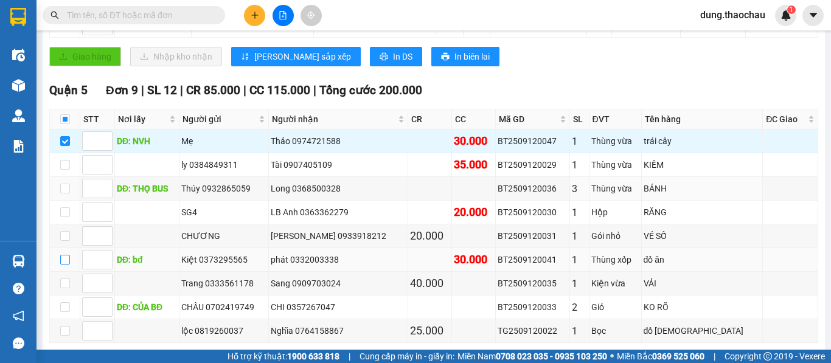
scroll to position [304, 0]
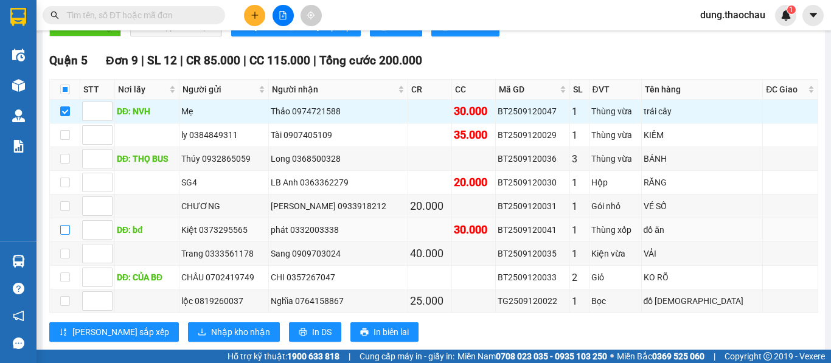
click at [68, 235] on input "checkbox" at bounding box center [65, 230] width 10 height 10
checkbox input "true"
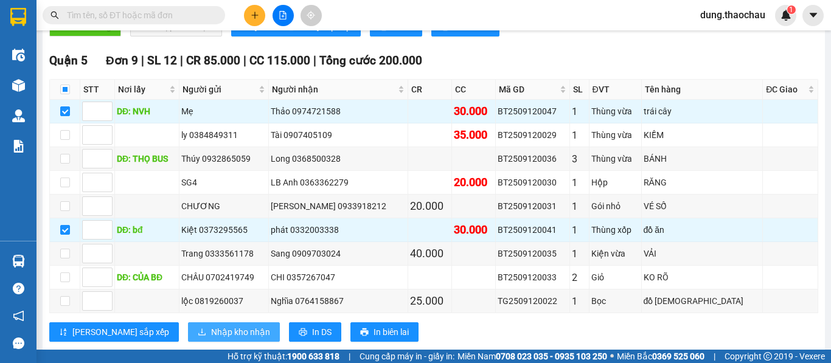
click at [211, 339] on span "Nhập kho nhận" at bounding box center [240, 332] width 59 height 13
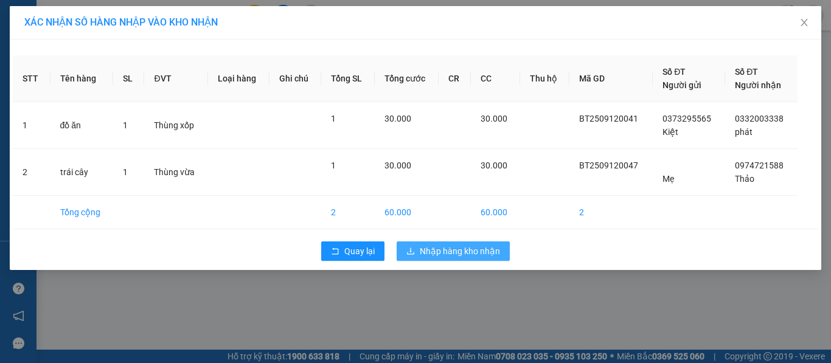
click at [467, 253] on span "Nhập hàng kho nhận" at bounding box center [460, 251] width 80 height 13
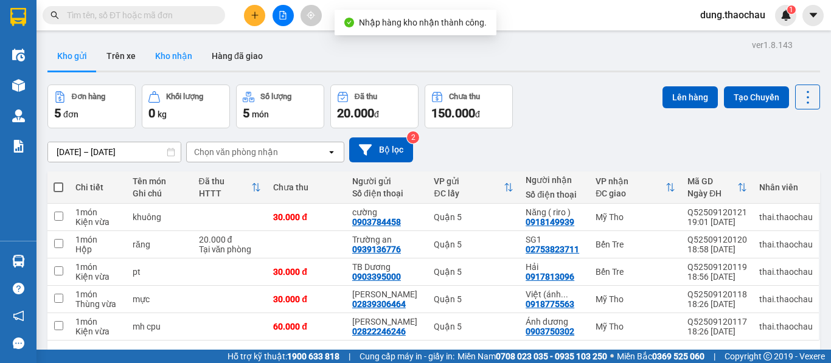
click at [178, 57] on button "Kho nhận" at bounding box center [173, 55] width 57 height 29
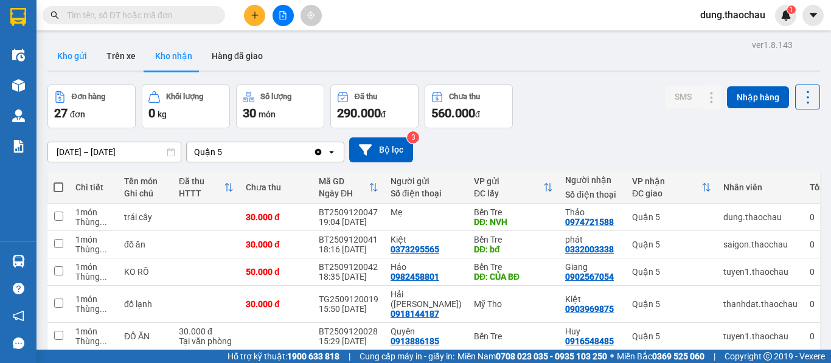
click at [74, 49] on button "Kho gửi" at bounding box center [71, 55] width 49 height 29
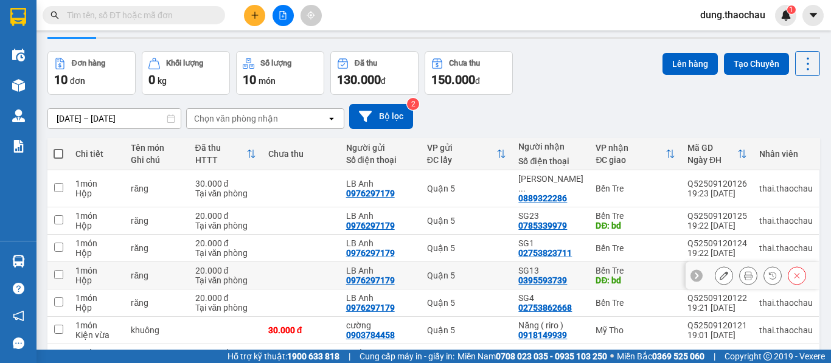
scroll to position [61, 0]
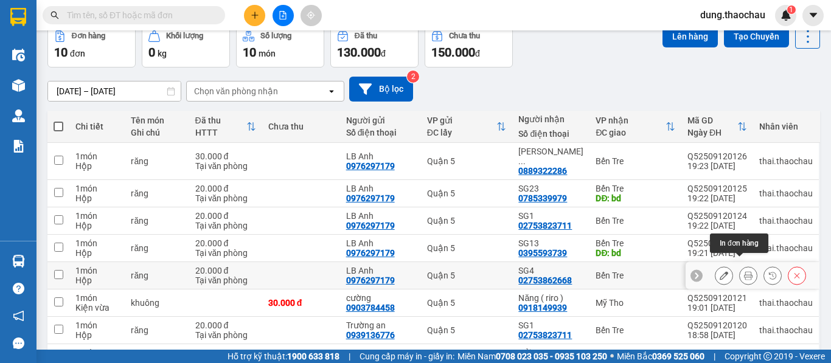
click at [744, 271] on icon at bounding box center [748, 275] width 9 height 9
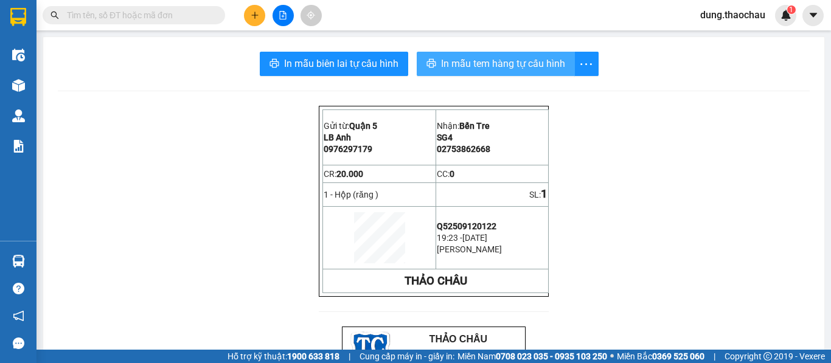
click at [479, 67] on span "In mẫu tem hàng tự cấu hình" at bounding box center [503, 63] width 124 height 15
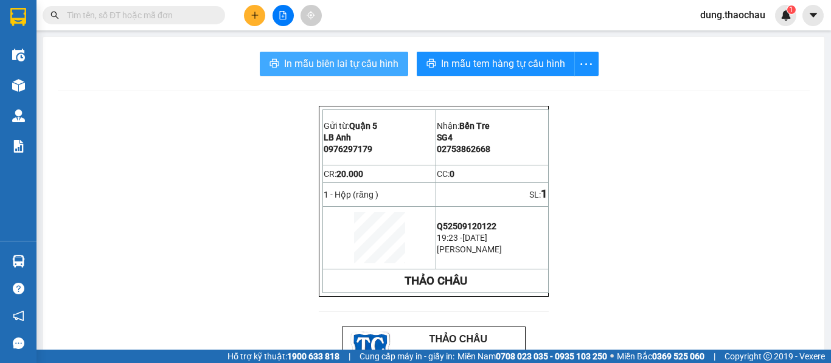
click at [348, 55] on button "In mẫu biên lai tự cấu hình" at bounding box center [334, 64] width 149 height 24
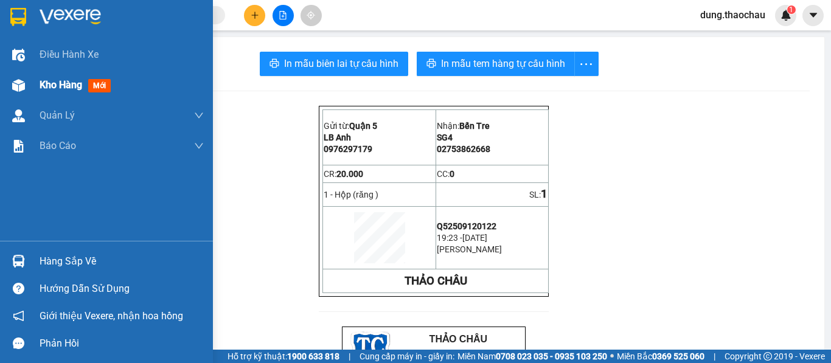
click at [58, 89] on span "Kho hàng" at bounding box center [61, 85] width 43 height 12
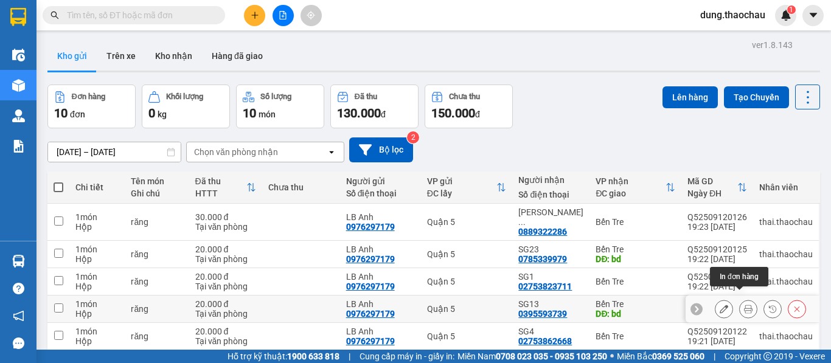
click at [744, 305] on icon at bounding box center [748, 309] width 9 height 9
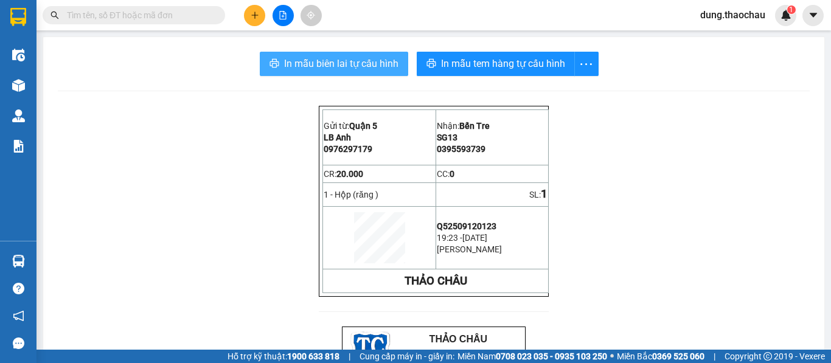
click at [345, 65] on span "In mẫu biên lai tự cấu hình" at bounding box center [341, 63] width 114 height 15
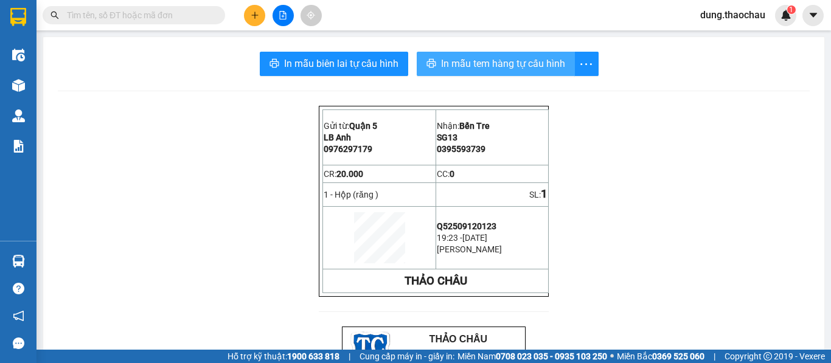
click at [490, 66] on span "In mẫu tem hàng tự cấu hình" at bounding box center [503, 63] width 124 height 15
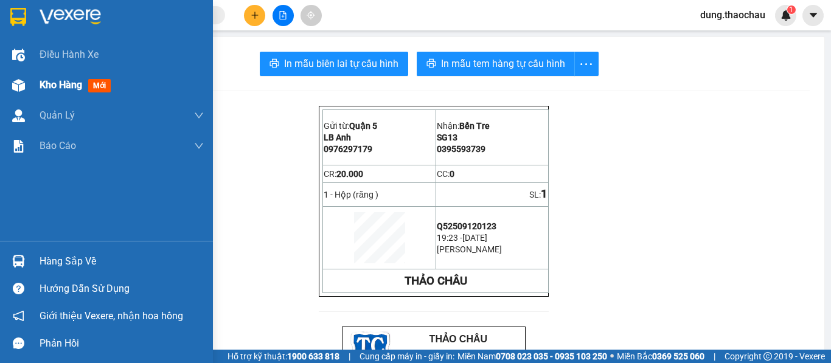
click at [52, 88] on span "Kho hàng" at bounding box center [61, 85] width 43 height 12
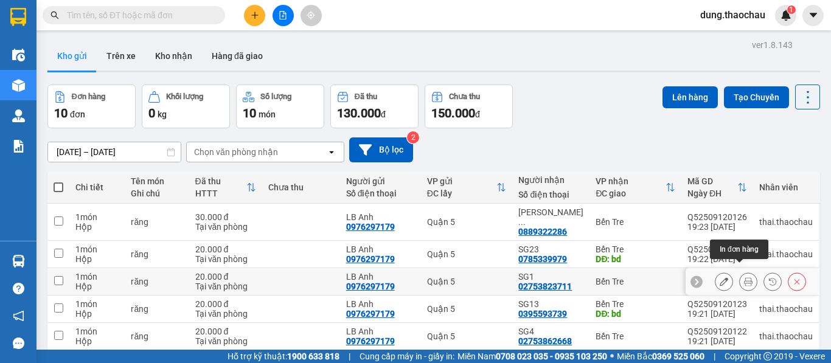
click at [744, 278] on icon at bounding box center [748, 282] width 9 height 9
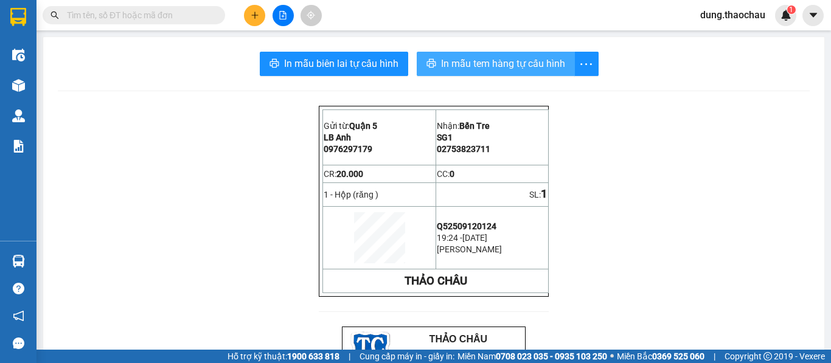
click at [470, 66] on span "In mẫu tem hàng tự cấu hình" at bounding box center [503, 63] width 124 height 15
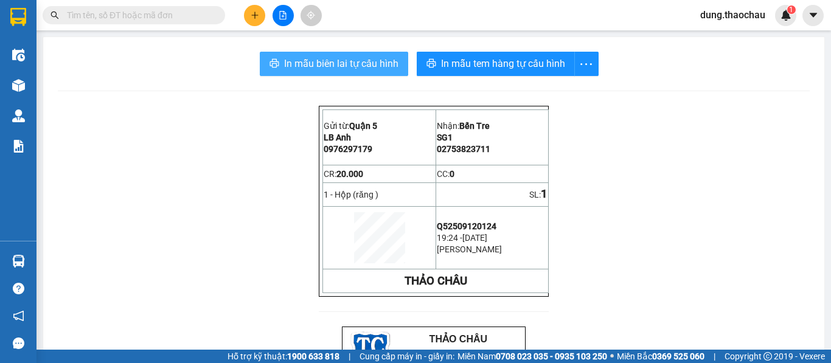
click at [345, 68] on span "In mẫu biên lai tự cấu hình" at bounding box center [341, 63] width 114 height 15
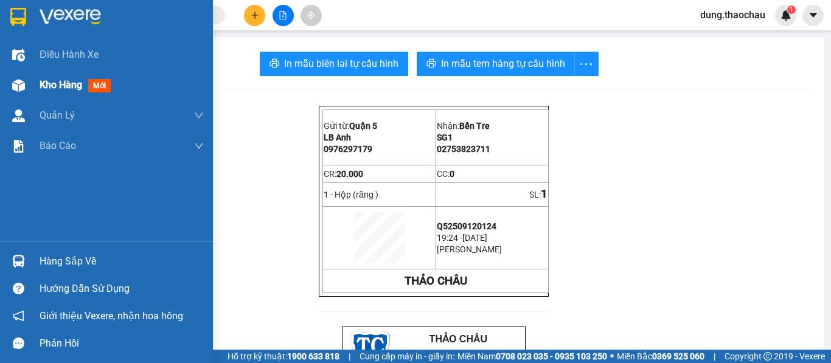
click at [51, 91] on div "Kho hàng mới" at bounding box center [78, 84] width 76 height 15
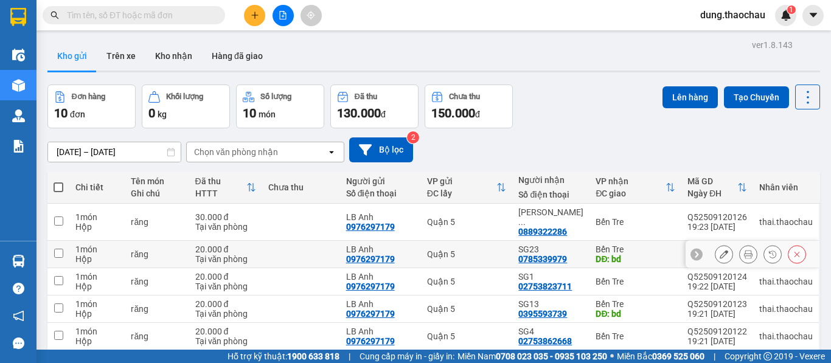
click at [744, 250] on icon at bounding box center [748, 254] width 9 height 9
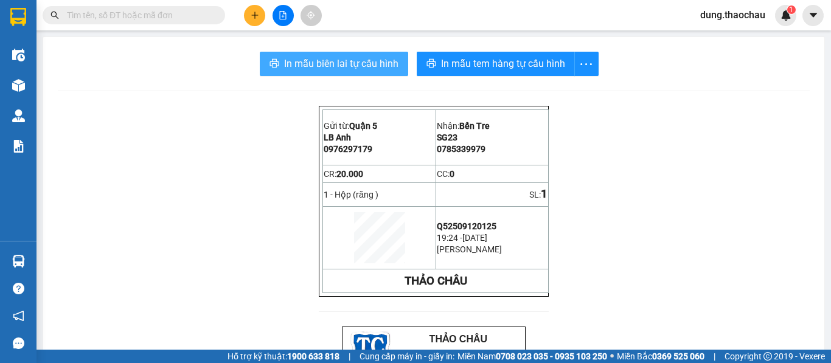
click at [323, 53] on button "In mẫu biên lai tự cấu hình" at bounding box center [334, 64] width 149 height 24
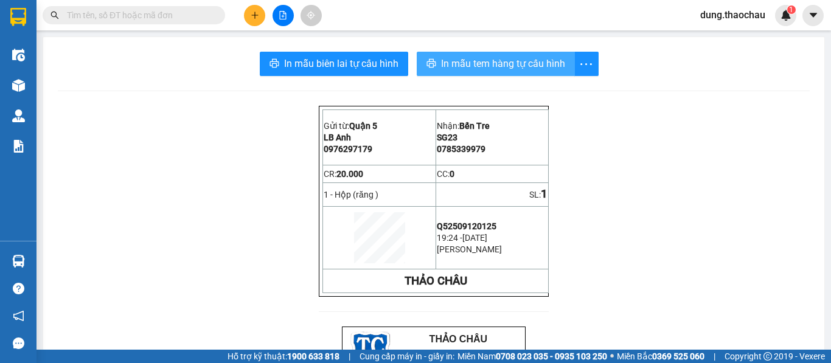
click at [460, 68] on span "In mẫu tem hàng tự cấu hình" at bounding box center [503, 63] width 124 height 15
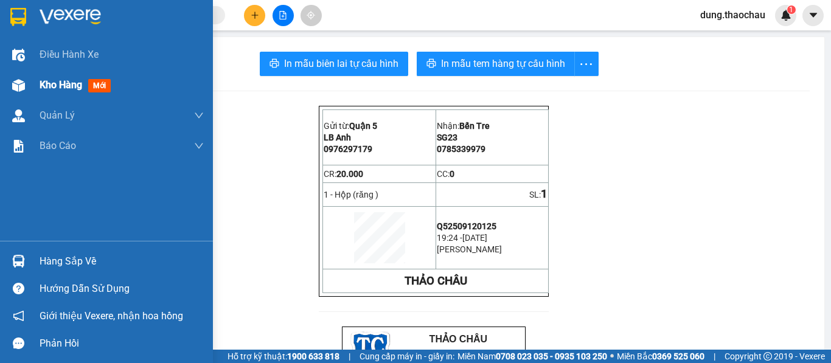
click at [61, 82] on span "Kho hàng" at bounding box center [61, 85] width 43 height 12
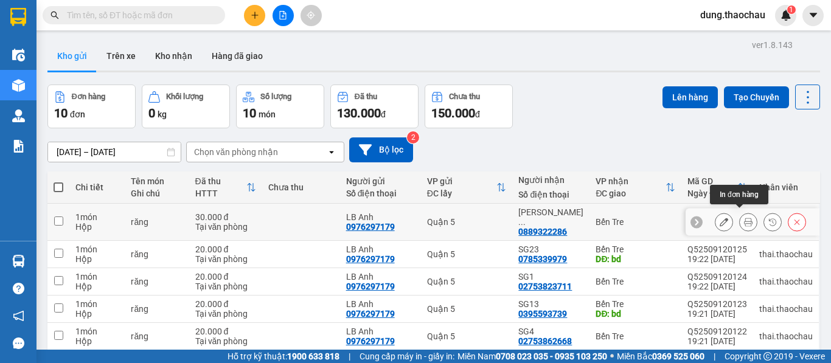
click at [744, 218] on icon at bounding box center [748, 222] width 9 height 9
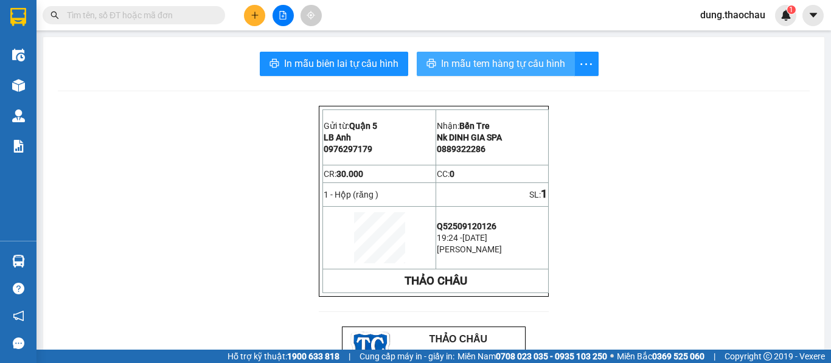
click at [467, 66] on span "In mẫu tem hàng tự cấu hình" at bounding box center [503, 63] width 124 height 15
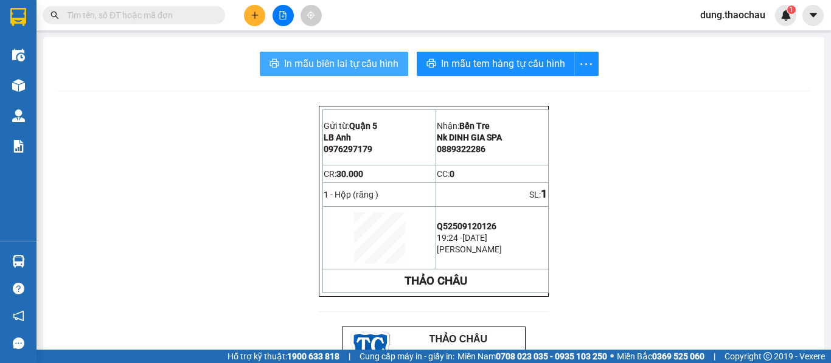
click at [349, 62] on span "In mẫu biên lai tự cấu hình" at bounding box center [341, 63] width 114 height 15
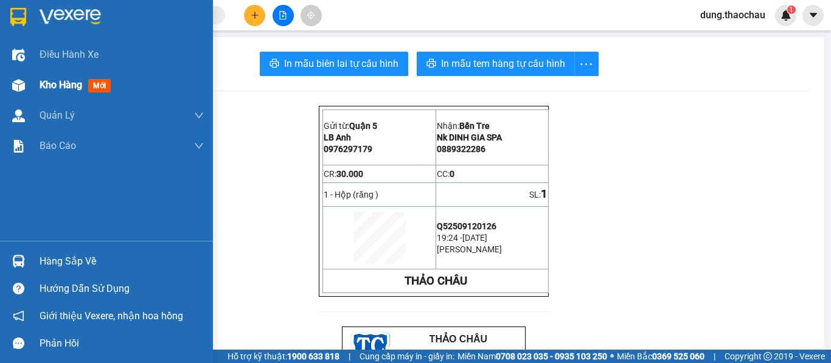
click at [67, 85] on span "Kho hàng" at bounding box center [61, 85] width 43 height 12
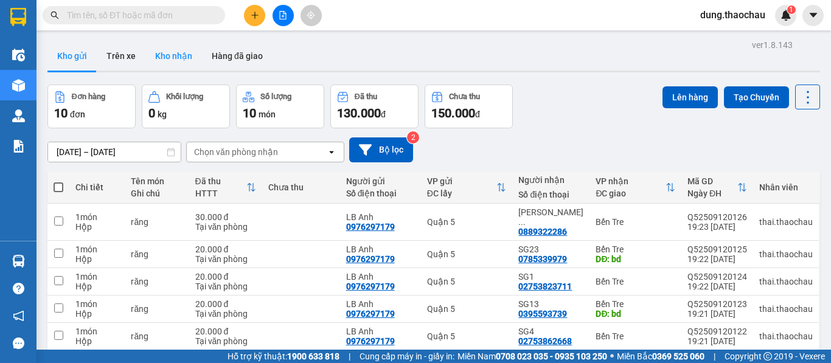
click at [176, 52] on button "Kho nhận" at bounding box center [173, 55] width 57 height 29
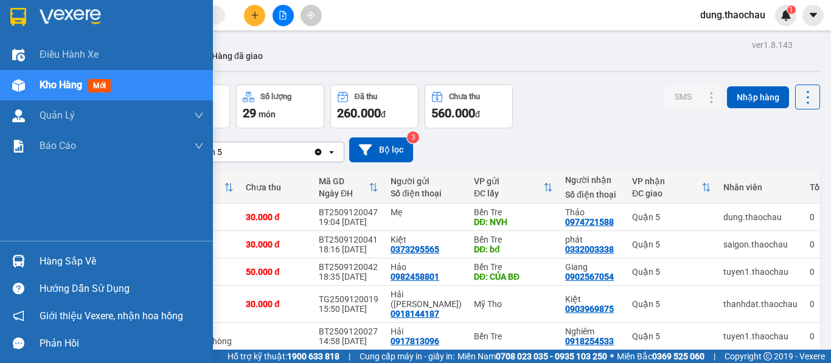
click at [13, 256] on img at bounding box center [18, 261] width 13 height 13
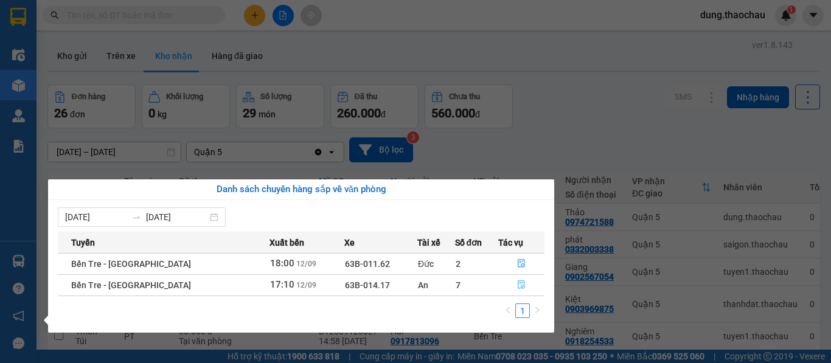
click at [519, 284] on icon "file-done" at bounding box center [521, 285] width 9 height 9
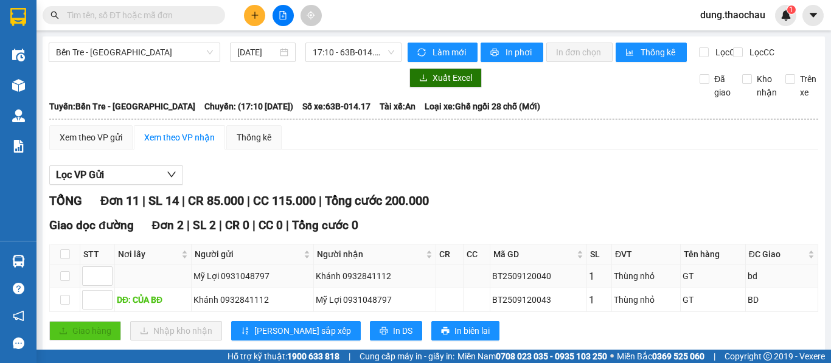
drag, startPoint x: 543, startPoint y: 166, endPoint x: 486, endPoint y: 168, distance: 57.3
click at [486, 265] on tr "Mỹ Lợi 0931048797 Khánh 0932841112 BT2509120040 1 Thùng nhỏ GT bd" at bounding box center [434, 277] width 769 height 24
click at [156, 15] on input "text" at bounding box center [139, 15] width 144 height 13
paste input "BT2509120040"
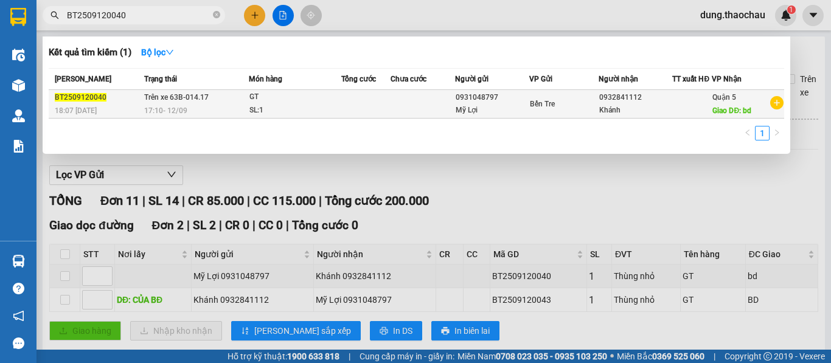
type input "BT2509120040"
click at [533, 114] on td "Bến Tre" at bounding box center [564, 104] width 69 height 29
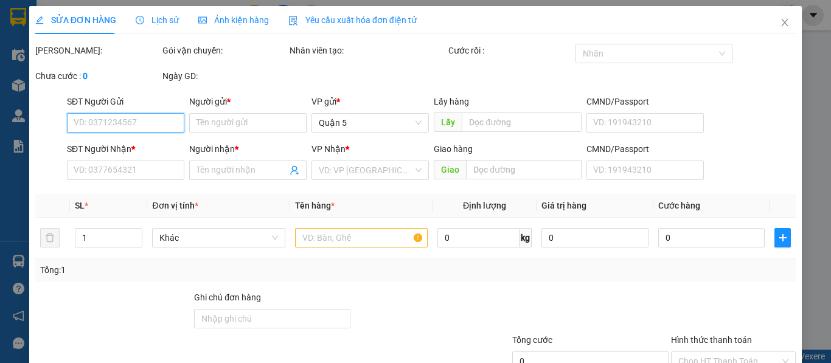
type input "0931048797"
type input "Mỹ Lợi"
type input "0932841112"
type input "Khánh"
type input "bd"
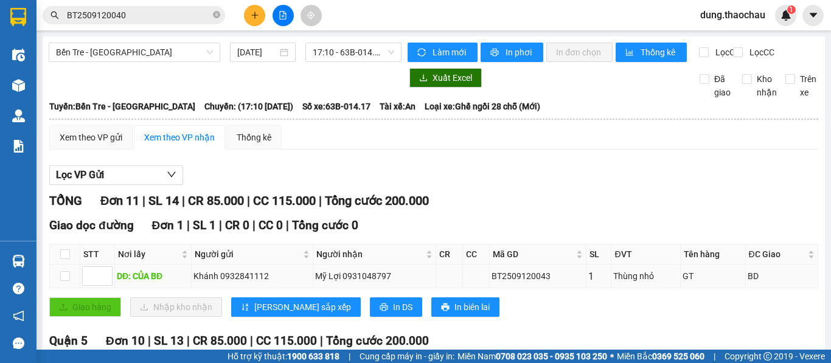
drag, startPoint x: 543, startPoint y: 290, endPoint x: 486, endPoint y: 295, distance: 56.8
click at [490, 289] on td "BT2509120043" at bounding box center [538, 277] width 97 height 24
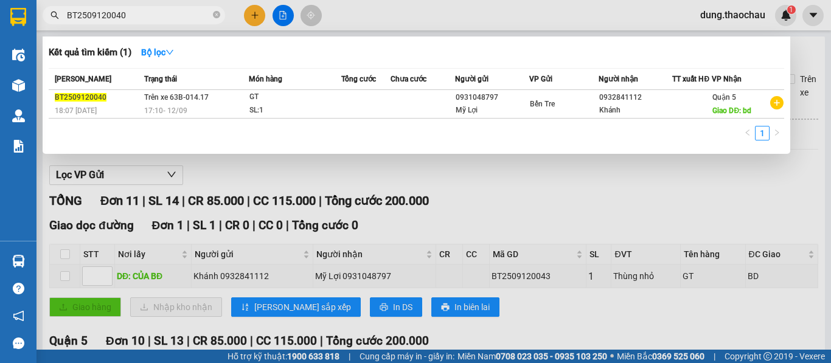
drag, startPoint x: 142, startPoint y: 17, endPoint x: 39, endPoint y: 16, distance: 103.5
click at [45, 13] on span "BT2509120040" at bounding box center [134, 15] width 183 height 18
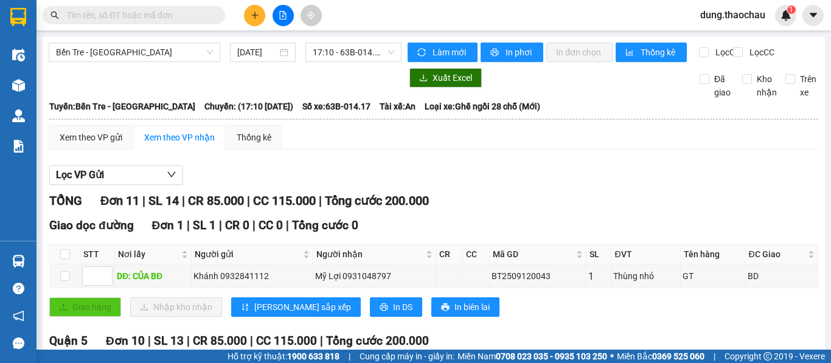
paste input "BT2509120043"
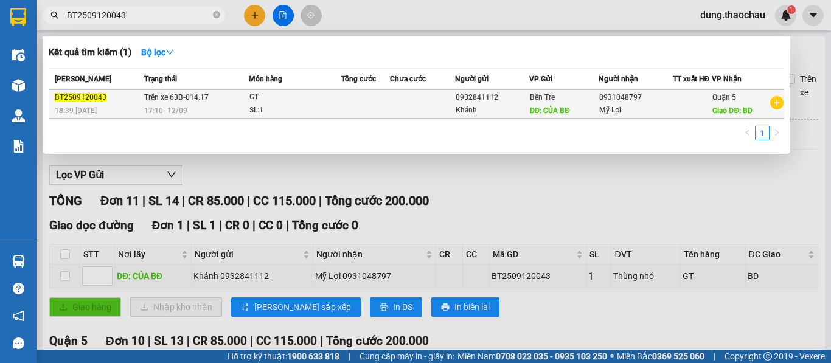
type input "BT2509120043"
click at [355, 107] on td at bounding box center [365, 104] width 49 height 29
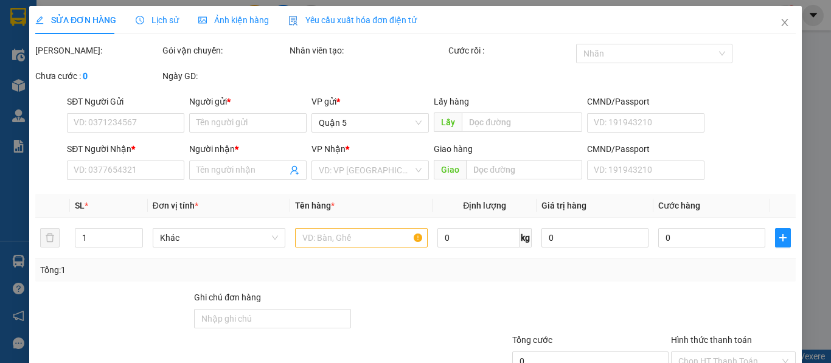
type input "0932841112"
type input "Khánh"
type input "CỦA BĐ"
type input "0931048797"
type input "Mỹ Lợi"
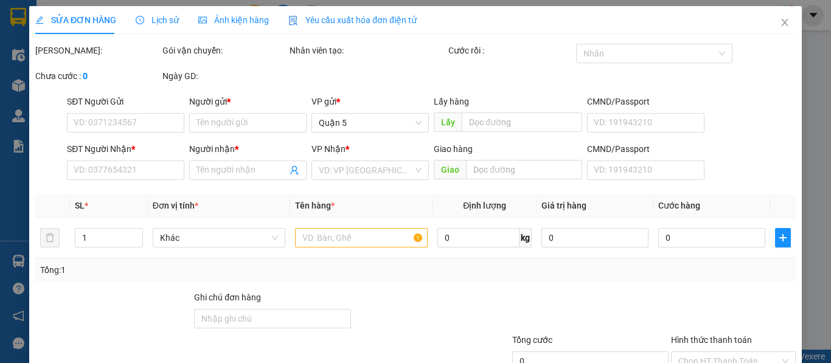
type input "BD"
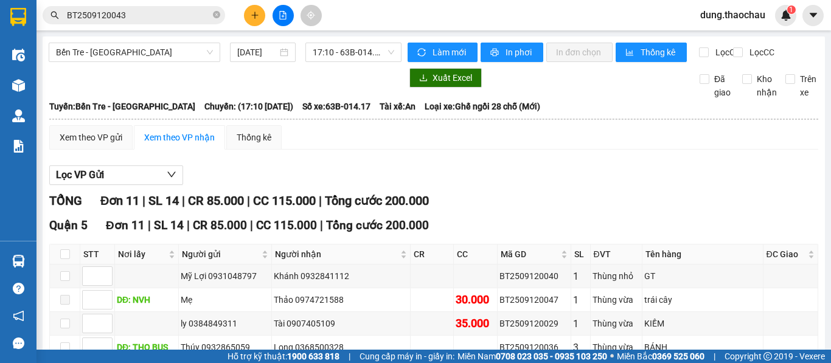
checkbox input "true"
click at [65, 319] on input "checkbox" at bounding box center [65, 324] width 10 height 10
checkbox input "true"
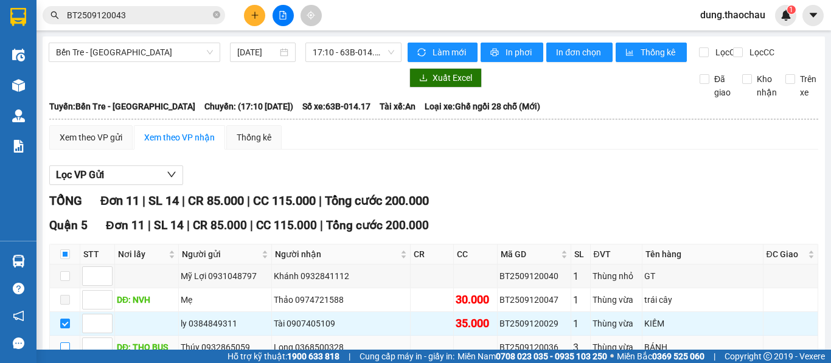
click at [65, 343] on input "checkbox" at bounding box center [65, 348] width 10 height 10
checkbox input "true"
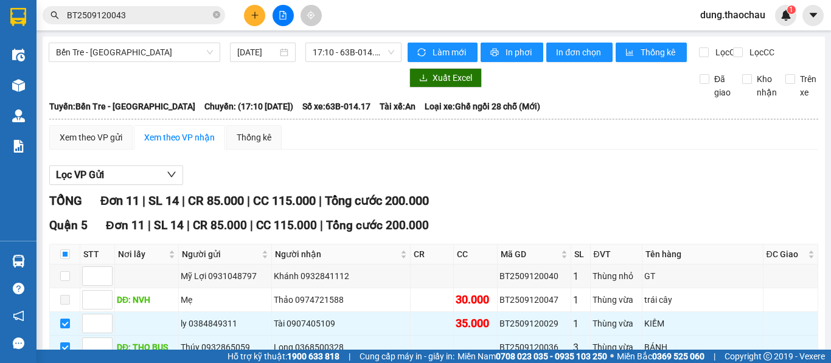
checkbox input "true"
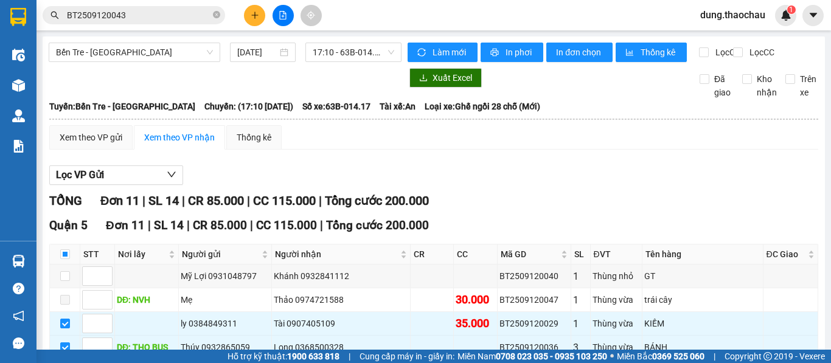
checkbox input "true"
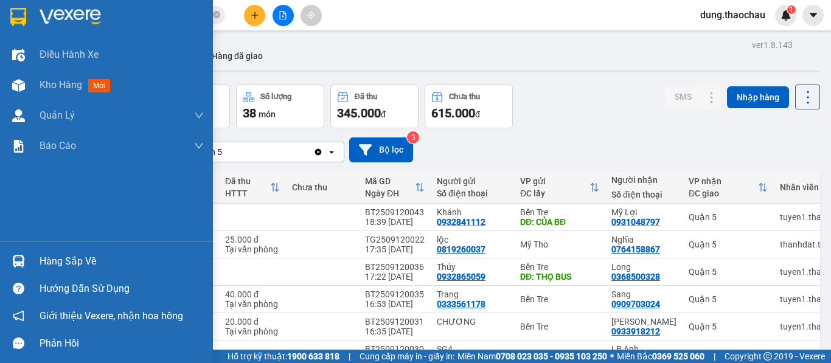
click at [20, 264] on img at bounding box center [18, 261] width 13 height 13
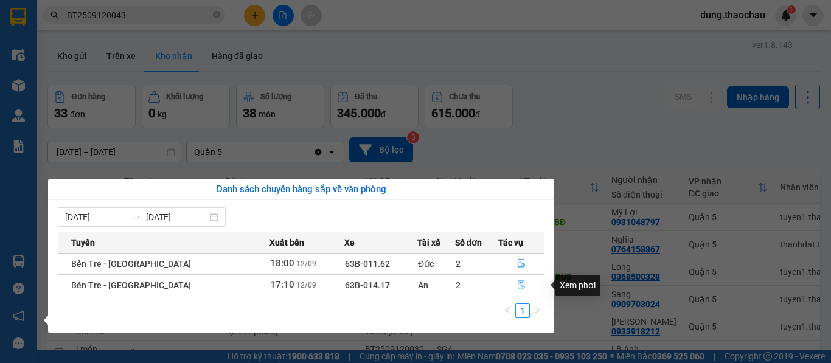
click at [517, 288] on icon "file-done" at bounding box center [521, 285] width 9 height 9
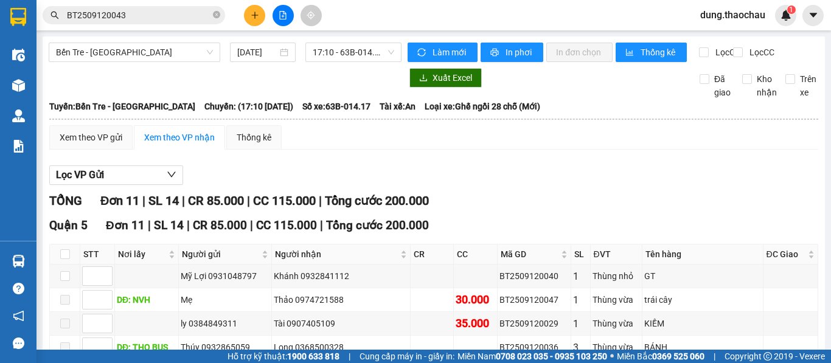
checkbox input "true"
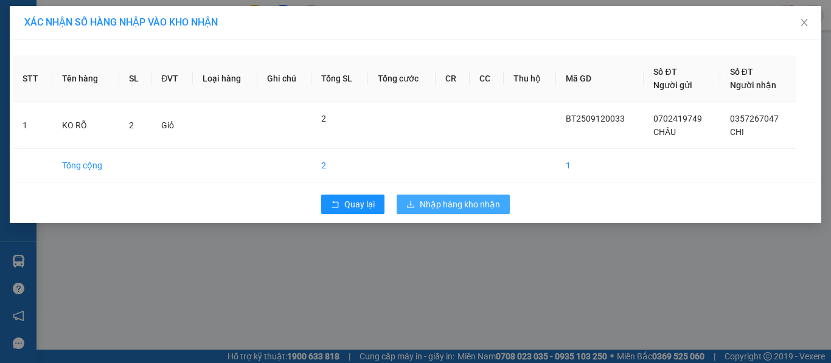
click at [439, 210] on span "Nhập hàng kho nhận" at bounding box center [460, 204] width 80 height 13
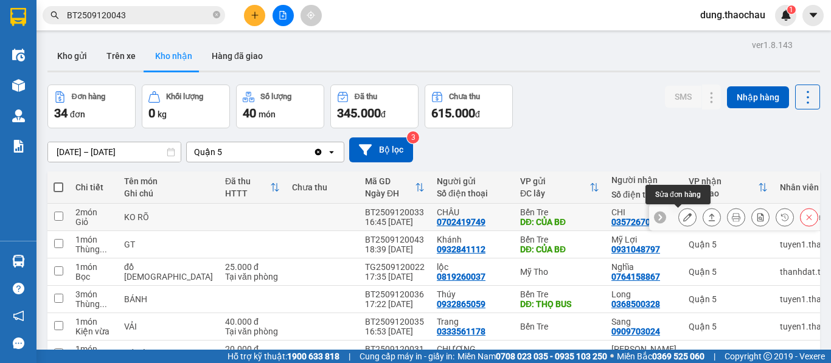
click at [684, 217] on icon at bounding box center [688, 217] width 9 height 9
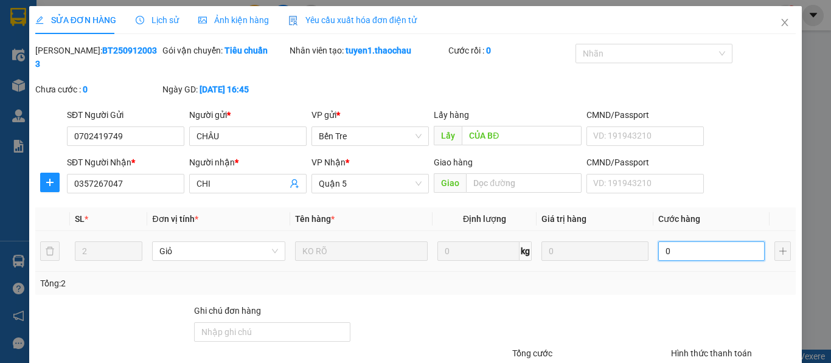
click at [673, 242] on input "0" at bounding box center [712, 251] width 107 height 19
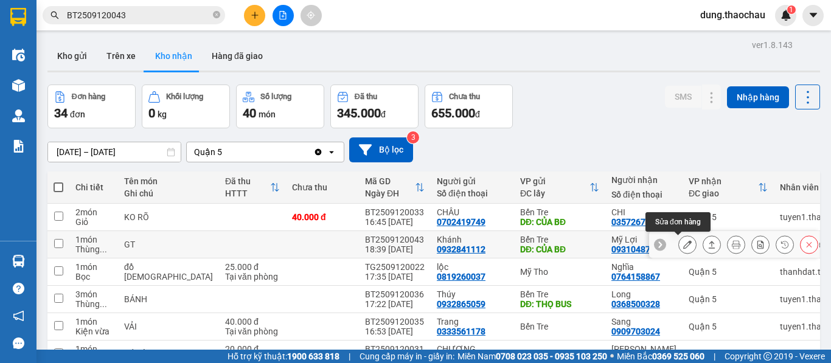
click at [684, 249] on icon at bounding box center [688, 244] width 9 height 9
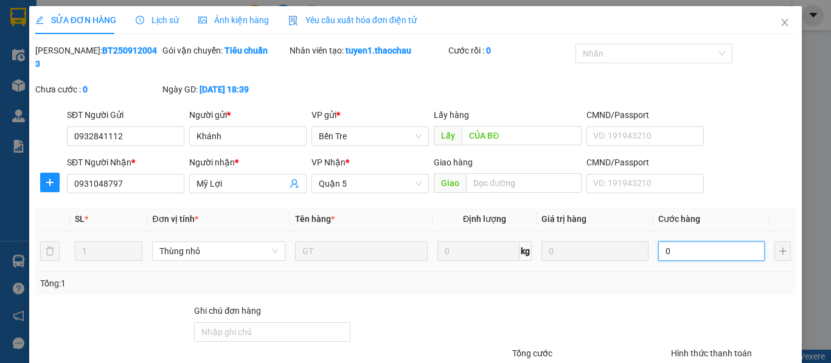
click at [693, 242] on input "0" at bounding box center [712, 251] width 107 height 19
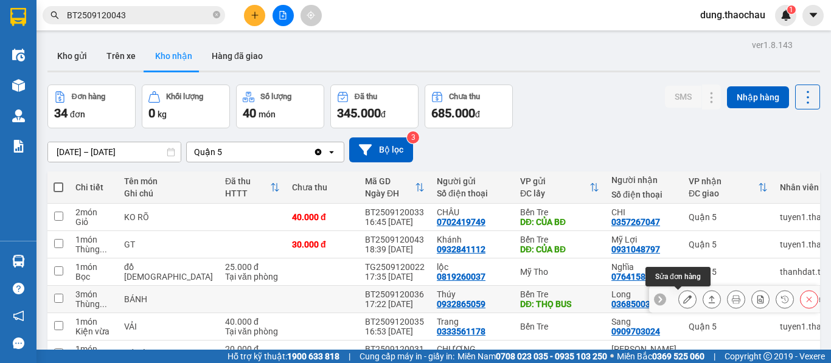
click at [684, 300] on icon at bounding box center [688, 299] width 9 height 9
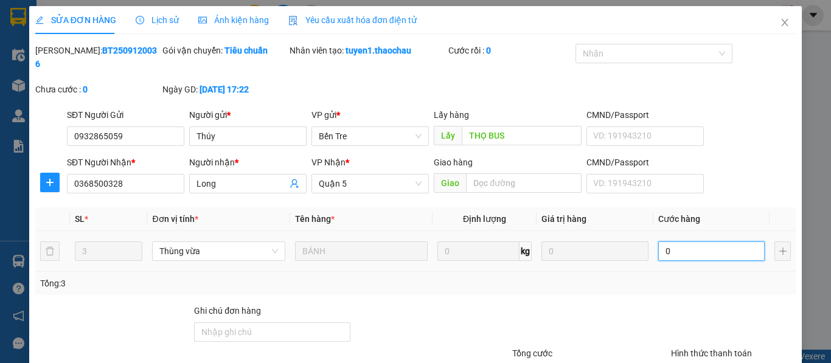
click at [691, 242] on input "0" at bounding box center [712, 251] width 107 height 19
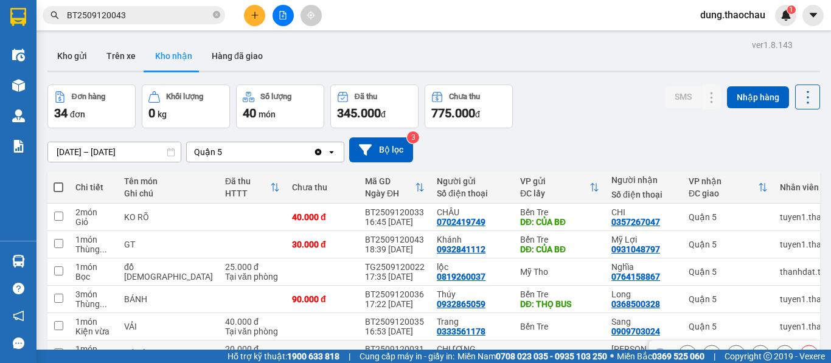
click at [684, 344] on button at bounding box center [687, 354] width 17 height 21
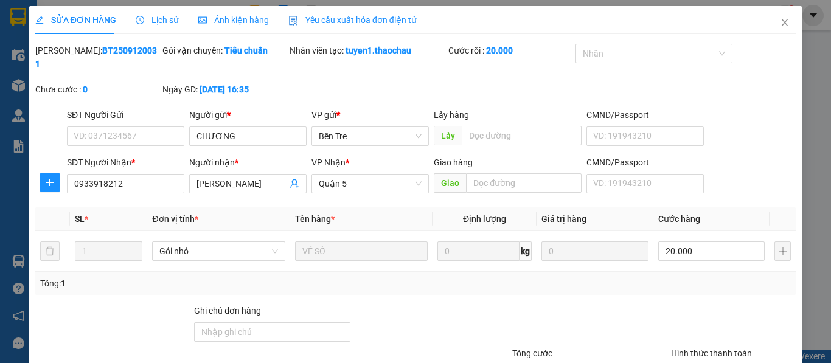
type input "CHƯƠNG"
type input "0933918212"
type input "Kim Cương"
type input "20.000"
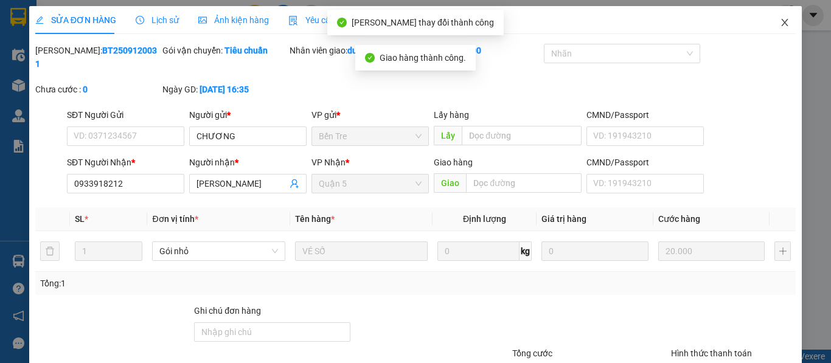
click at [780, 21] on icon "close" at bounding box center [785, 23] width 10 height 10
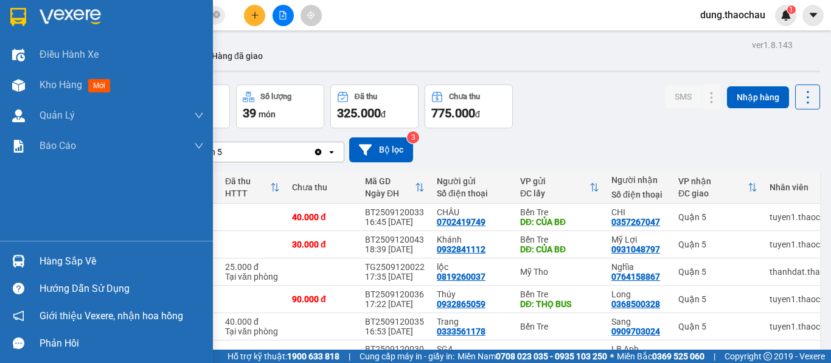
click at [17, 269] on div at bounding box center [18, 261] width 21 height 21
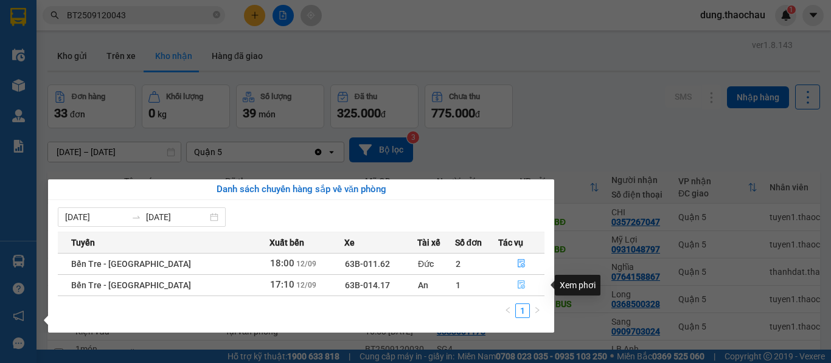
click at [517, 287] on icon "file-done" at bounding box center [521, 285] width 9 height 9
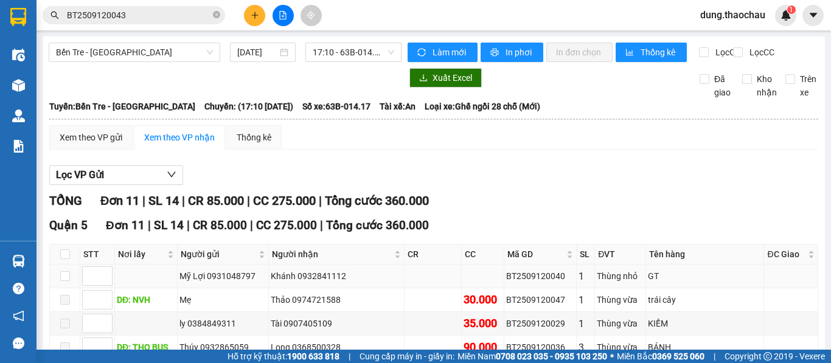
drag, startPoint x: 591, startPoint y: 167, endPoint x: 535, endPoint y: 172, distance: 56.3
click at [535, 265] on td "BT2509120040" at bounding box center [541, 277] width 72 height 24
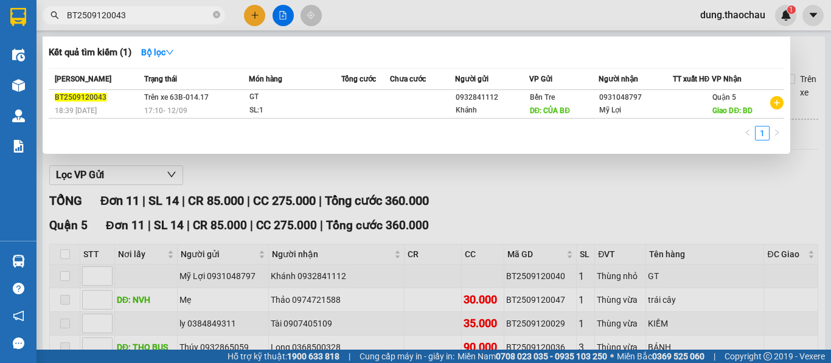
drag, startPoint x: 135, startPoint y: 15, endPoint x: 0, endPoint y: 38, distance: 136.5
click at [9, 33] on section "Kết quả tìm kiếm ( 1 ) Bộ lọc Mã ĐH Trạng thái Món hàng Tổng cước Chưa cước Ngư…" at bounding box center [415, 181] width 831 height 363
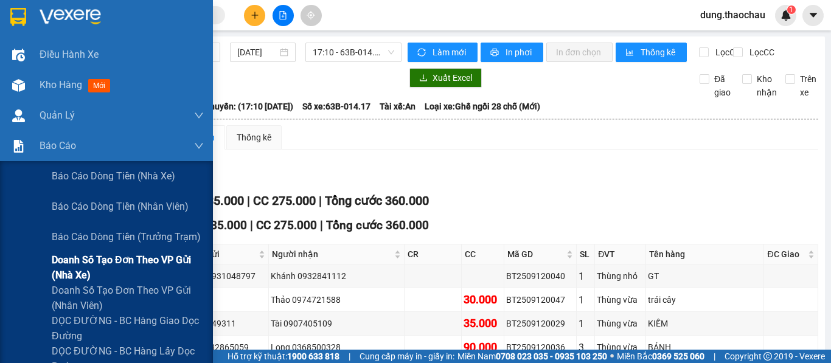
paste input "BT2509120040"
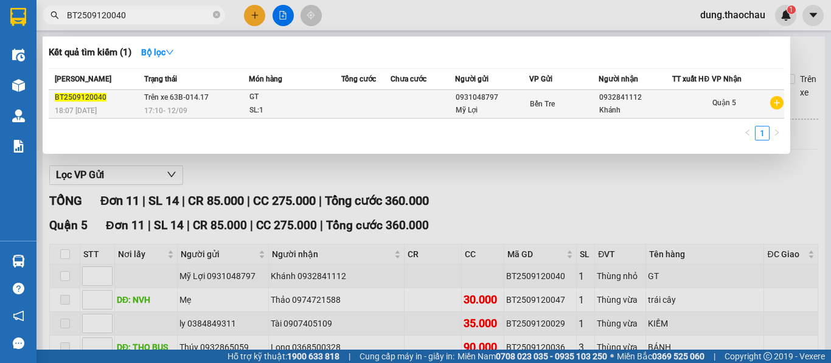
type input "BT2509120040"
click at [377, 114] on td at bounding box center [365, 104] width 49 height 29
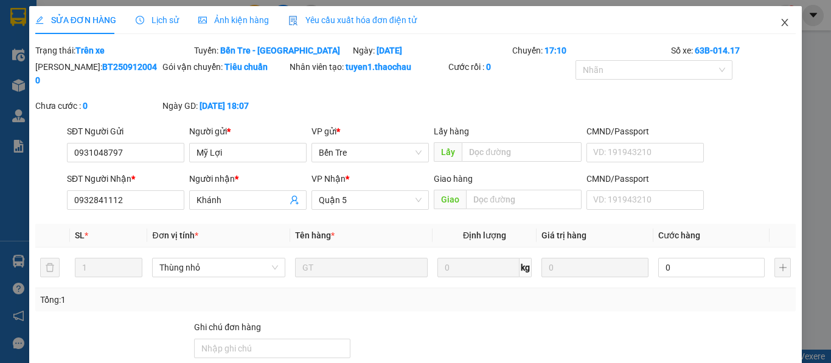
drag, startPoint x: 774, startPoint y: 24, endPoint x: 763, endPoint y: 31, distance: 12.3
click at [780, 26] on icon "close" at bounding box center [785, 23] width 10 height 10
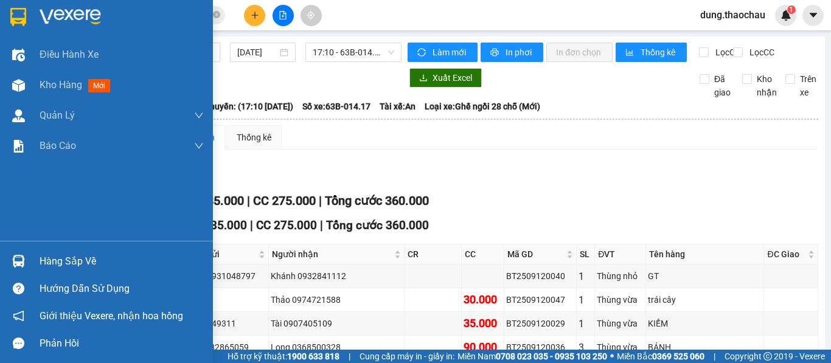
click at [19, 267] on img at bounding box center [18, 261] width 13 height 13
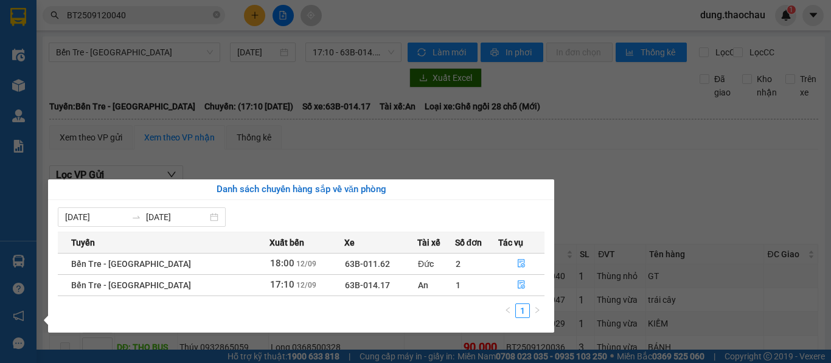
click at [22, 199] on div "Điều hành xe Kho hàng mới Quản Lý Quản lý chuyến Quản lý khách hàng mới Quản lý…" at bounding box center [18, 181] width 37 height 363
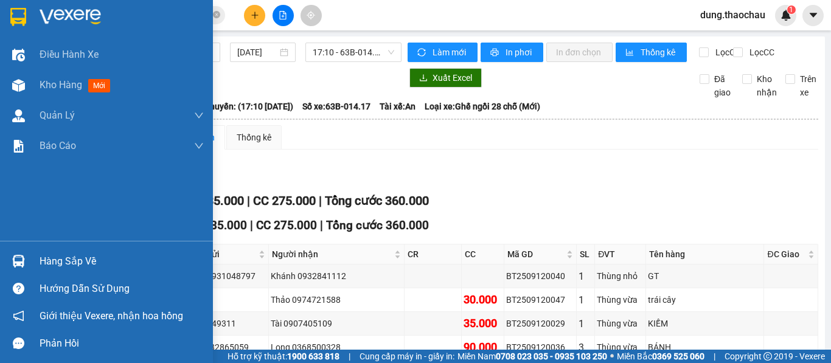
click at [16, 263] on img at bounding box center [18, 261] width 13 height 13
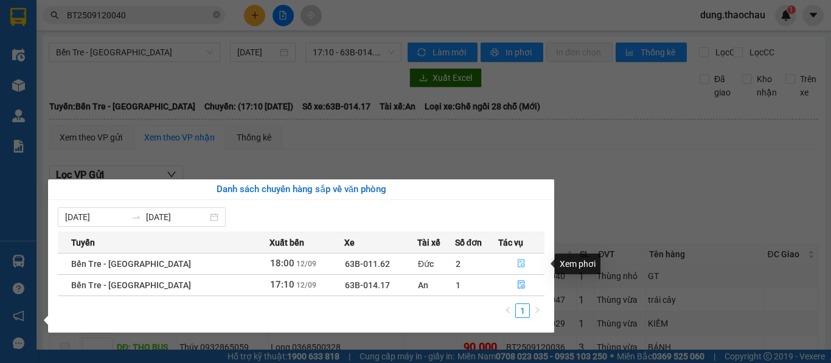
click at [517, 264] on icon "file-done" at bounding box center [521, 263] width 9 height 9
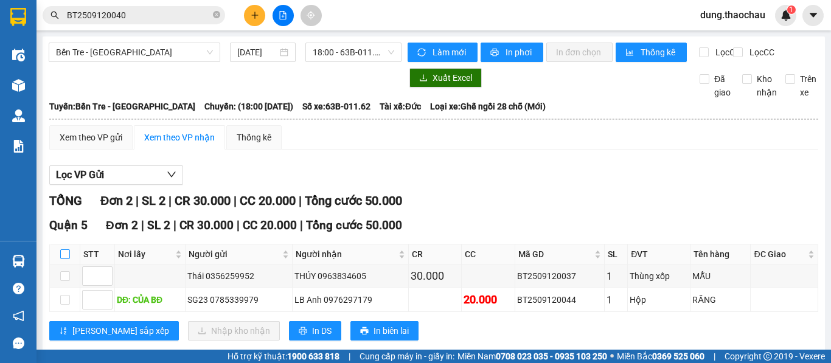
click at [64, 250] on input "checkbox" at bounding box center [65, 255] width 10 height 10
checkbox input "true"
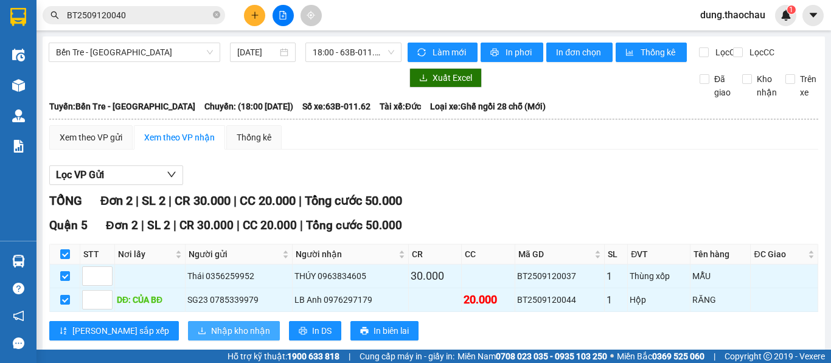
click at [211, 324] on span "Nhập kho nhận" at bounding box center [240, 330] width 59 height 13
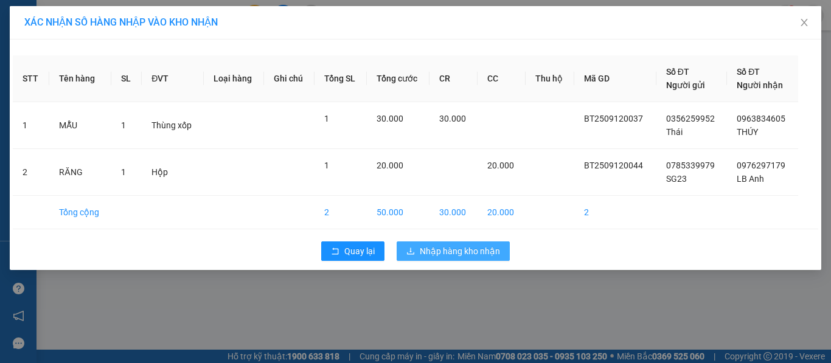
click at [427, 256] on span "Nhập hàng kho nhận" at bounding box center [460, 251] width 80 height 13
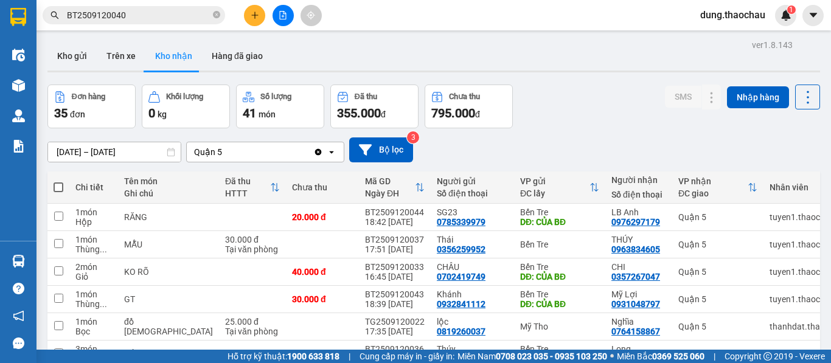
drag, startPoint x: 723, startPoint y: 12, endPoint x: 720, endPoint y: 18, distance: 7.4
click at [723, 12] on span "dung.thaochau" at bounding box center [733, 14] width 85 height 15
click at [720, 32] on span "Đăng xuất" at bounding box center [738, 37] width 59 height 13
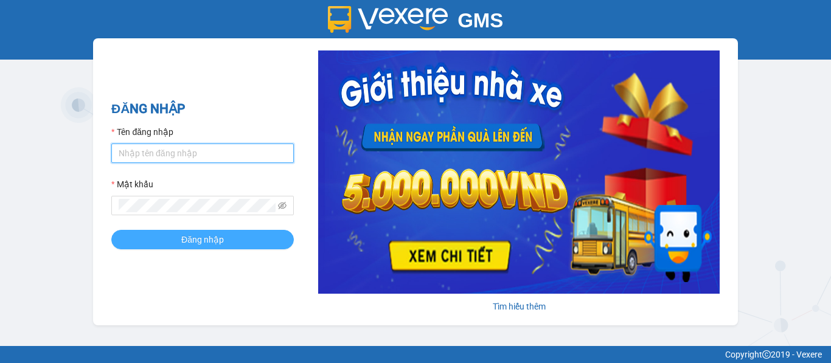
type input "saigon.thaochau"
click at [200, 237] on span "Đăng nhập" at bounding box center [202, 239] width 43 height 13
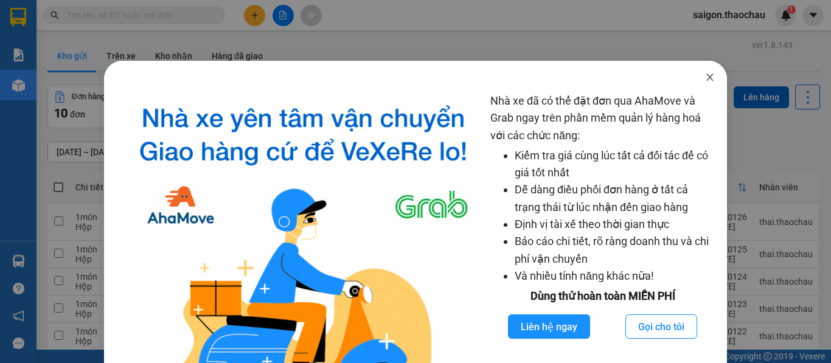
click at [705, 79] on icon "close" at bounding box center [710, 77] width 10 height 10
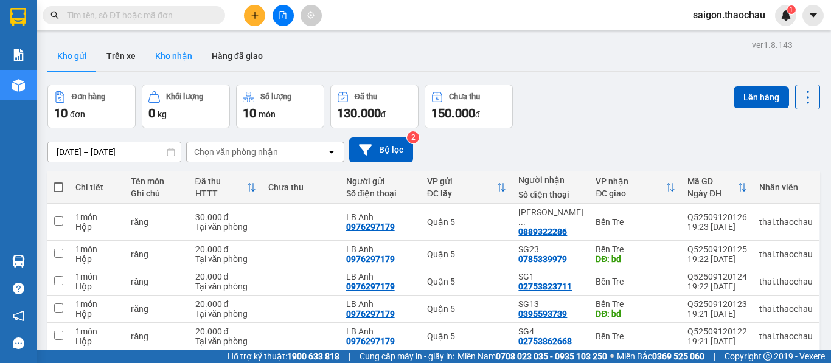
click at [161, 54] on button "Kho nhận" at bounding box center [173, 55] width 57 height 29
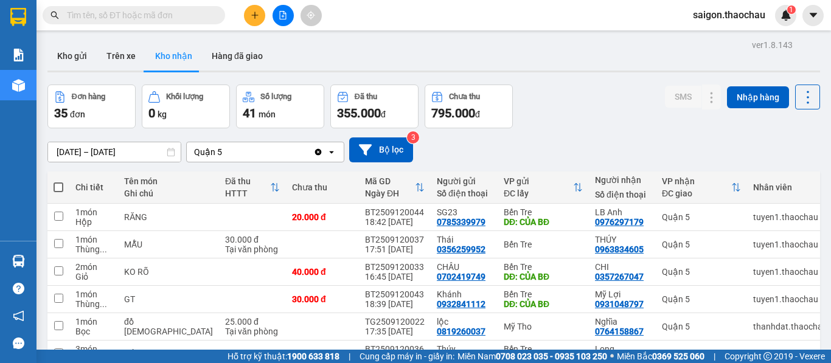
click at [710, 16] on span "saigon.thaochau" at bounding box center [730, 14] width 92 height 15
click at [708, 37] on span "Đăng xuất" at bounding box center [735, 37] width 65 height 13
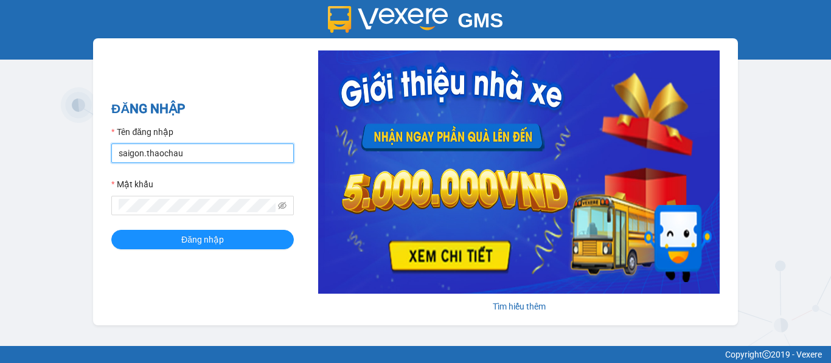
drag, startPoint x: 181, startPoint y: 155, endPoint x: 79, endPoint y: 147, distance: 102.6
click at [79, 147] on div "GMS Hệ thống quản lý hàng hóa ĐĂNG NHẬP Tên đăng nhập saigon.thaochau Mật khẩu …" at bounding box center [415, 173] width 831 height 346
type input "dung.thaochau"
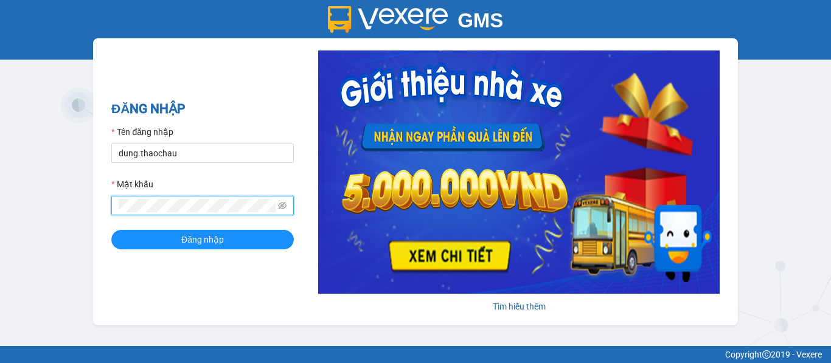
click at [15, 206] on div "GMS Hệ thống quản lý hàng hóa ĐĂNG NHẬP Tên đăng nhập dung.thaochau Mật khẩu Đă…" at bounding box center [415, 173] width 831 height 346
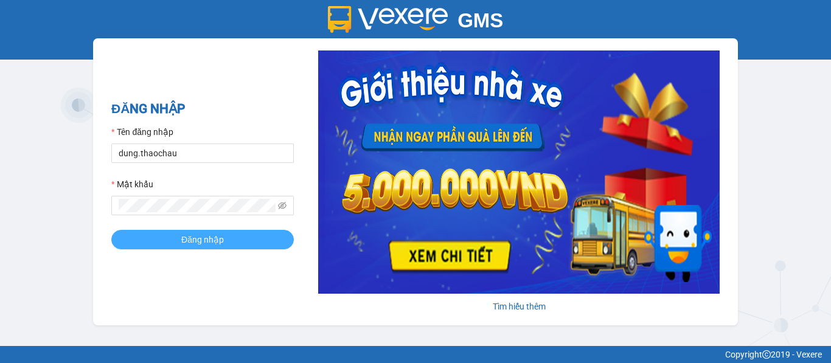
click at [191, 234] on span "Đăng nhập" at bounding box center [202, 239] width 43 height 13
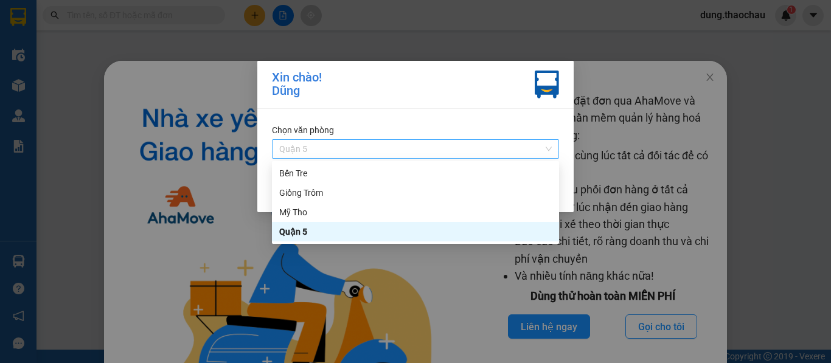
click at [331, 152] on span "Quận 5" at bounding box center [415, 149] width 273 height 18
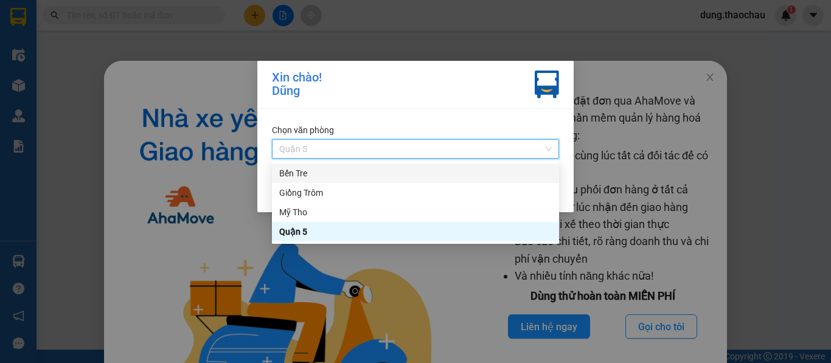
click at [318, 179] on div "Bến Tre" at bounding box center [415, 173] width 273 height 13
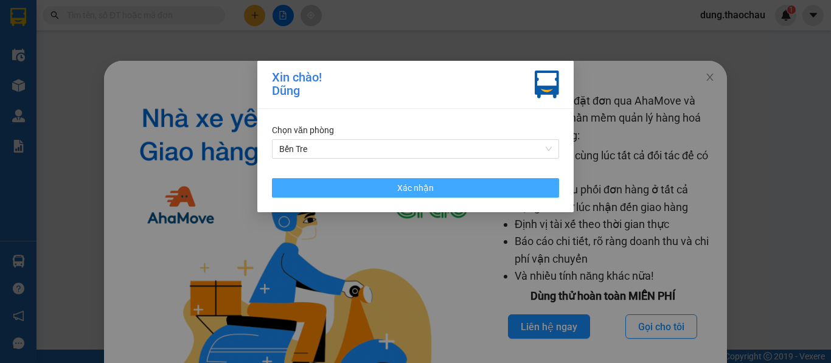
drag, startPoint x: 440, startPoint y: 191, endPoint x: 443, endPoint y: 197, distance: 7.1
click at [440, 195] on button "Xác nhận" at bounding box center [415, 187] width 287 height 19
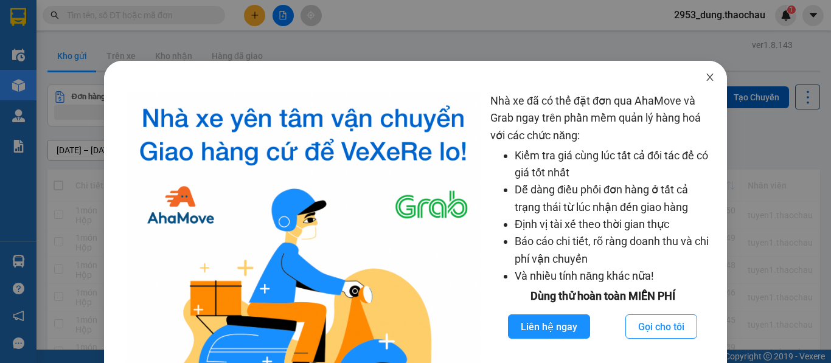
click at [707, 80] on icon "close" at bounding box center [710, 77] width 7 height 7
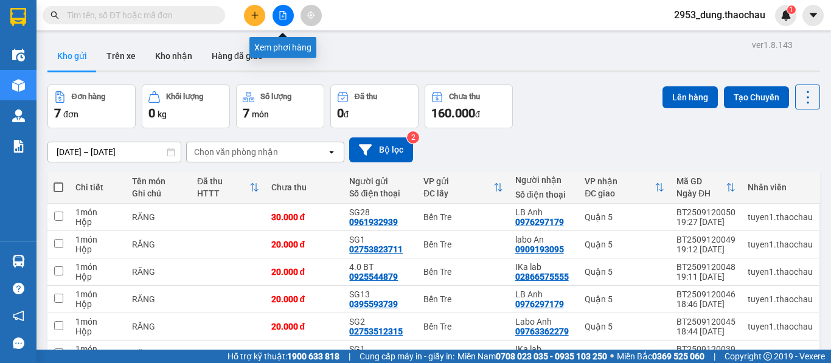
click at [281, 20] on button at bounding box center [283, 15] width 21 height 21
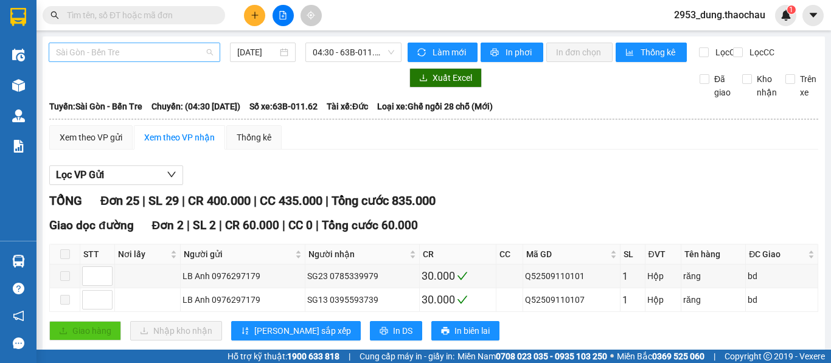
click at [181, 54] on span "Sài Gòn - Bến Tre" at bounding box center [134, 52] width 157 height 18
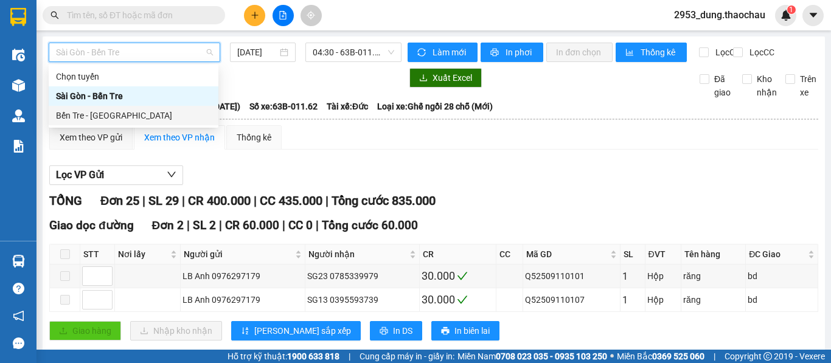
click at [100, 110] on div "Bến Tre - [GEOGRAPHIC_DATA]" at bounding box center [133, 115] width 155 height 13
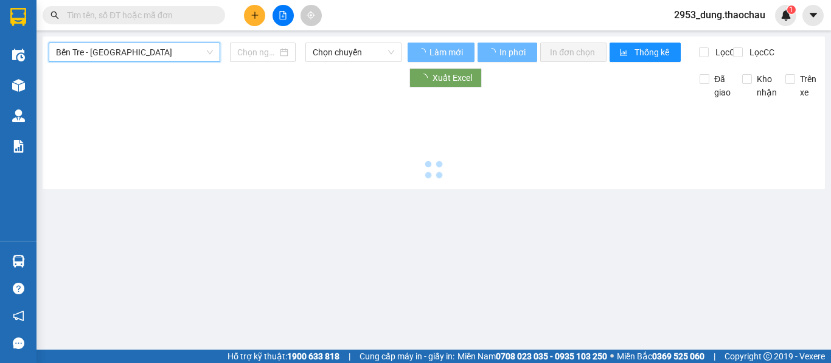
type input "[DATE]"
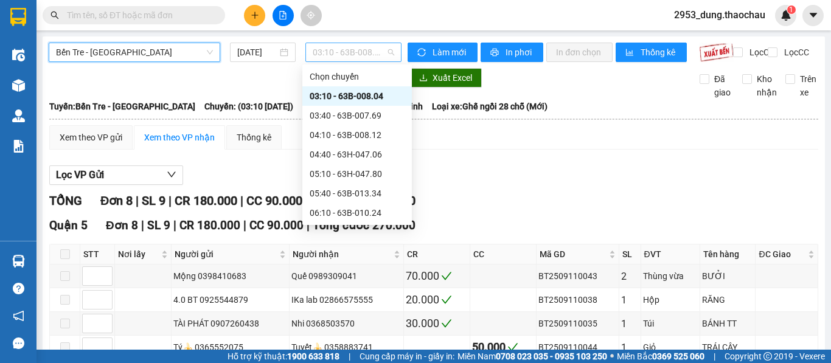
click at [320, 52] on span "03:10 - 63B-008.04" at bounding box center [354, 52] width 82 height 18
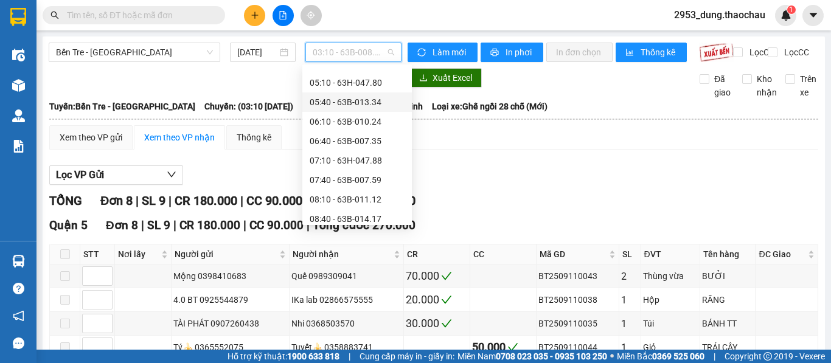
scroll to position [448, 0]
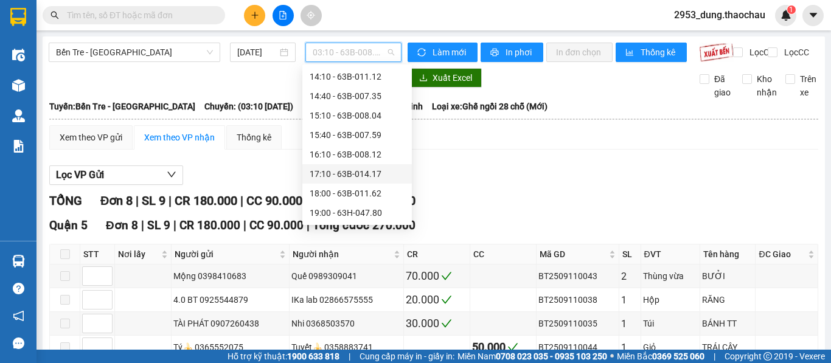
click at [337, 176] on div "17:10 - 63B-014.17" at bounding box center [357, 173] width 95 height 13
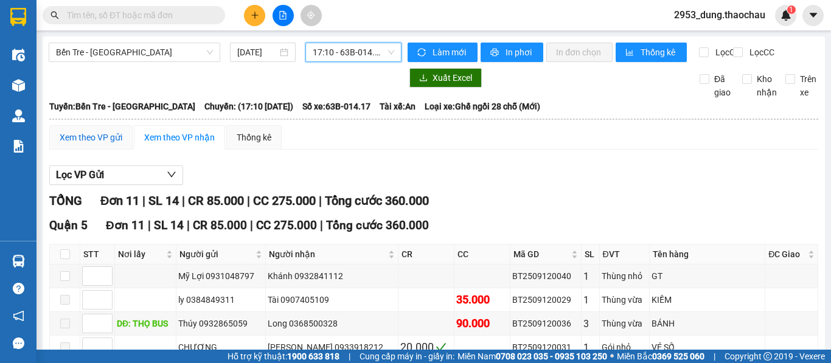
click at [95, 144] on div "Xem theo VP gửi" at bounding box center [91, 137] width 63 height 13
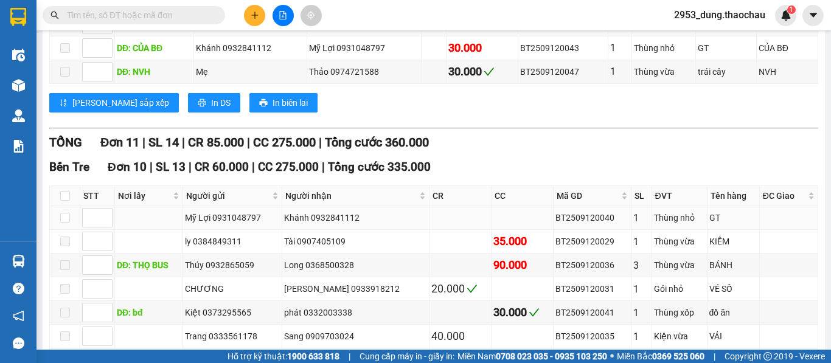
scroll to position [304, 0]
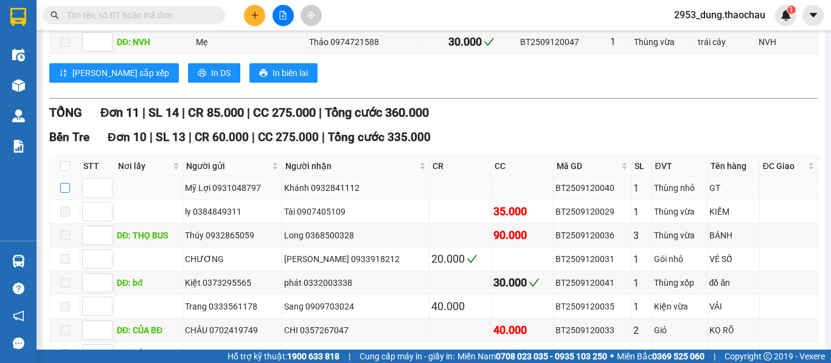
click at [69, 193] on input "checkbox" at bounding box center [65, 188] width 10 height 10
checkbox input "true"
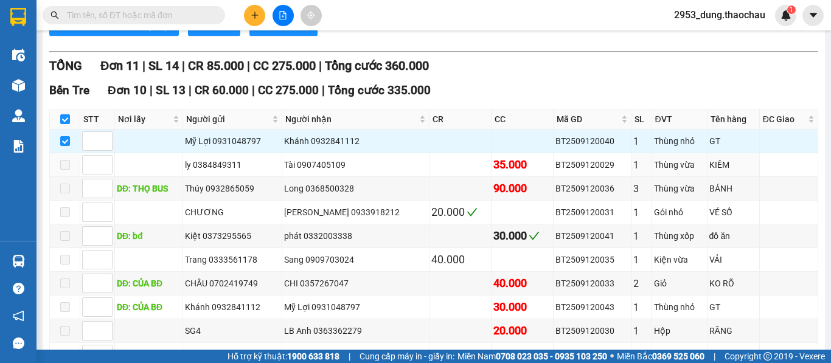
scroll to position [557, 0]
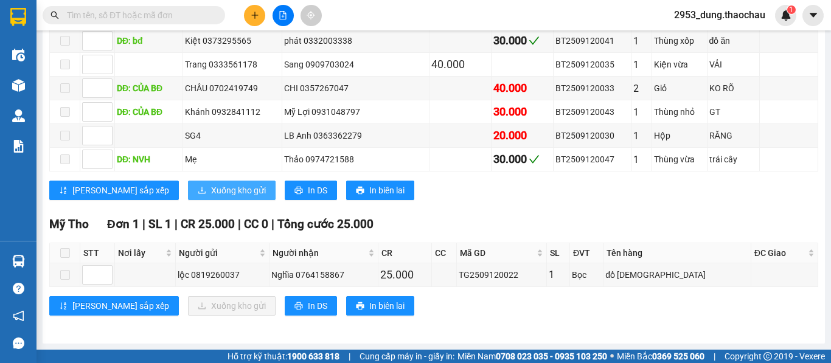
click at [211, 189] on span "Xuống kho gửi" at bounding box center [238, 190] width 55 height 13
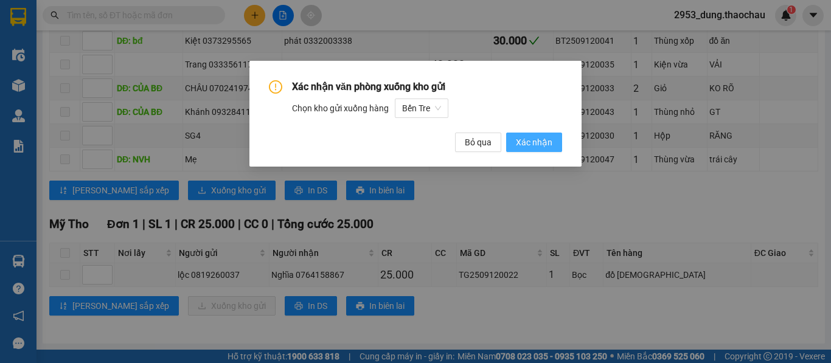
click at [542, 142] on span "Xác nhận" at bounding box center [534, 142] width 37 height 13
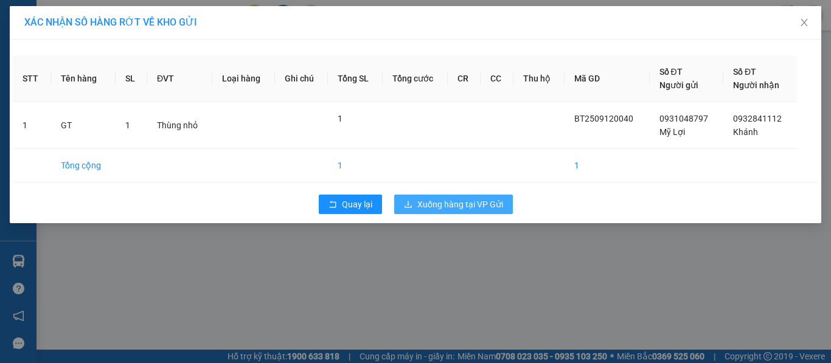
click at [471, 204] on span "Xuống hàng tại VP Gửi" at bounding box center [461, 204] width 86 height 13
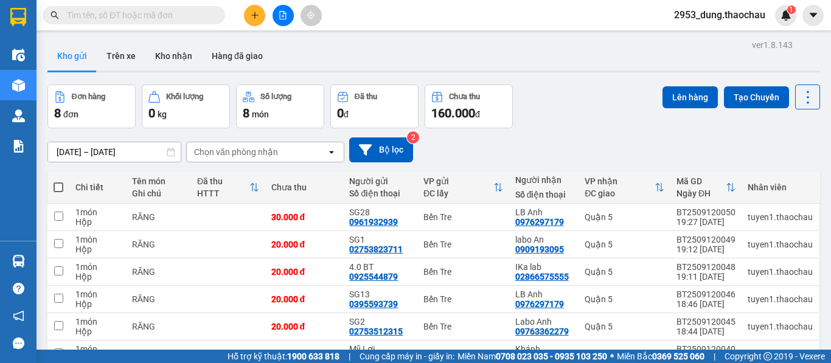
click at [714, 16] on span "2953_dung.thaochau" at bounding box center [720, 14] width 111 height 15
click at [702, 40] on span "Đăng xuất" at bounding box center [725, 37] width 85 height 13
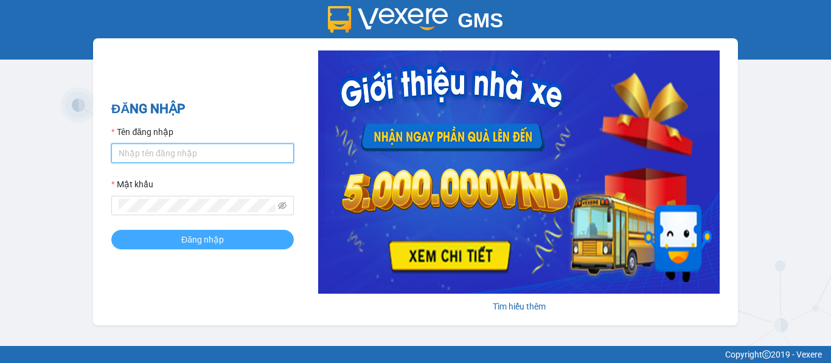
type input "saigon.thaochau"
click at [200, 243] on span "Đăng nhập" at bounding box center [202, 239] width 43 height 13
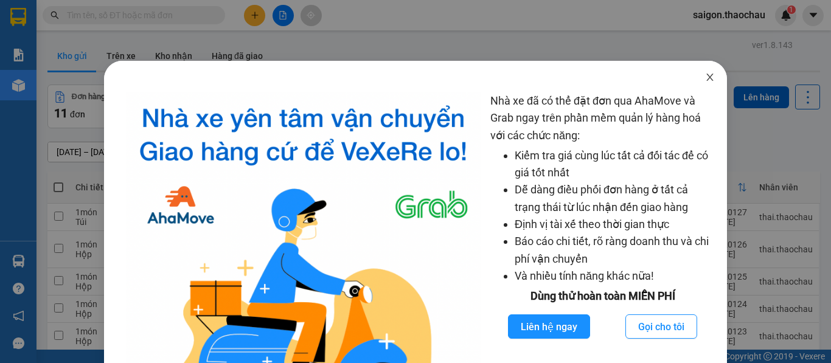
click at [707, 77] on icon "close" at bounding box center [710, 77] width 7 height 7
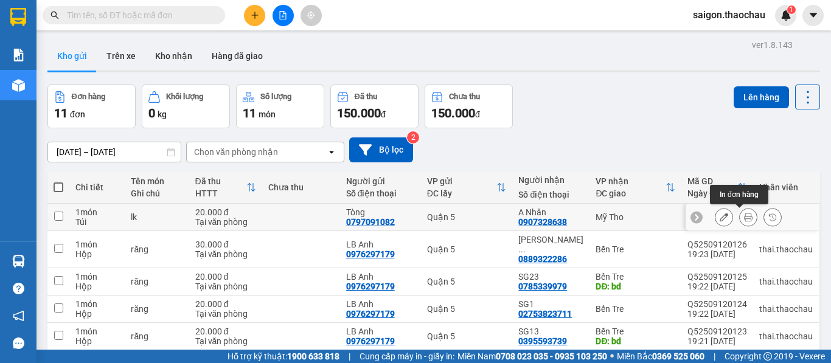
click at [740, 220] on div at bounding box center [749, 217] width 18 height 18
click at [740, 219] on button at bounding box center [748, 217] width 17 height 21
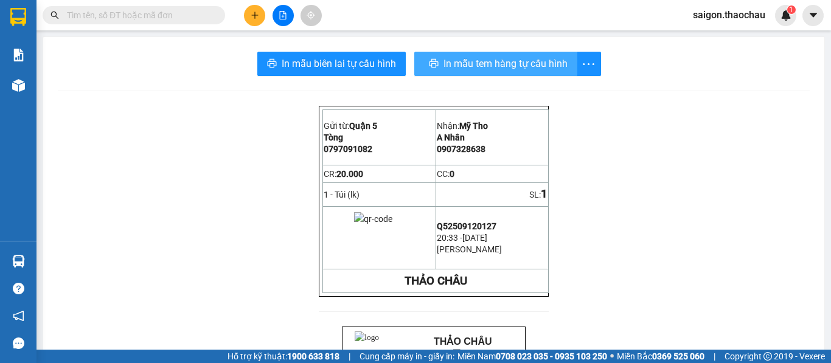
click at [516, 72] on button "In mẫu tem hàng tự cấu hình" at bounding box center [496, 64] width 163 height 24
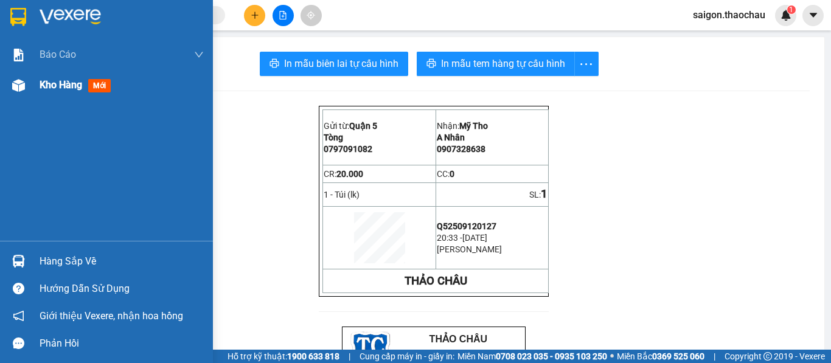
click at [58, 99] on div "Kho hàng mới" at bounding box center [122, 85] width 164 height 30
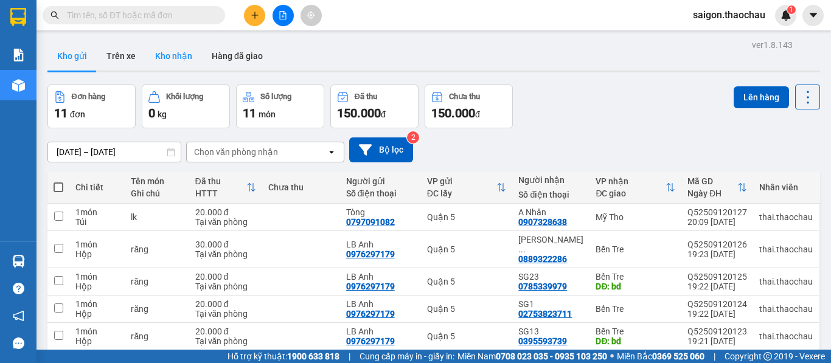
click at [169, 64] on button "Kho nhận" at bounding box center [173, 55] width 57 height 29
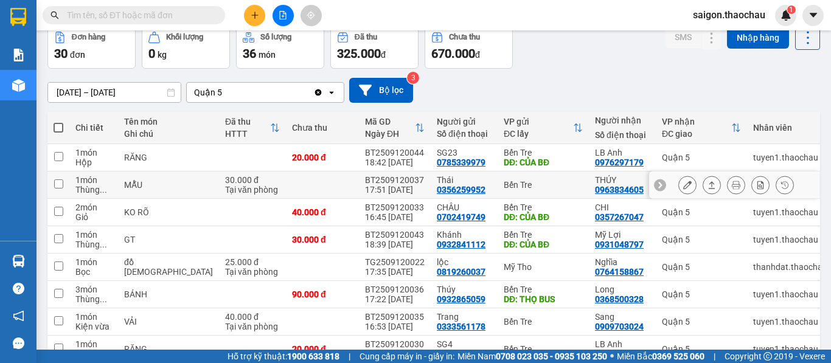
scroll to position [122, 0]
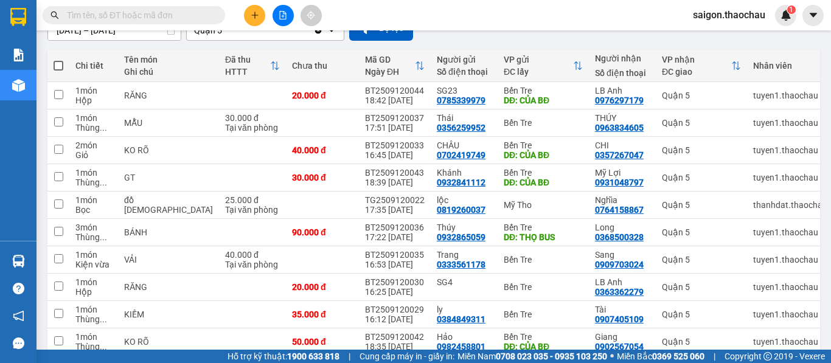
click at [704, 14] on span "saigon.thaochau" at bounding box center [730, 14] width 92 height 15
click at [724, 36] on span "Đăng xuất" at bounding box center [735, 37] width 65 height 13
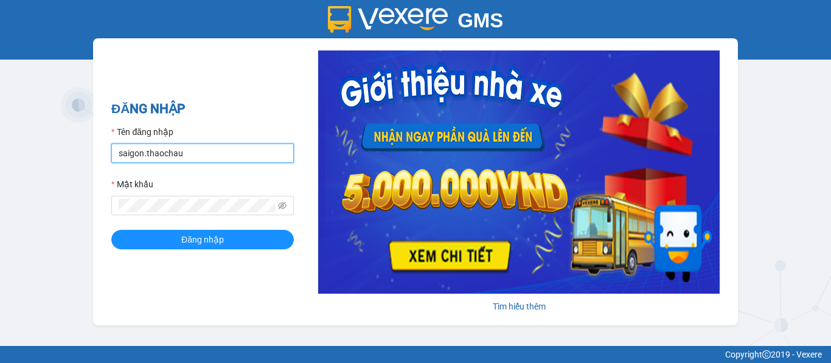
drag, startPoint x: 197, startPoint y: 155, endPoint x: 0, endPoint y: 174, distance: 197.6
click at [0, 174] on div "GMS Hệ thống quản lý hàng hóa ĐĂNG NHẬP Tên đăng nhập saigon.thaochau Mật khẩu …" at bounding box center [415, 173] width 831 height 346
type input "thai.thaochau"
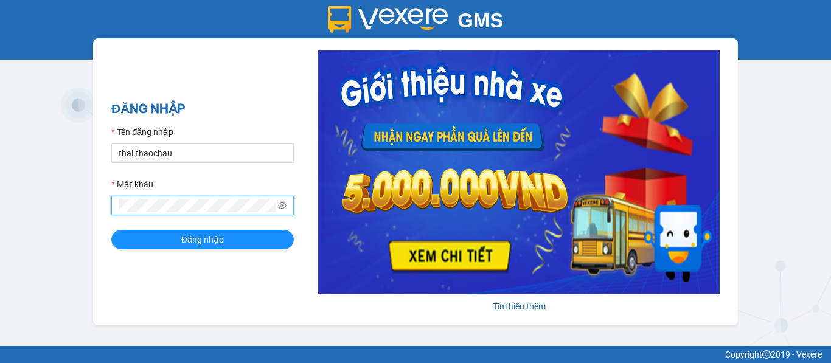
click at [111, 230] on button "Đăng nhập" at bounding box center [202, 239] width 183 height 19
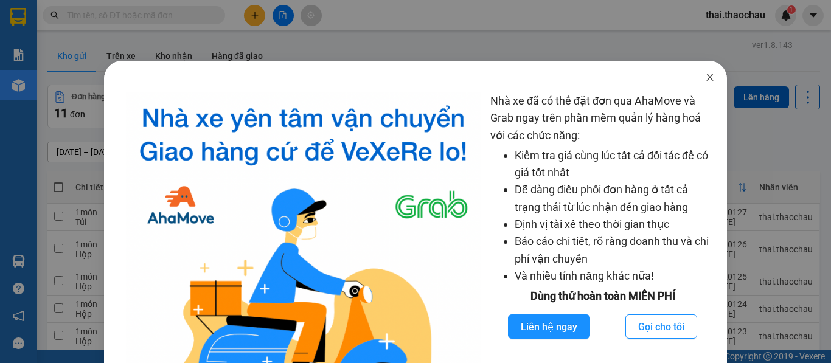
click at [696, 77] on span "Close" at bounding box center [710, 78] width 34 height 34
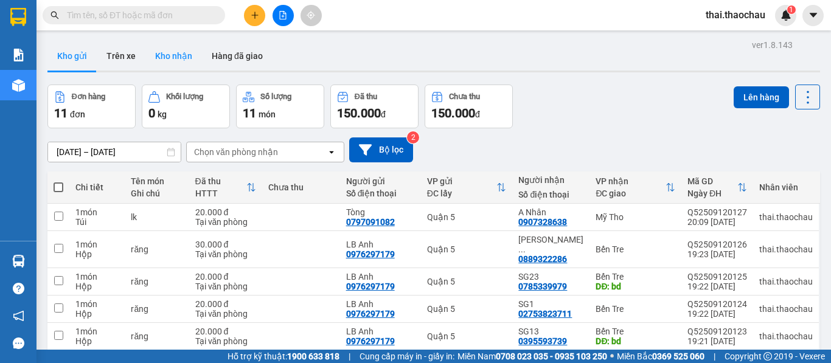
click at [170, 62] on button "Kho nhận" at bounding box center [173, 55] width 57 height 29
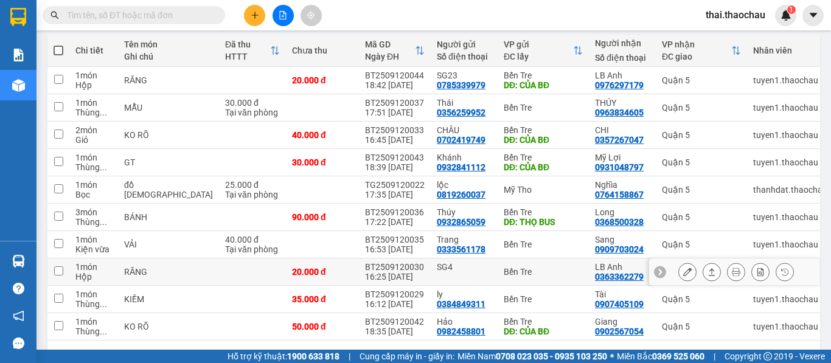
scroll to position [183, 0]
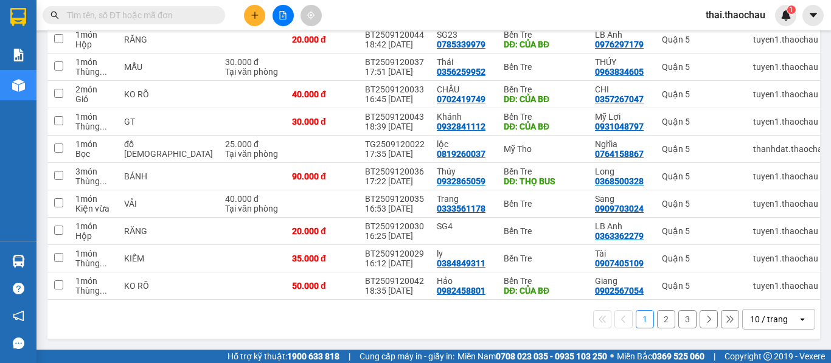
click at [771, 327] on div "10 / trang" at bounding box center [770, 319] width 55 height 19
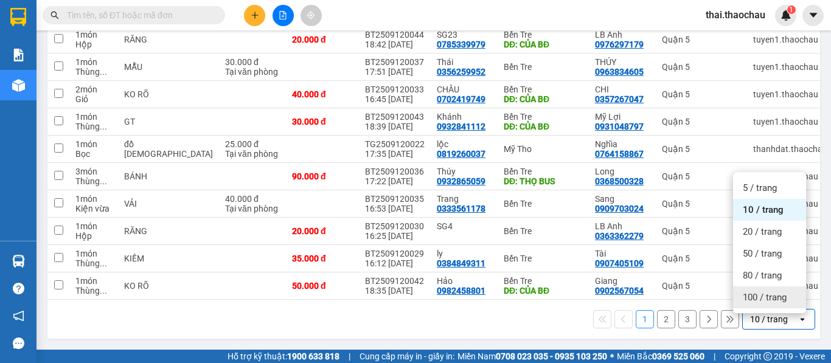
click at [773, 300] on div "100 / trang" at bounding box center [769, 298] width 73 height 22
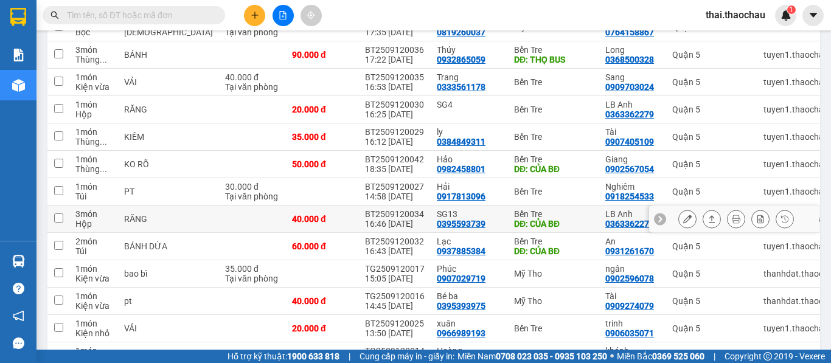
scroll to position [304, 0]
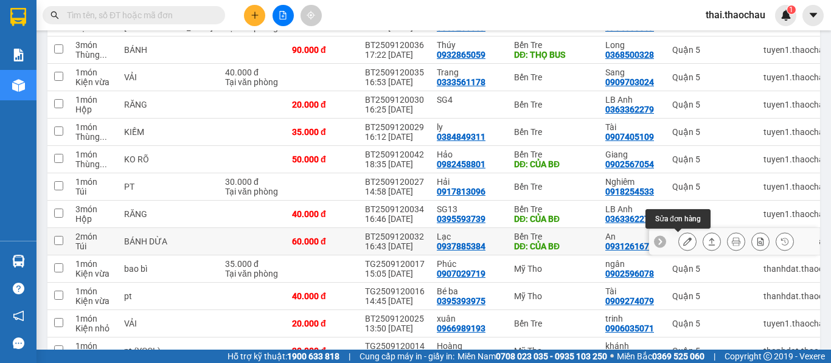
click at [684, 245] on icon at bounding box center [688, 241] width 9 height 9
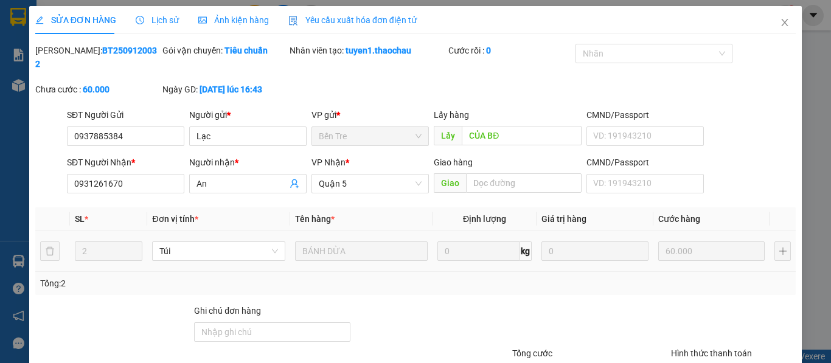
type input "0937885384"
type input "Lạc"
type input "CỦA BĐ"
type input "0931261670"
type input "An"
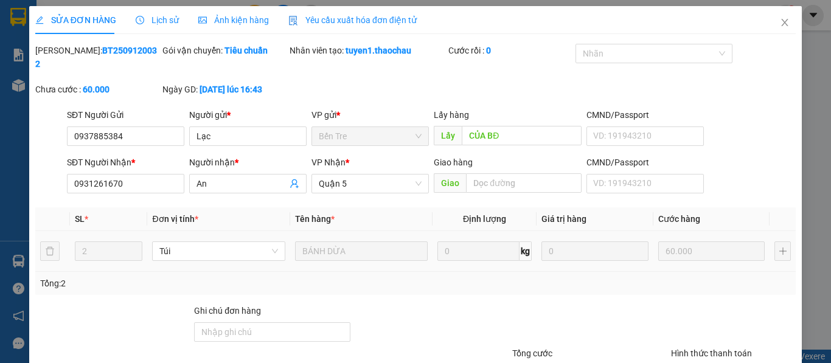
type input "60.000"
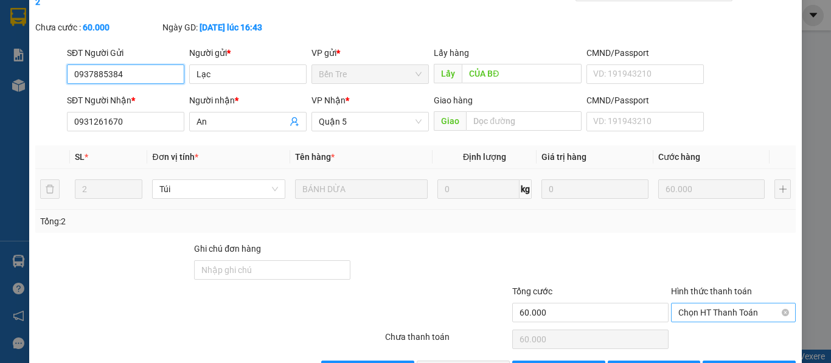
click at [716, 304] on span "Chọn HT Thanh Toán" at bounding box center [734, 313] width 110 height 18
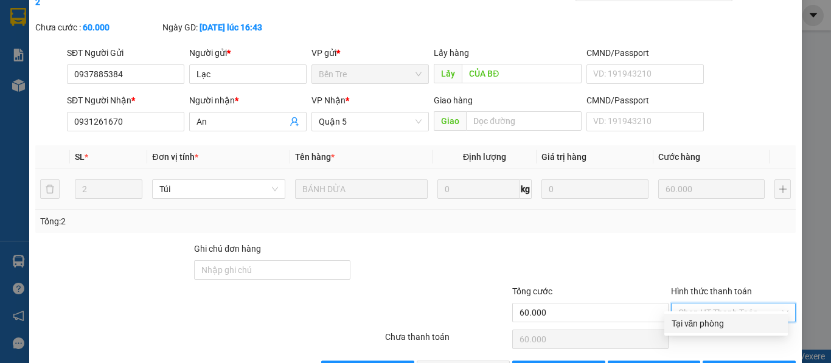
click at [711, 322] on div "Tại văn phòng" at bounding box center [726, 323] width 109 height 13
type input "0"
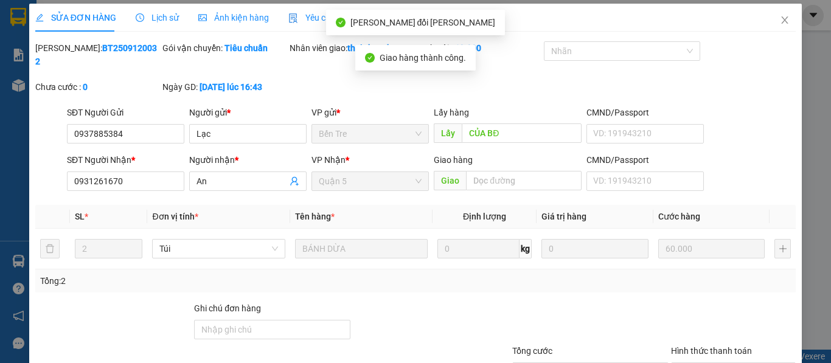
scroll to position [0, 0]
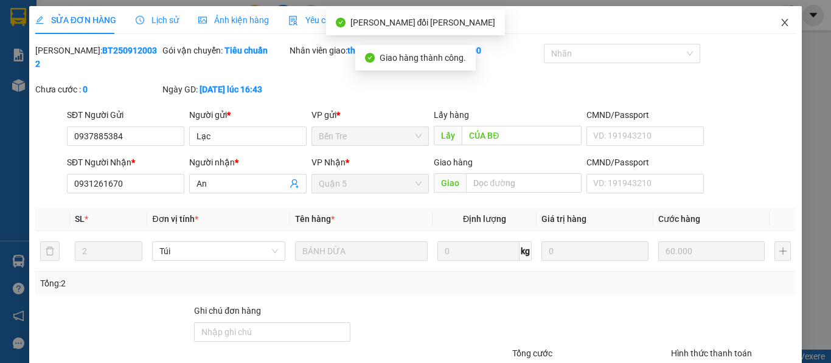
click at [782, 21] on span "Close" at bounding box center [785, 23] width 34 height 34
click at [780, 21] on div "1" at bounding box center [785, 15] width 21 height 21
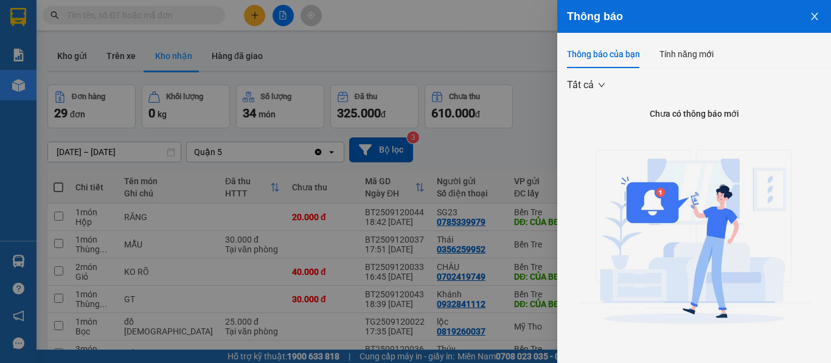
click at [810, 13] on icon "close" at bounding box center [815, 17] width 10 height 10
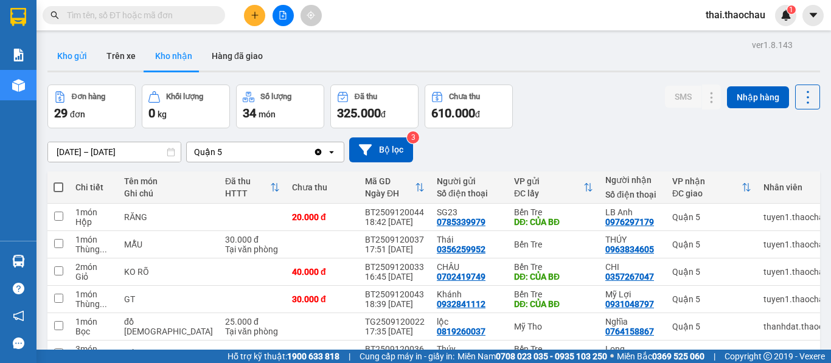
click at [73, 57] on button "Kho gửi" at bounding box center [71, 55] width 49 height 29
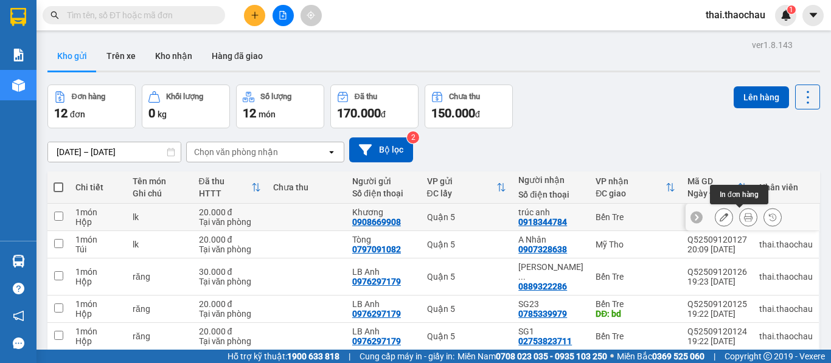
click at [744, 219] on icon at bounding box center [748, 217] width 9 height 9
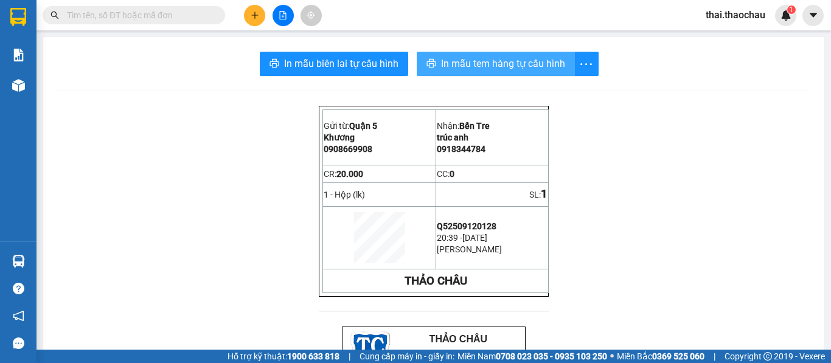
click at [492, 56] on span "In mẫu tem hàng tự cấu hình" at bounding box center [503, 63] width 124 height 15
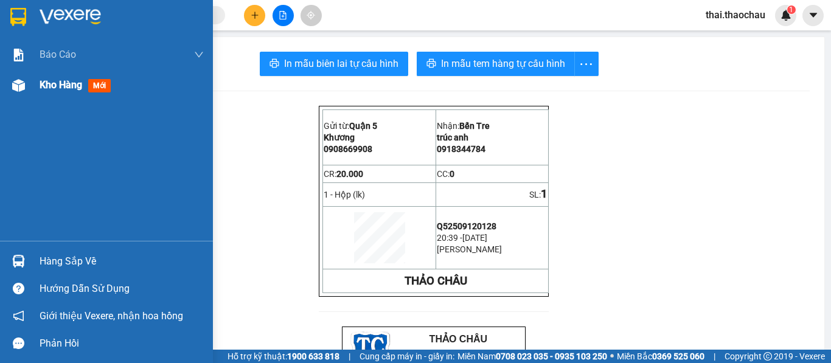
click at [74, 93] on div "Kho hàng mới" at bounding box center [122, 85] width 164 height 30
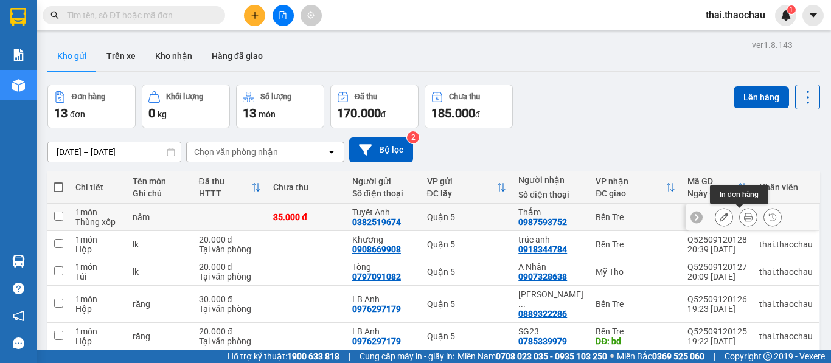
click at [746, 214] on button at bounding box center [748, 217] width 17 height 21
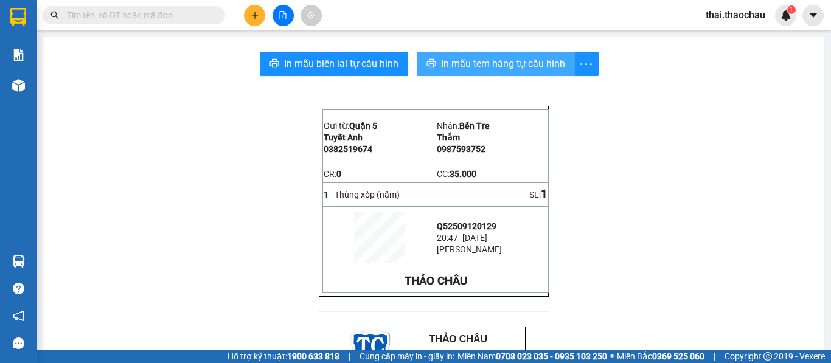
click at [516, 68] on span "In mẫu tem hàng tự cấu hình" at bounding box center [503, 63] width 124 height 15
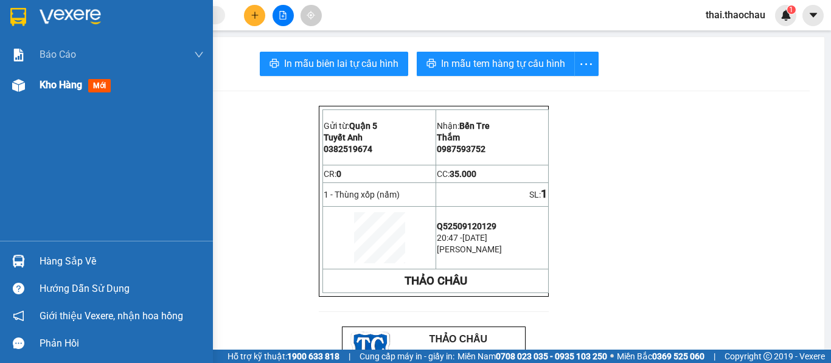
click at [23, 88] on img at bounding box center [18, 85] width 13 height 13
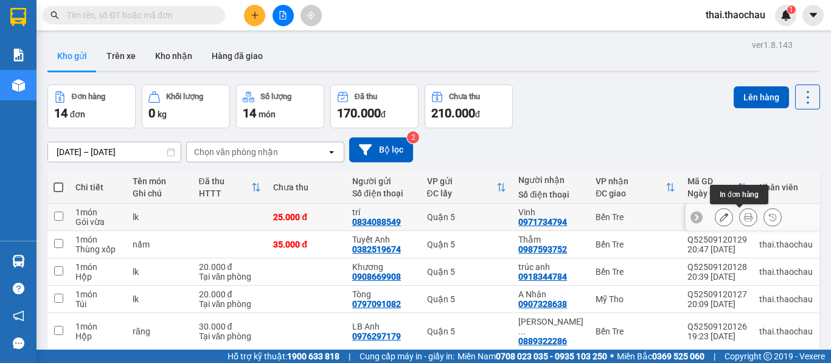
click at [743, 211] on button at bounding box center [748, 217] width 17 height 21
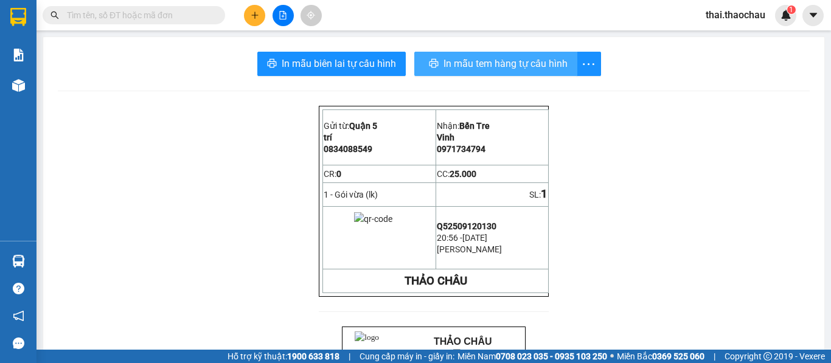
click at [503, 57] on span "In mẫu tem hàng tự cấu hình" at bounding box center [506, 63] width 124 height 15
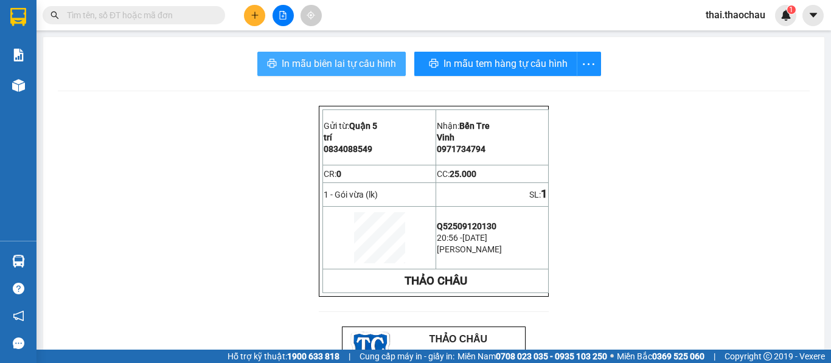
click at [344, 65] on span "In mẫu biên lai tự cấu hình" at bounding box center [339, 63] width 114 height 15
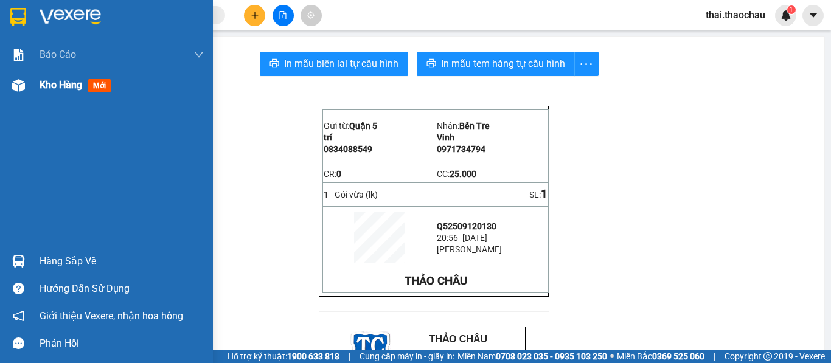
click at [101, 89] on span "mới" at bounding box center [99, 85] width 23 height 13
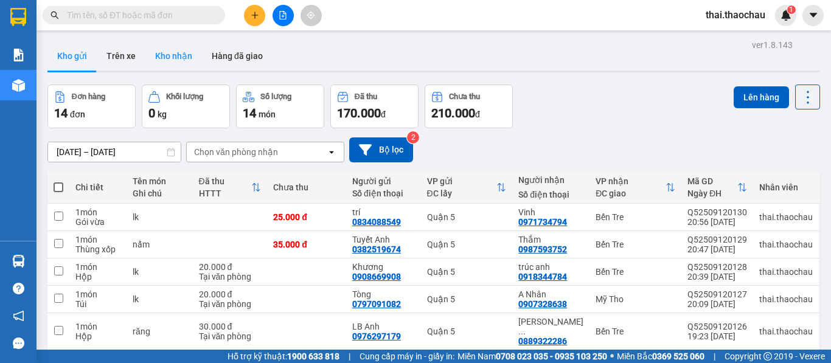
click at [175, 55] on button "Kho nhận" at bounding box center [173, 55] width 57 height 29
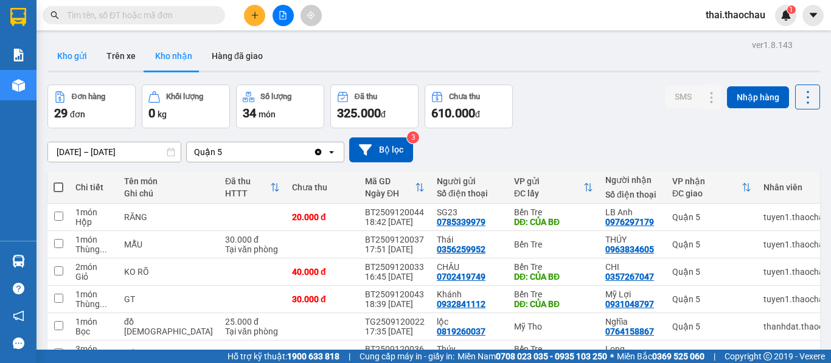
click at [83, 54] on button "Kho gửi" at bounding box center [71, 55] width 49 height 29
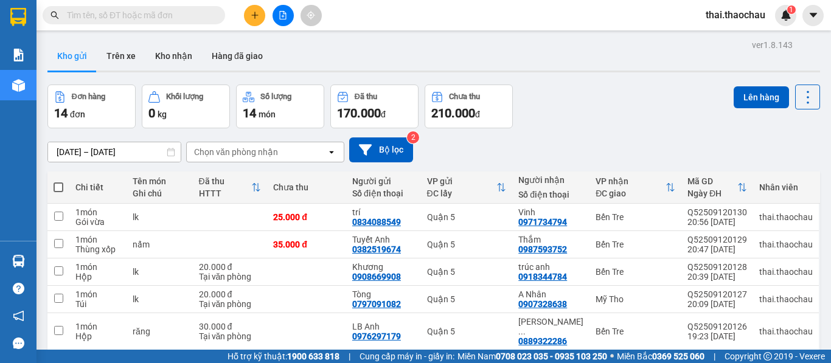
click at [256, 20] on button at bounding box center [254, 15] width 21 height 21
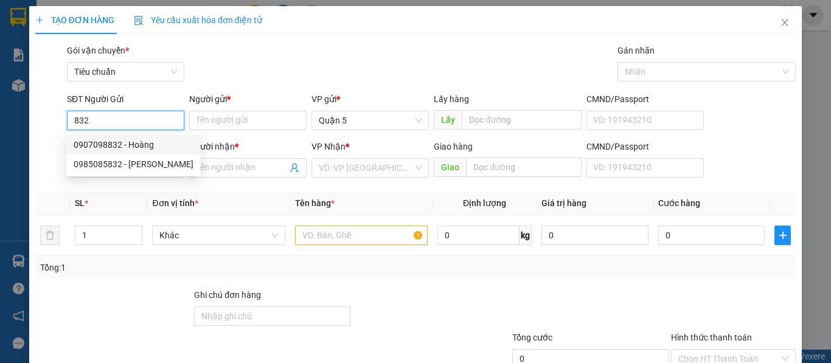
click at [155, 144] on div "0907098832 - Hoàng" at bounding box center [134, 144] width 120 height 13
type input "0907098832"
type input "Hoàng"
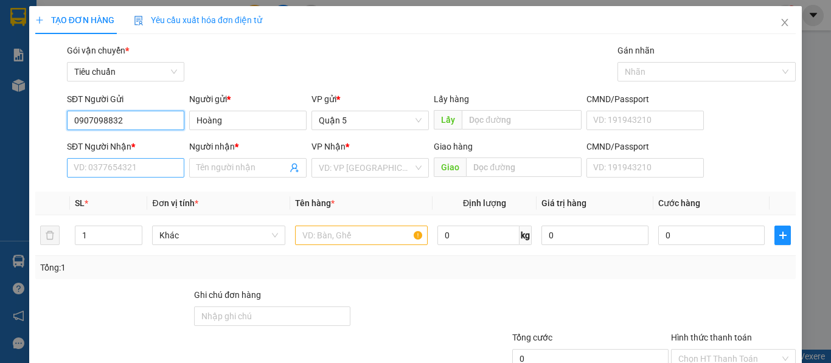
type input "0907098832"
click at [131, 166] on input "SĐT Người Nhận *" at bounding box center [125, 167] width 117 height 19
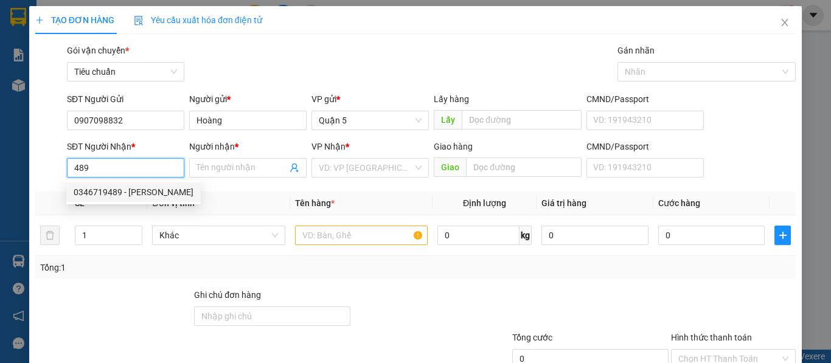
click at [156, 188] on div "0346719489 - [PERSON_NAME]" at bounding box center [134, 192] width 120 height 13
type input "0346719489"
type input "[PERSON_NAME]"
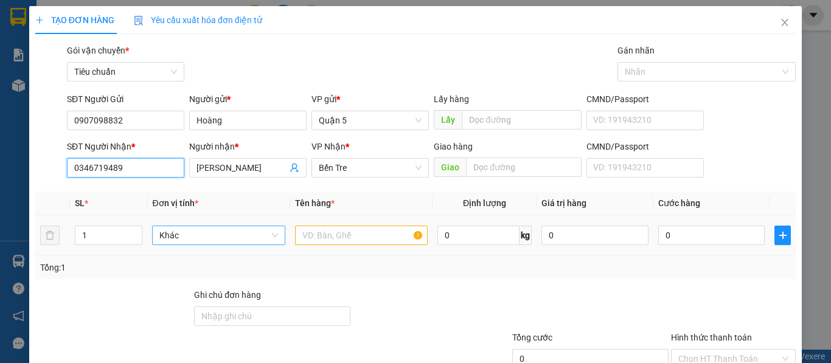
click at [187, 235] on span "Khác" at bounding box center [218, 235] width 118 height 18
type input "0346719489"
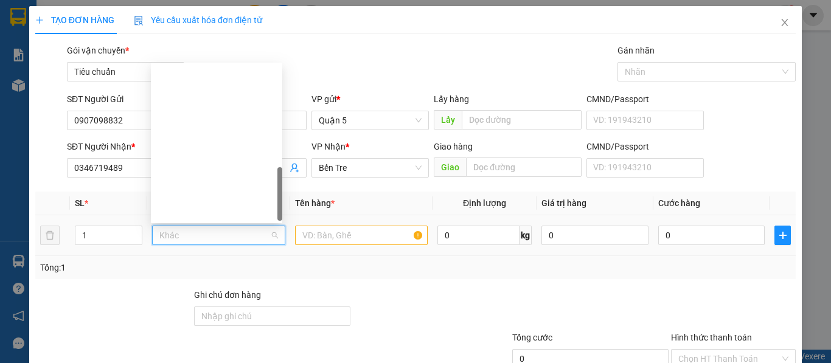
scroll to position [380, 0]
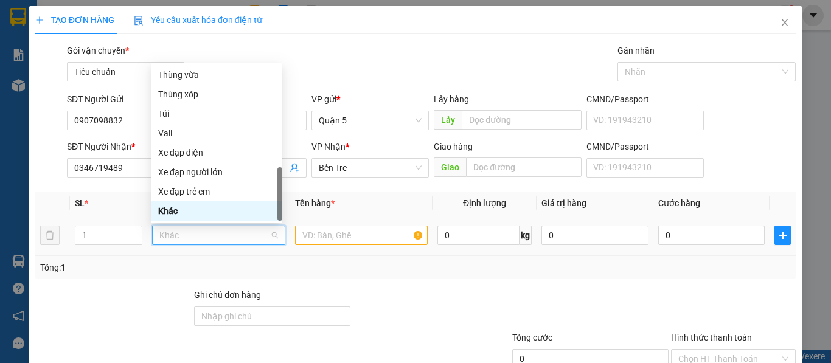
type input "k"
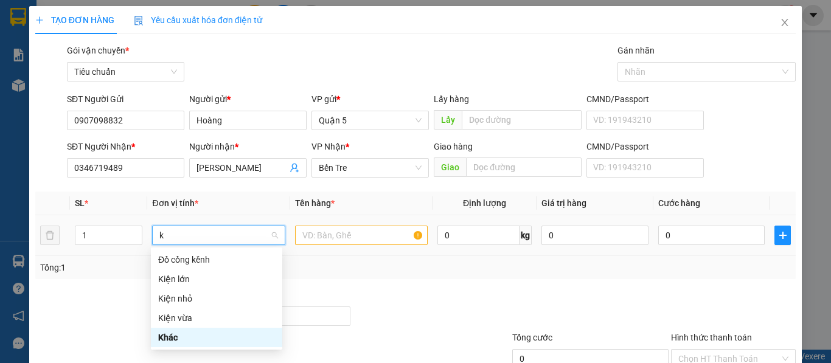
scroll to position [0, 0]
click at [181, 316] on div "Kiện vừa" at bounding box center [216, 318] width 117 height 13
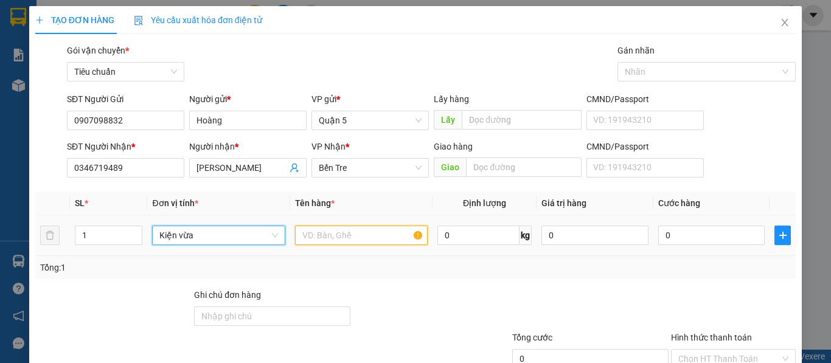
click at [376, 229] on input "text" at bounding box center [361, 235] width 133 height 19
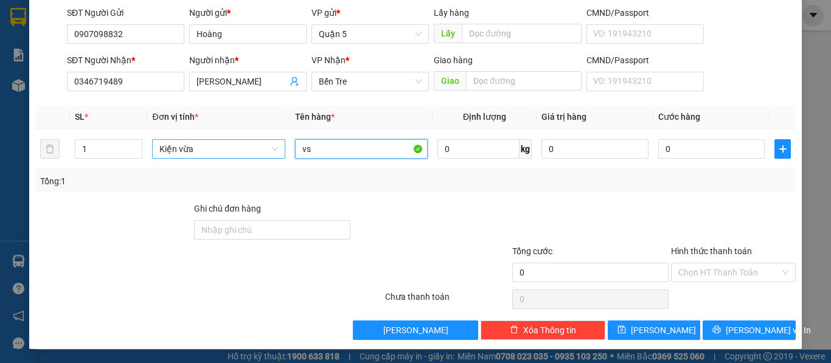
scroll to position [87, 0]
type input "vs"
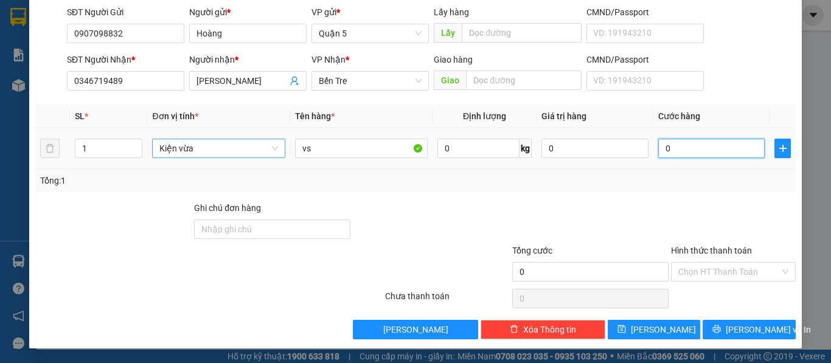
click at [701, 154] on input "0" at bounding box center [712, 148] width 107 height 19
type input "3"
type input "30"
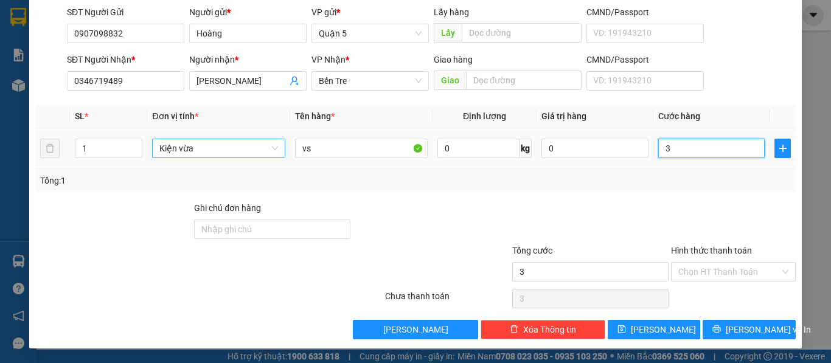
type input "30"
type input "30.000"
click at [719, 269] on input "Hình thức thanh toán" at bounding box center [730, 272] width 102 height 18
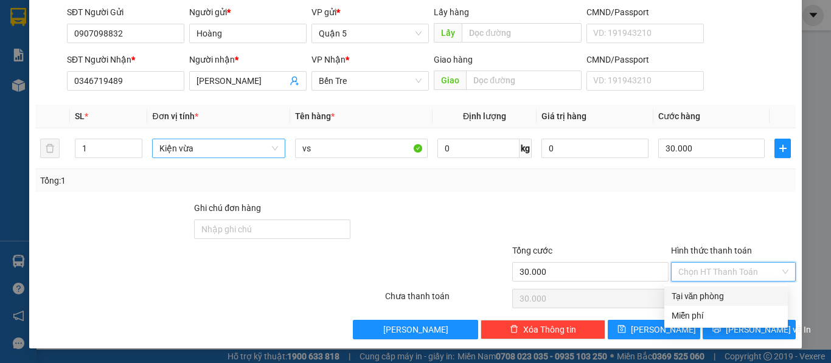
click at [727, 297] on div "Tại văn phòng" at bounding box center [726, 296] width 109 height 13
type input "0"
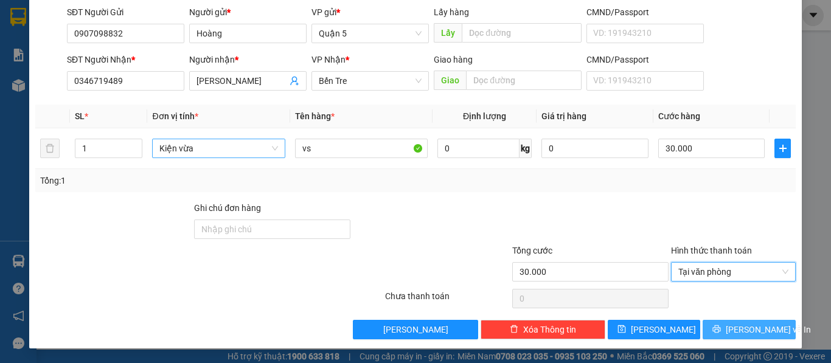
click at [744, 324] on span "[PERSON_NAME] và In" at bounding box center [768, 329] width 85 height 13
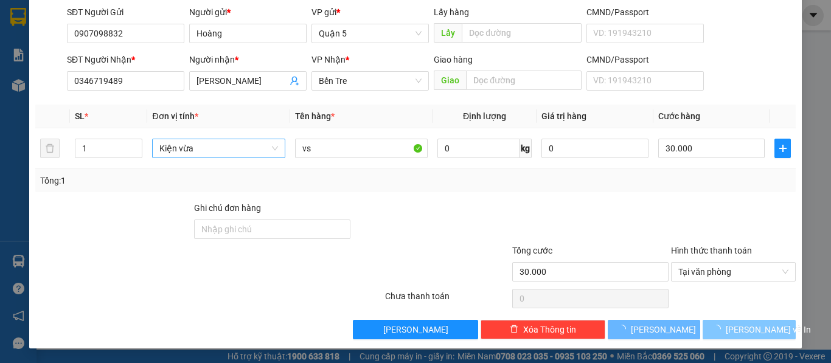
click at [744, 324] on span "[PERSON_NAME] và In" at bounding box center [768, 329] width 85 height 13
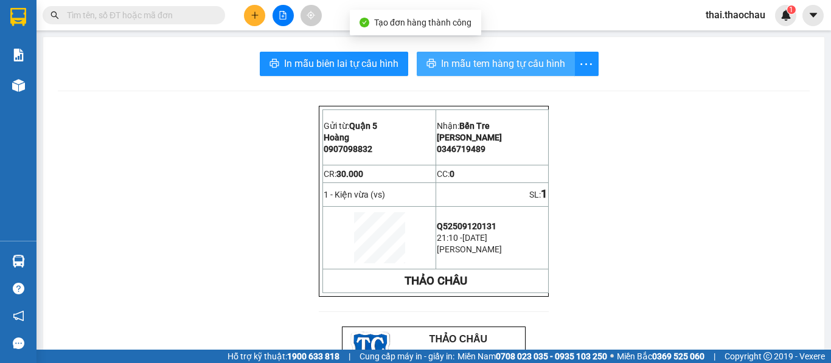
click at [506, 63] on span "In mẫu tem hàng tự cấu hình" at bounding box center [503, 63] width 124 height 15
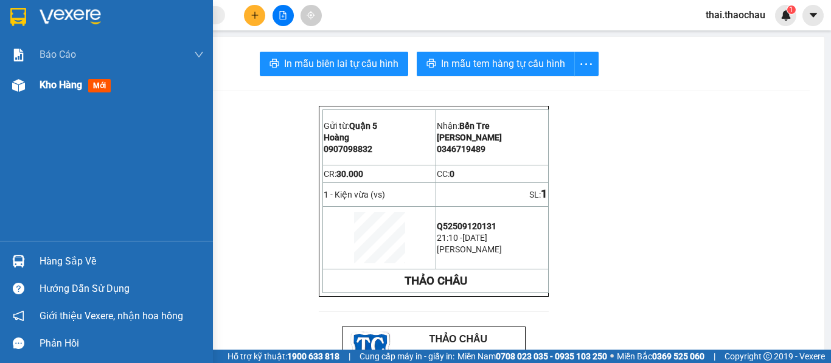
click at [66, 88] on span "Kho hàng" at bounding box center [61, 85] width 43 height 12
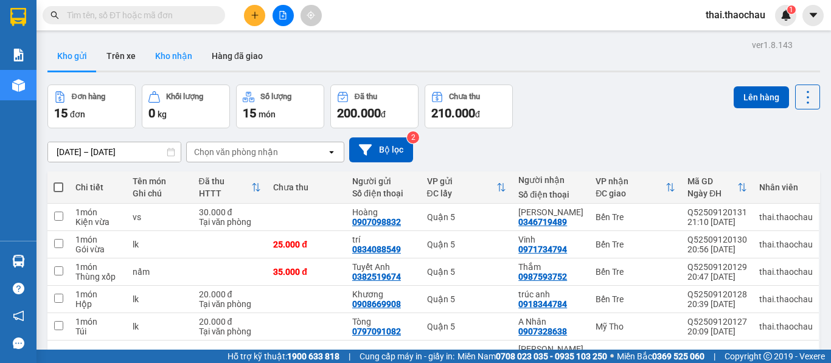
click at [169, 53] on button "Kho nhận" at bounding box center [173, 55] width 57 height 29
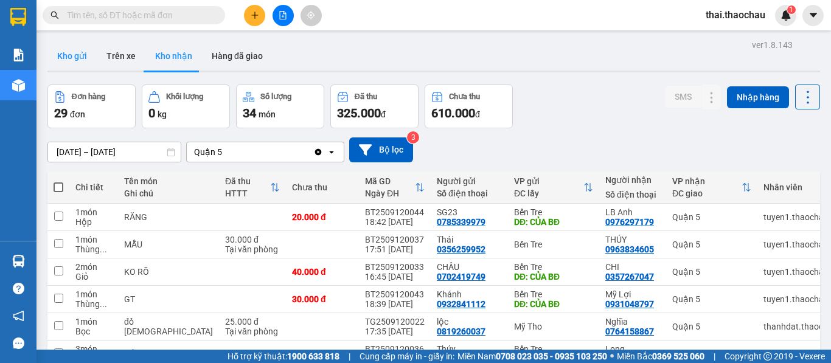
click at [75, 50] on button "Kho gửi" at bounding box center [71, 55] width 49 height 29
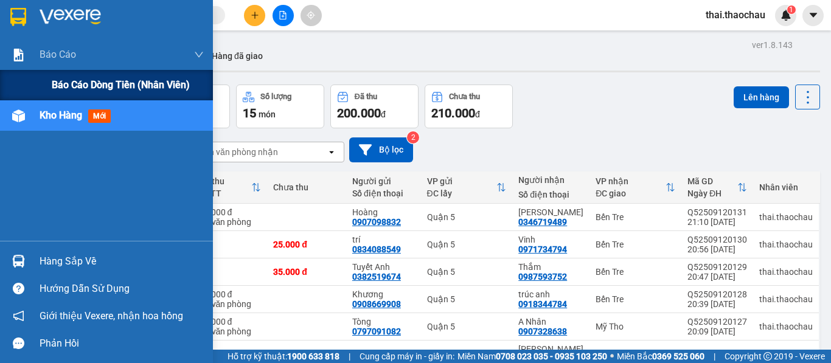
click at [86, 75] on div "Báo cáo dòng tiền (nhân viên)" at bounding box center [128, 85] width 152 height 30
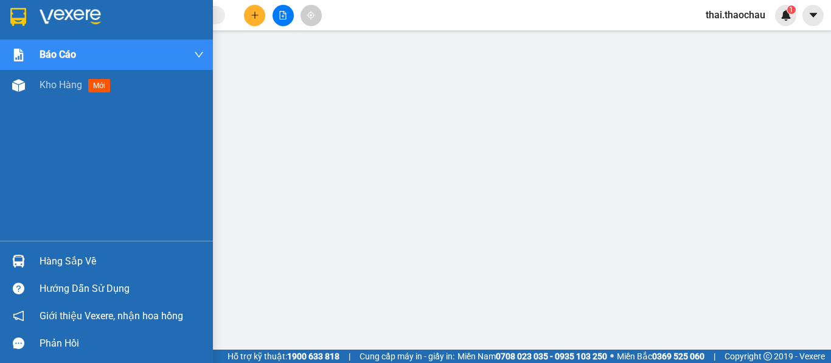
drag, startPoint x: 3, startPoint y: 88, endPoint x: 154, endPoint y: 10, distance: 170.2
click at [0, 93] on div "Kho hàng mới" at bounding box center [106, 85] width 213 height 30
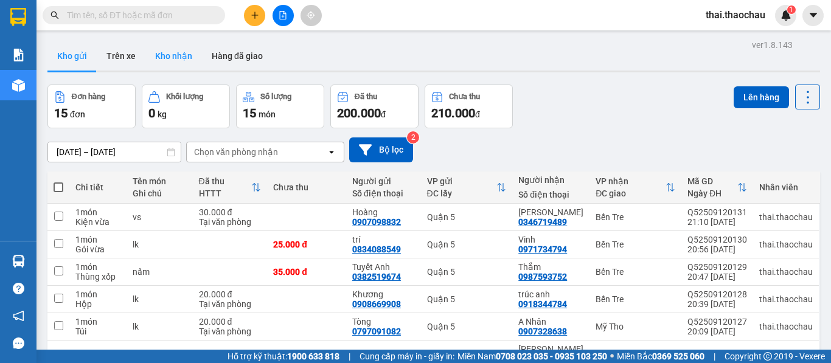
click at [168, 55] on button "Kho nhận" at bounding box center [173, 55] width 57 height 29
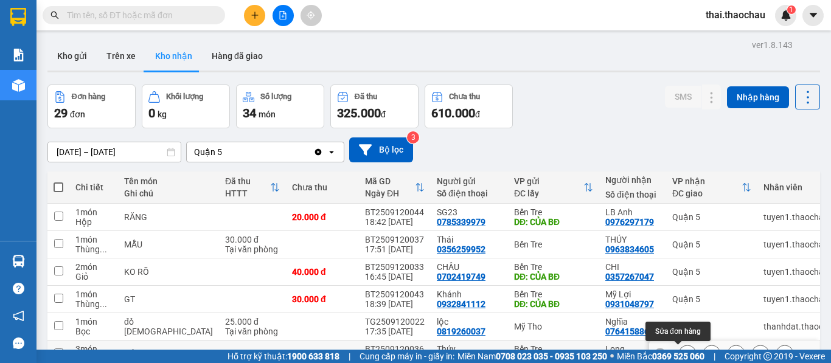
click at [687, 345] on div at bounding box center [688, 354] width 18 height 18
click at [684, 350] on icon at bounding box center [688, 354] width 9 height 9
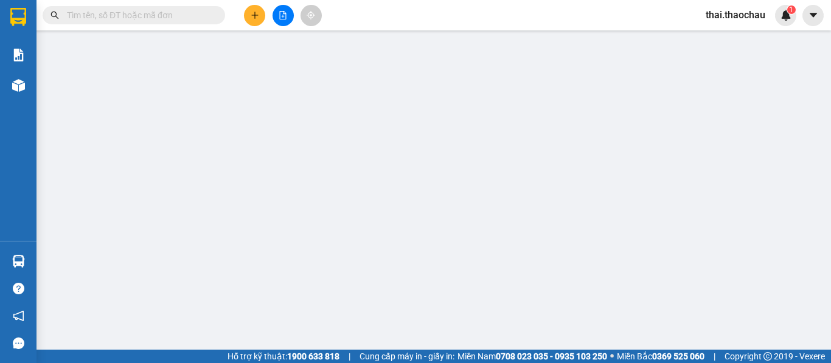
type input "0932865059"
type input "Thúy"
type input "THỌ BUS"
type input "0368500328"
type input "Long"
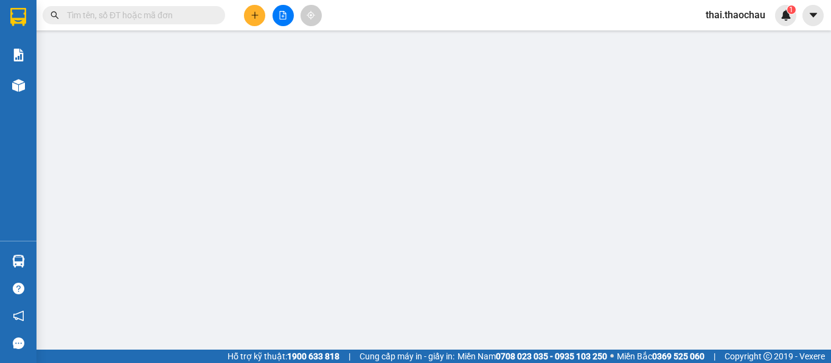
type input "90.000"
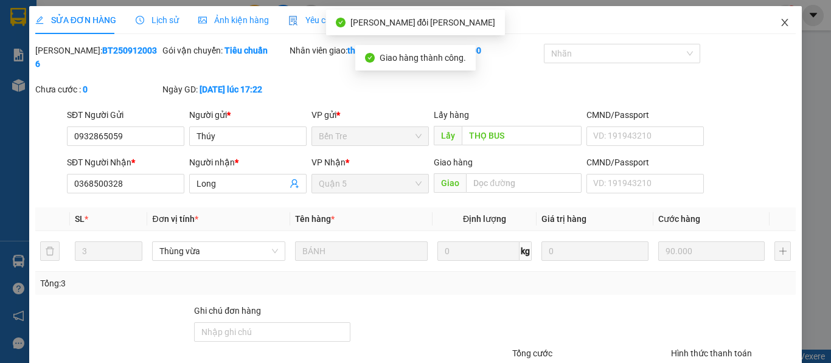
click at [780, 21] on icon "close" at bounding box center [785, 23] width 10 height 10
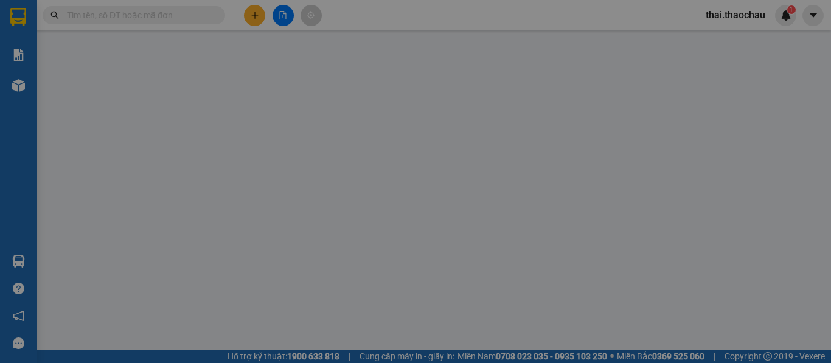
type input "0932865059"
type input "Thúy"
type input "0368500328"
type input "Long"
type input "30.000"
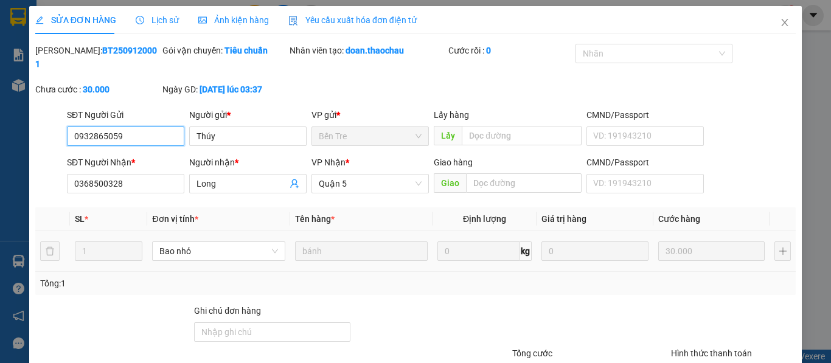
type input "0"
